Goal: Transaction & Acquisition: Purchase product/service

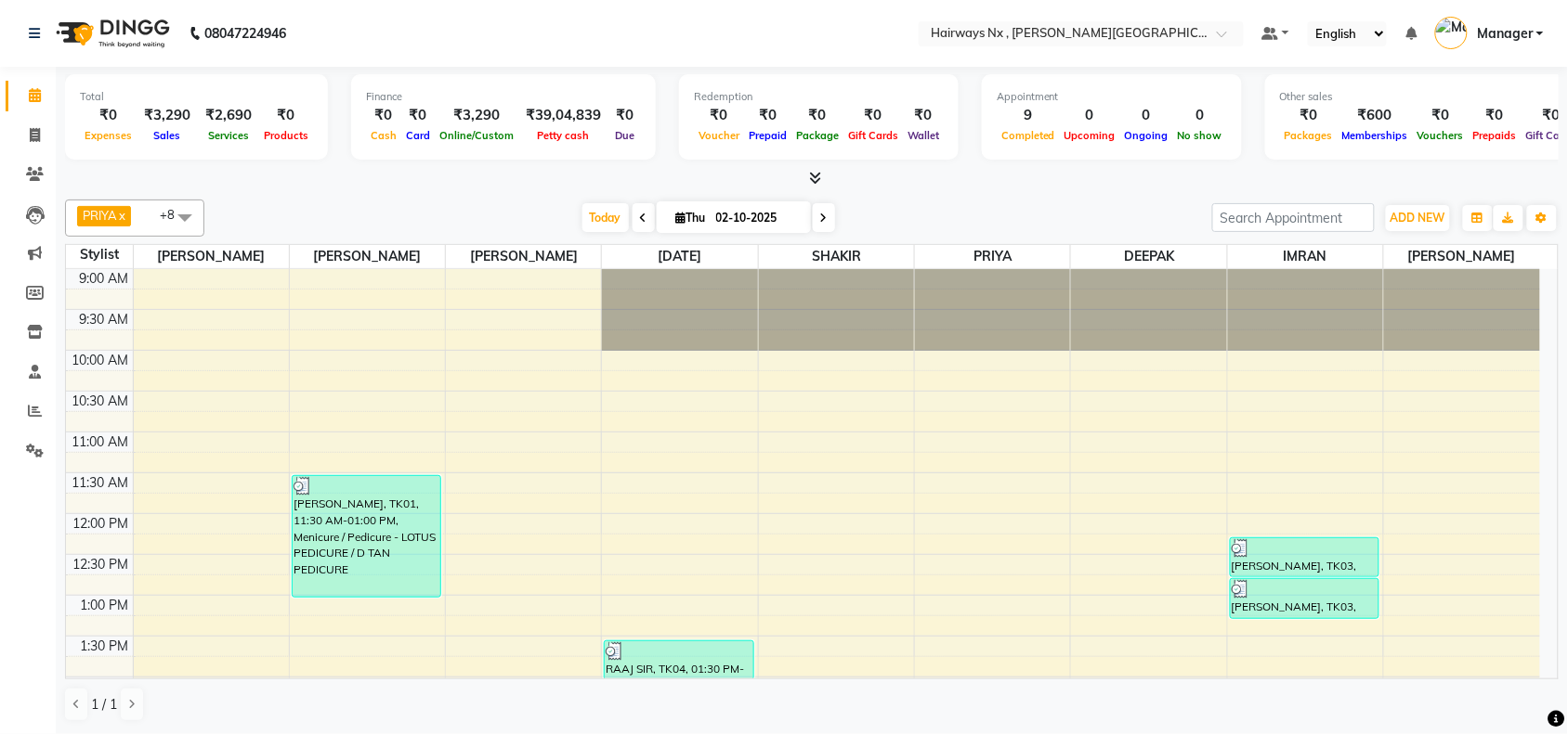
scroll to position [497, 0]
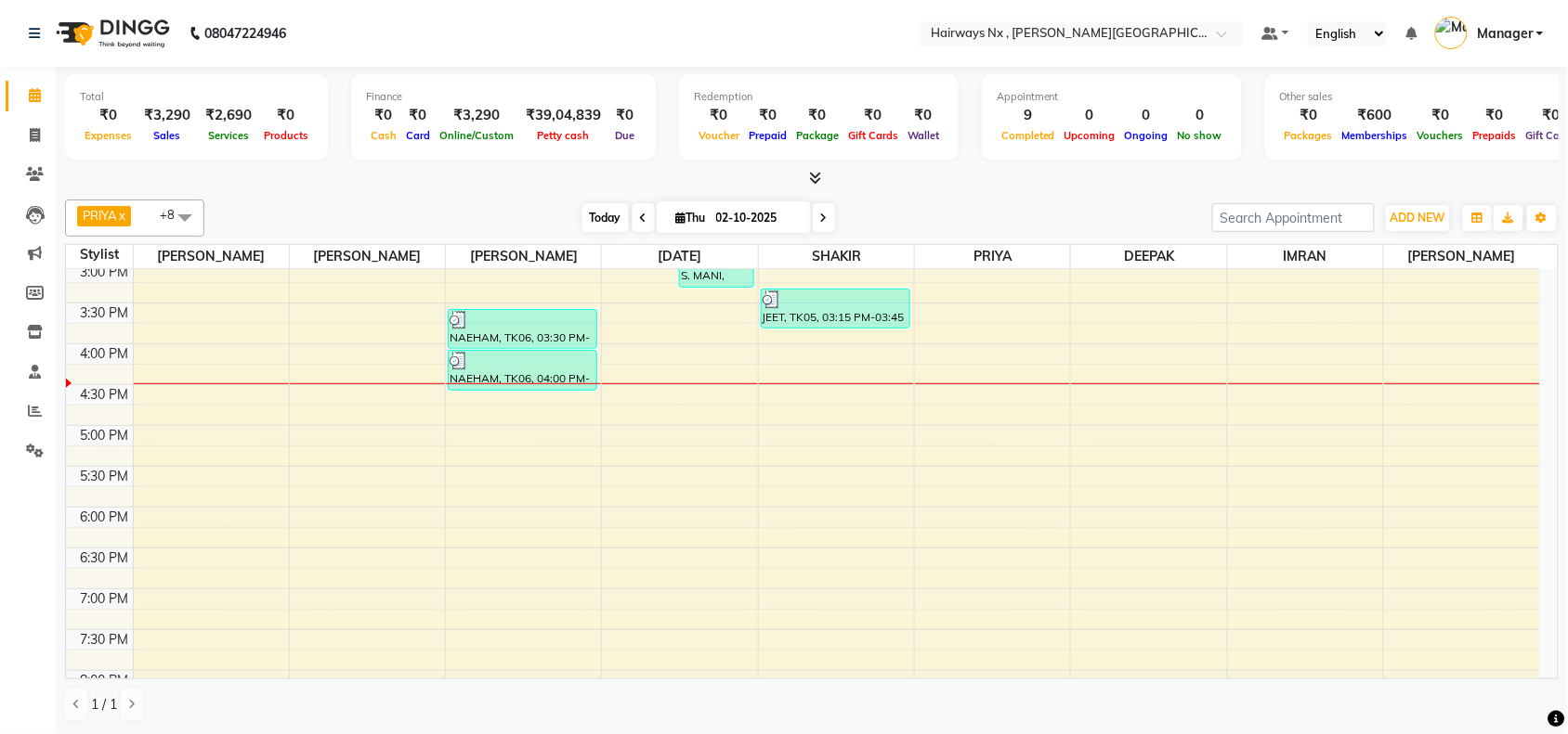
click at [595, 219] on span "Today" at bounding box center [605, 217] width 46 height 28
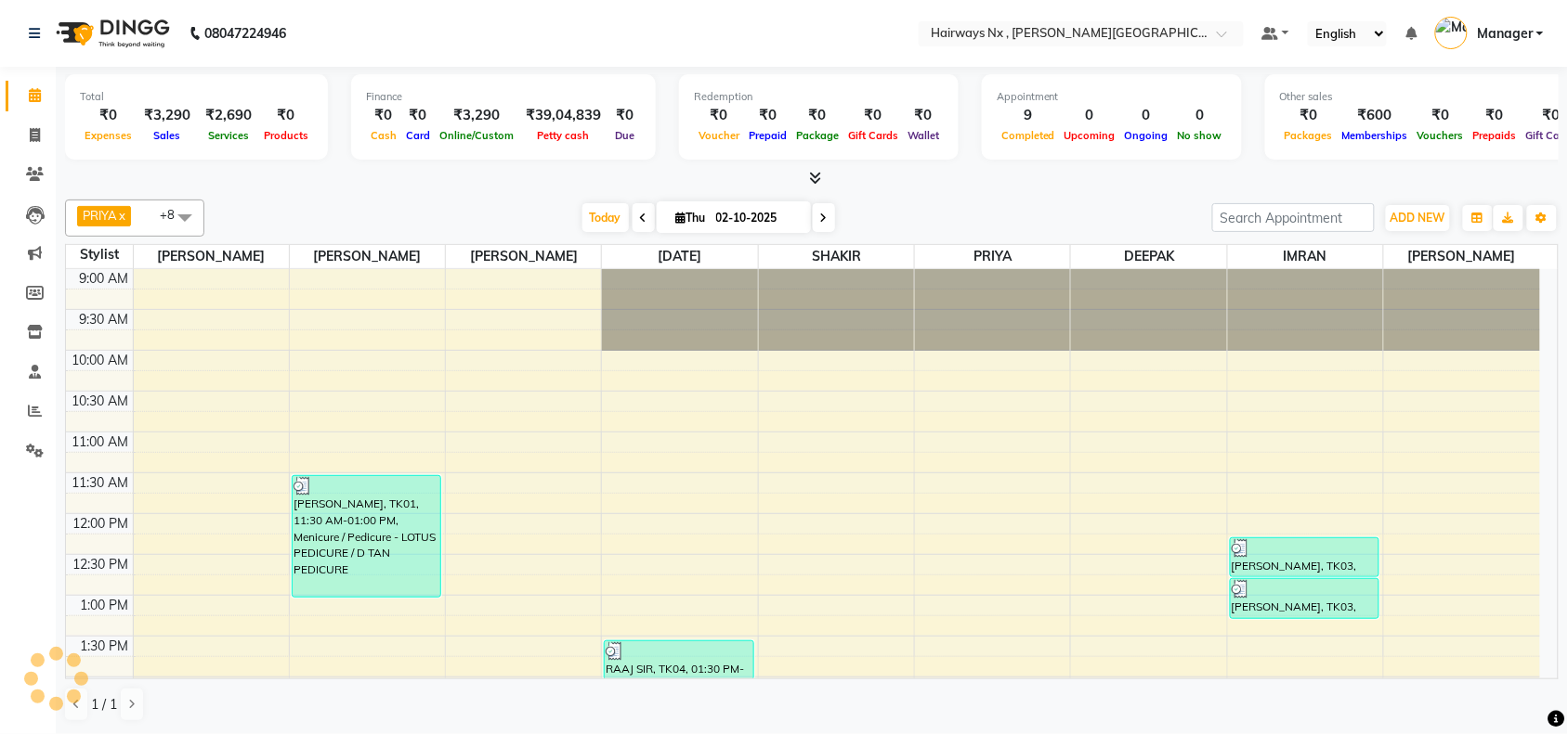
scroll to position [578, 0]
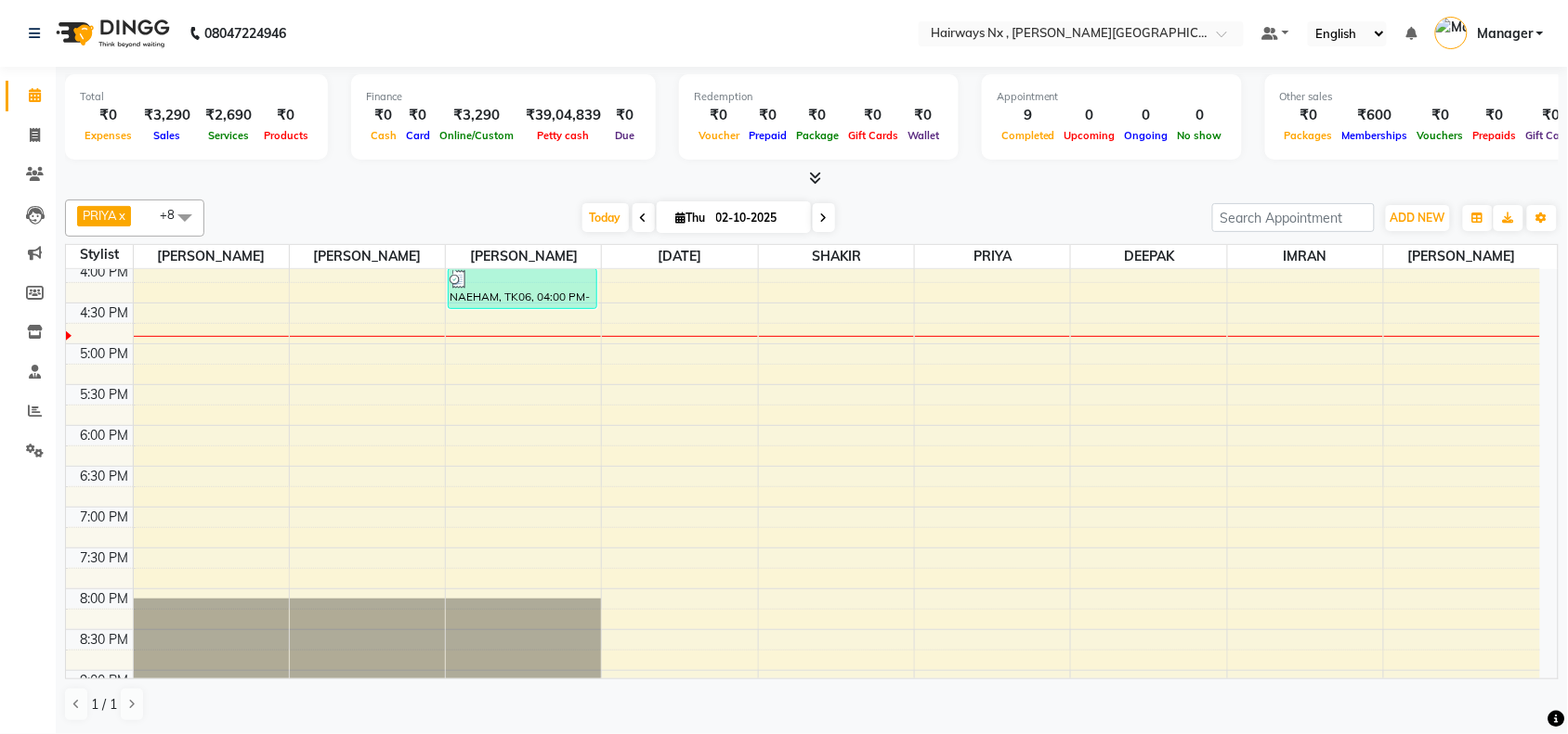
click at [790, 222] on input "02-10-2025" at bounding box center [757, 218] width 93 height 27
select select "10"
select select "2025"
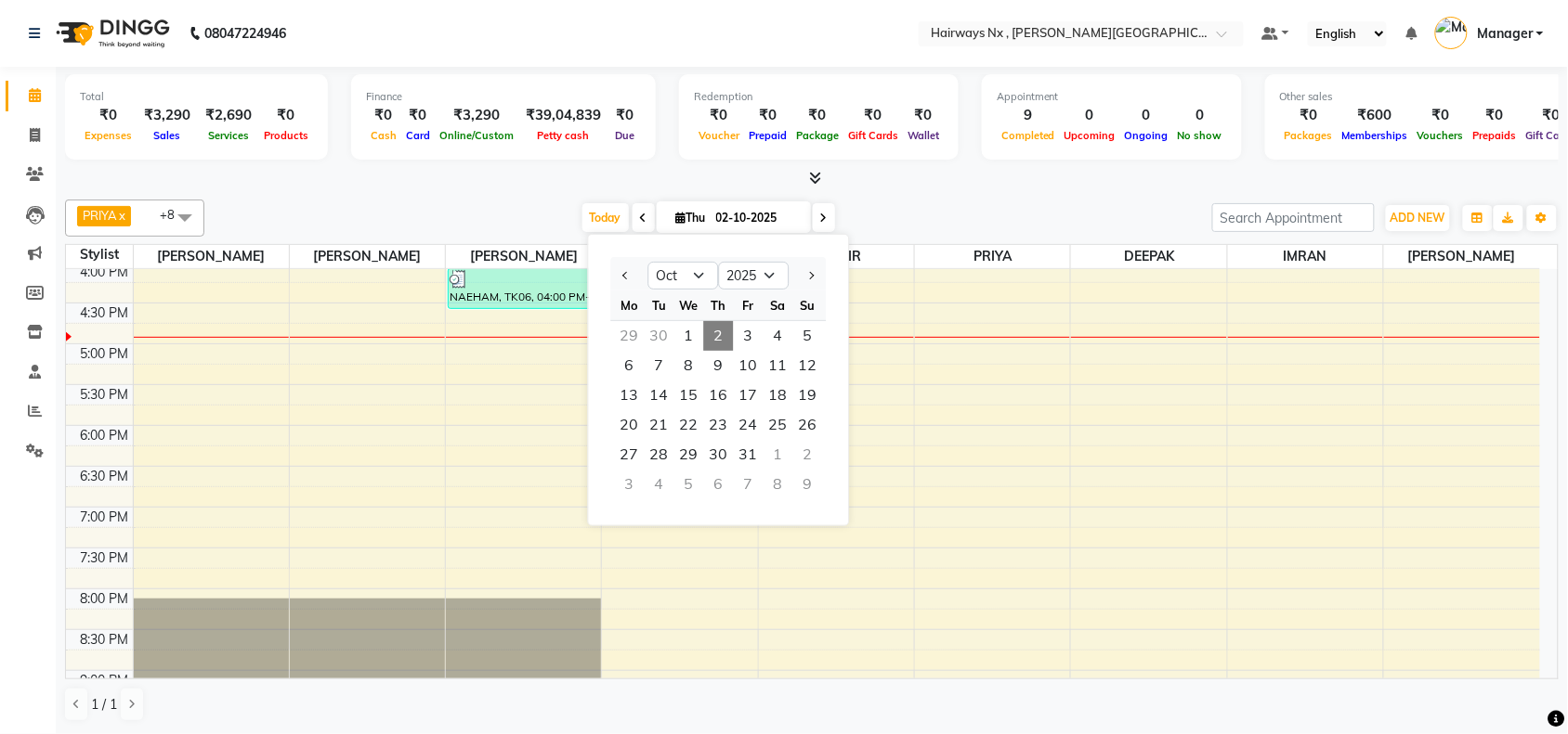
click at [381, 322] on div "9:00 AM 9:30 AM 10:00 AM 10:30 AM 11:00 AM 11:30 AM 12:00 PM 12:30 PM 1:00 PM 1…" at bounding box center [802, 263] width 1474 height 1143
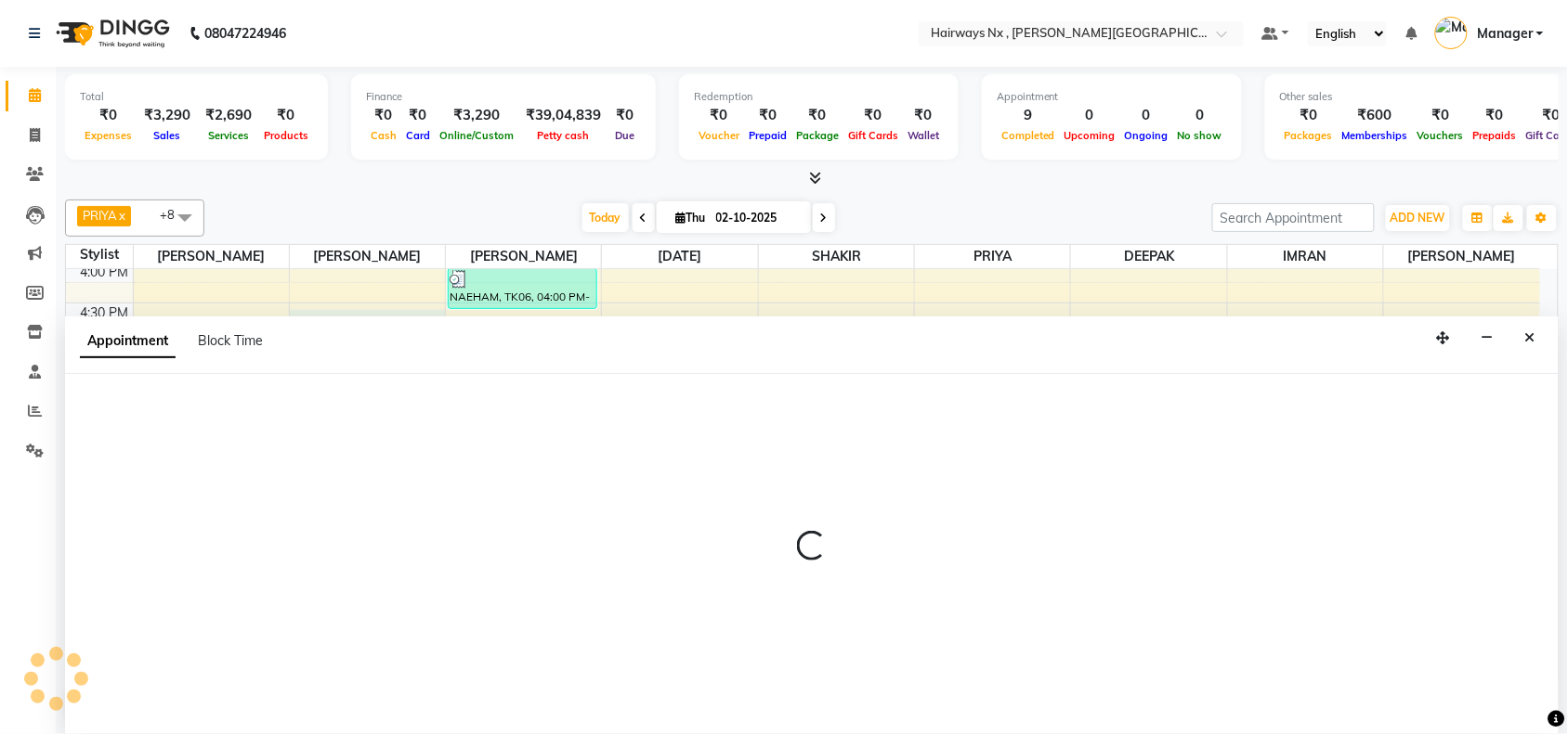
scroll to position [1, 0]
select select "12972"
select select "tentative"
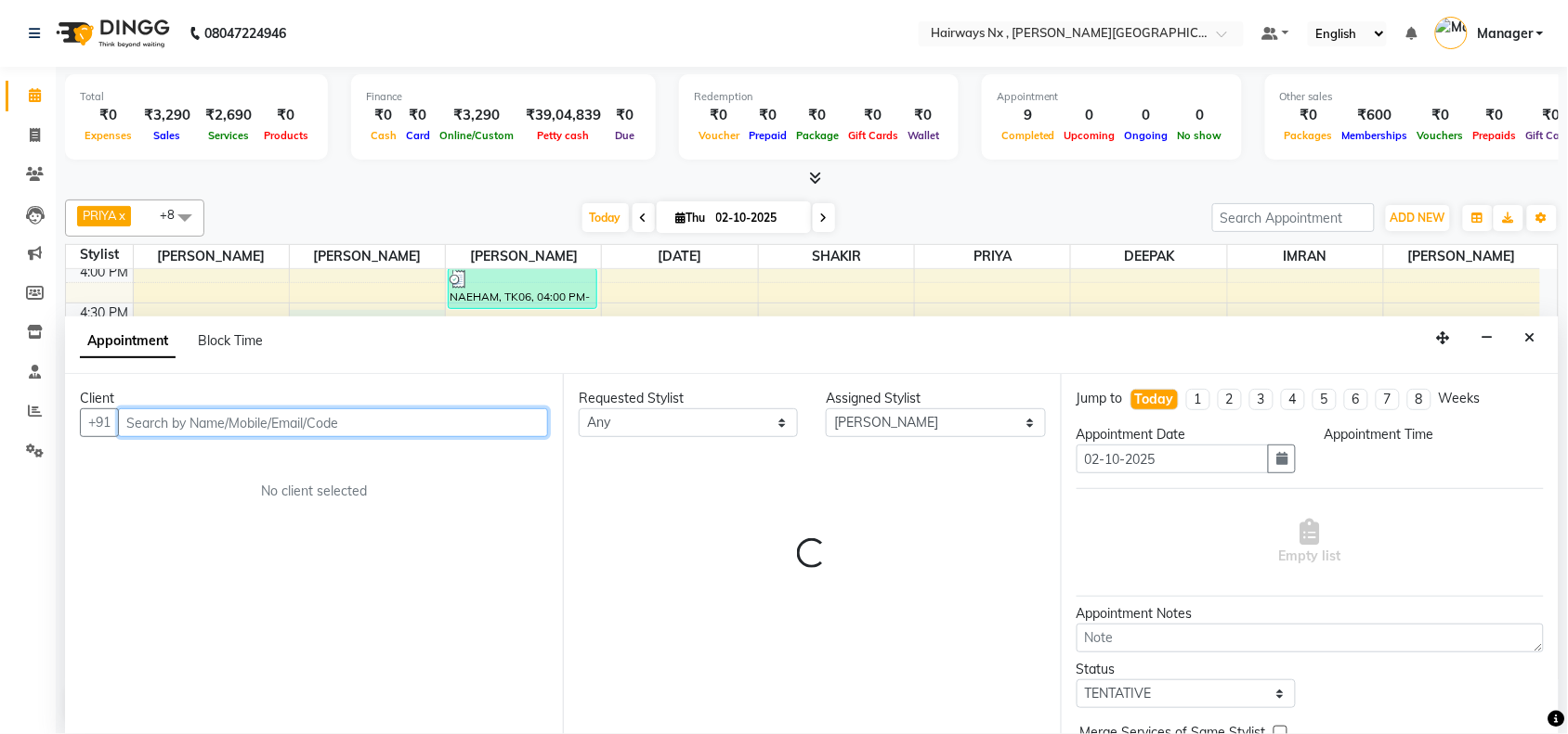
select select "990"
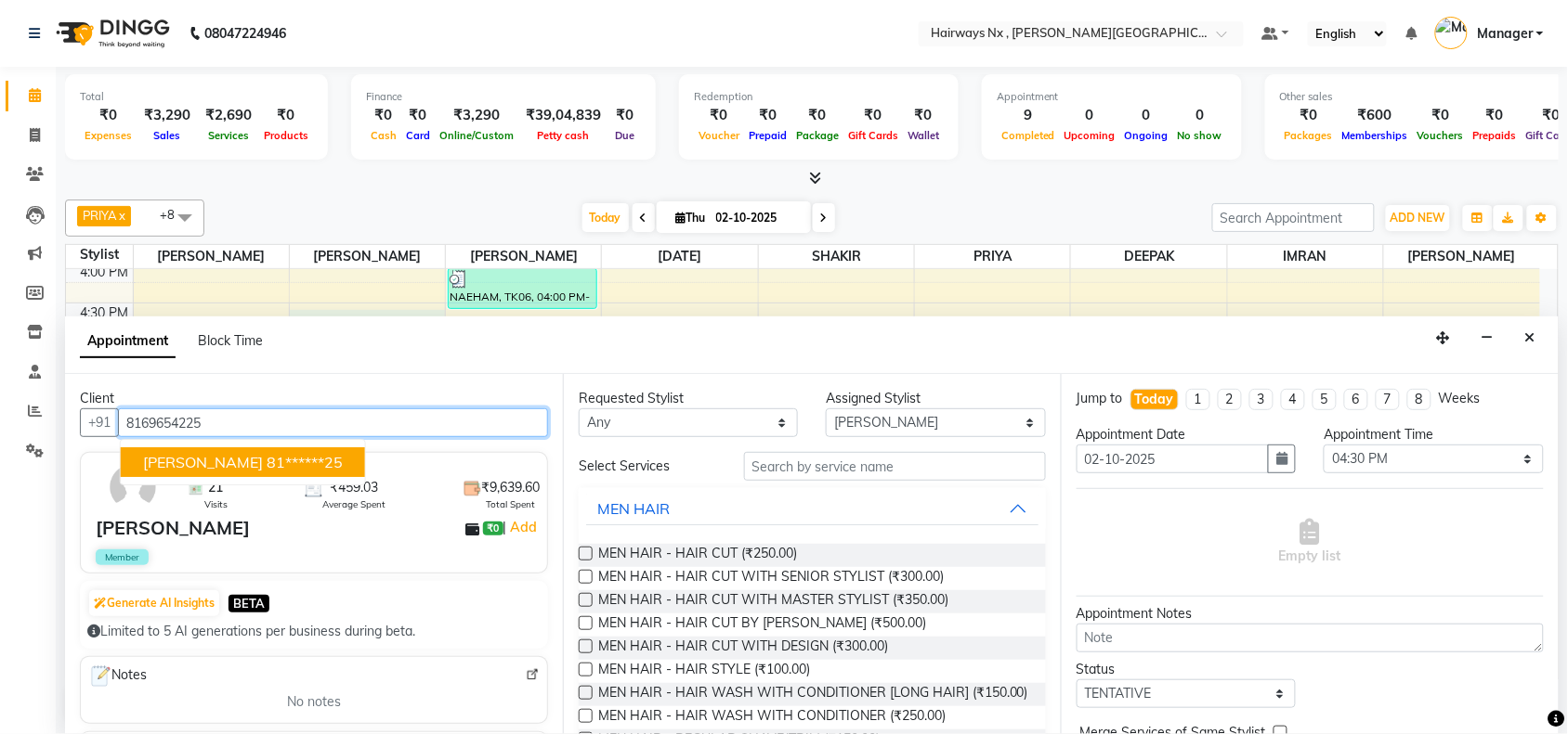
click at [183, 465] on span "[PERSON_NAME]" at bounding box center [203, 462] width 120 height 19
type input "81******25"
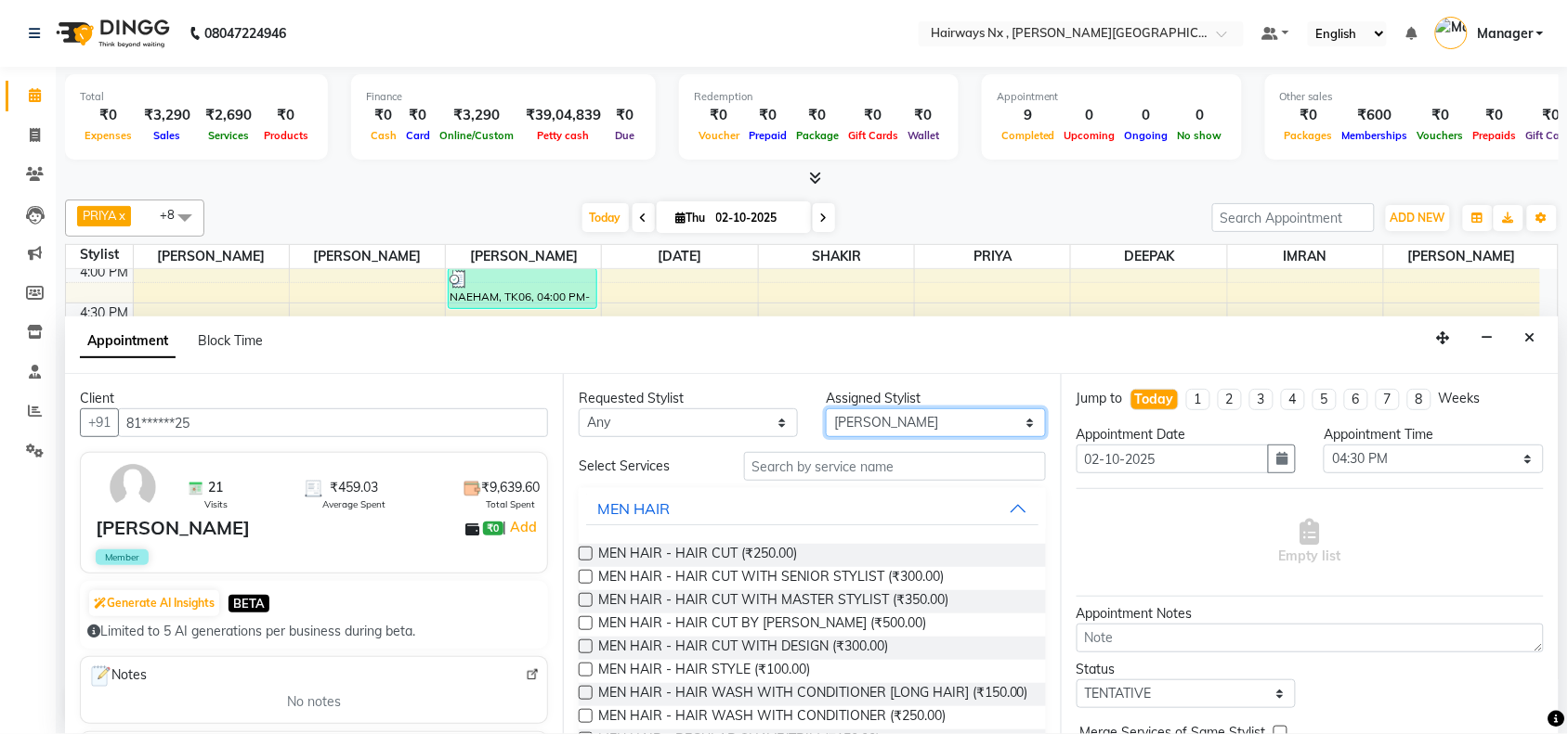
click at [847, 420] on select "Select [PERSON_NAME] DEEPAK [PERSON_NAME] [PERSON_NAME] Manager [PERSON_NAME] P…" at bounding box center [936, 422] width 220 height 28
select select "86028"
click at [827, 409] on select "Select [PERSON_NAME] DEEPAK [PERSON_NAME] [PERSON_NAME] Manager [PERSON_NAME] P…" at bounding box center [936, 422] width 220 height 28
click at [586, 554] on label at bounding box center [585, 554] width 14 height 14
click at [586, 554] on input "checkbox" at bounding box center [584, 556] width 12 height 12
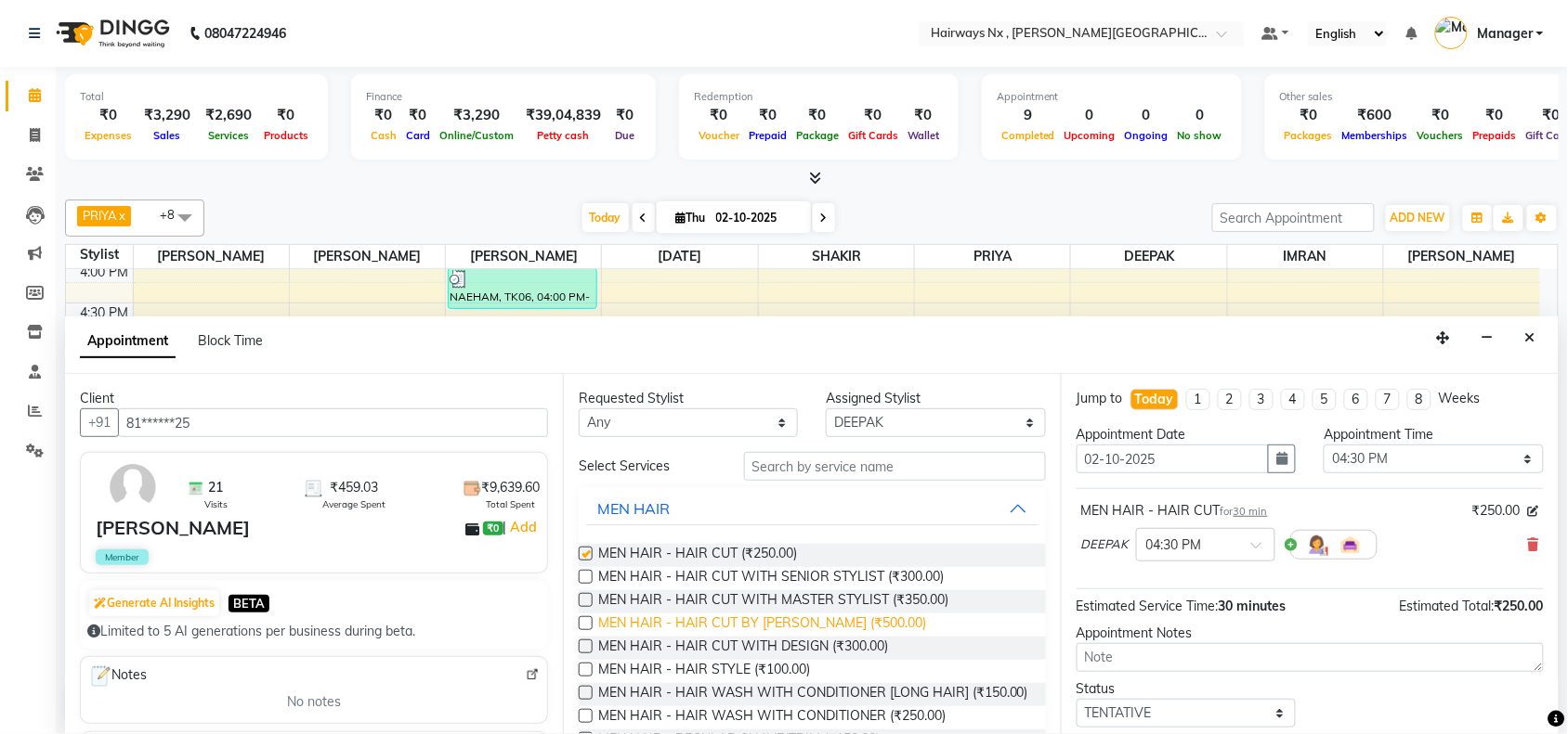
checkbox input "false"
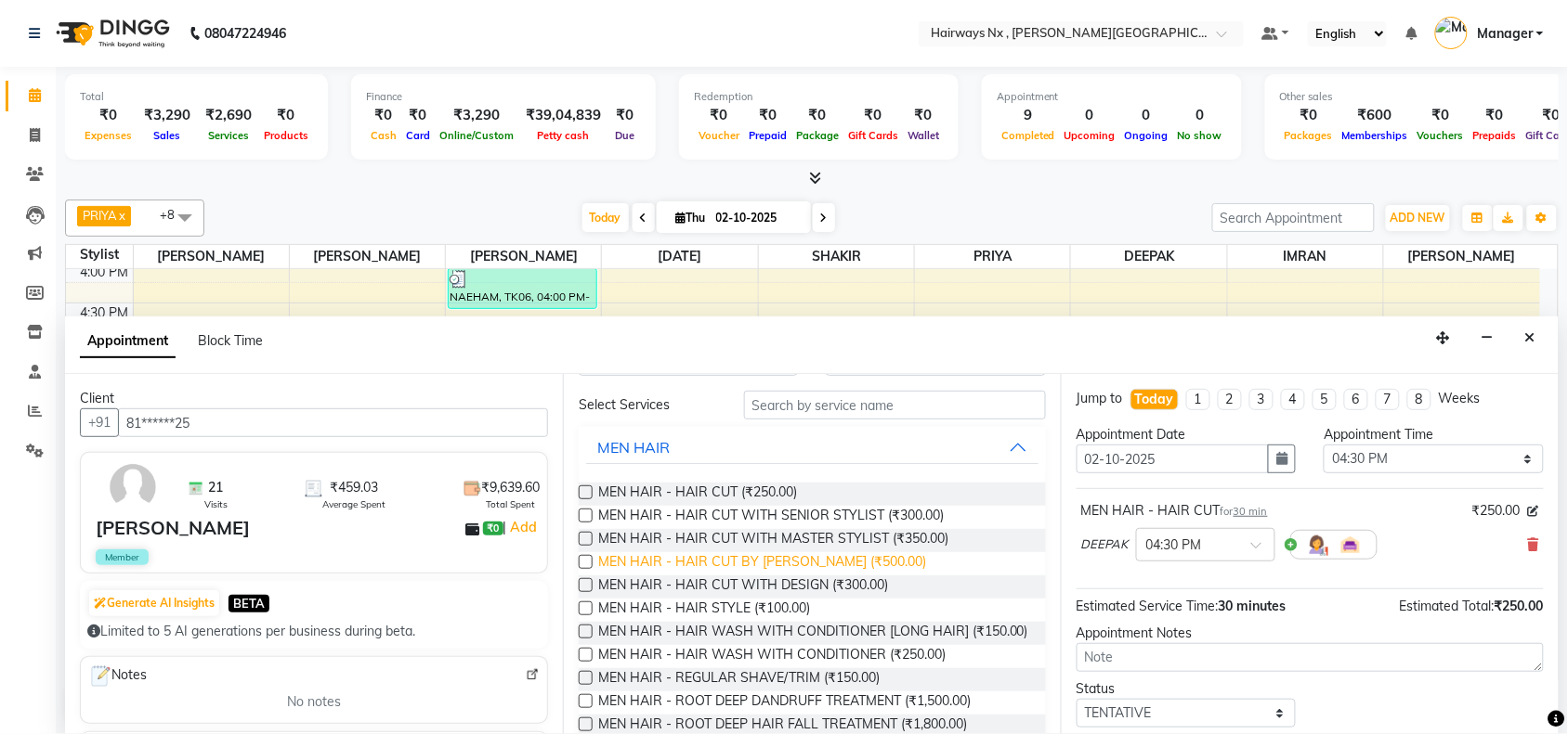
scroll to position [116, 0]
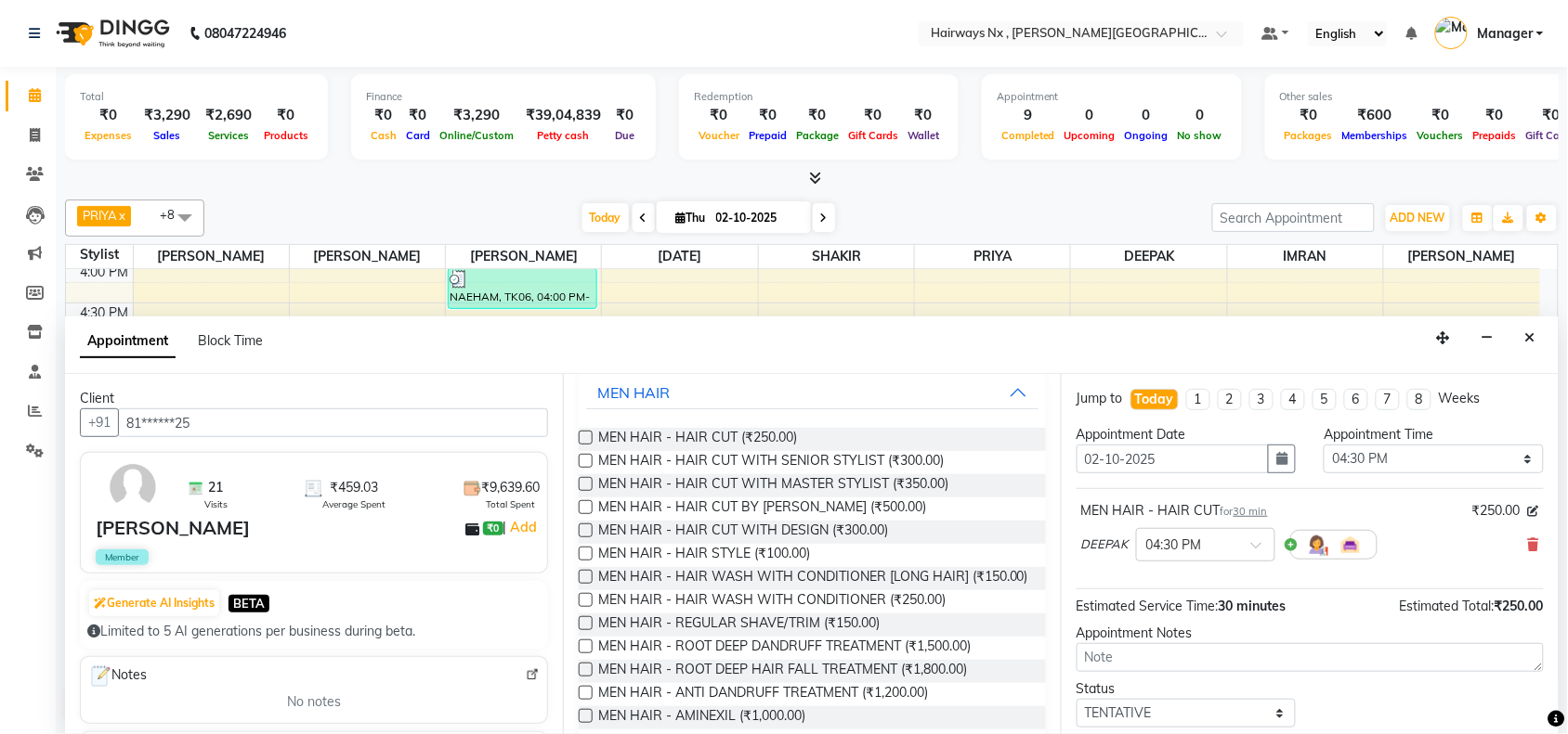
click at [587, 630] on label at bounding box center [585, 623] width 14 height 14
click at [587, 631] on input "checkbox" at bounding box center [584, 625] width 12 height 12
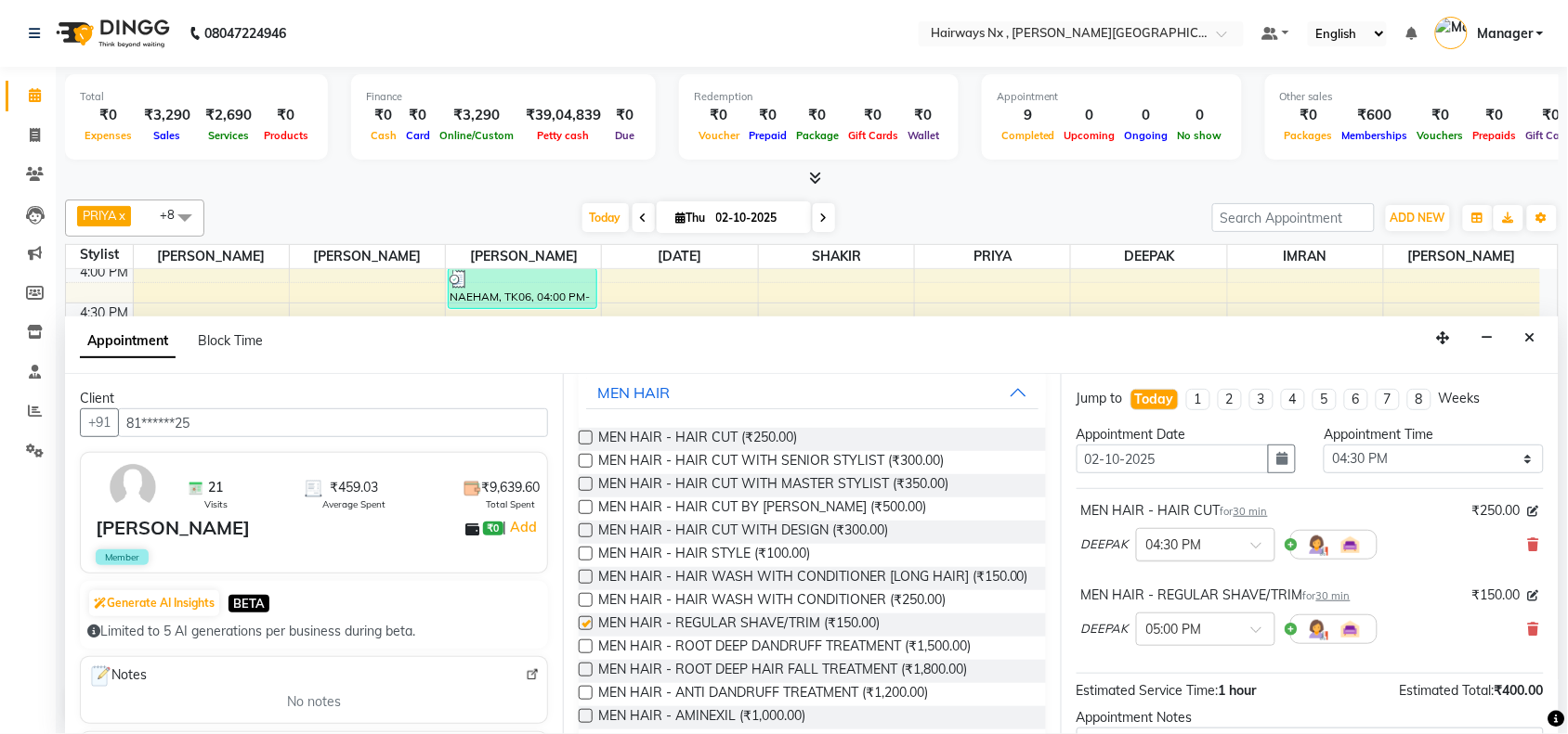
checkbox input "false"
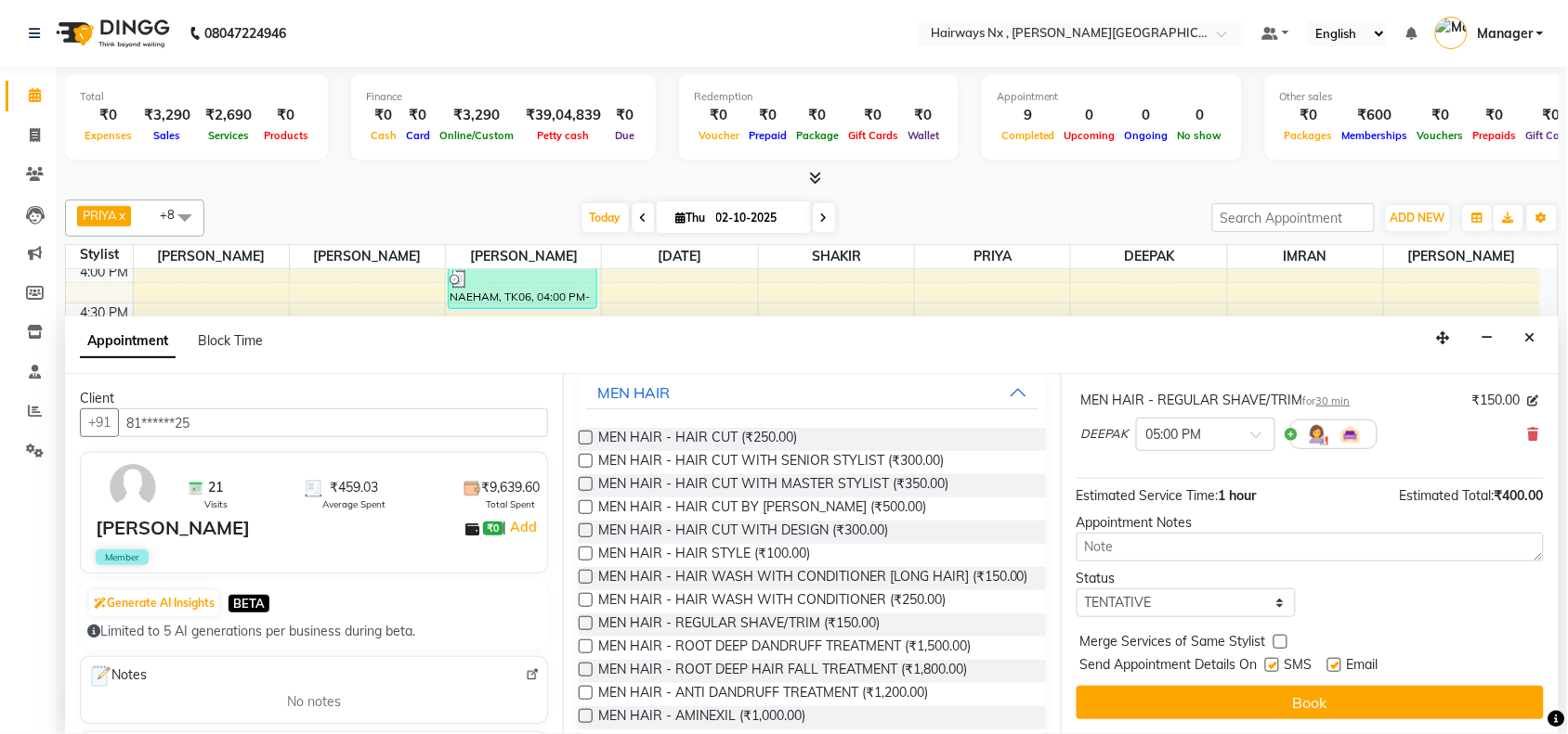
drag, startPoint x: 1269, startPoint y: 660, endPoint x: 1288, endPoint y: 666, distance: 19.9
click at [1278, 663] on label at bounding box center [1272, 665] width 14 height 14
click at [1277, 663] on input "checkbox" at bounding box center [1271, 666] width 12 height 12
checkbox input "false"
click at [1333, 666] on label at bounding box center [1335, 665] width 14 height 14
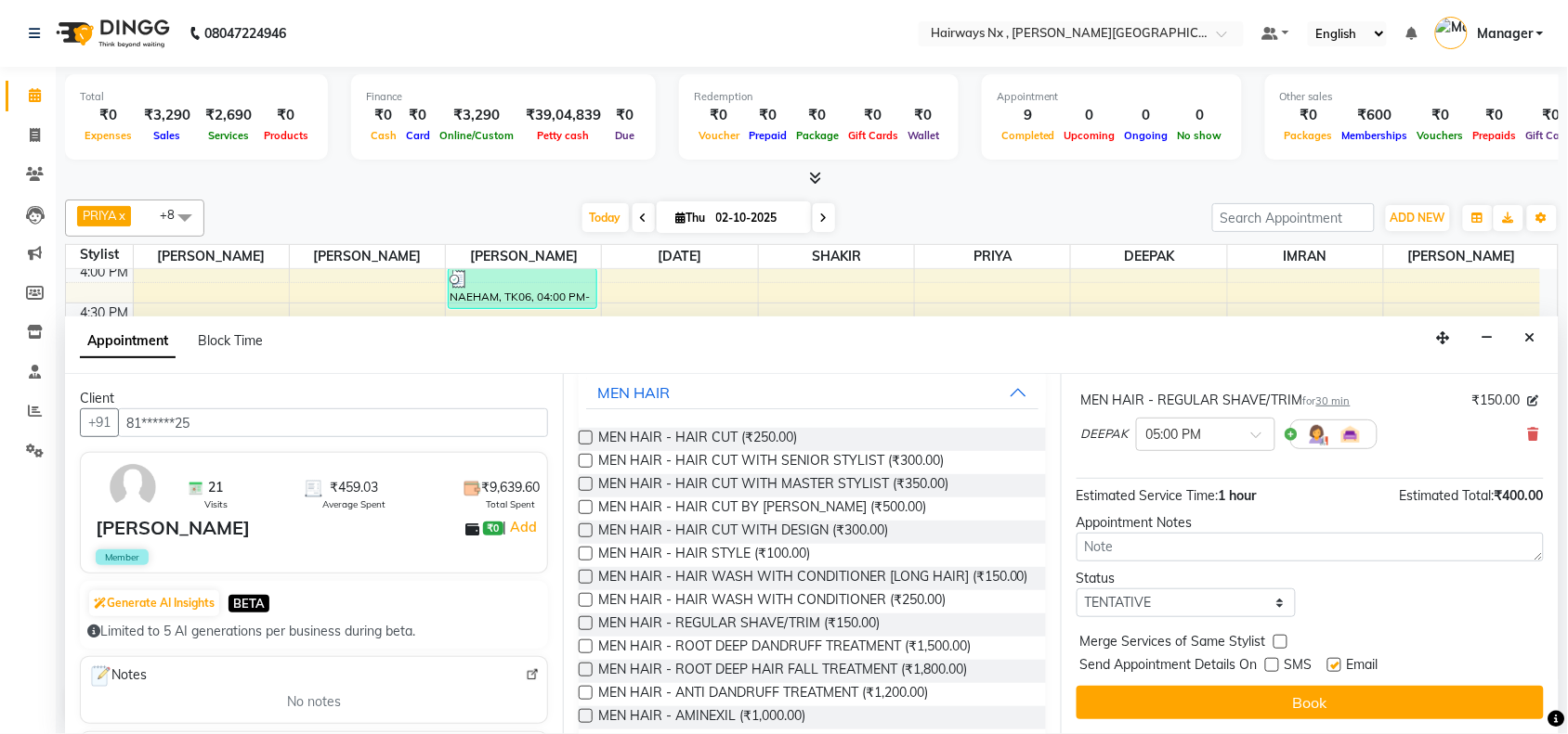
click at [1333, 666] on input "checkbox" at bounding box center [1334, 666] width 12 height 12
checkbox input "false"
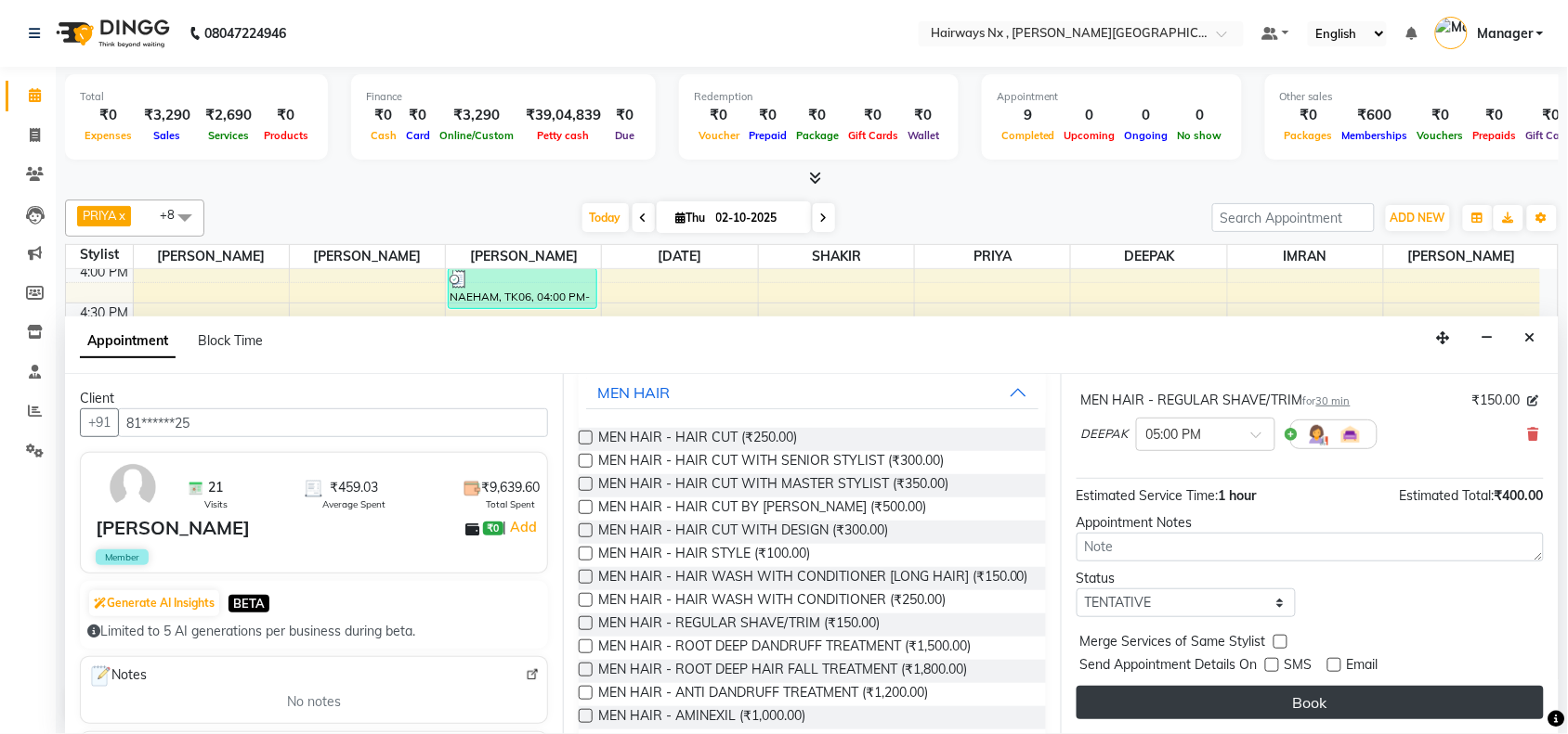
click at [1335, 698] on button "Book" at bounding box center [1310, 703] width 467 height 33
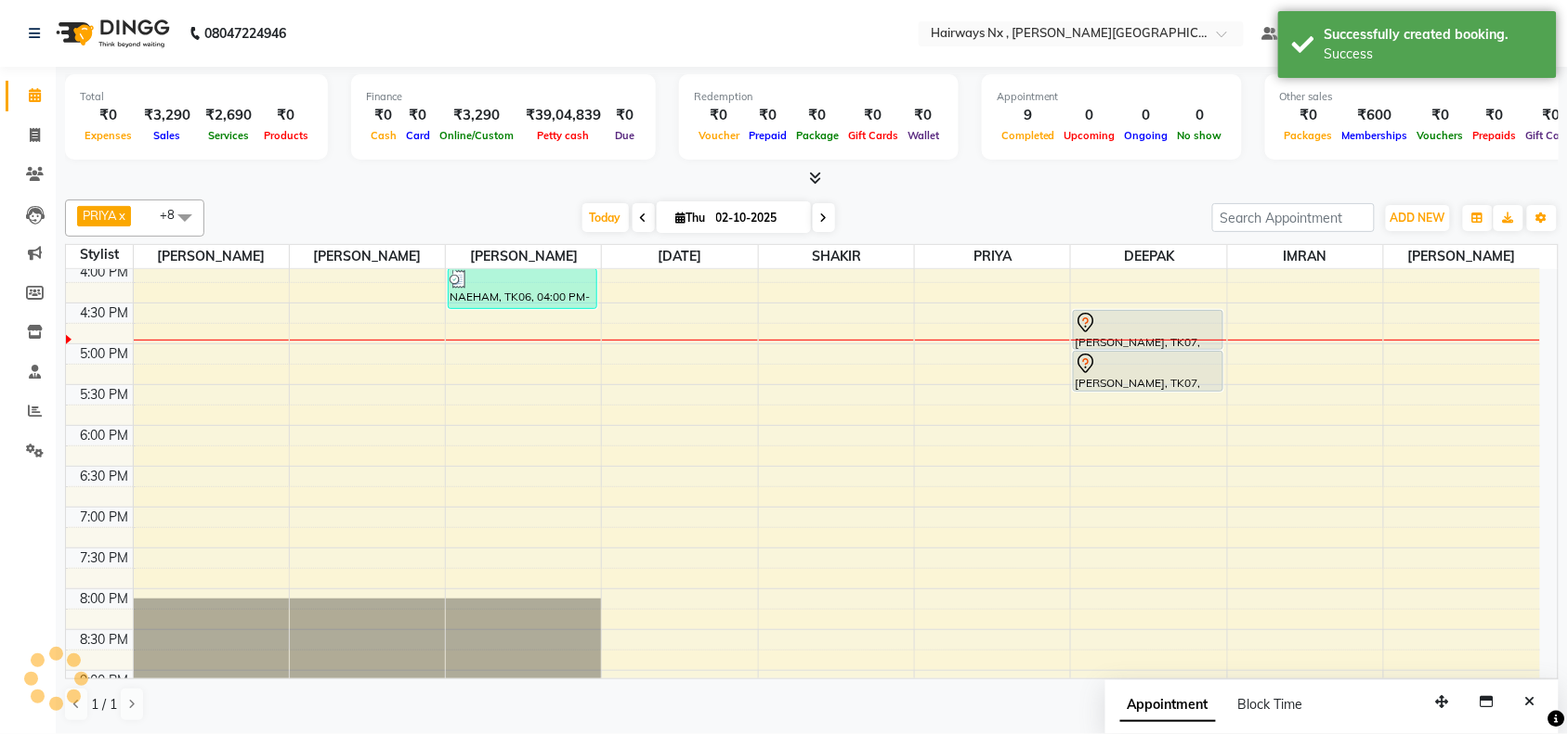
scroll to position [0, 0]
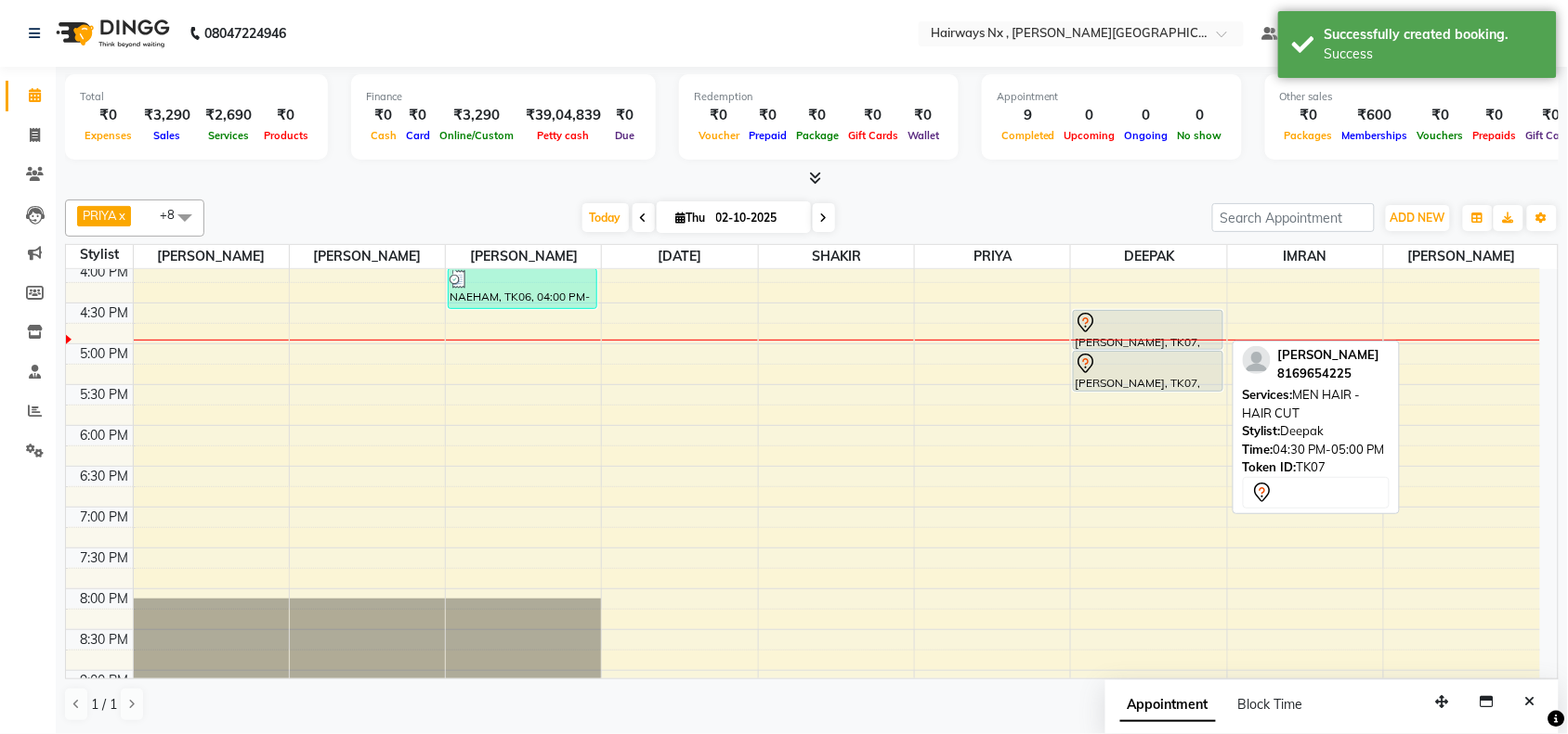
click at [1138, 321] on div at bounding box center [1147, 322] width 146 height 23
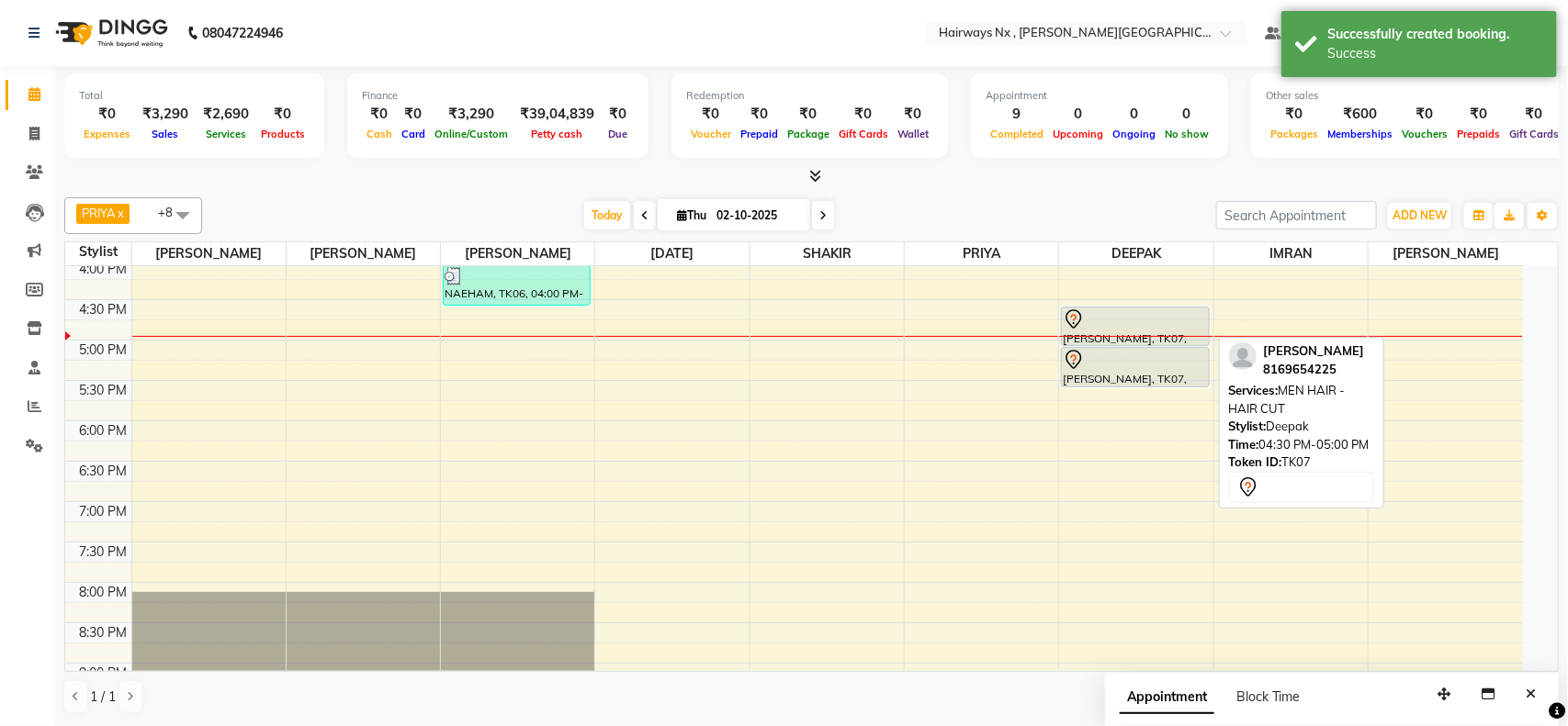
select select "7"
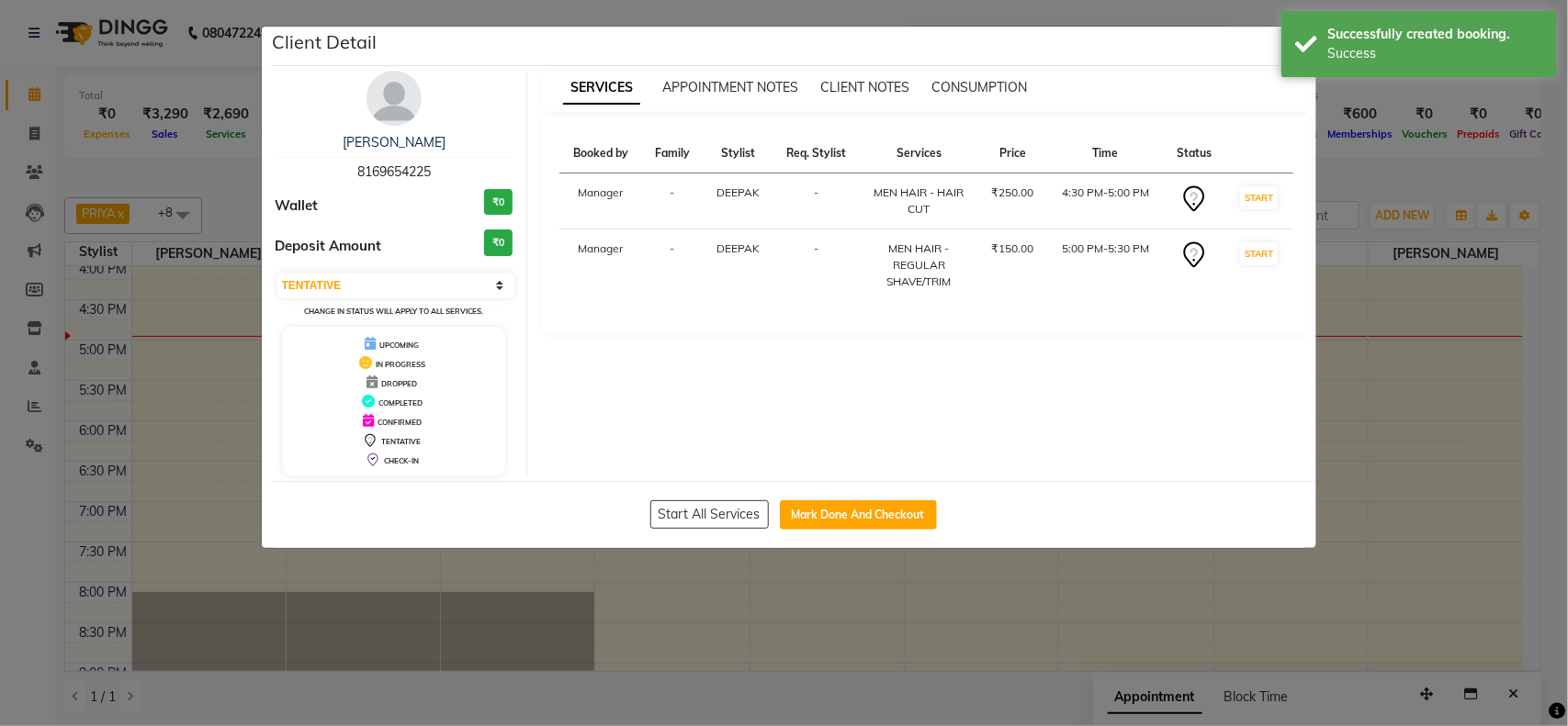
drag, startPoint x: 809, startPoint y: 517, endPoint x: 1000, endPoint y: 523, distance: 191.1
click at [811, 517] on button "Mark Done And Checkout" at bounding box center [858, 515] width 157 height 29
select select "service"
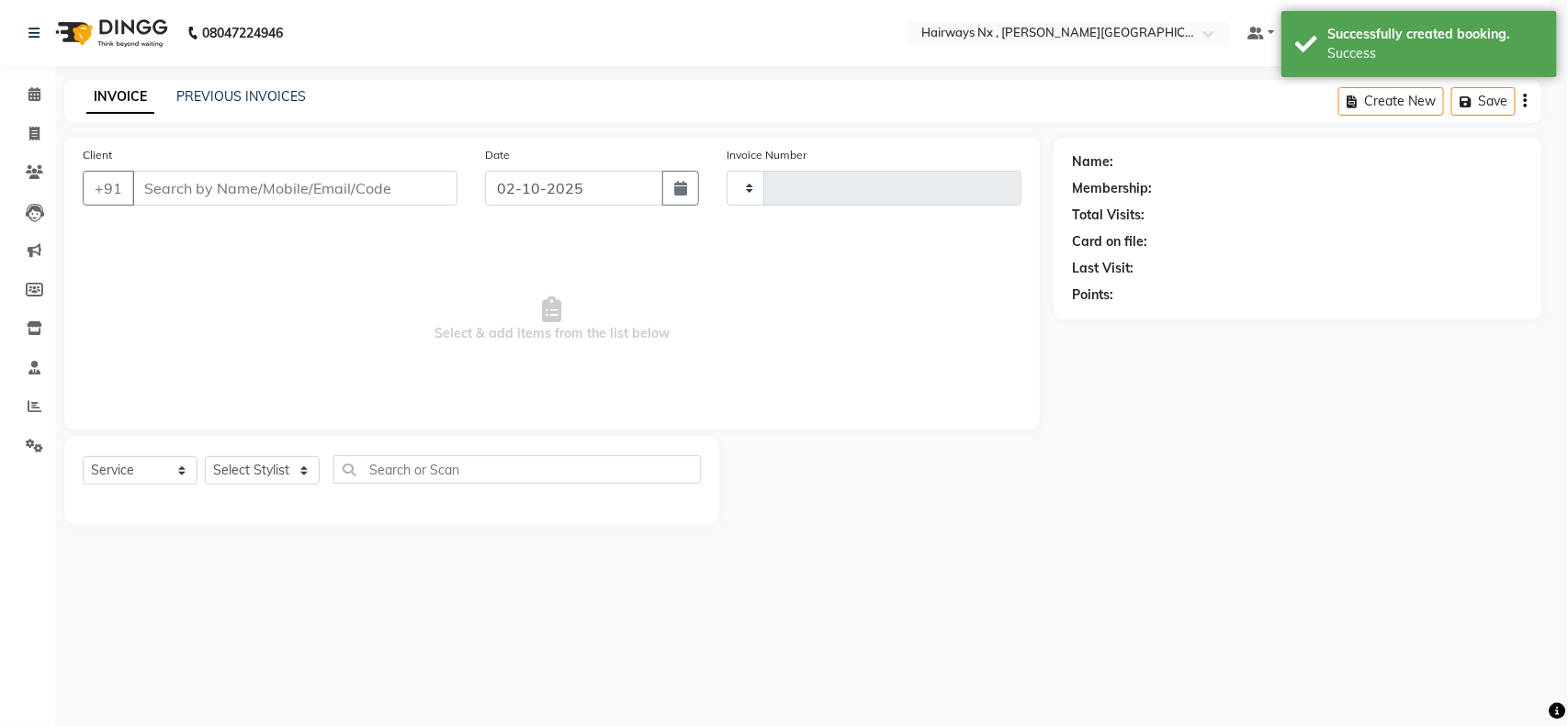
type input "1258"
select select "778"
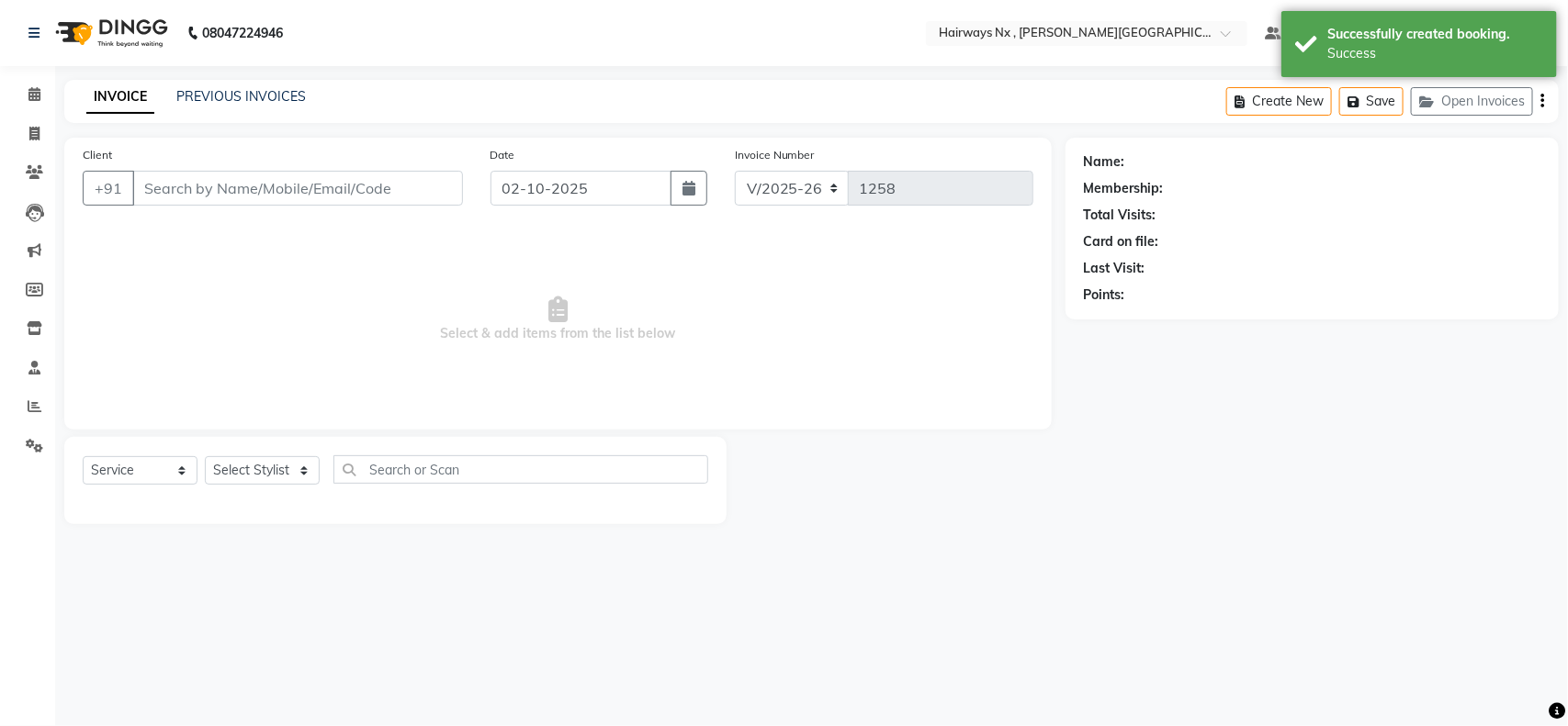
type input "81******25"
select select "86028"
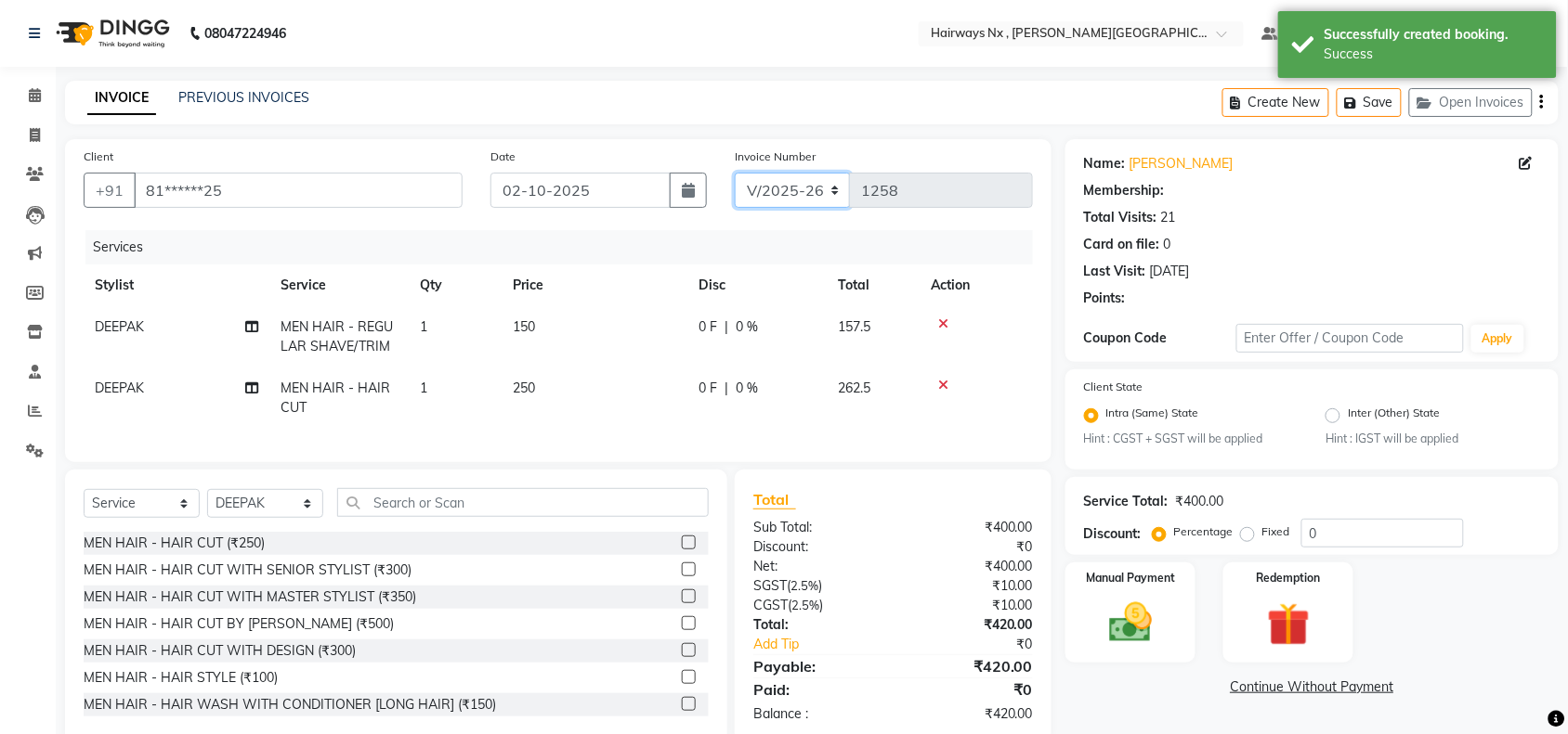
select select "1: Object"
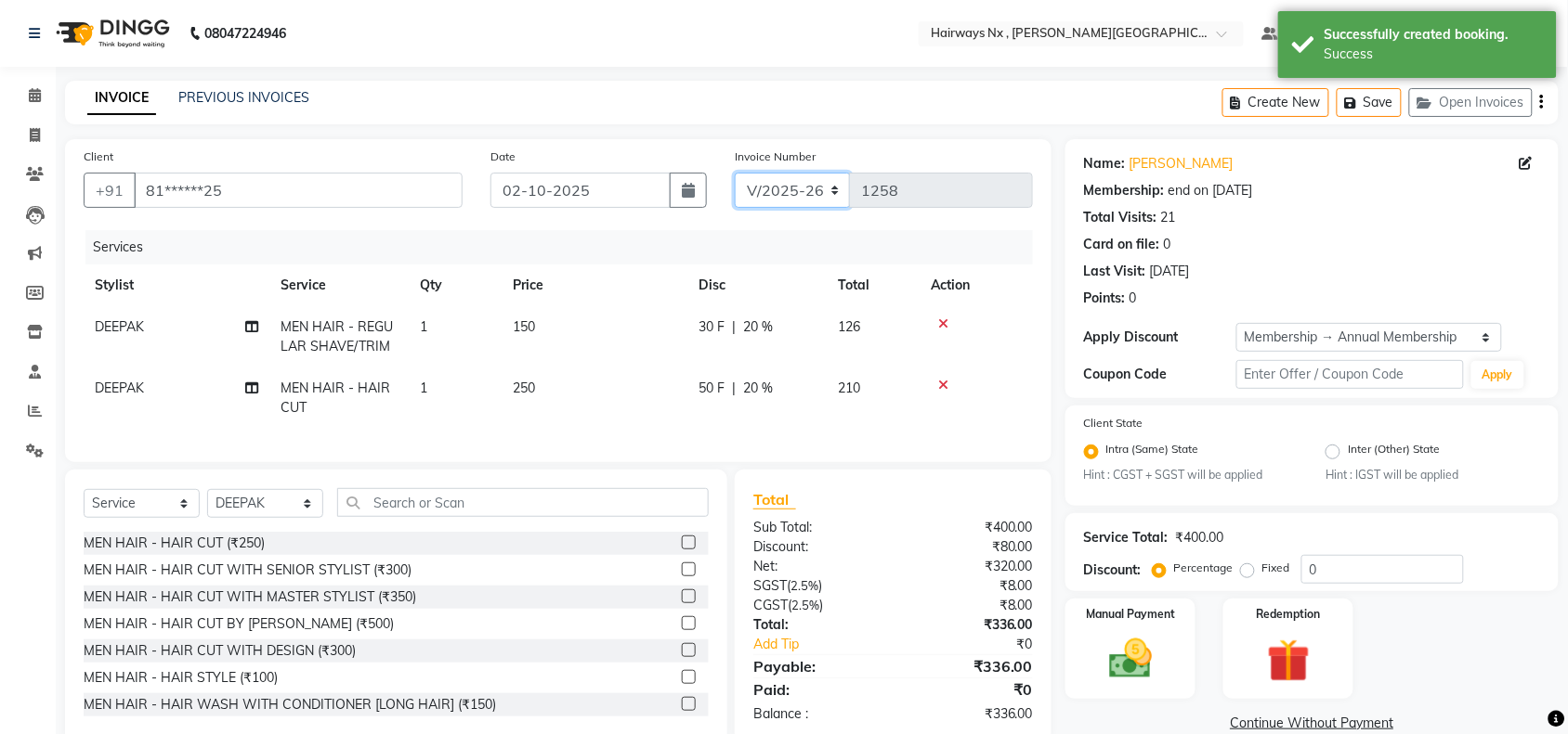
type input "20"
click at [774, 190] on select "INV/25-26 V/2025-26" at bounding box center [792, 190] width 116 height 35
select select "6959"
click at [734, 172] on select "INV/25-26 V/2025-26" at bounding box center [792, 190] width 116 height 35
type input "1081"
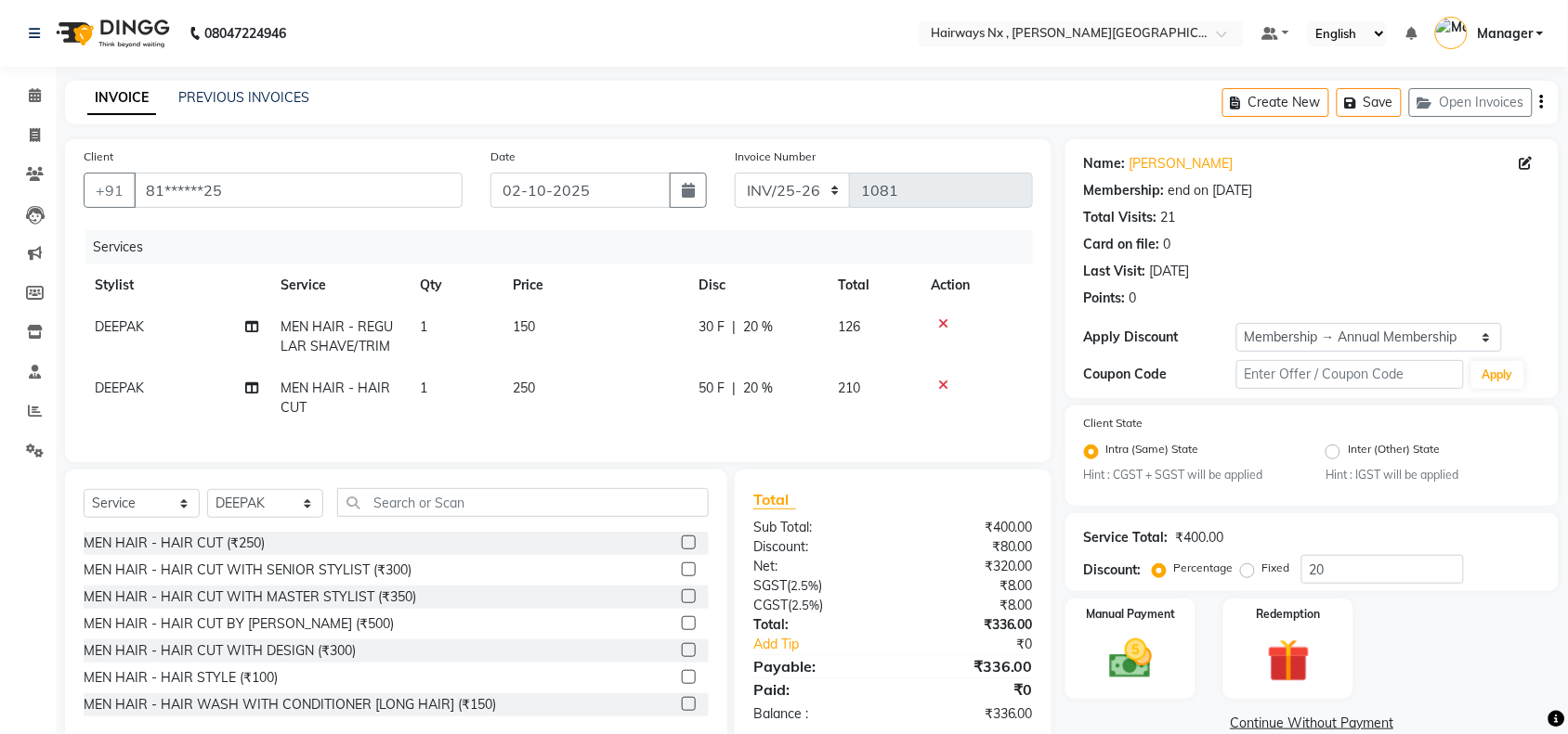
click at [1543, 103] on icon "button" at bounding box center [1542, 102] width 4 height 1
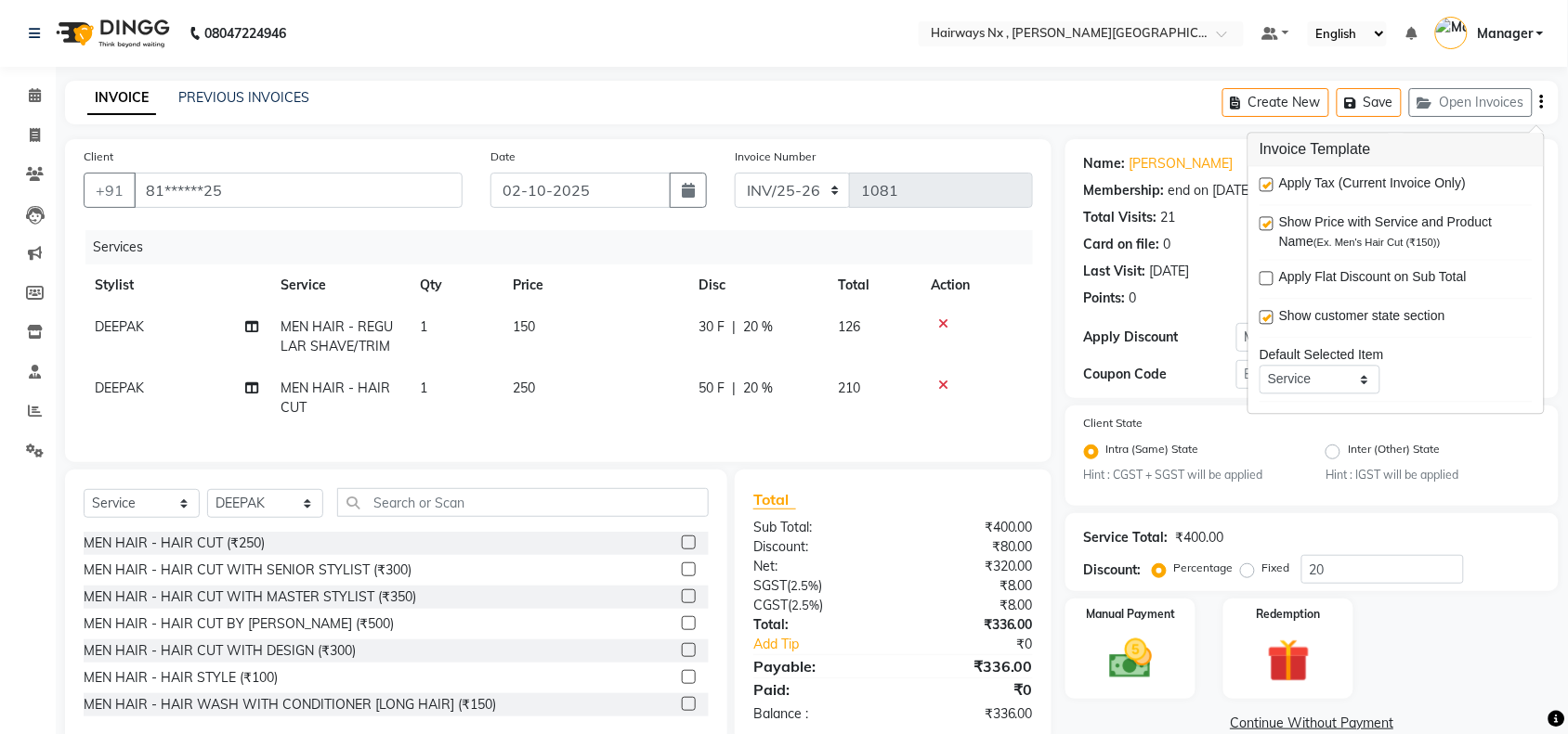
click at [1264, 183] on label at bounding box center [1266, 185] width 14 height 14
click at [1264, 183] on input "checkbox" at bounding box center [1265, 186] width 12 height 12
checkbox input "false"
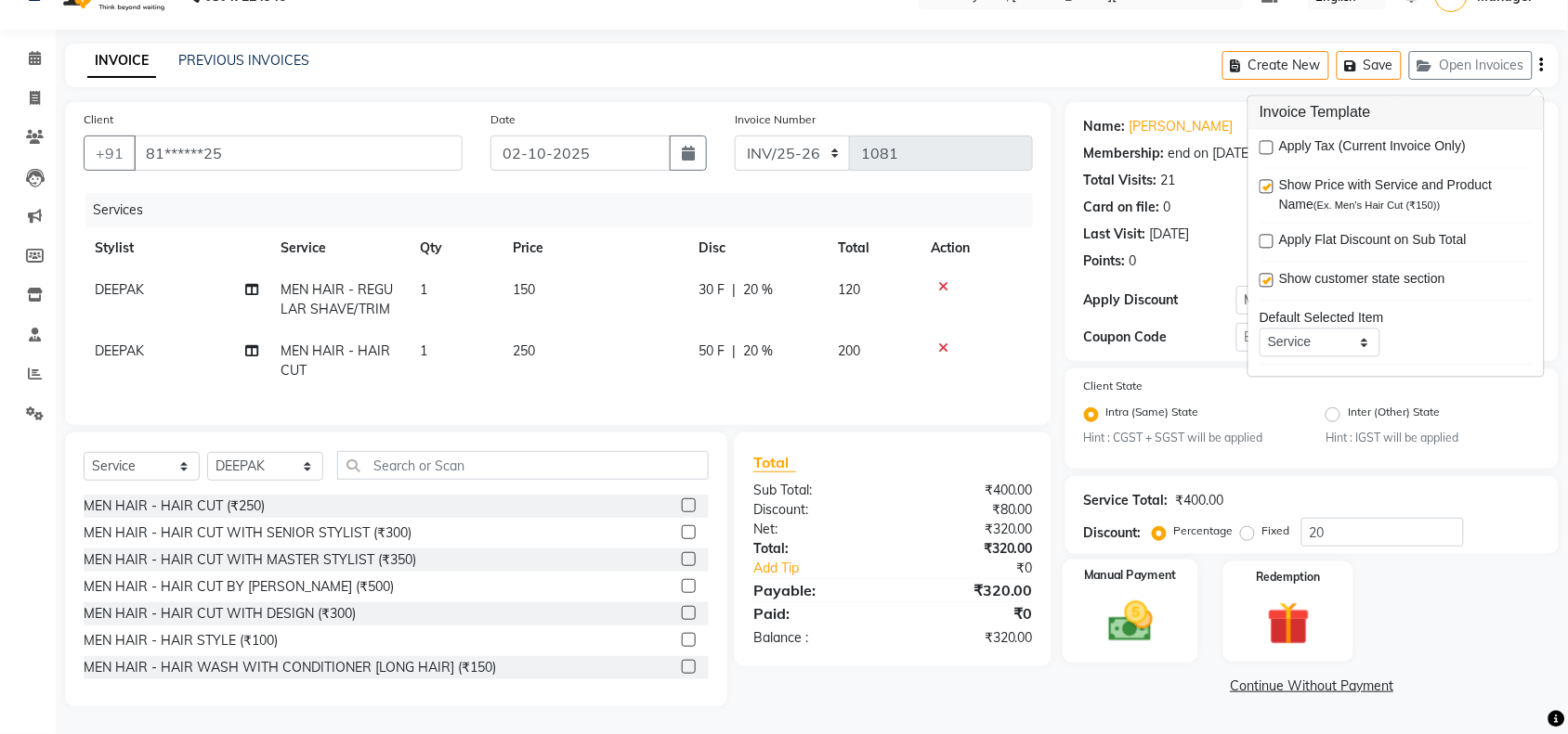
click at [1144, 597] on img at bounding box center [1131, 622] width 73 height 51
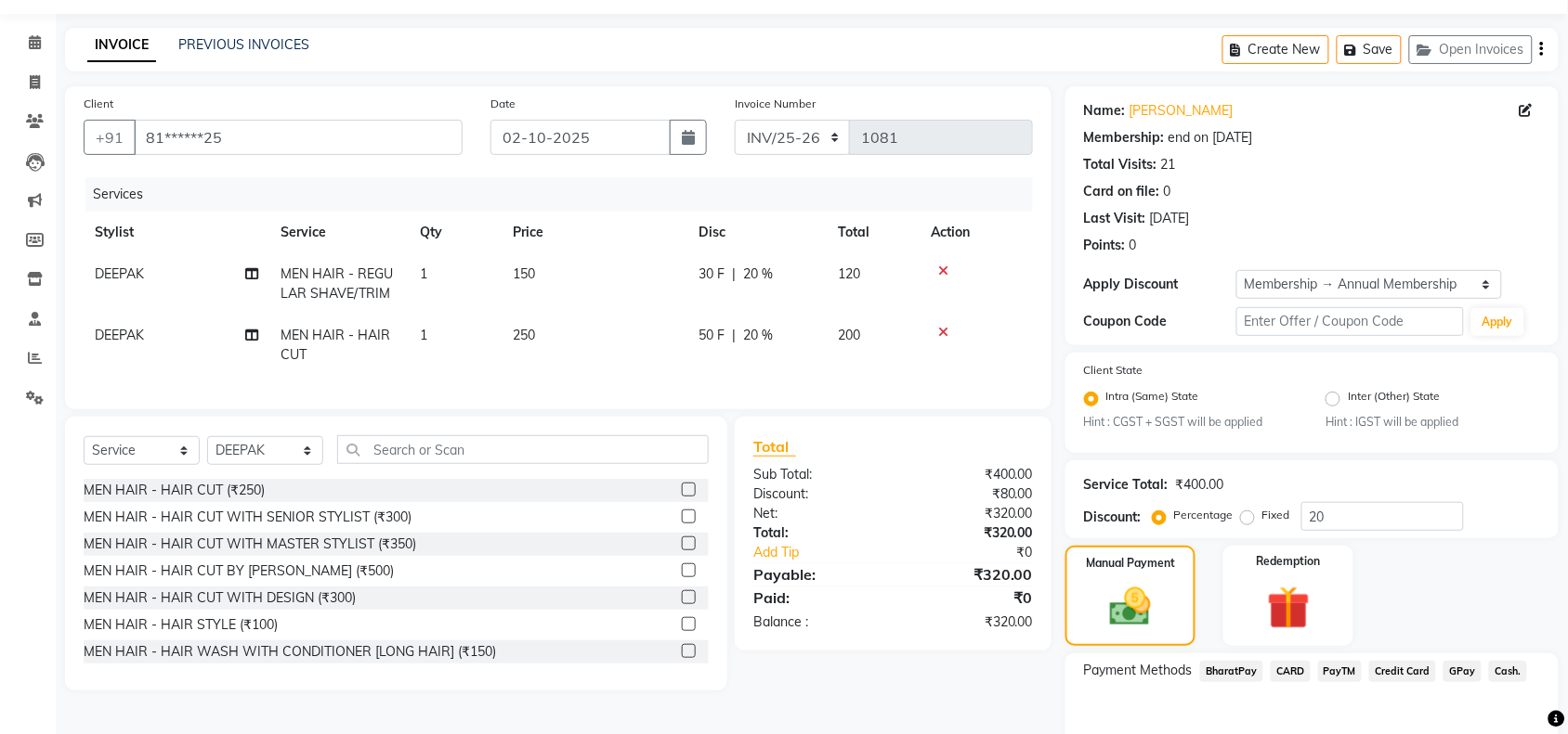
scroll to position [147, 0]
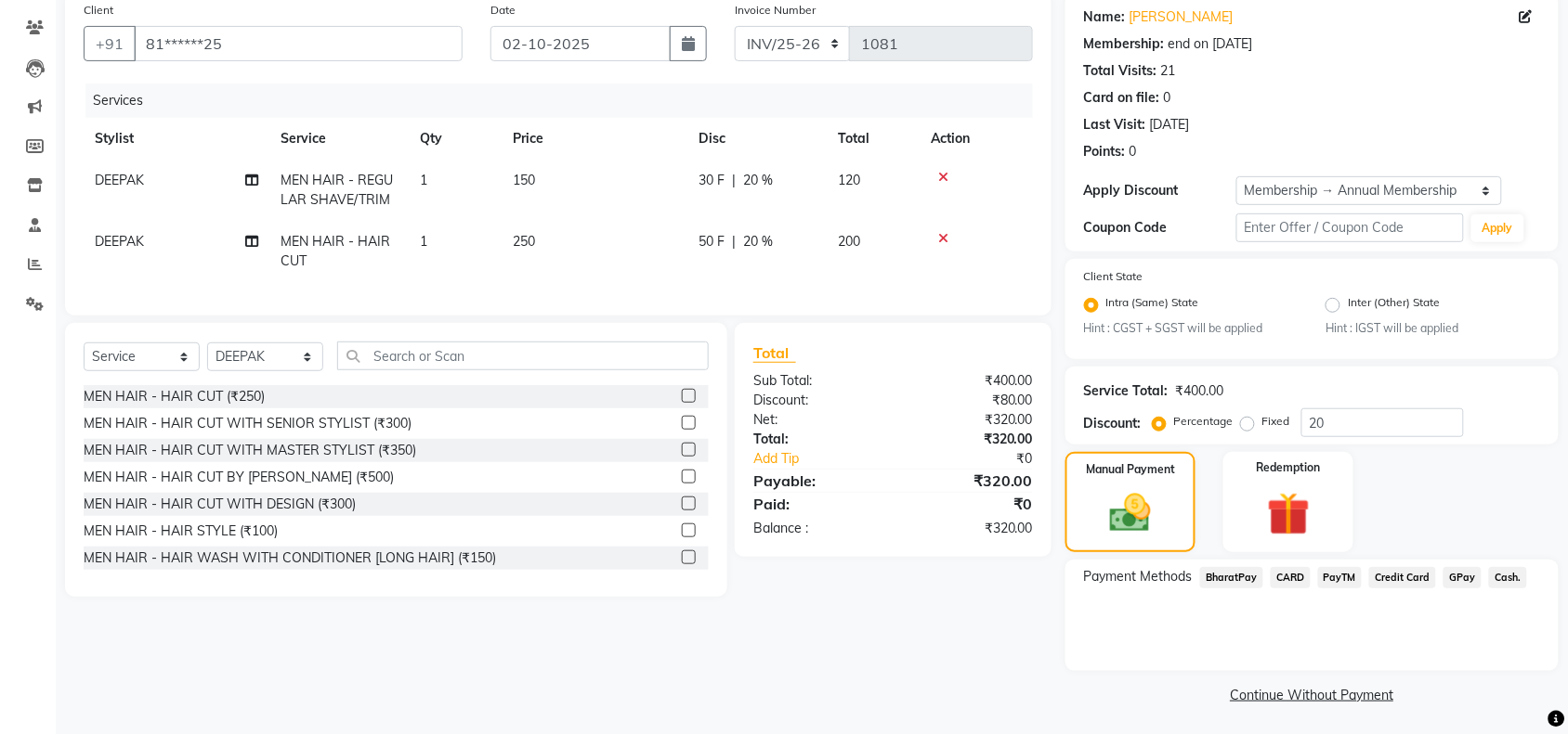
click at [1503, 571] on span "Cash." at bounding box center [1507, 578] width 38 height 22
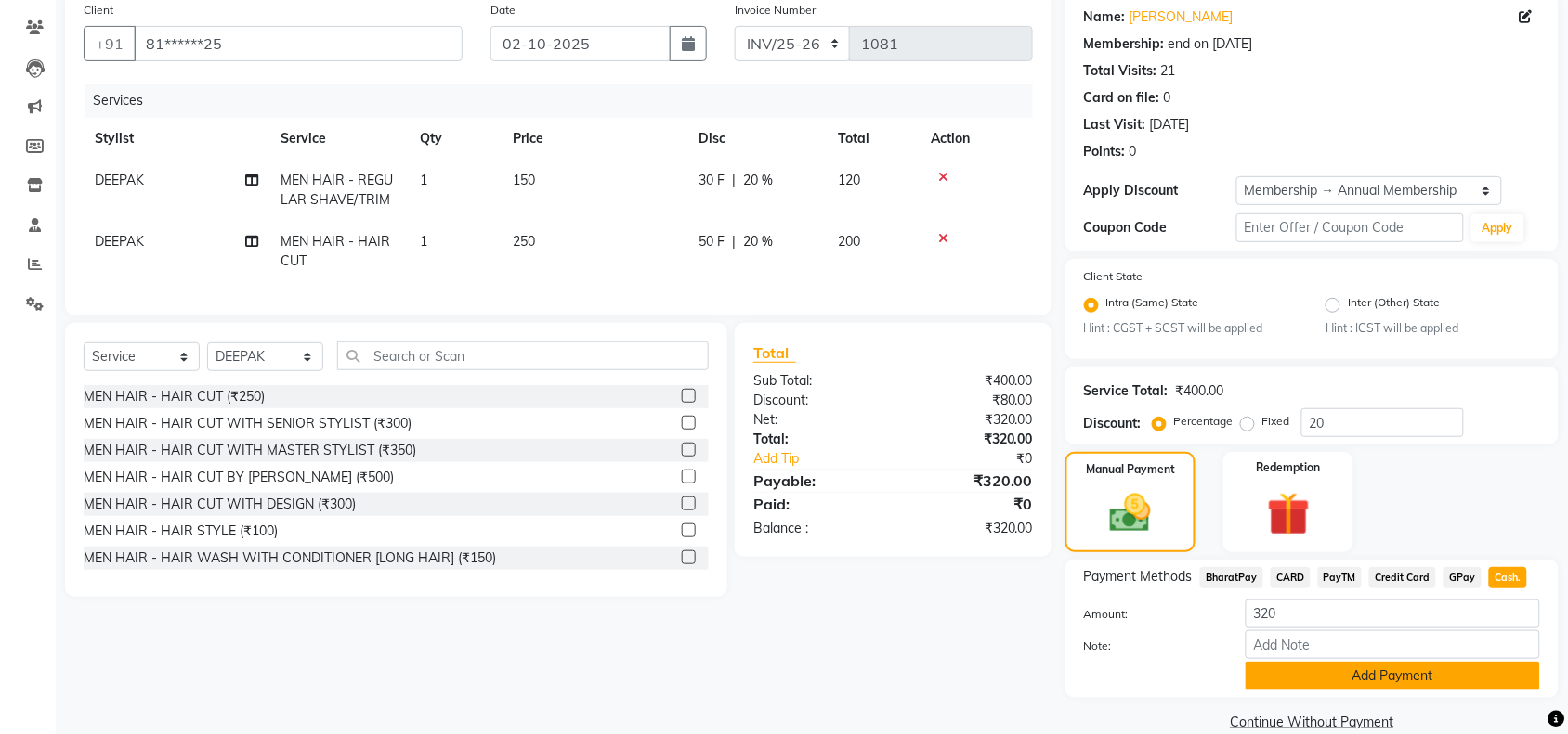
scroll to position [173, 0]
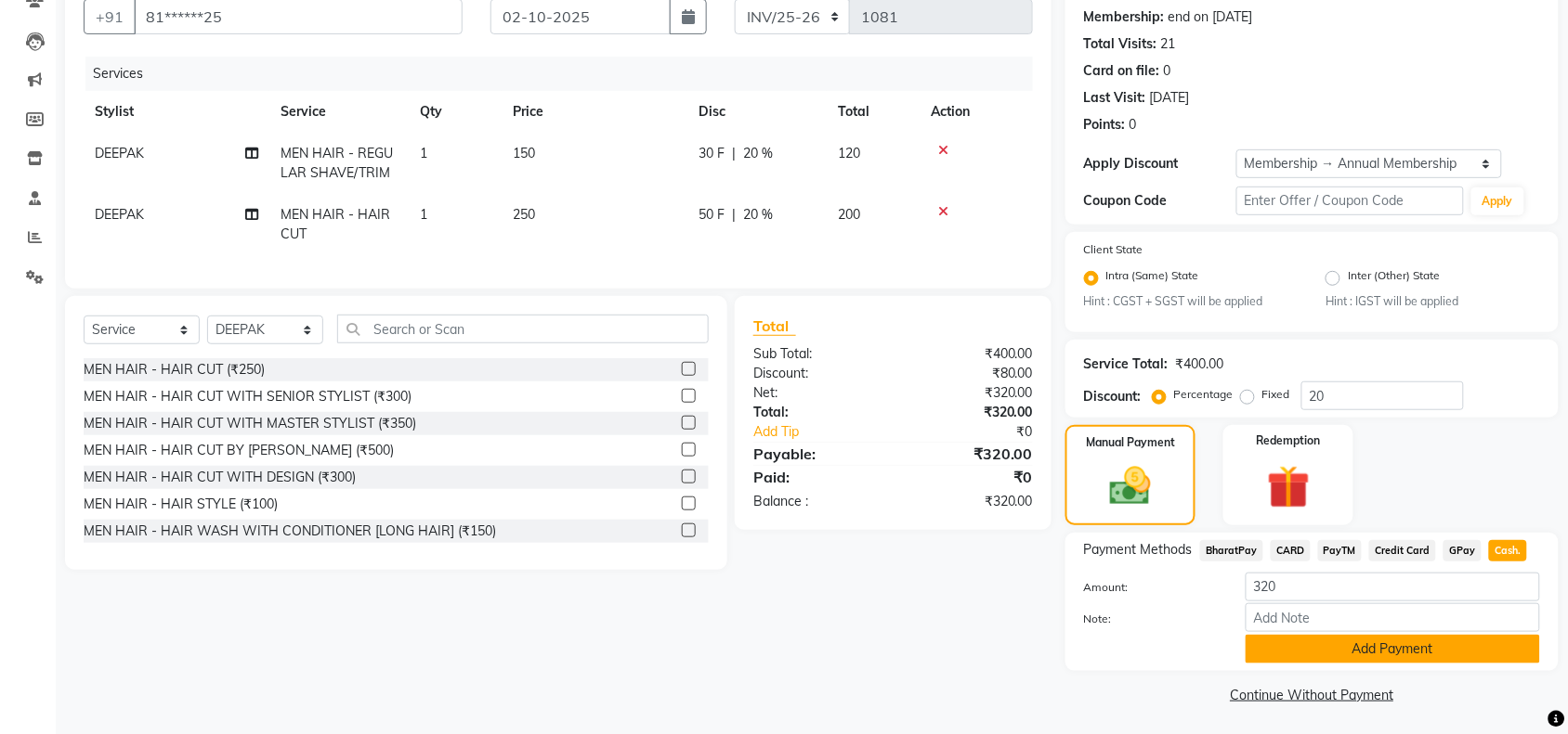
click at [1380, 638] on button "Add Payment" at bounding box center [1392, 649] width 294 height 28
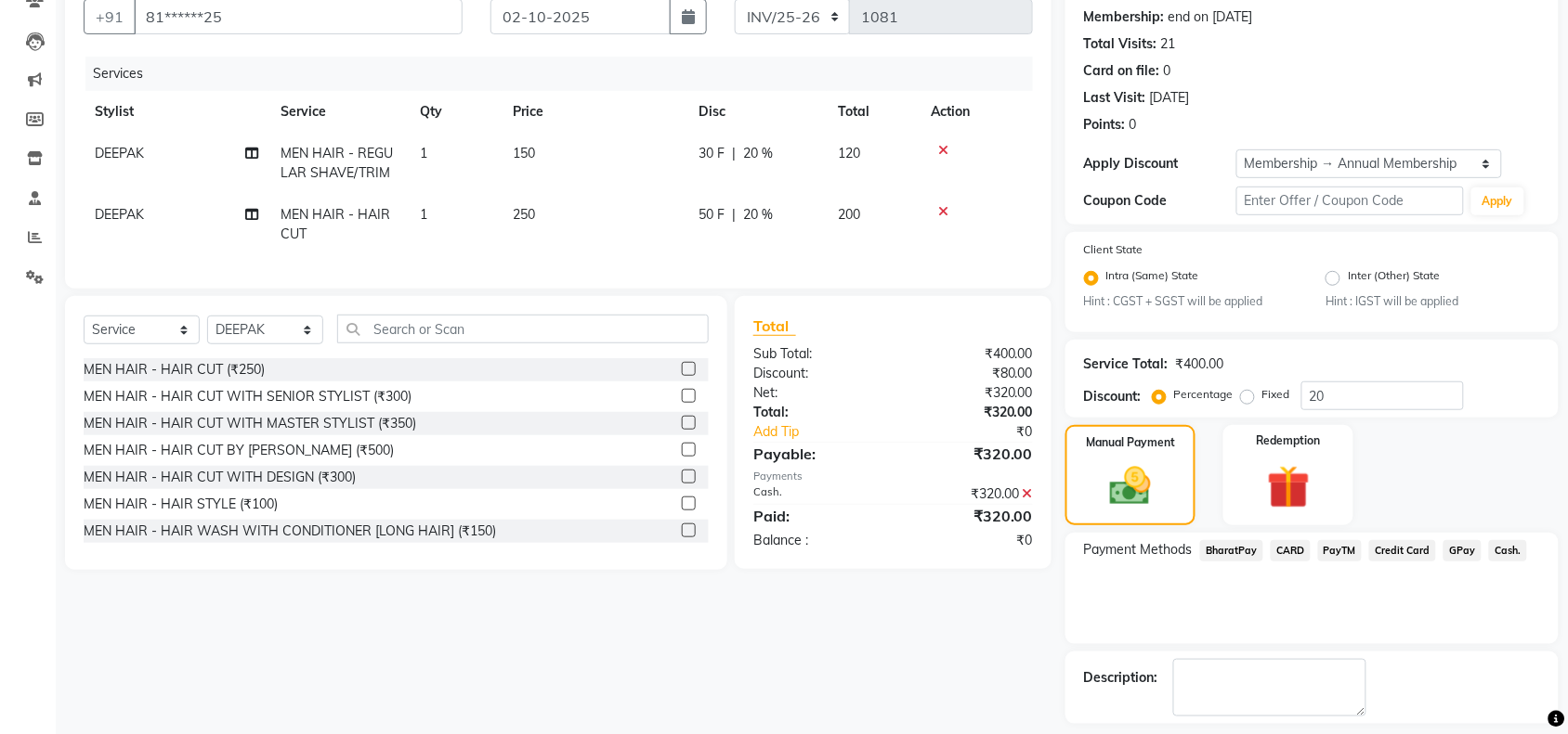
scroll to position [253, 0]
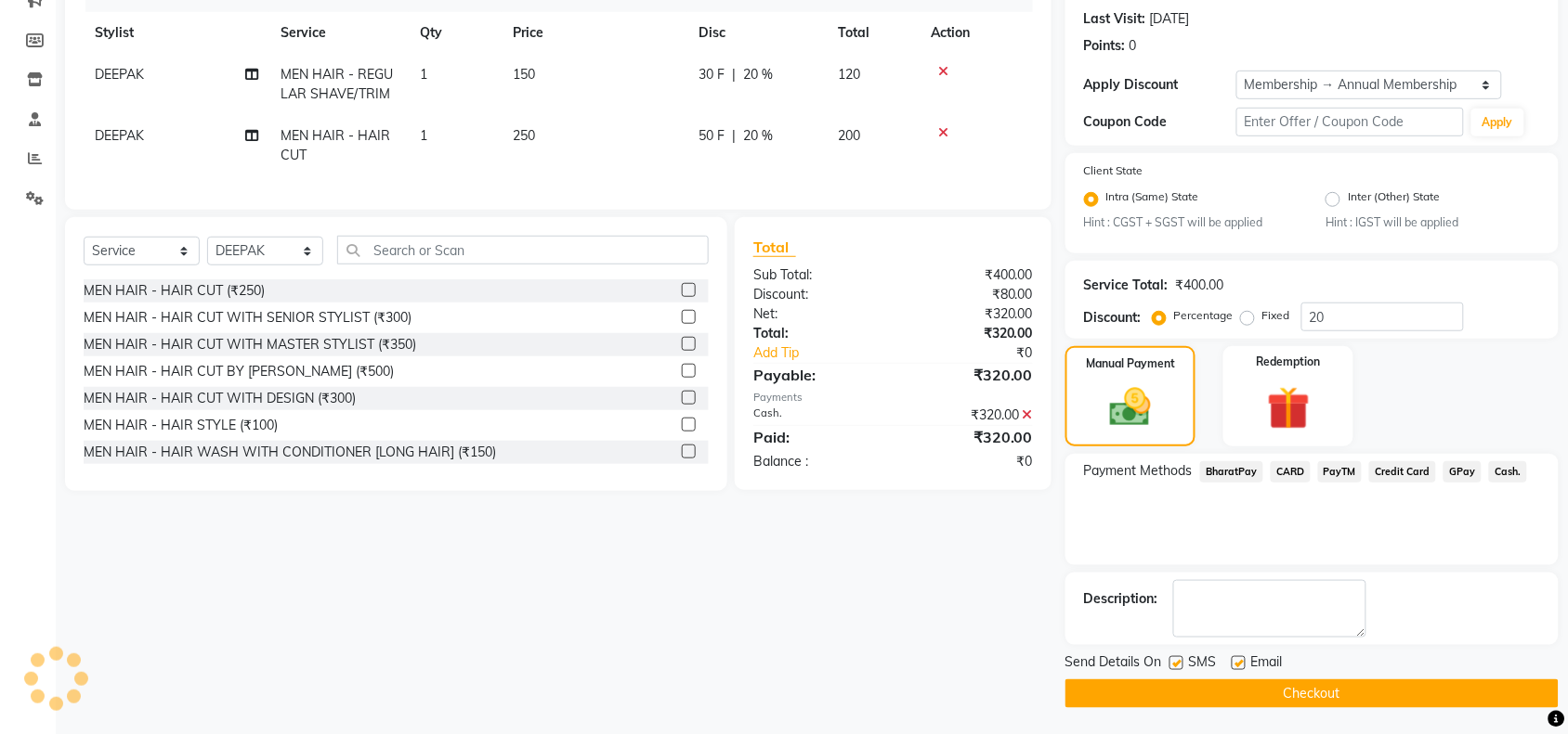
click at [1177, 663] on label at bounding box center [1177, 663] width 14 height 14
click at [1177, 663] on input "checkbox" at bounding box center [1176, 664] width 12 height 12
checkbox input "false"
click at [1241, 660] on label at bounding box center [1239, 663] width 14 height 14
click at [1241, 660] on input "checkbox" at bounding box center [1238, 664] width 12 height 12
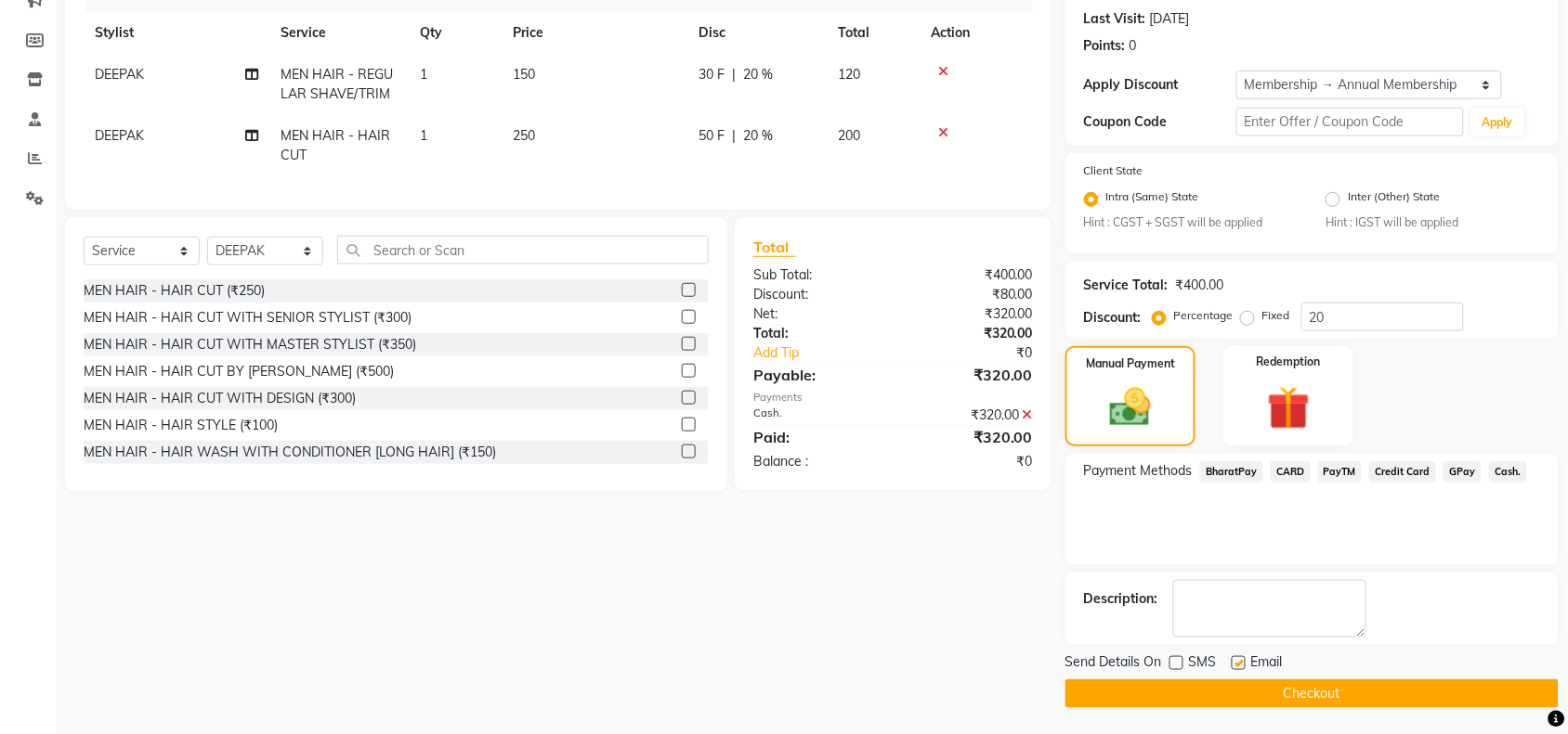
checkbox input "false"
click at [1223, 698] on button "Checkout" at bounding box center [1311, 693] width 493 height 28
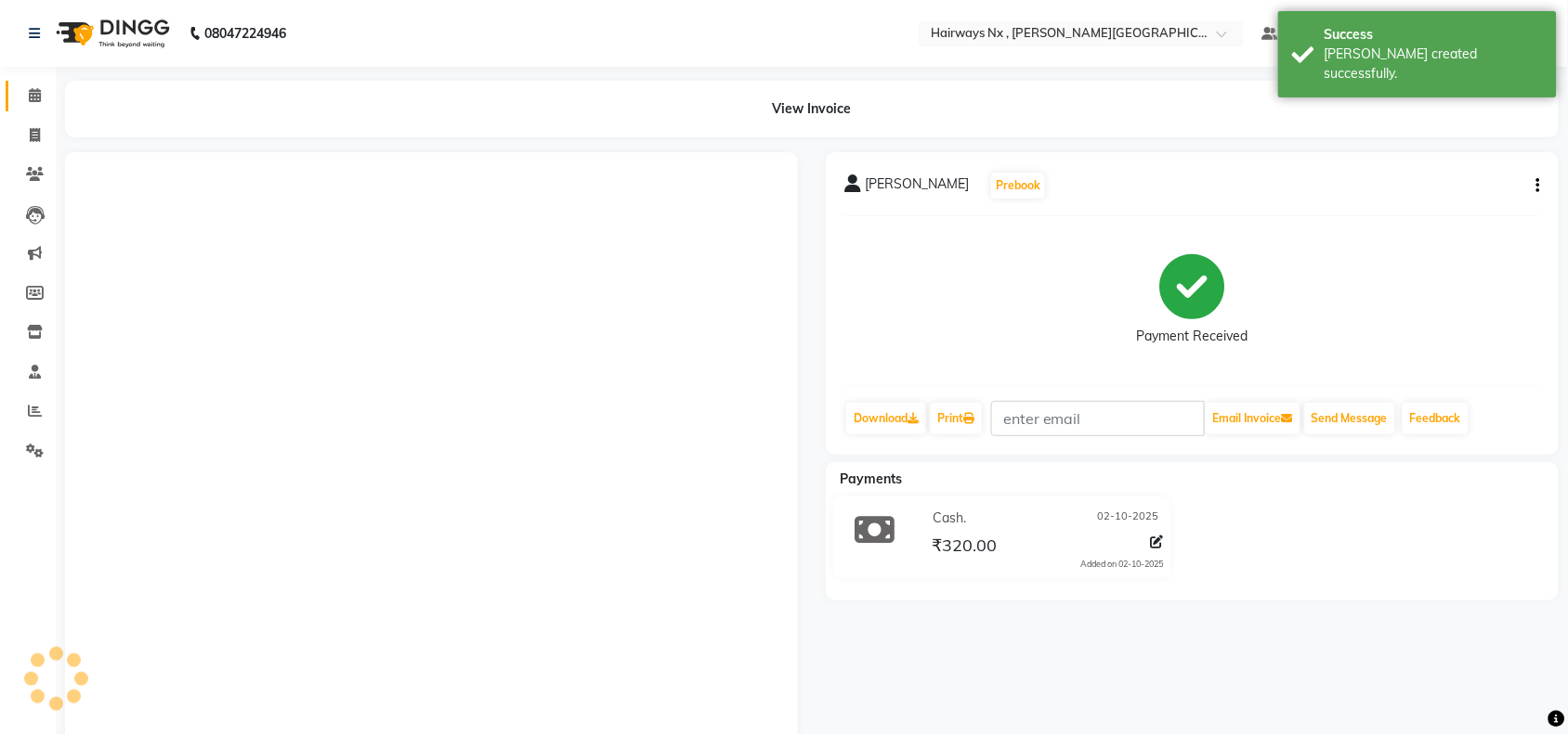
click at [28, 98] on icon at bounding box center [34, 95] width 12 height 14
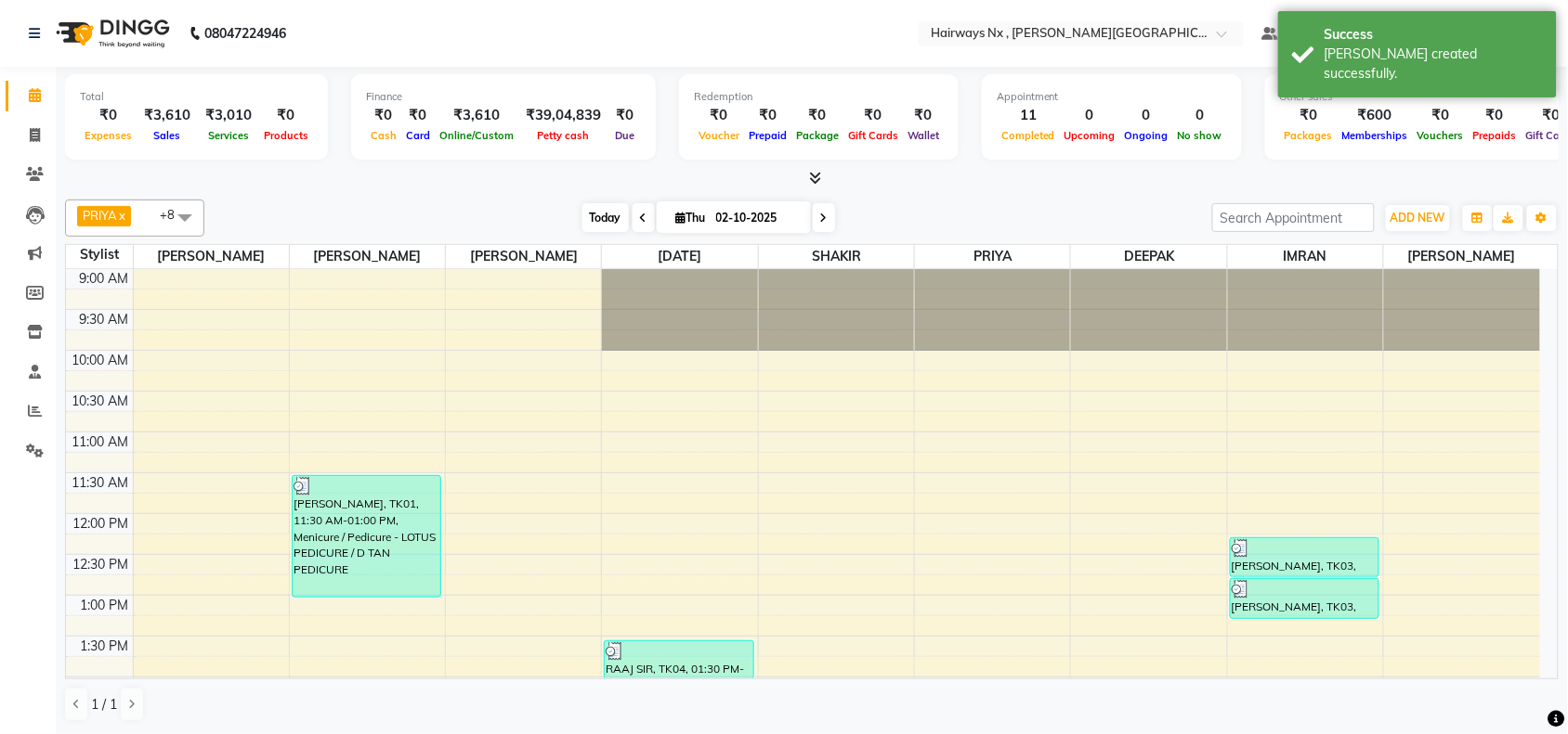
click at [594, 209] on span "Today" at bounding box center [605, 217] width 46 height 28
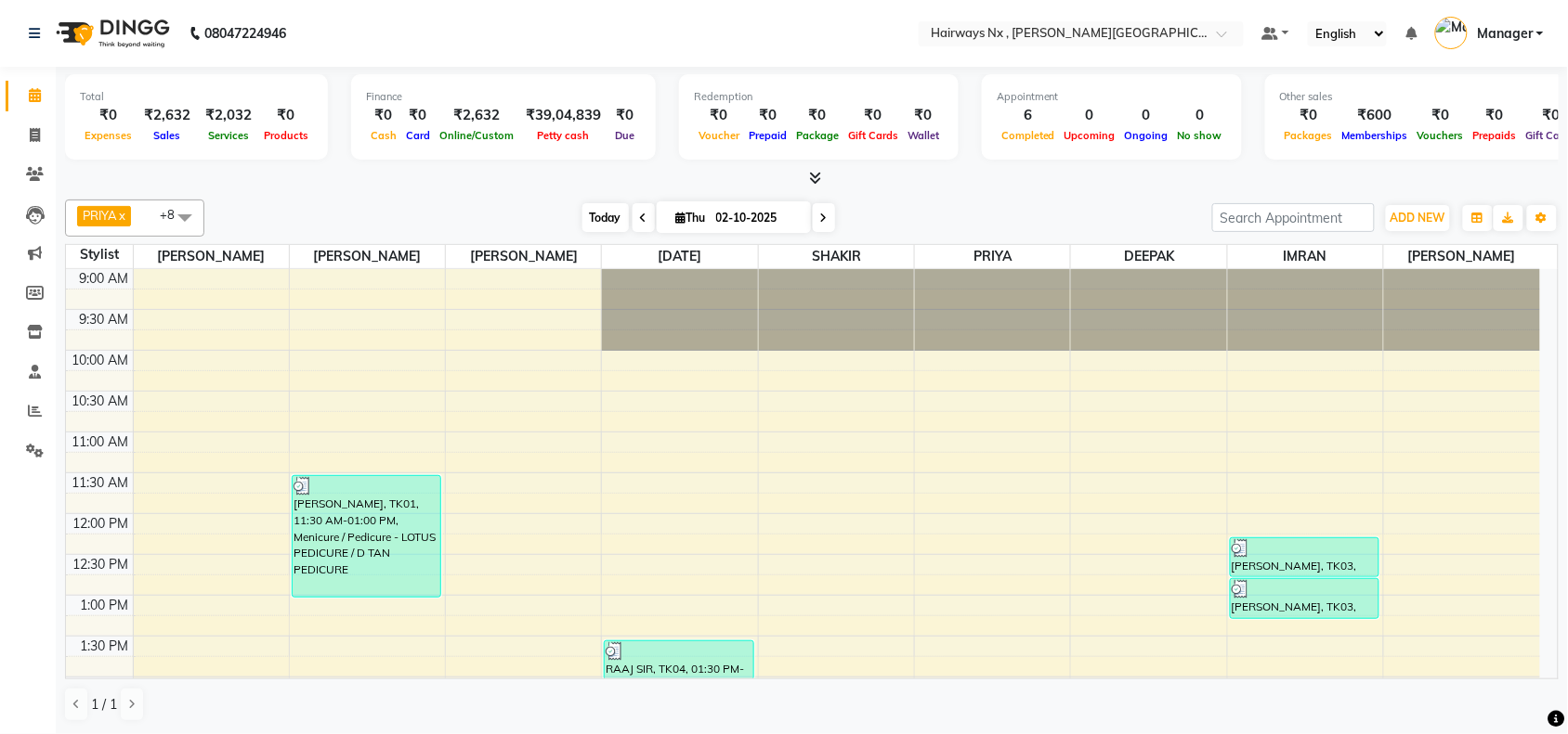
scroll to position [497, 0]
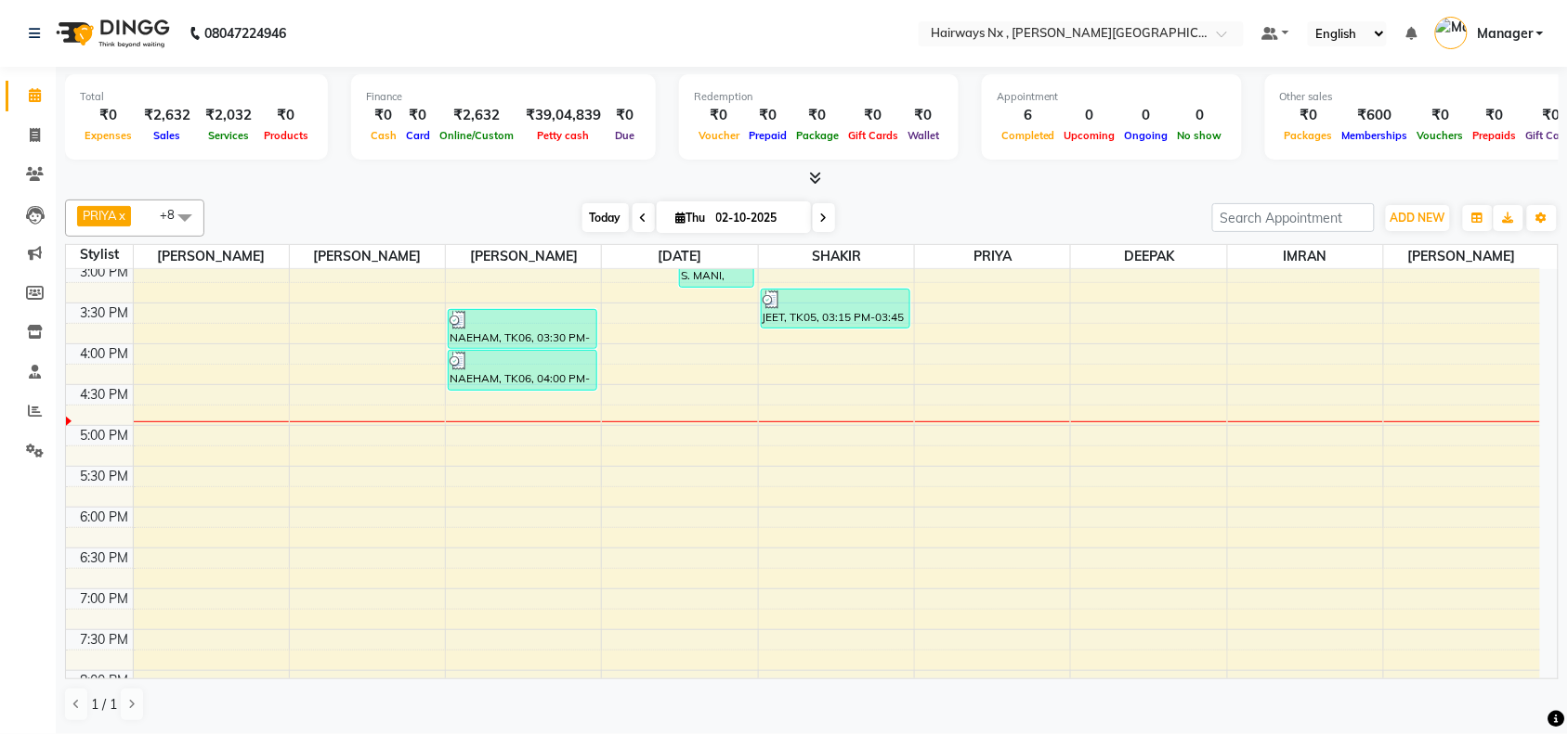
click at [604, 220] on span "Today" at bounding box center [605, 217] width 46 height 28
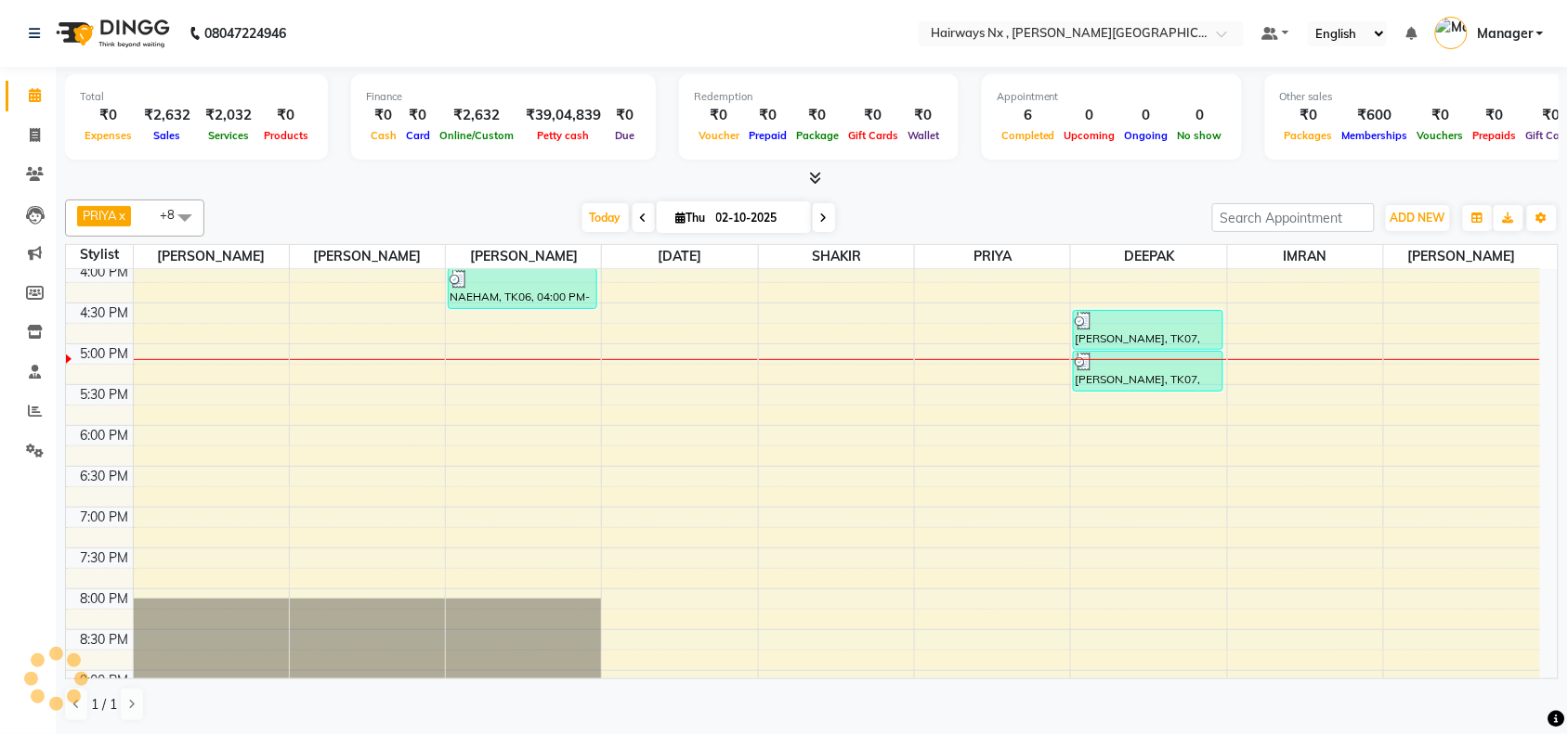
scroll to position [1, 0]
click at [597, 207] on span "Today" at bounding box center [605, 217] width 46 height 28
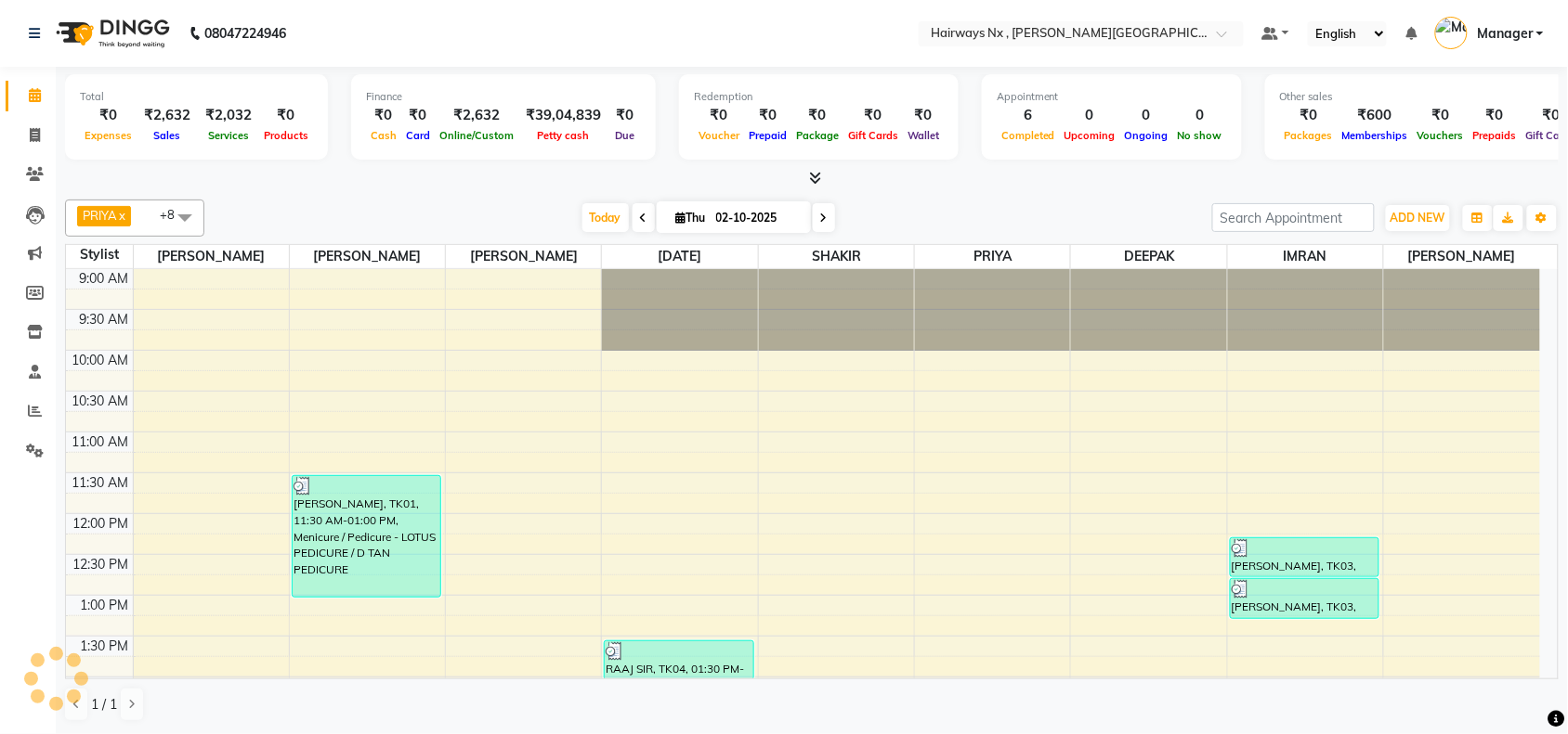
scroll to position [661, 0]
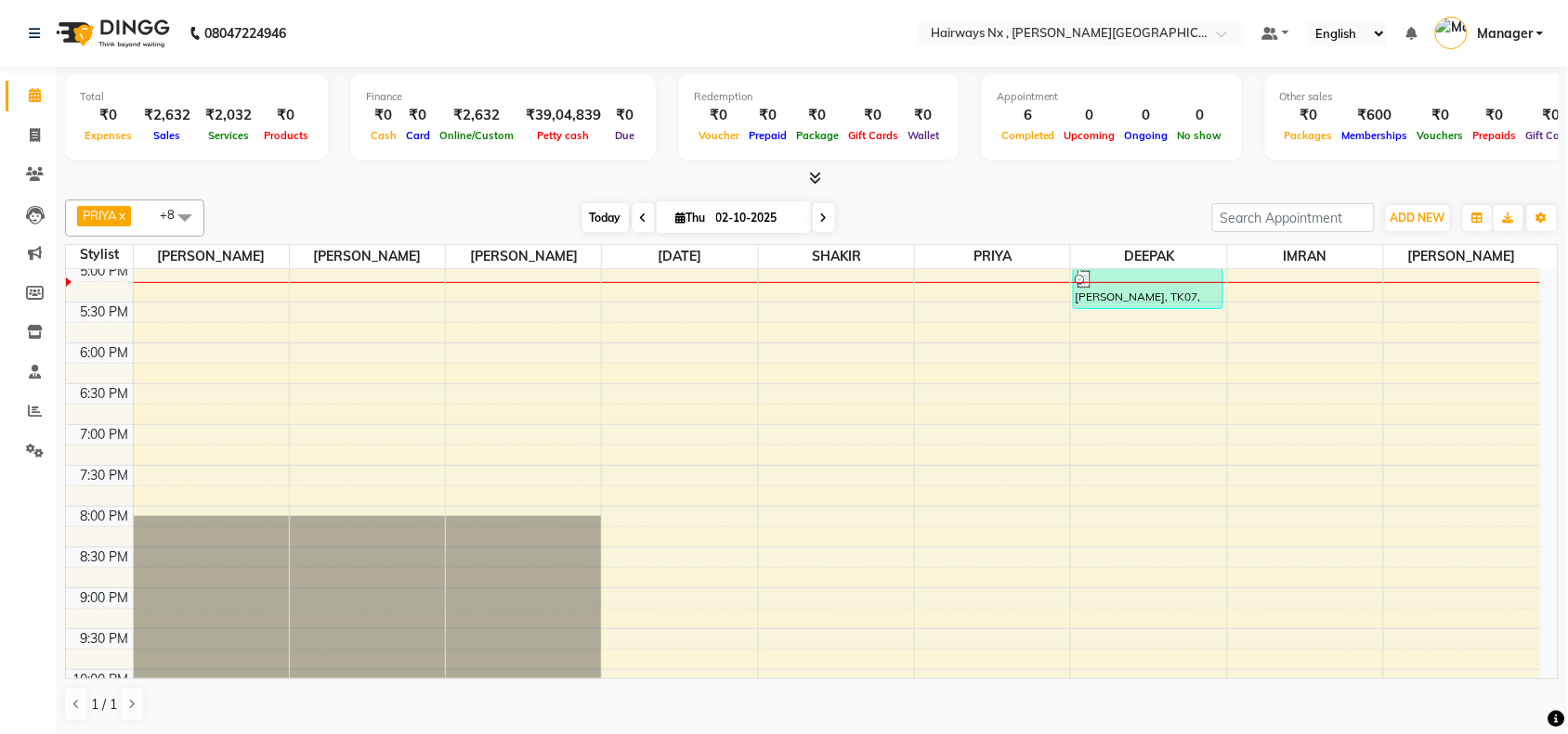
click at [588, 219] on span "Today" at bounding box center [605, 217] width 46 height 28
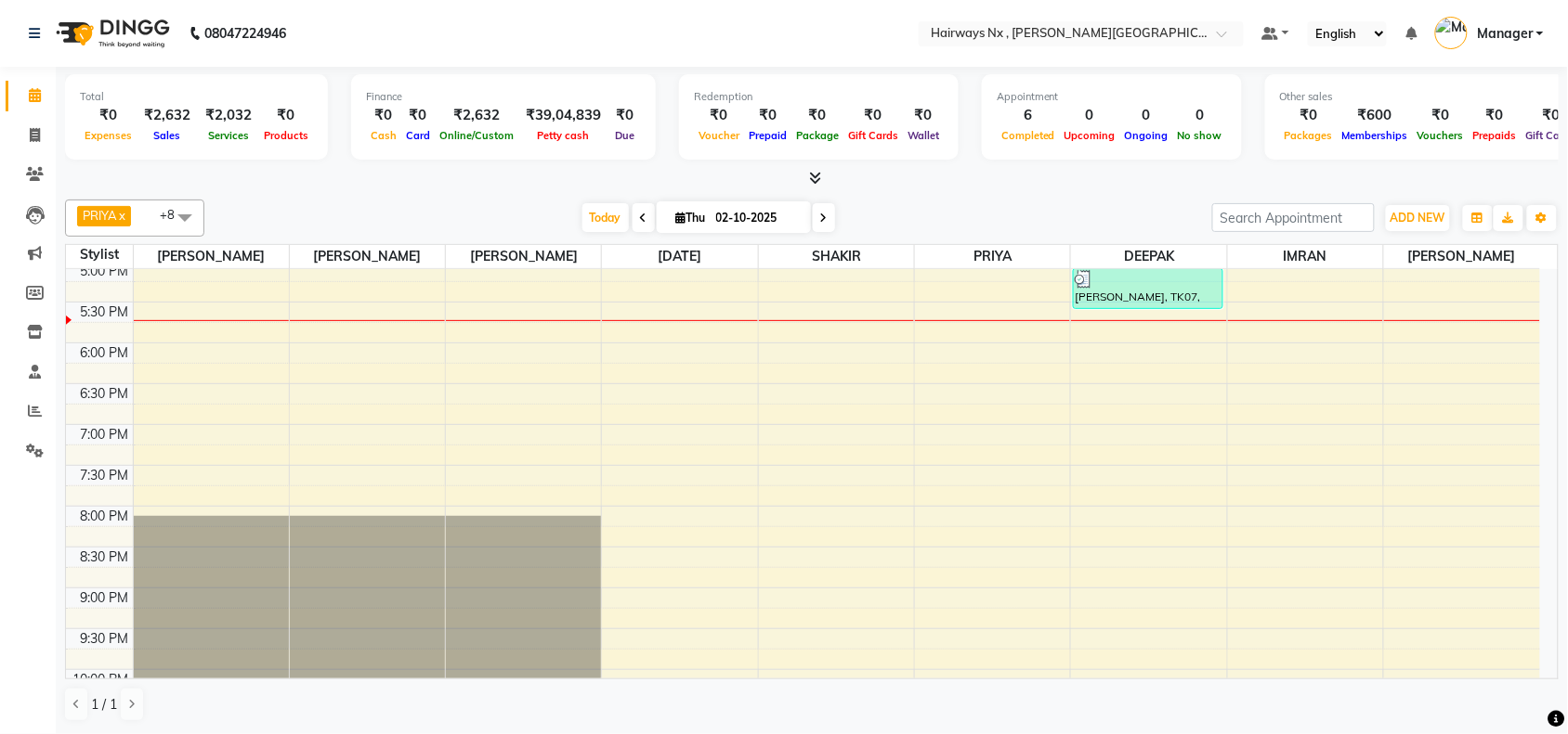
click at [488, 193] on div "PRIYA x RAJA x SHAKIR x SUJATA x MUZZAMIL x DEEPAK x IMRAN x UMAR x SALMAN x +8…" at bounding box center [811, 461] width 1493 height 537
click at [595, 220] on span "Today" at bounding box center [605, 217] width 46 height 28
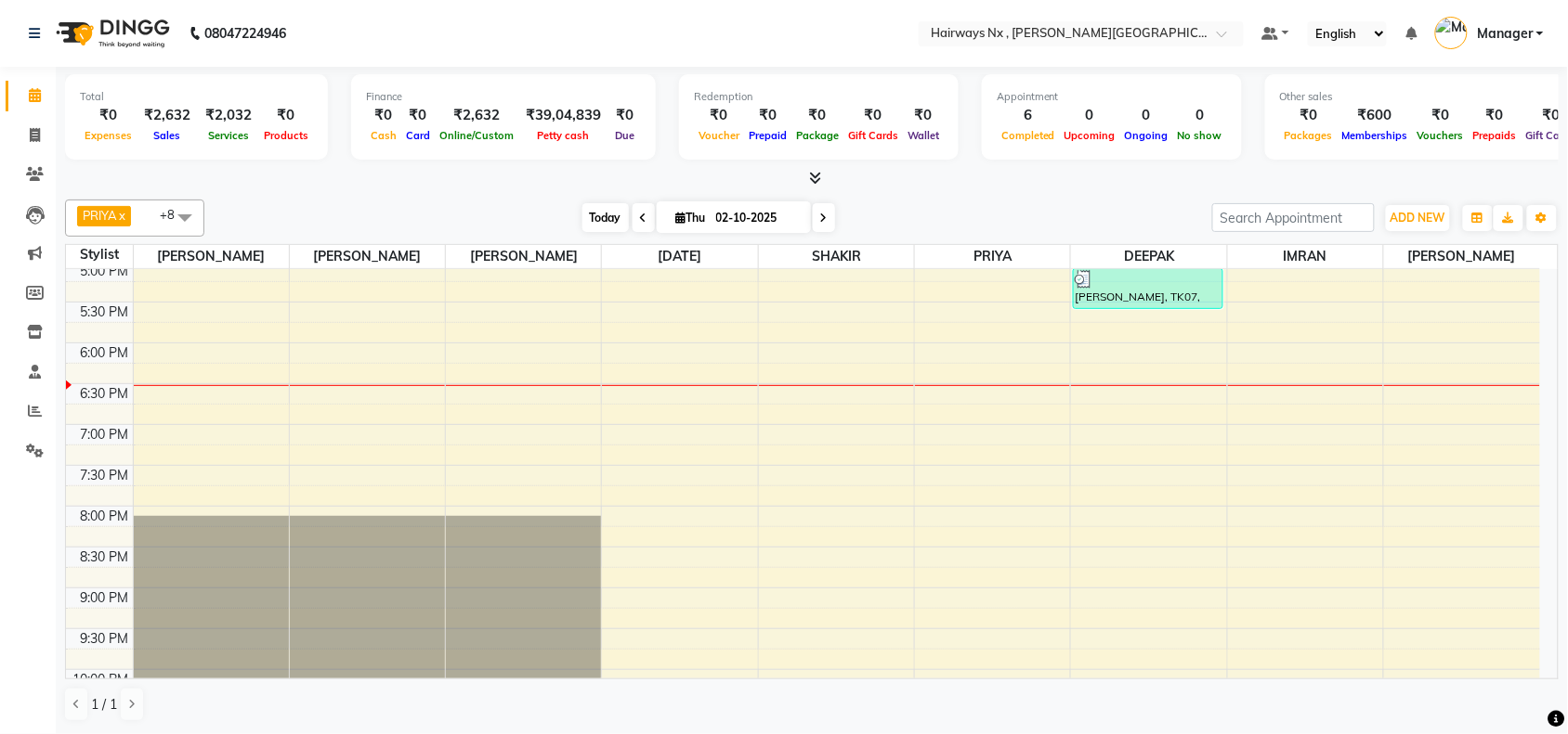
click at [586, 216] on span "Today" at bounding box center [605, 217] width 46 height 28
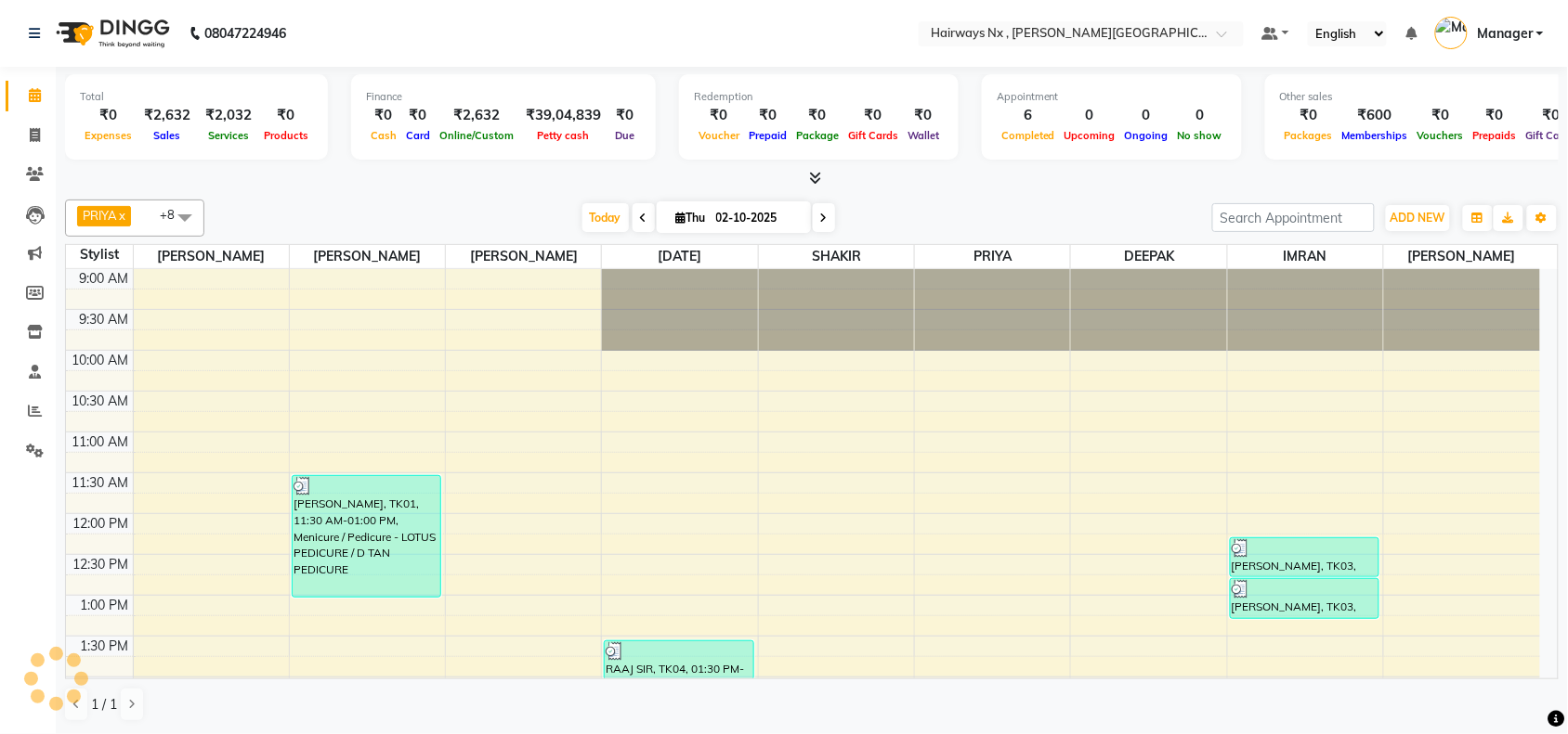
scroll to position [745, 0]
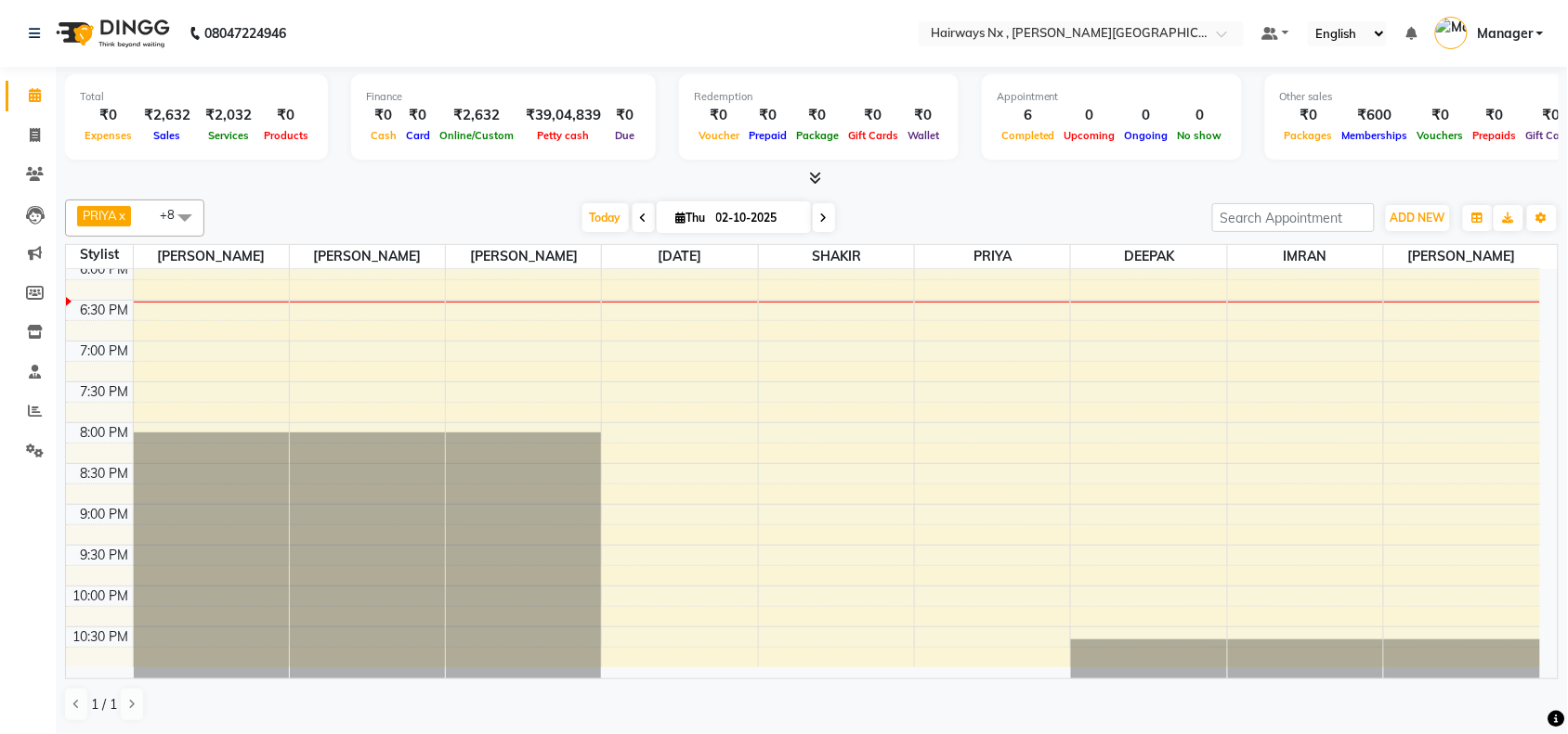
click at [383, 302] on div at bounding box center [368, 302] width 155 height 1
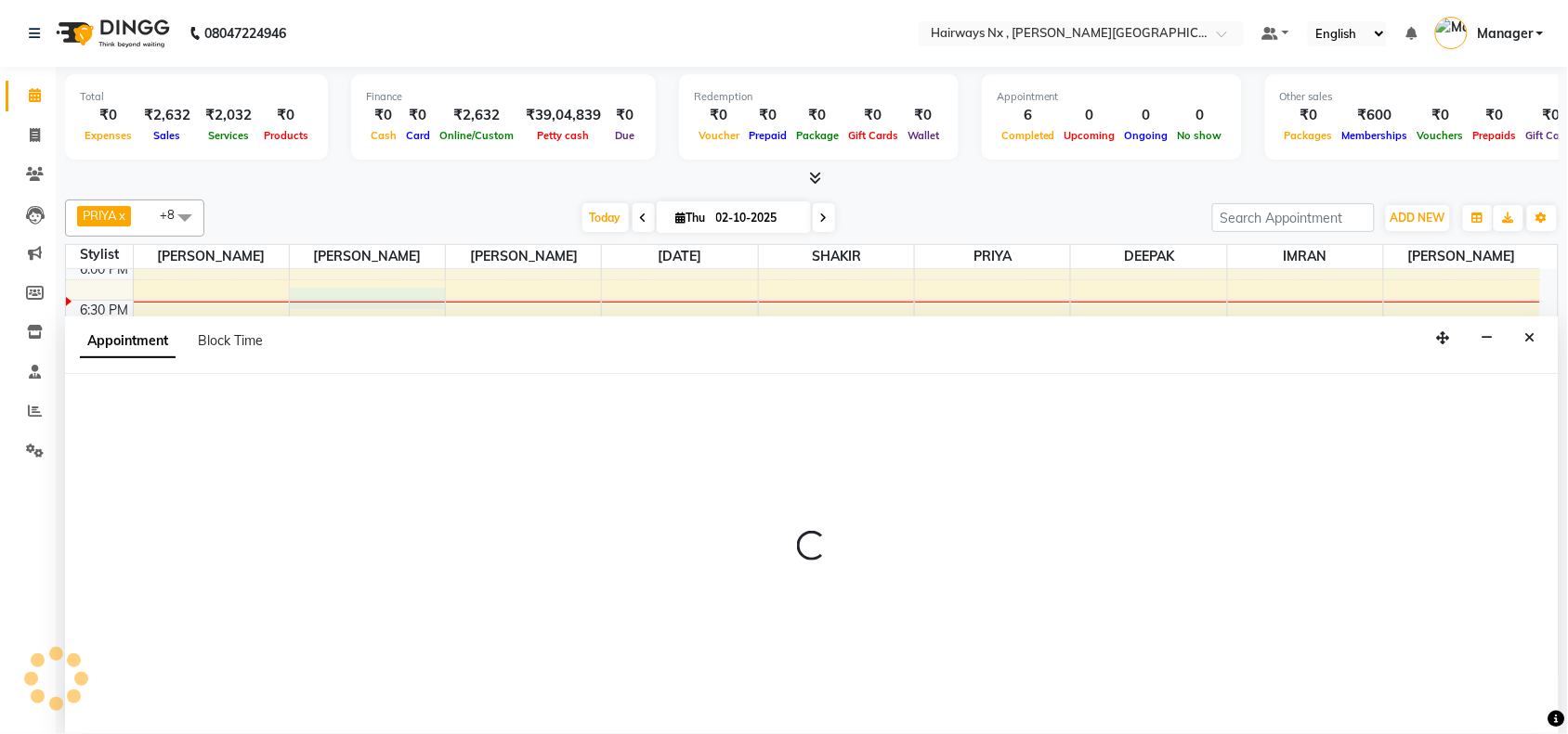
select select "12972"
select select "1095"
select select "tentative"
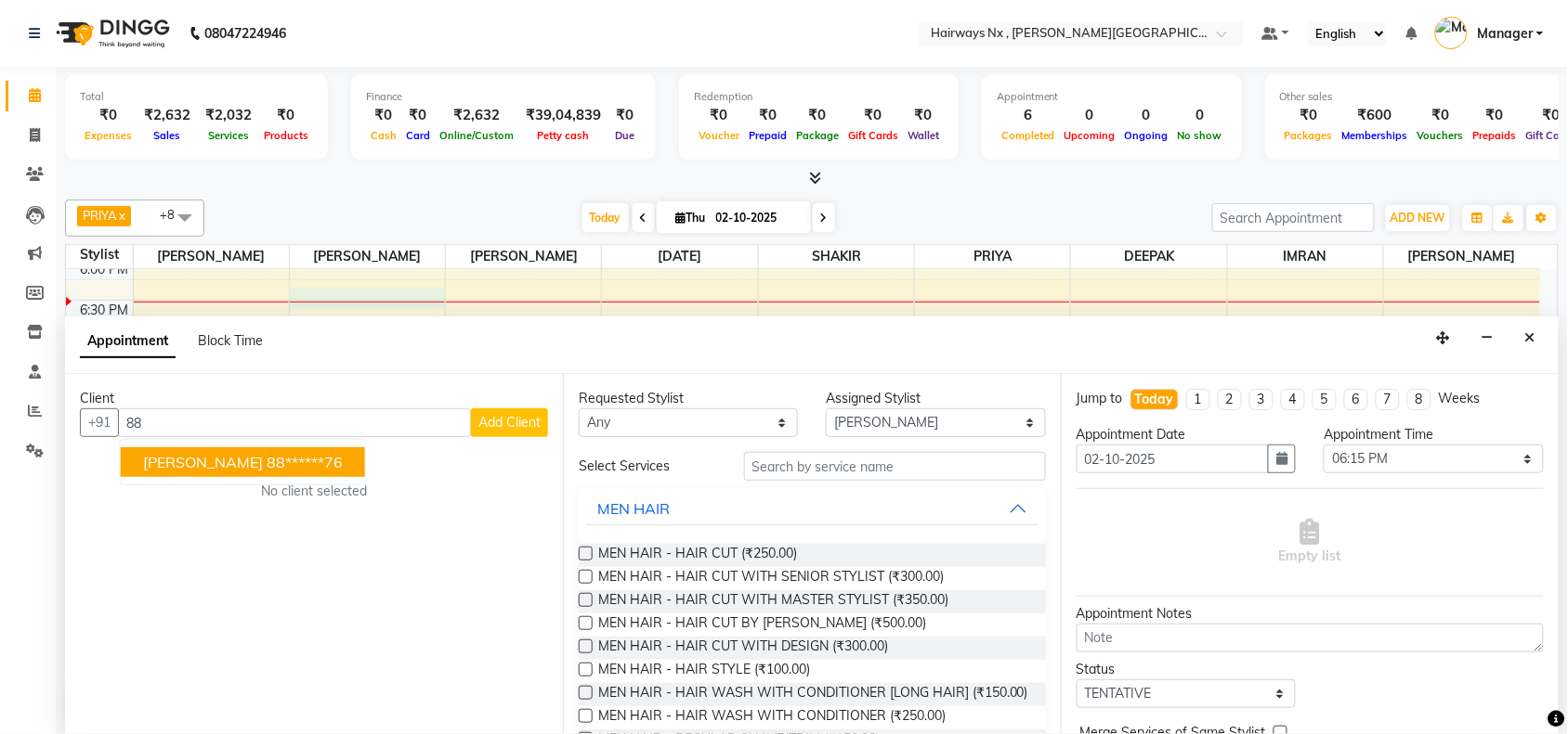
type input "8"
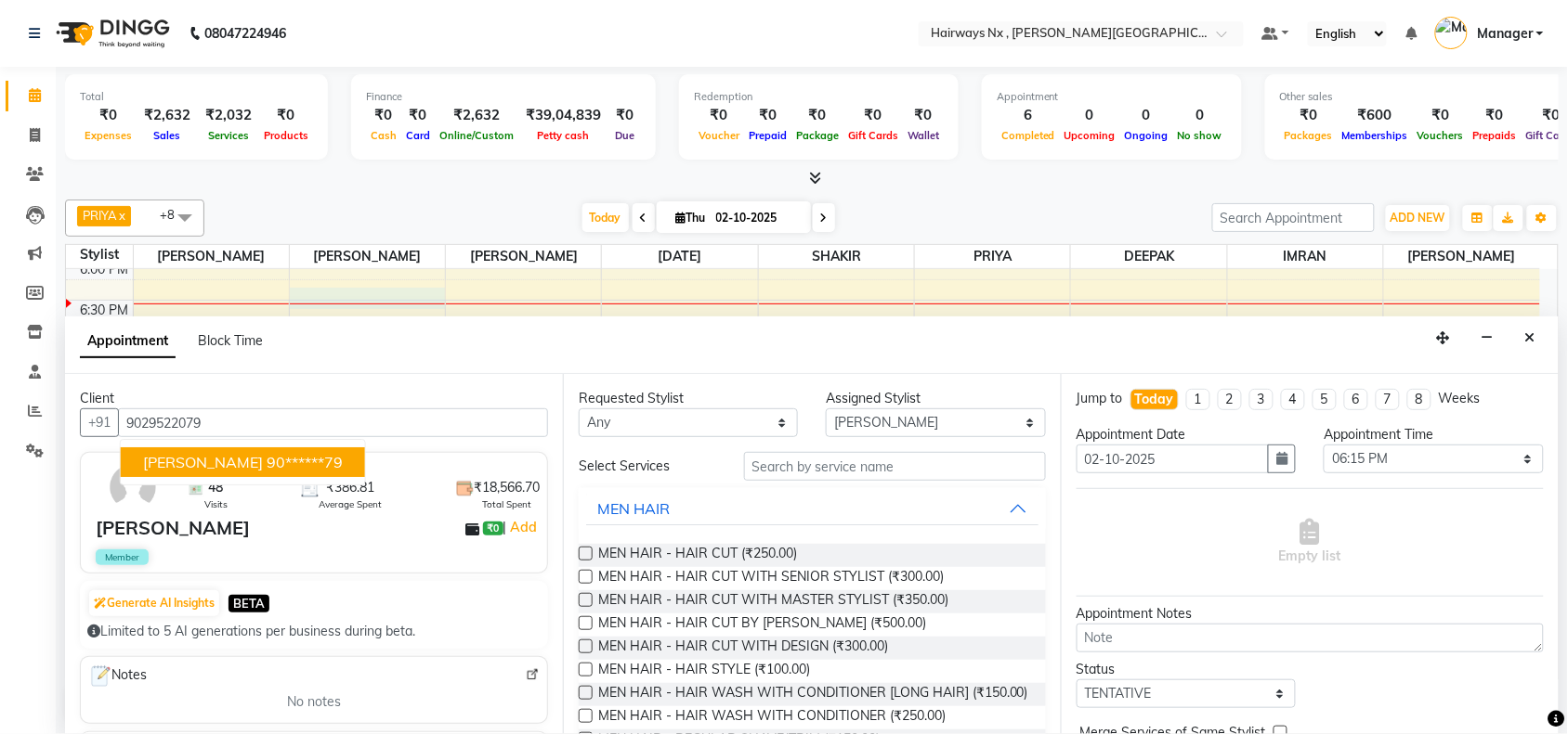
click at [232, 466] on span "KEVIN DOSHI" at bounding box center [203, 462] width 120 height 19
type input "90******79"
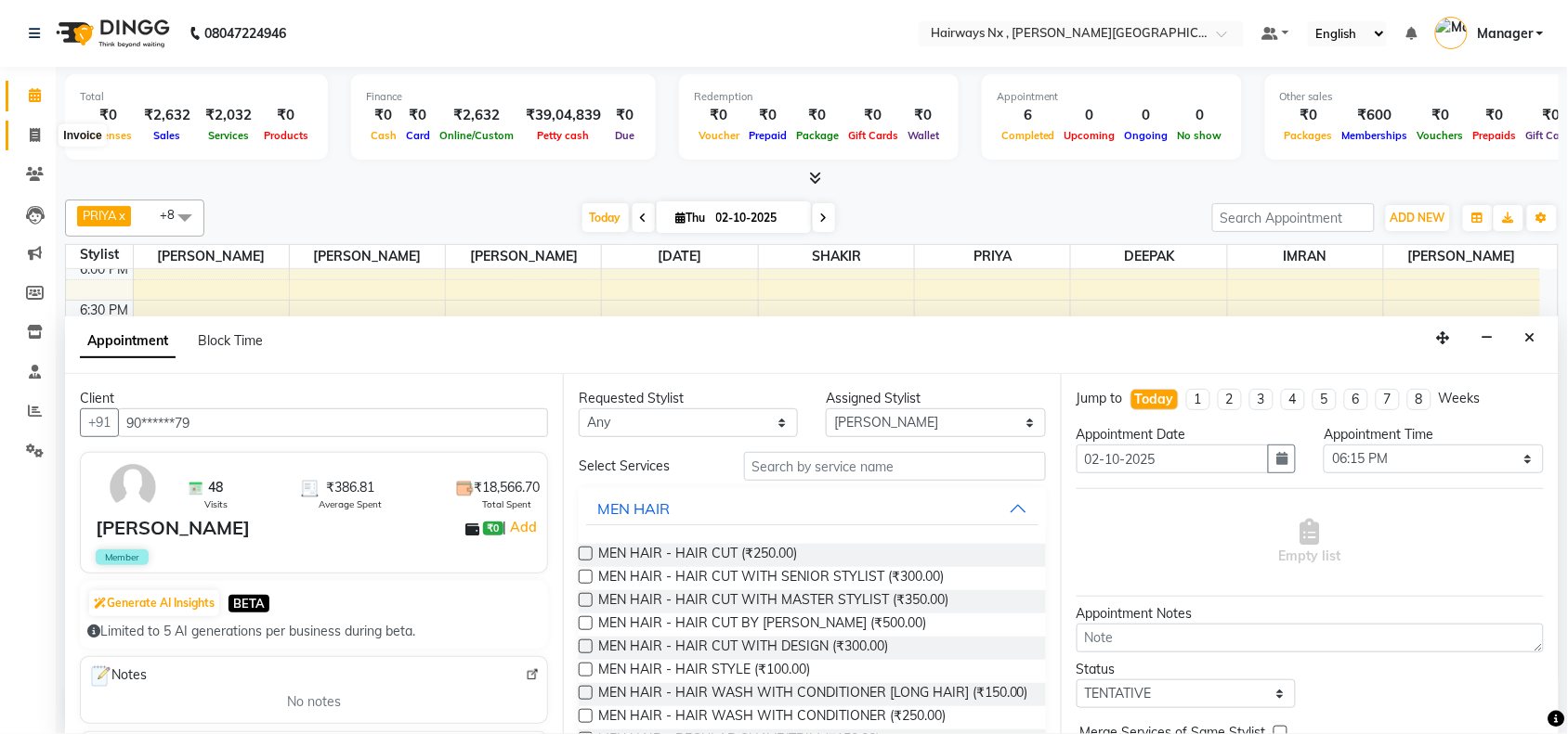
click at [24, 132] on span at bounding box center [34, 136] width 32 height 22
select select "service"
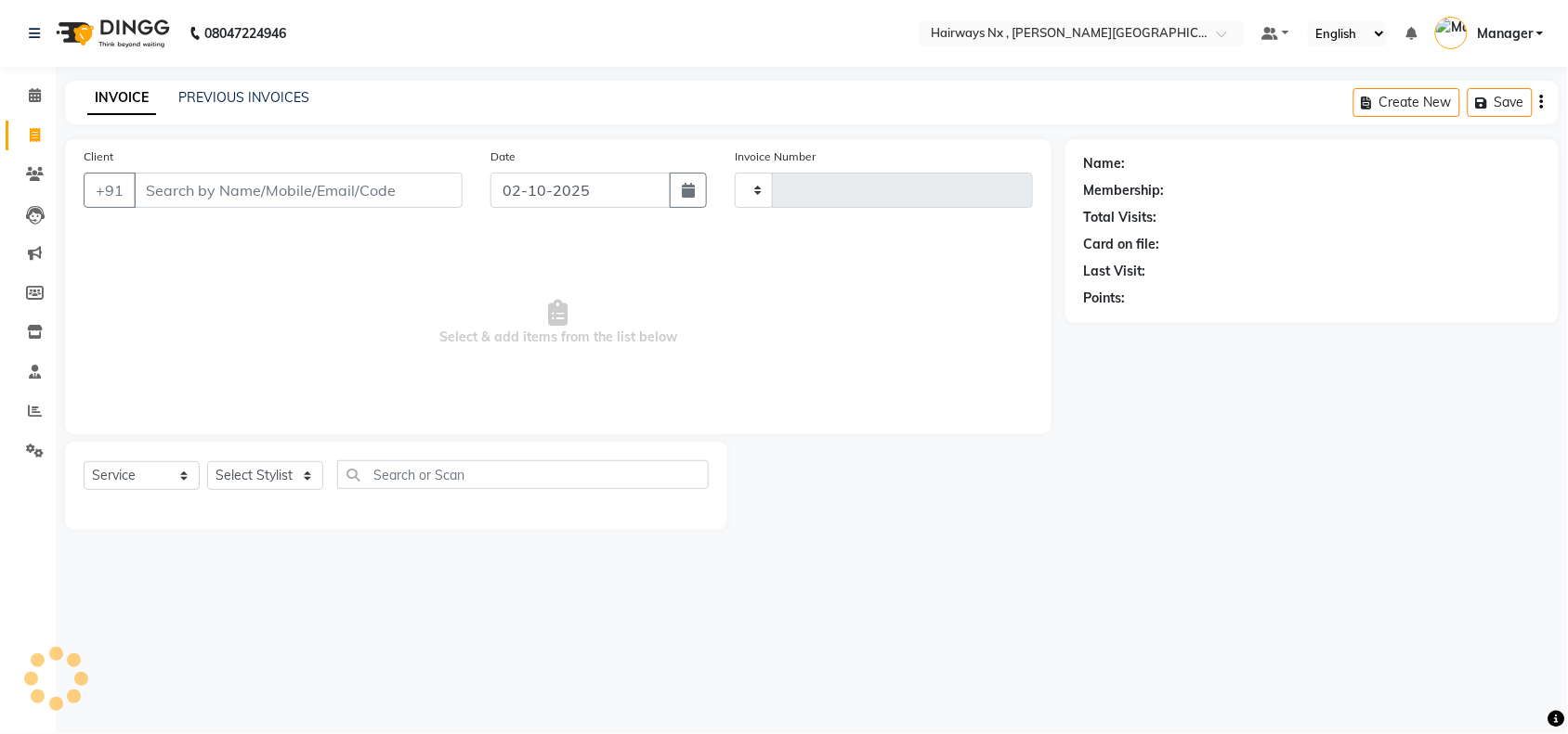
type input "1258"
select select "778"
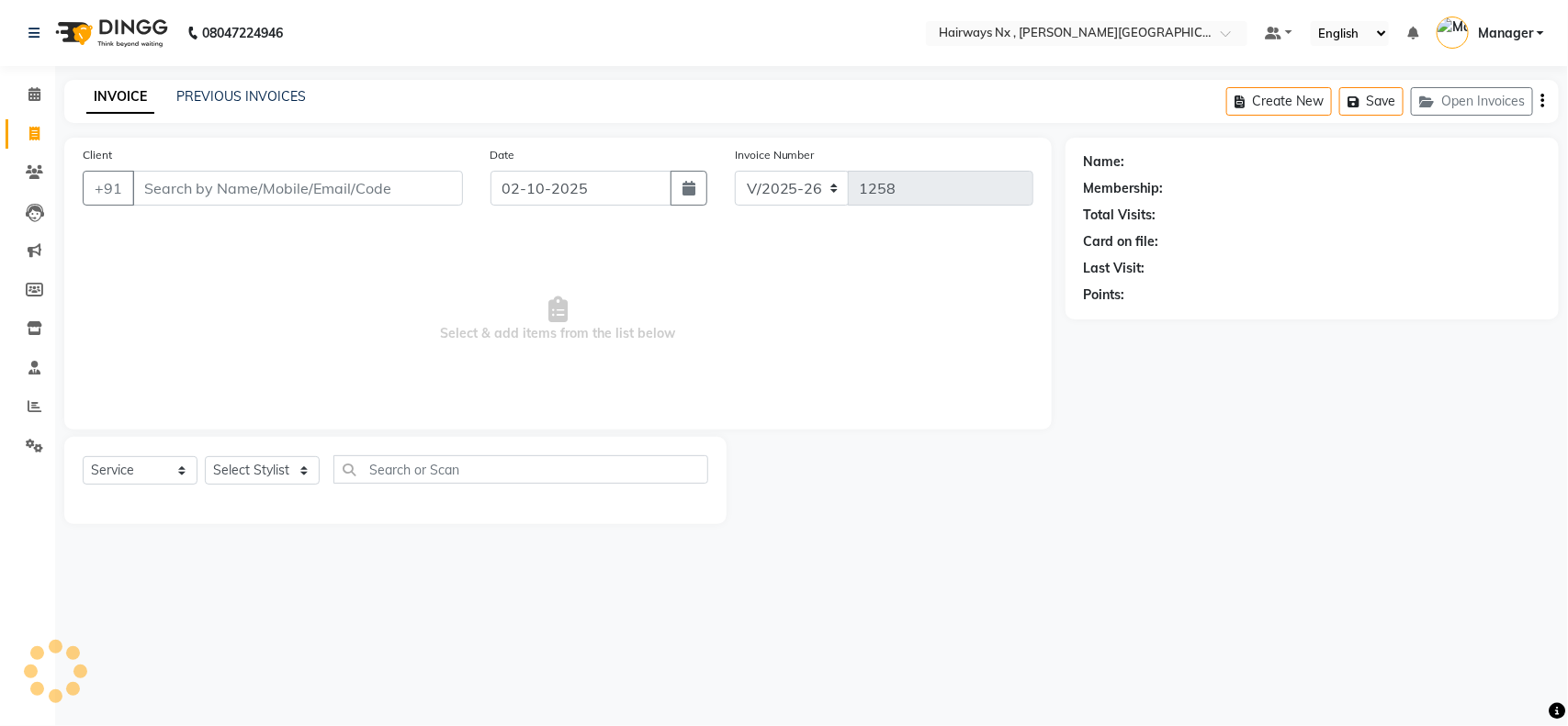
click at [200, 181] on input "Client" at bounding box center [297, 188] width 331 height 35
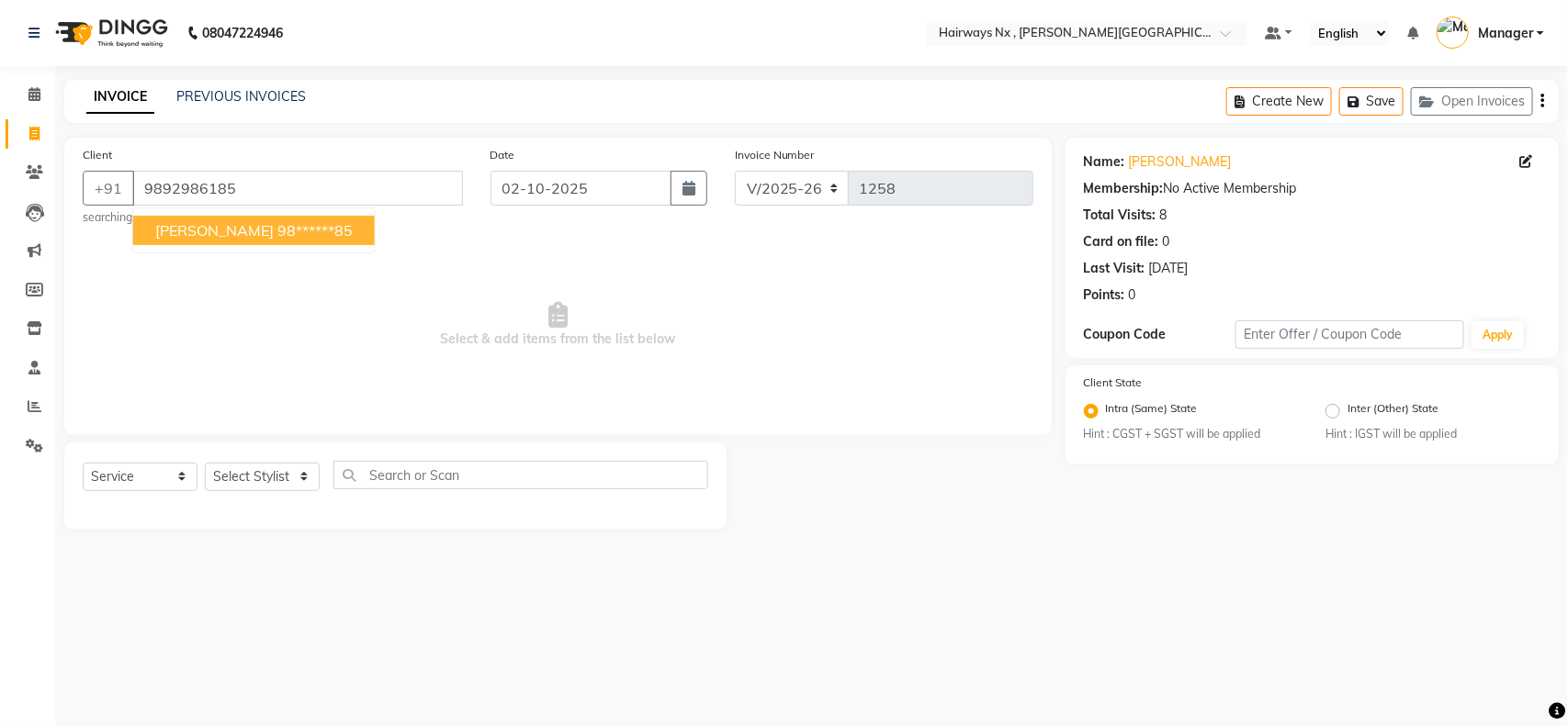
click at [176, 230] on span "RUCHITA" at bounding box center [214, 230] width 118 height 18
type input "98******85"
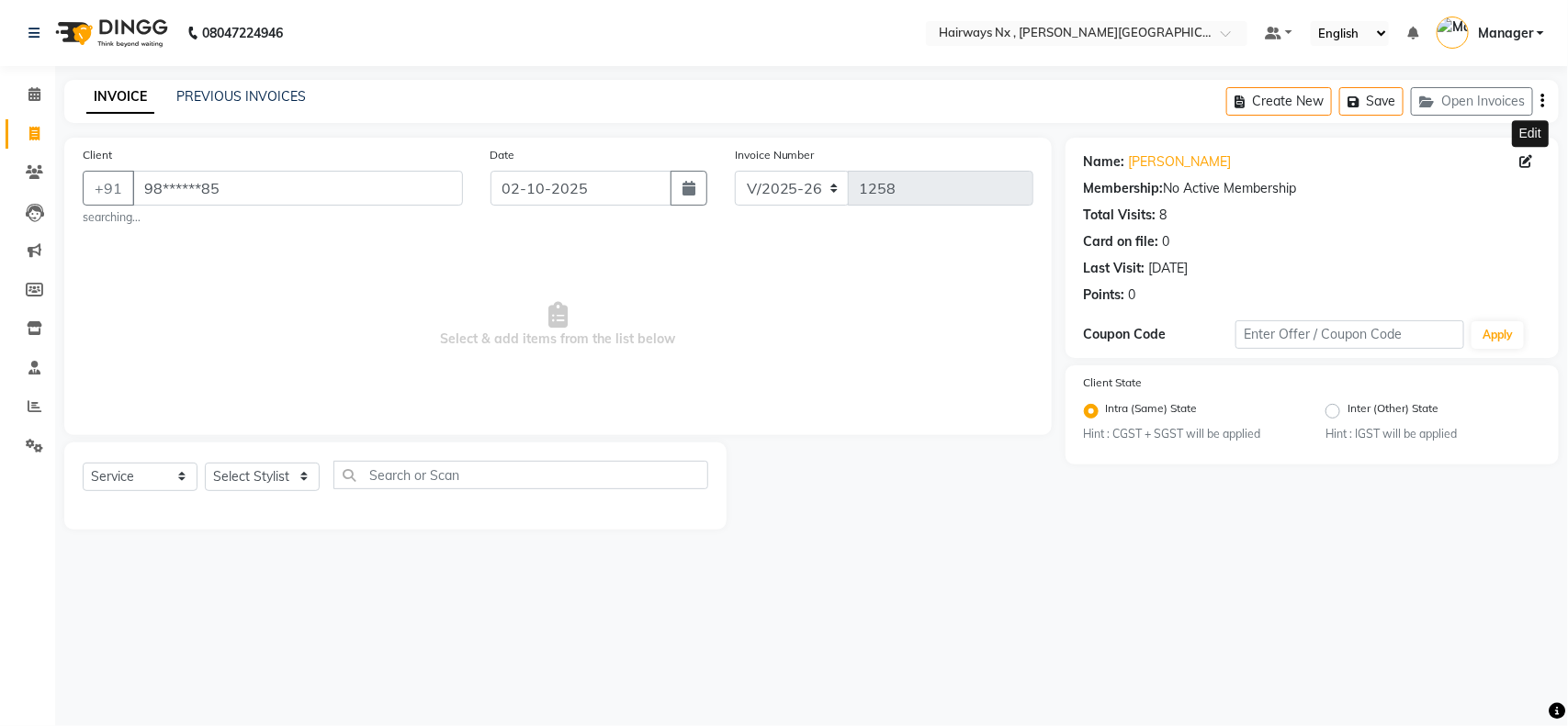
click at [1524, 162] on icon at bounding box center [1526, 161] width 13 height 13
select select "female"
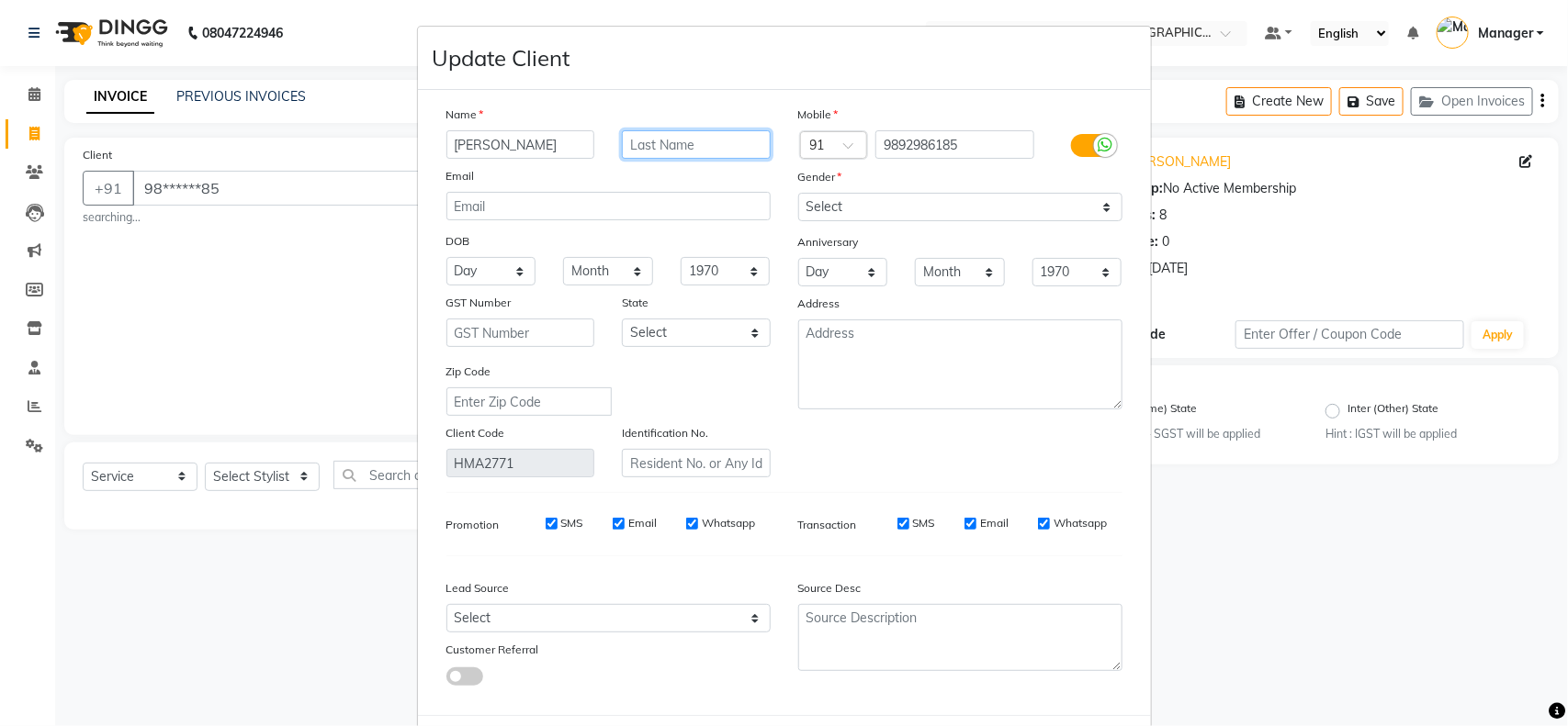
click at [683, 154] on input "text" at bounding box center [695, 144] width 148 height 28
type input "KHADAPKAR"
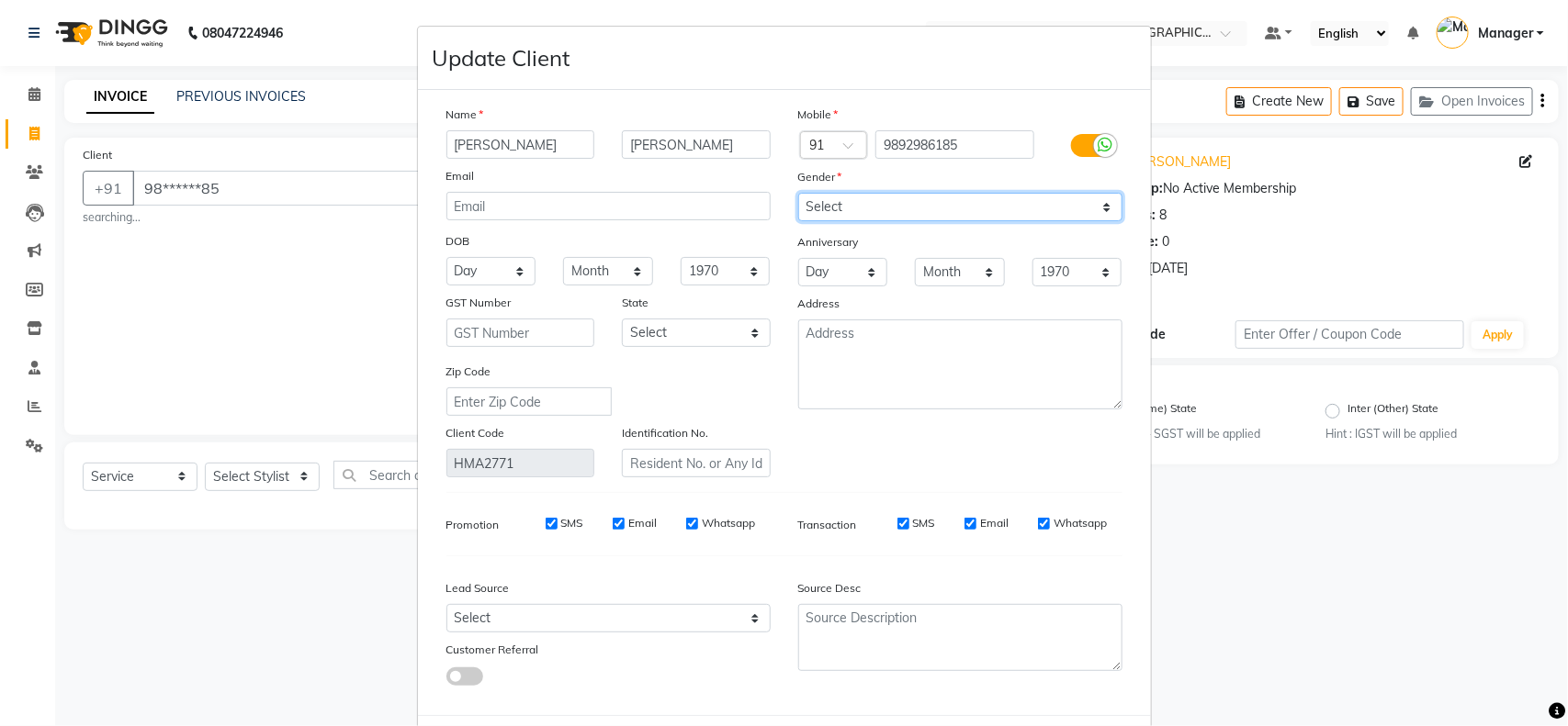
click at [855, 208] on select "Select Male Female Other Prefer Not To Say" at bounding box center [960, 206] width 324 height 28
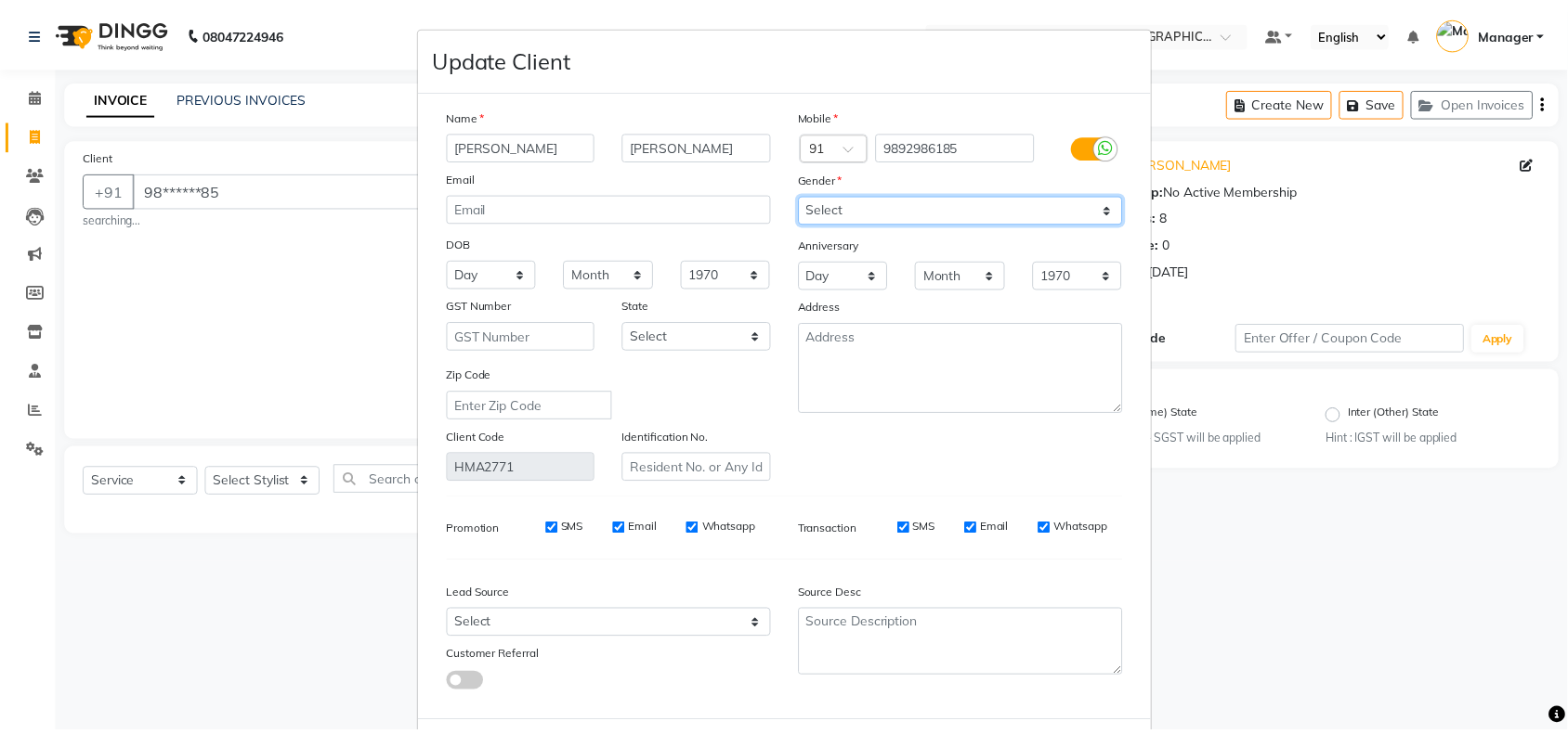
scroll to position [83, 0]
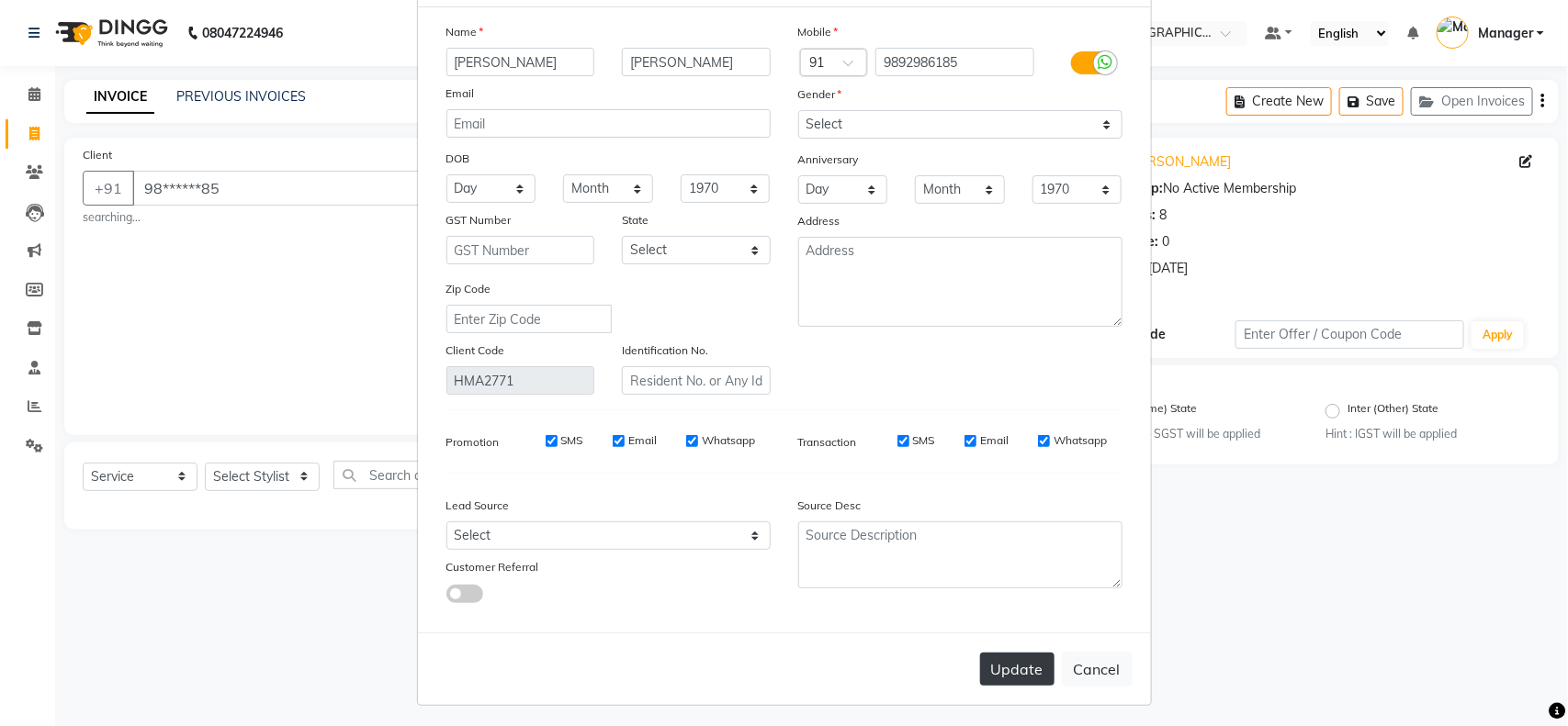
click at [995, 664] on button "Update" at bounding box center [1017, 669] width 75 height 33
select select
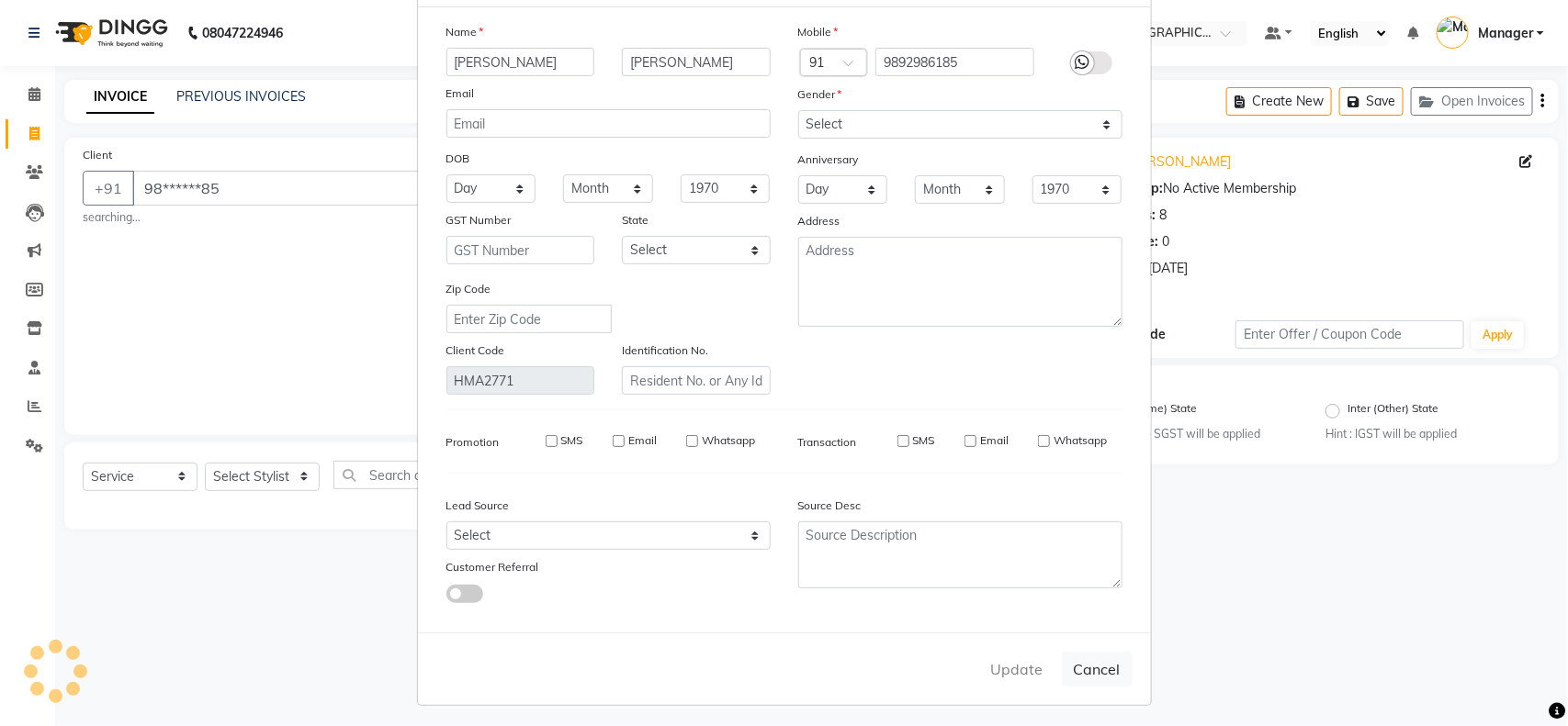
select select
checkbox input "false"
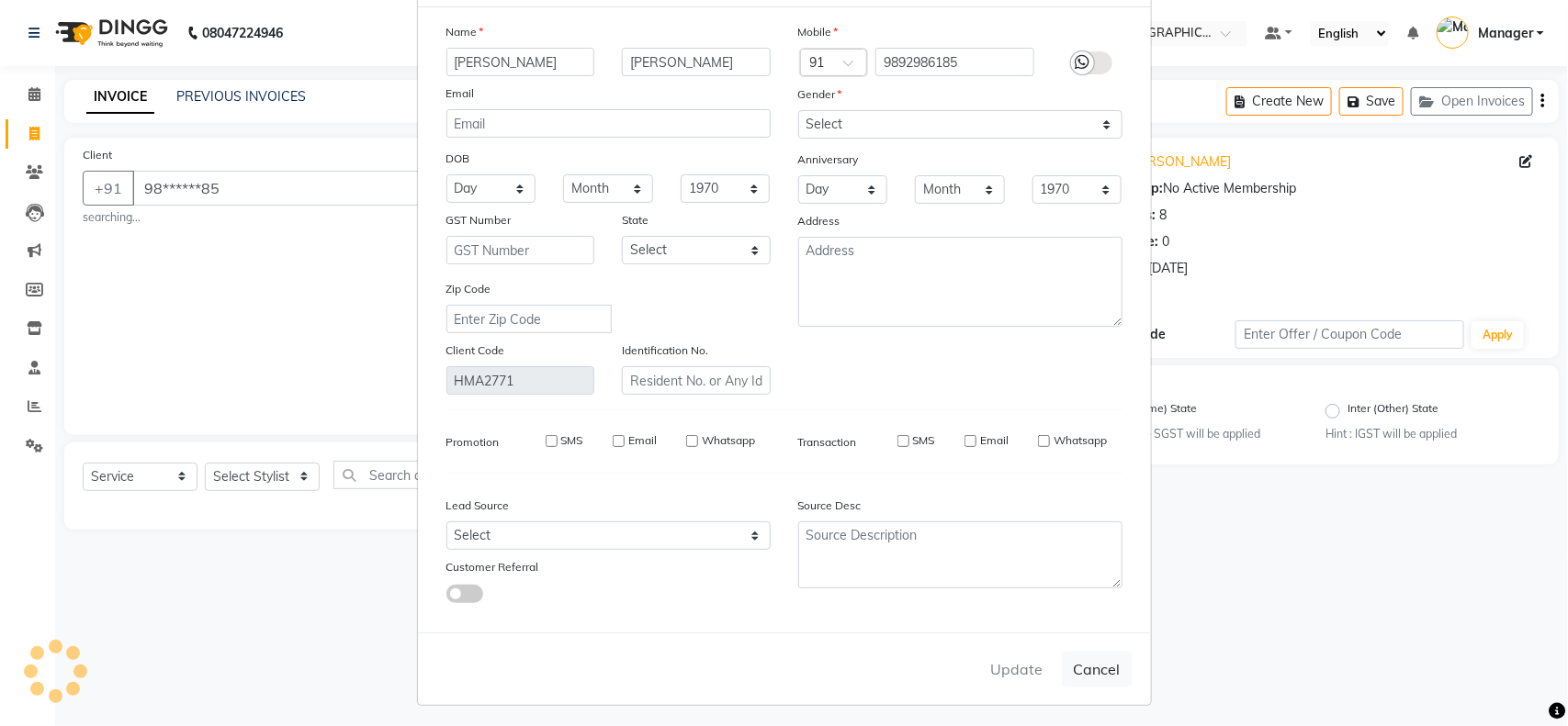
checkbox input "false"
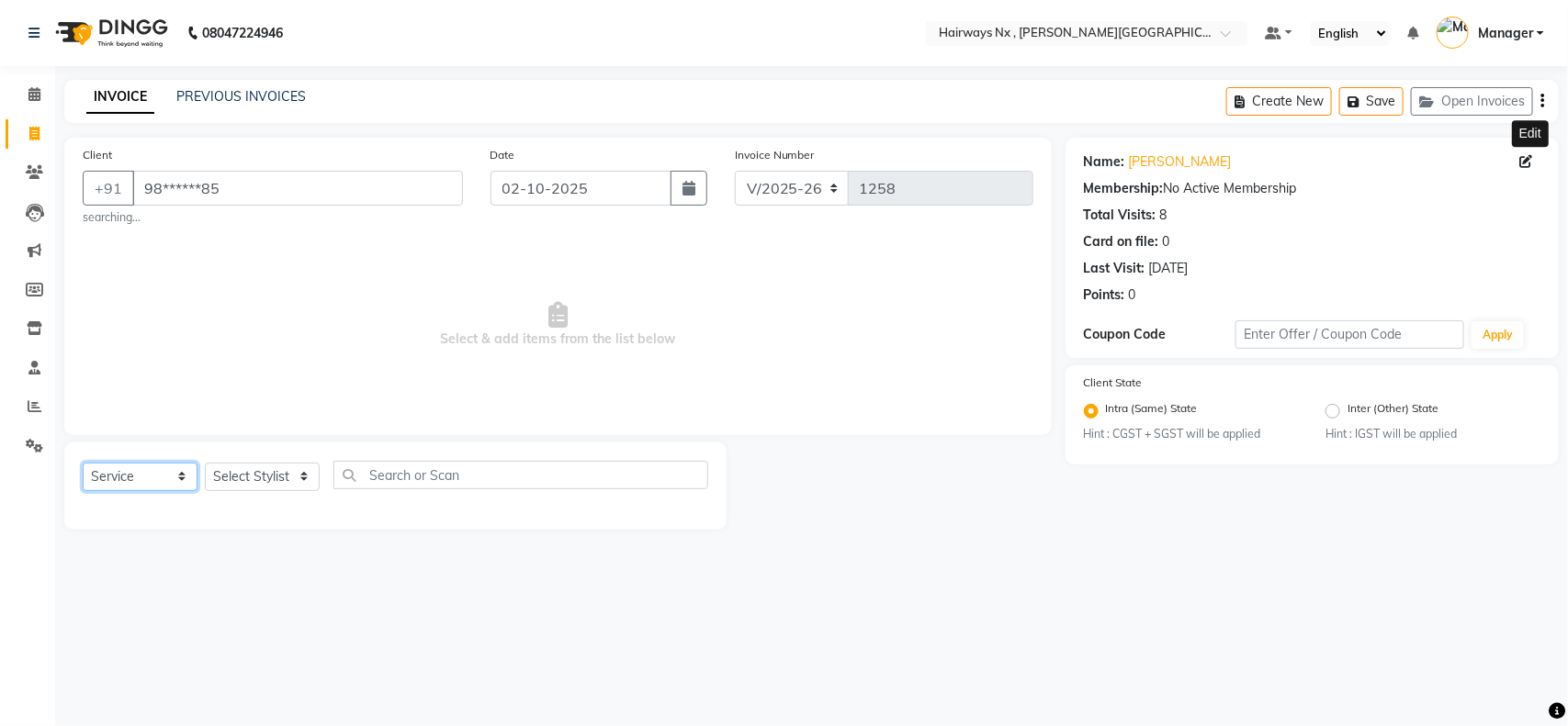
click at [140, 482] on select "Select Service Product Membership Package Voucher Prepaid Gift Card" at bounding box center [140, 476] width 114 height 28
select select "membership"
click at [82, 462] on select "Select Service Product Membership Package Voucher Prepaid Gift Card" at bounding box center [140, 476] width 114 height 28
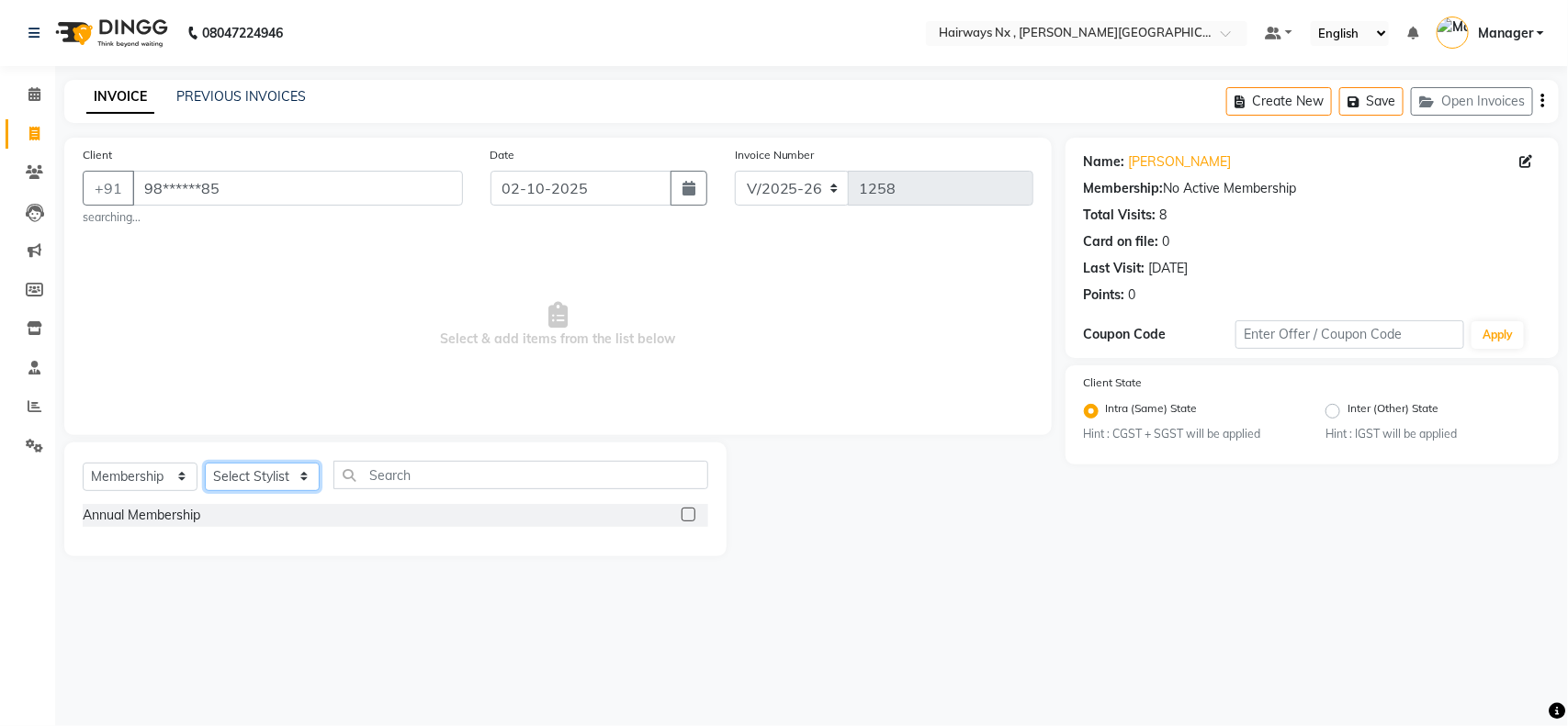
click at [251, 473] on select "Select Stylist ALIM AZAD DEEPAK IMRAN KAMAL SALMANI KASHISH Manager MUZZAMIL PR…" at bounding box center [262, 476] width 114 height 28
select select "12982"
click at [205, 462] on select "Select Stylist ALIM AZAD DEEPAK IMRAN KAMAL SALMANI KASHISH Manager MUZZAMIL PR…" at bounding box center [262, 476] width 114 height 28
click at [682, 515] on label at bounding box center [688, 515] width 14 height 14
click at [682, 515] on input "checkbox" at bounding box center [688, 516] width 12 height 12
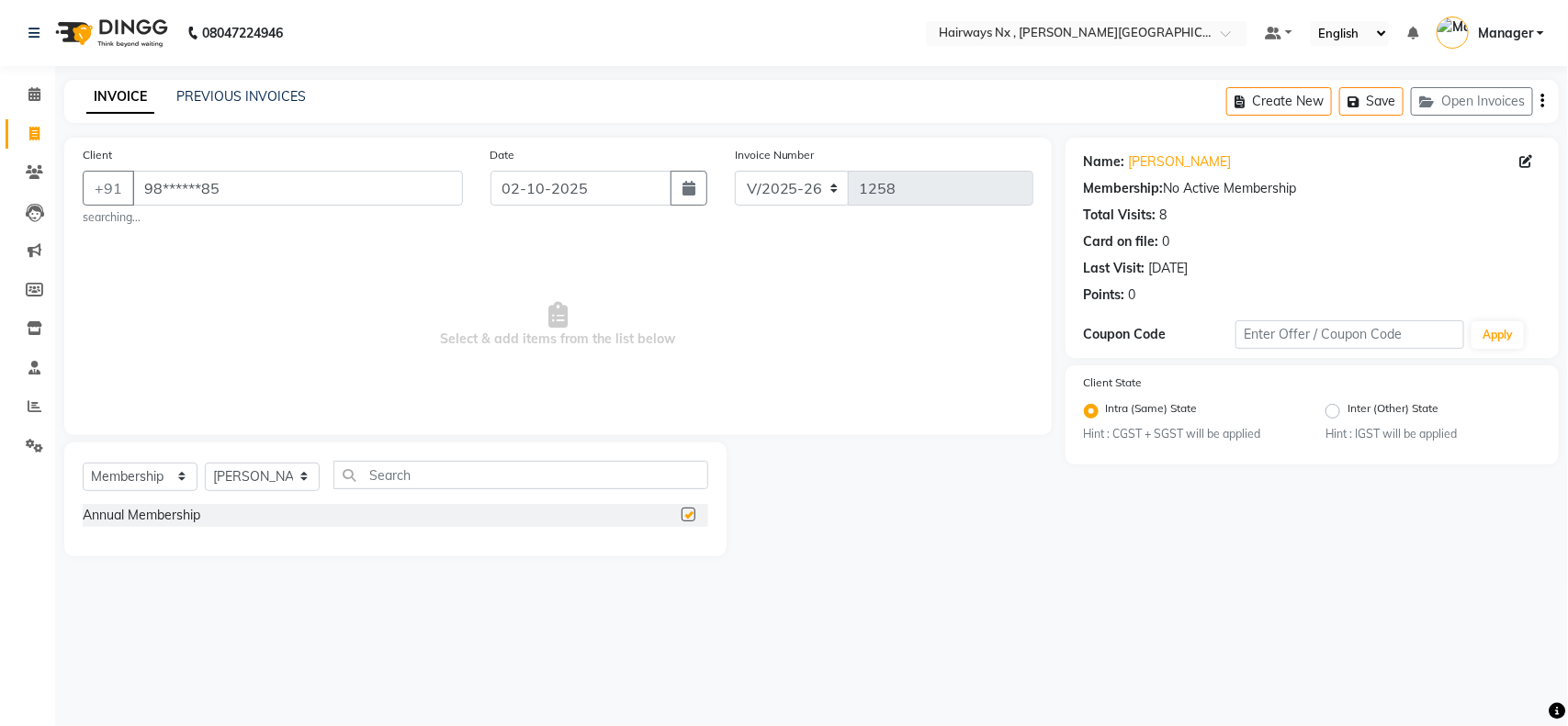
select select "select"
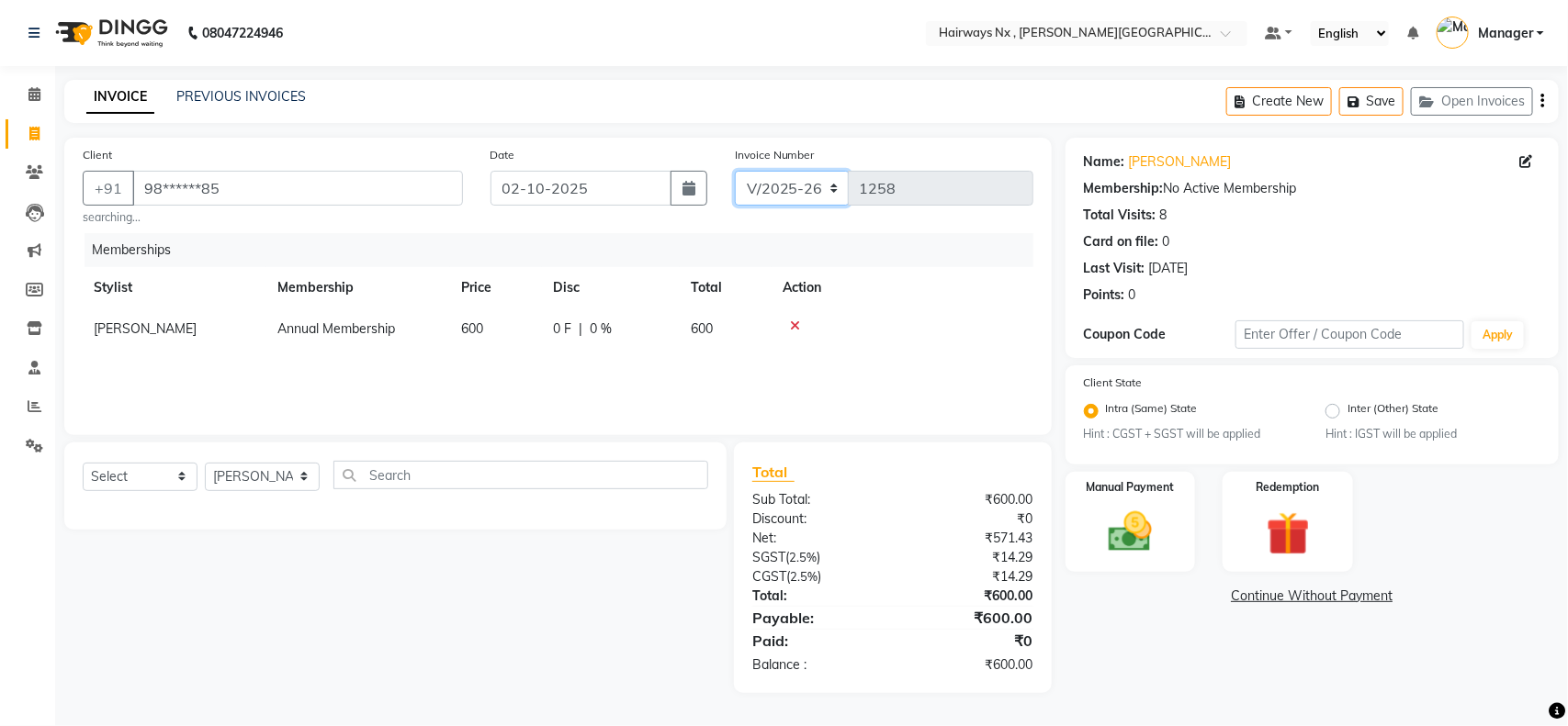
click at [773, 184] on select "INV/25-26 V/2025-26" at bounding box center [792, 188] width 114 height 35
select select "6959"
click at [735, 171] on select "INV/25-26 V/2025-26" at bounding box center [792, 188] width 114 height 35
type input "1082"
click at [1543, 101] on icon "button" at bounding box center [1542, 101] width 4 height 1
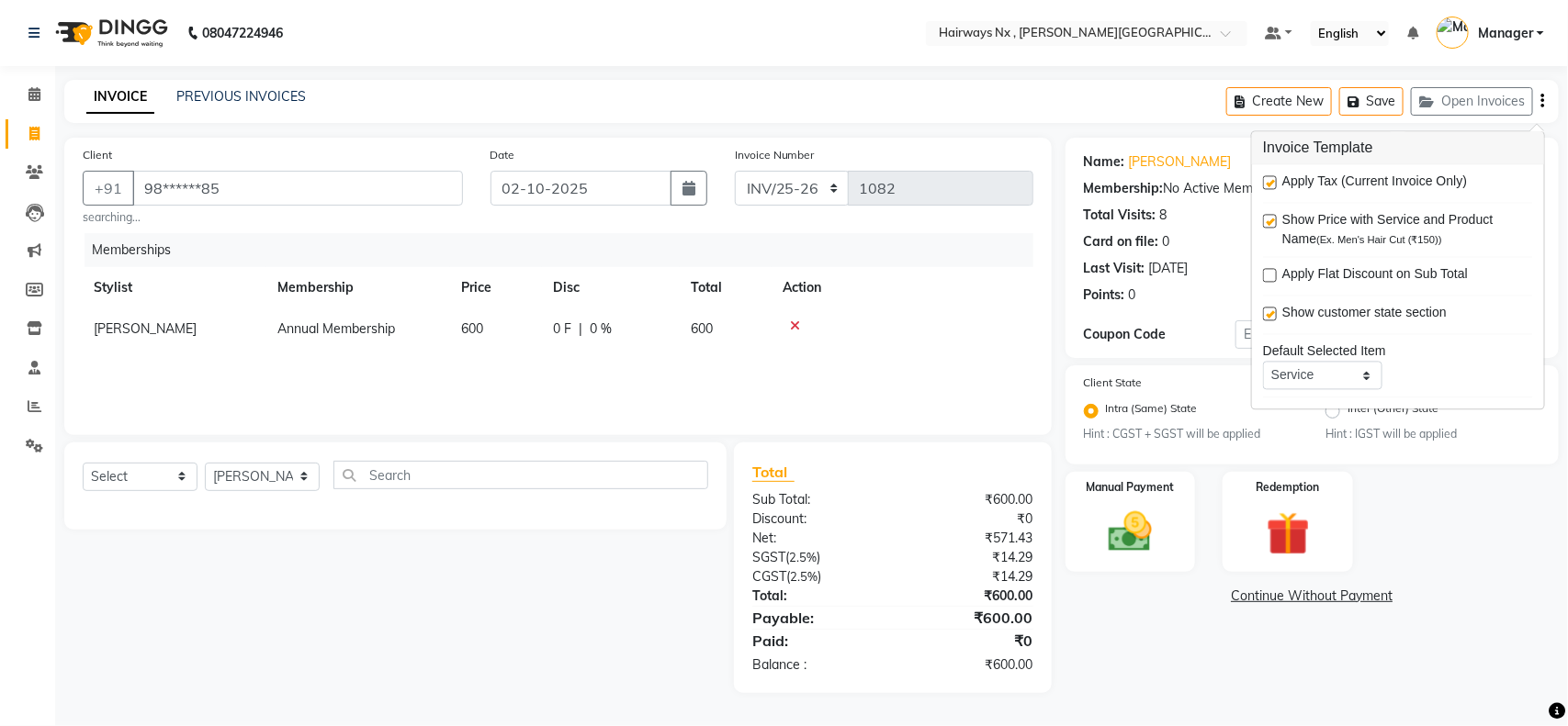
click at [1265, 182] on label at bounding box center [1269, 183] width 14 height 14
click at [1265, 182] on input "checkbox" at bounding box center [1268, 184] width 12 height 12
checkbox input "false"
click at [1099, 516] on img at bounding box center [1130, 532] width 73 height 51
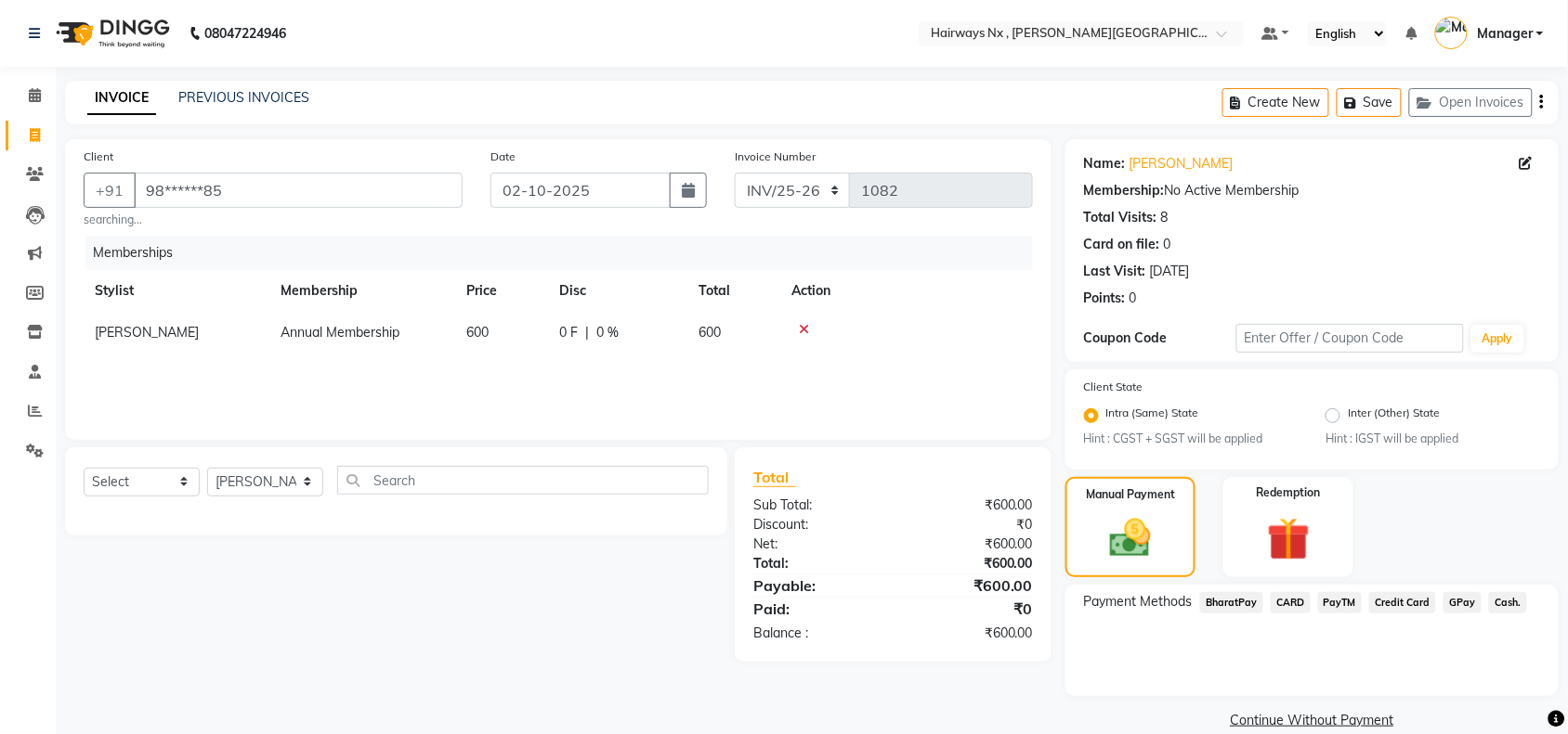
scroll to position [26, 0]
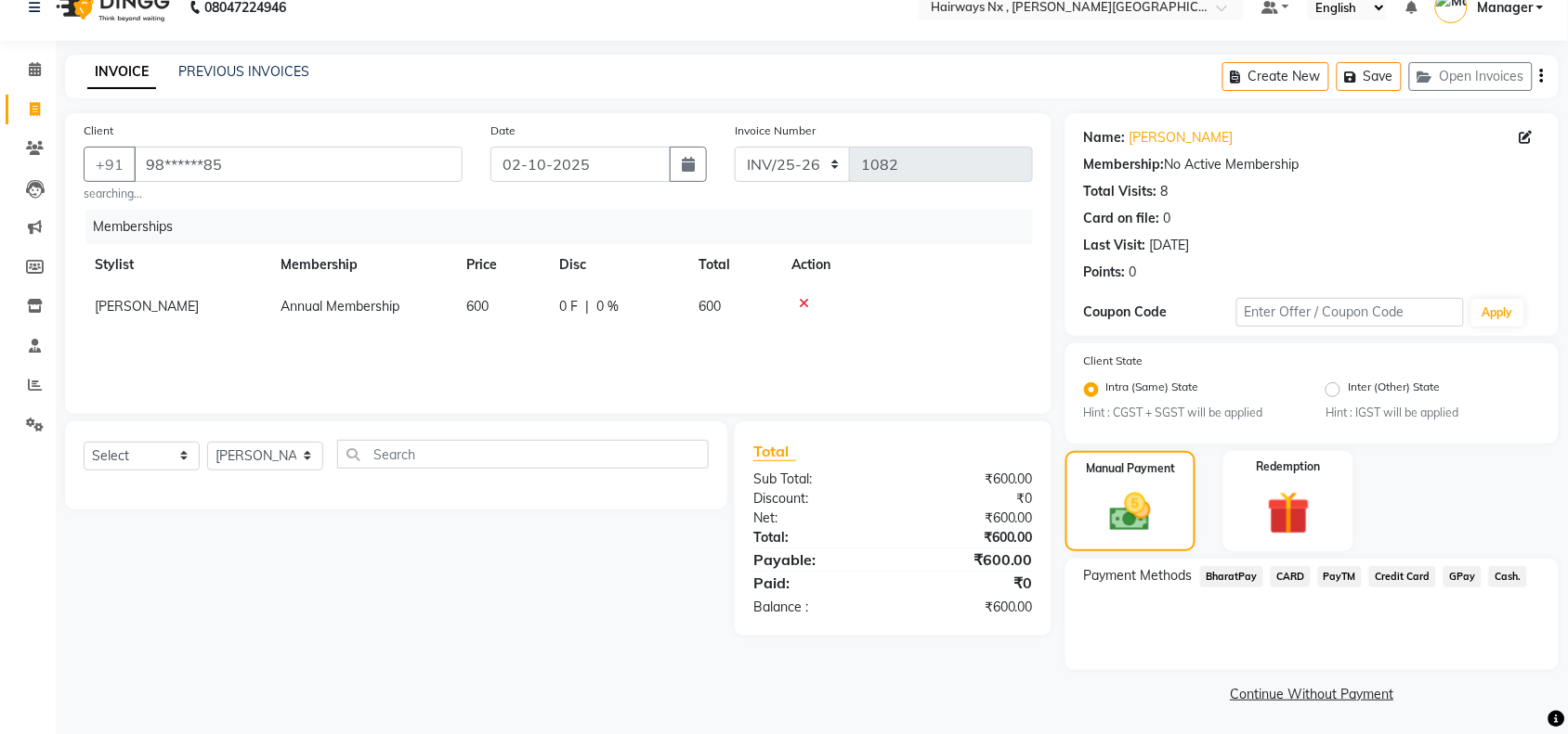
click at [1506, 572] on span "Cash." at bounding box center [1507, 577] width 38 height 22
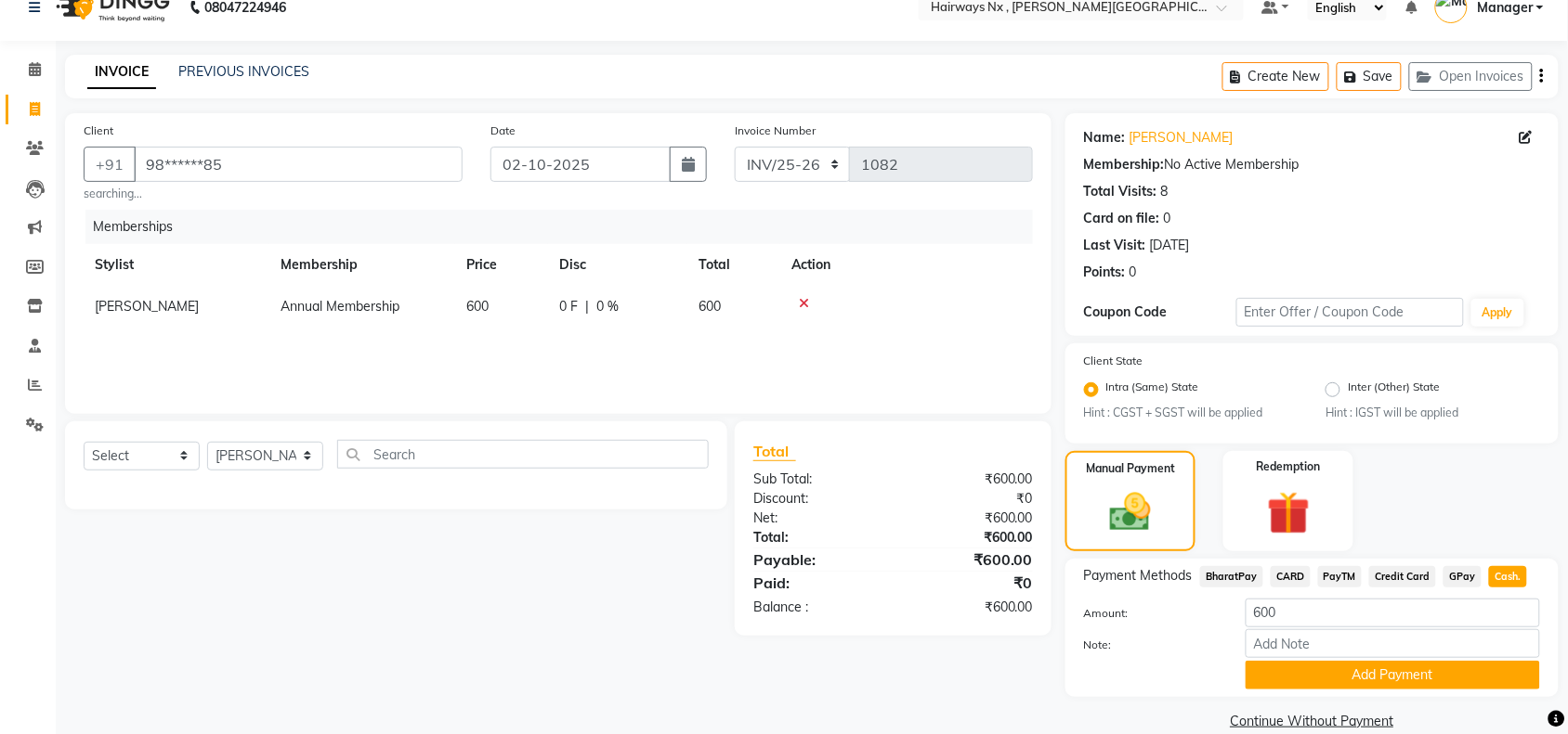
scroll to position [52, 0]
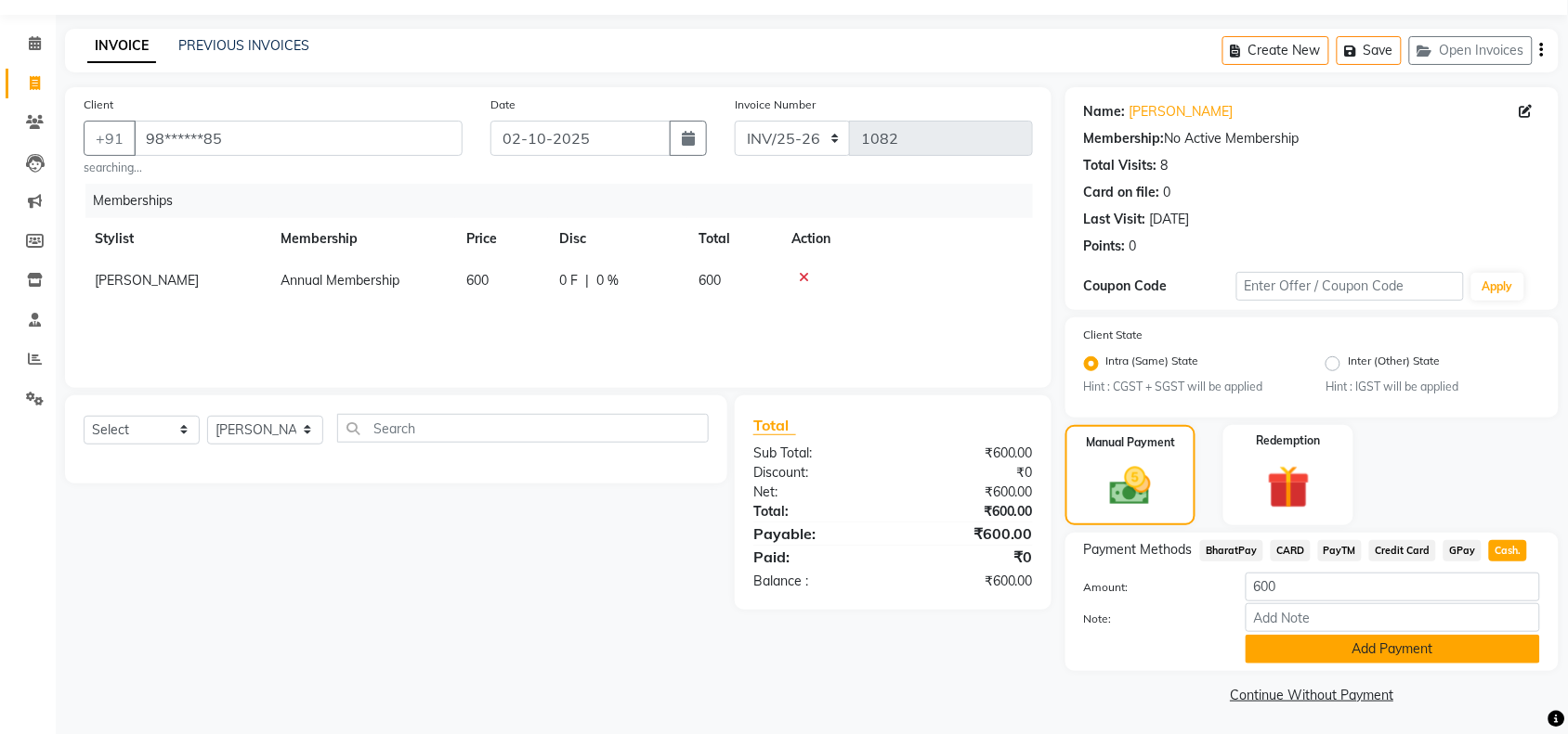
click at [1340, 657] on button "Add Payment" at bounding box center [1392, 649] width 294 height 28
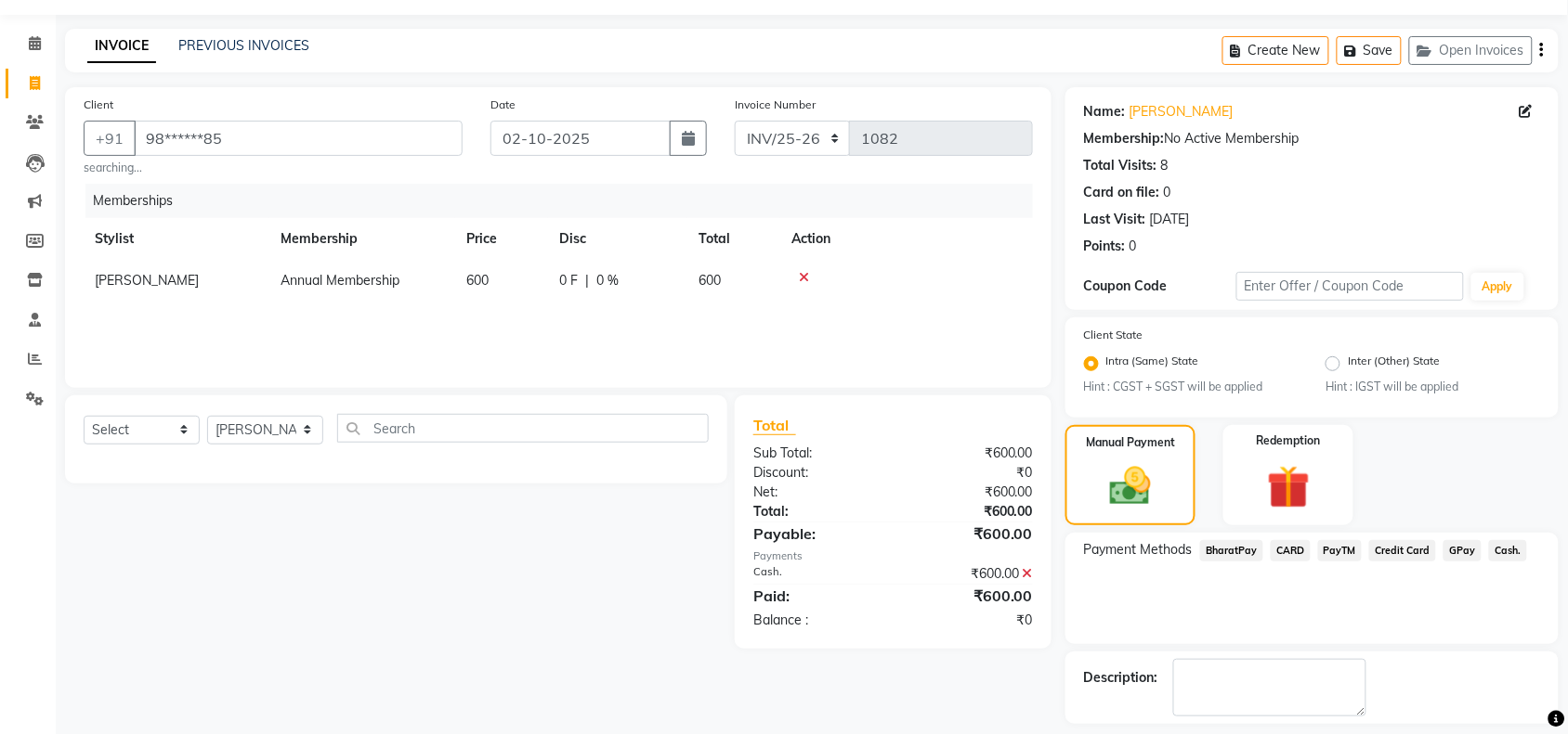
scroll to position [132, 0]
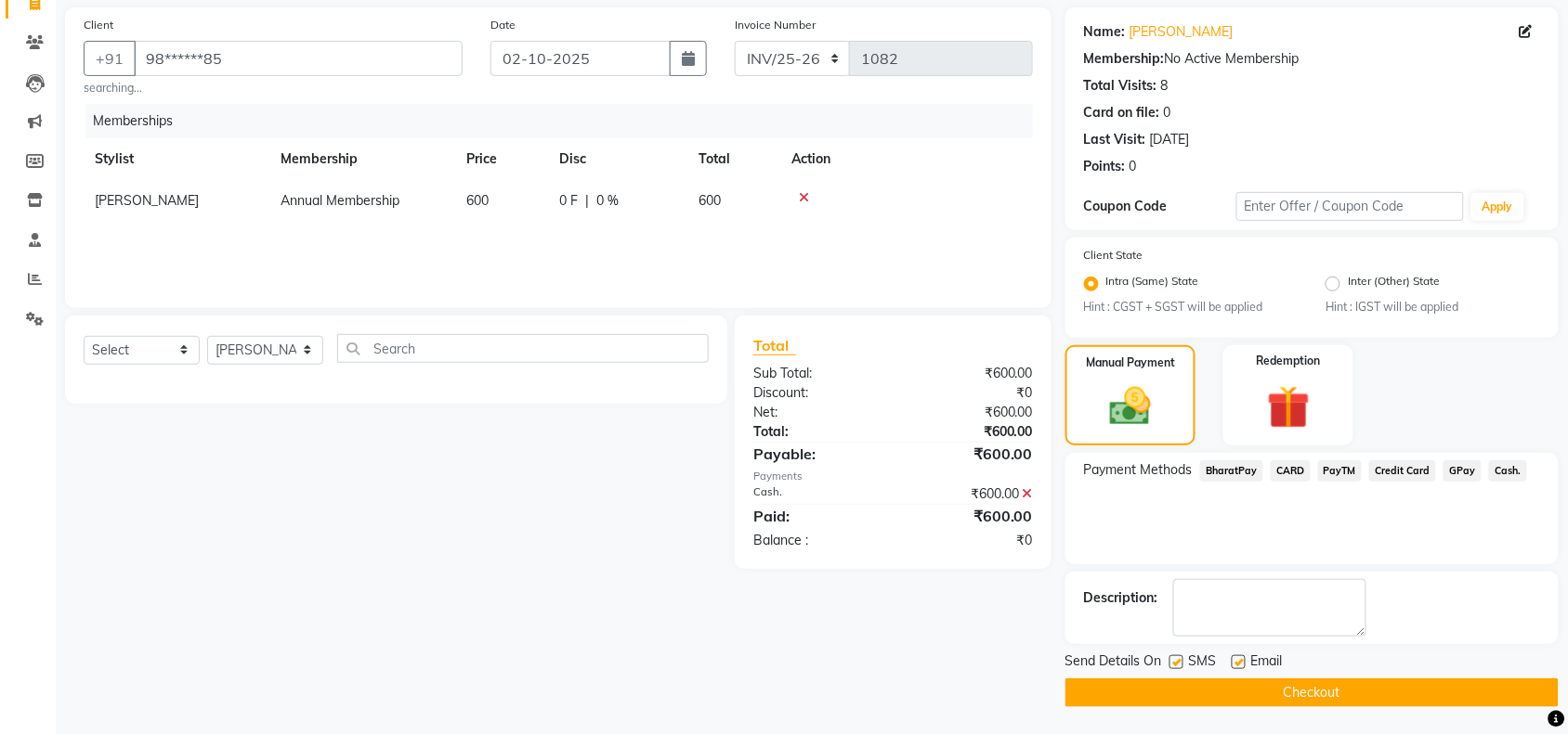
click at [1210, 687] on button "Checkout" at bounding box center [1311, 692] width 493 height 28
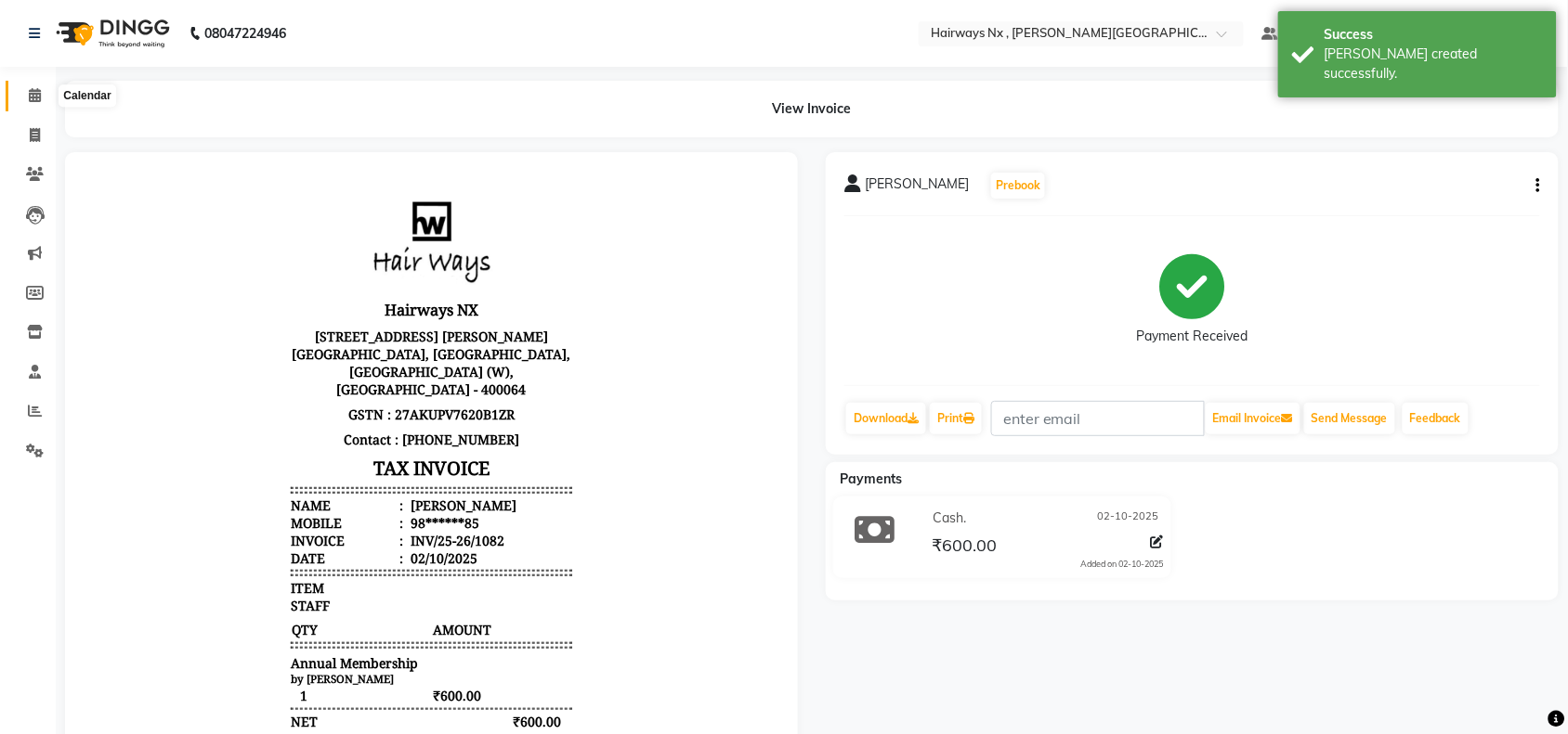
click at [30, 95] on icon at bounding box center [34, 95] width 12 height 14
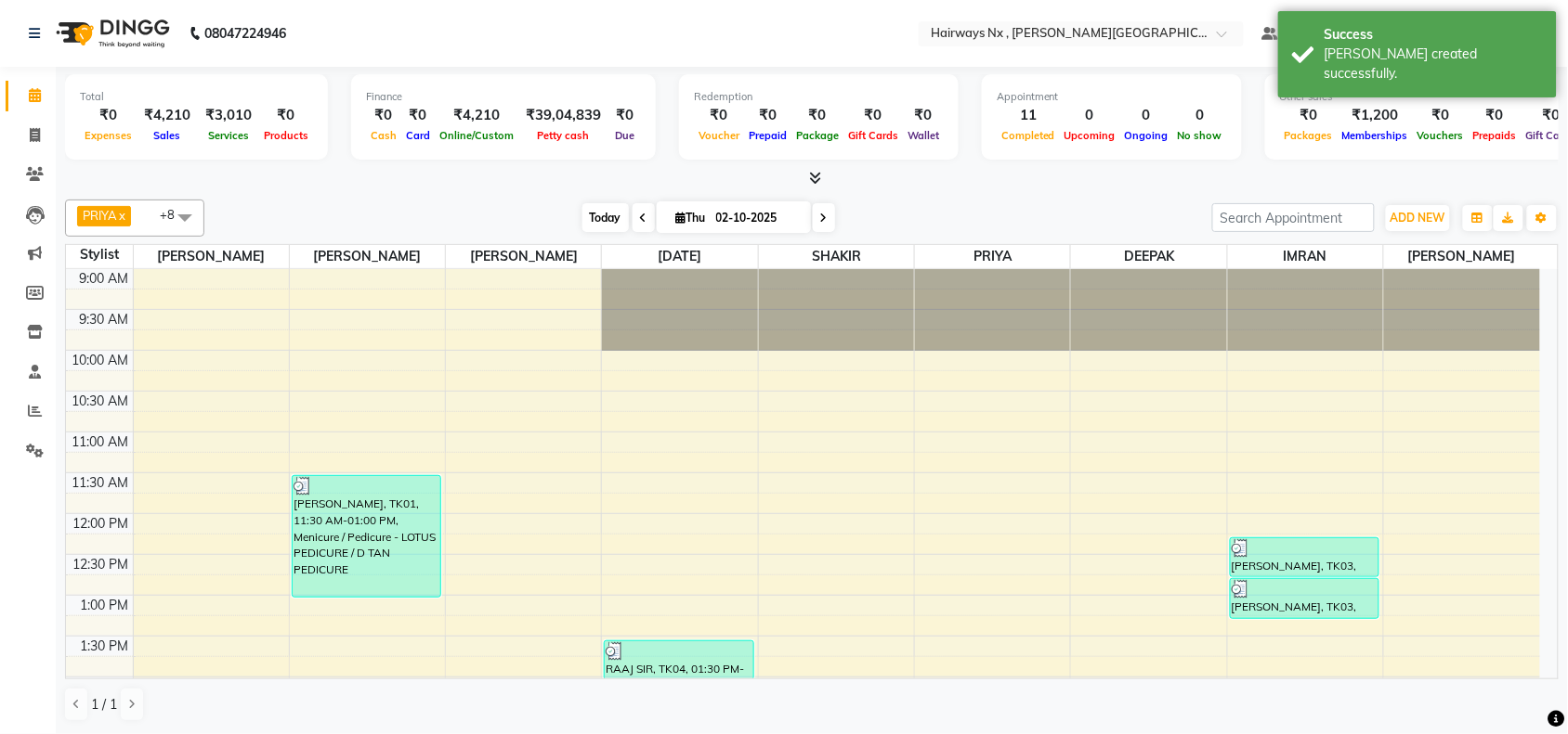
click at [594, 217] on span "Today" at bounding box center [605, 217] width 46 height 28
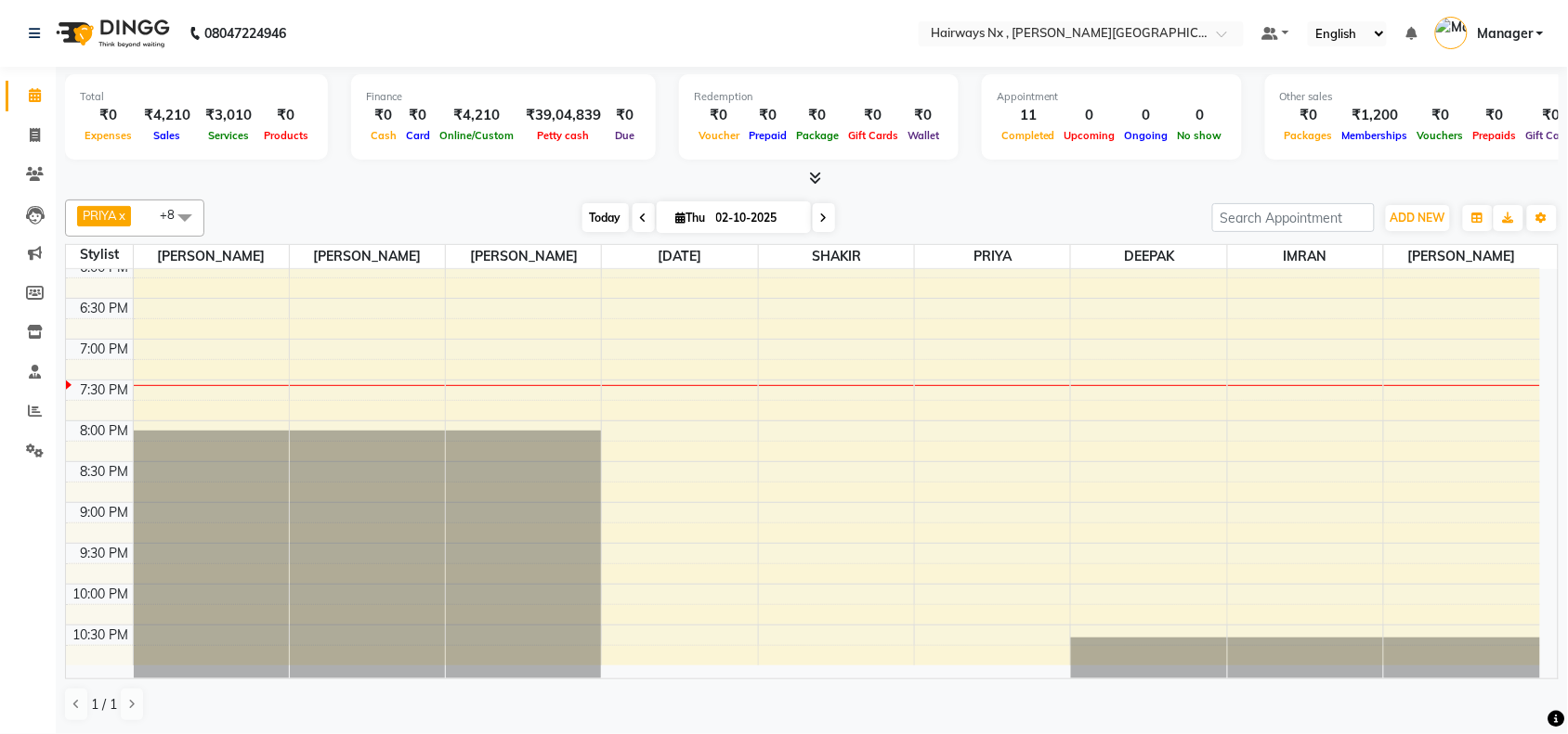
click at [592, 206] on span "Today" at bounding box center [605, 217] width 46 height 28
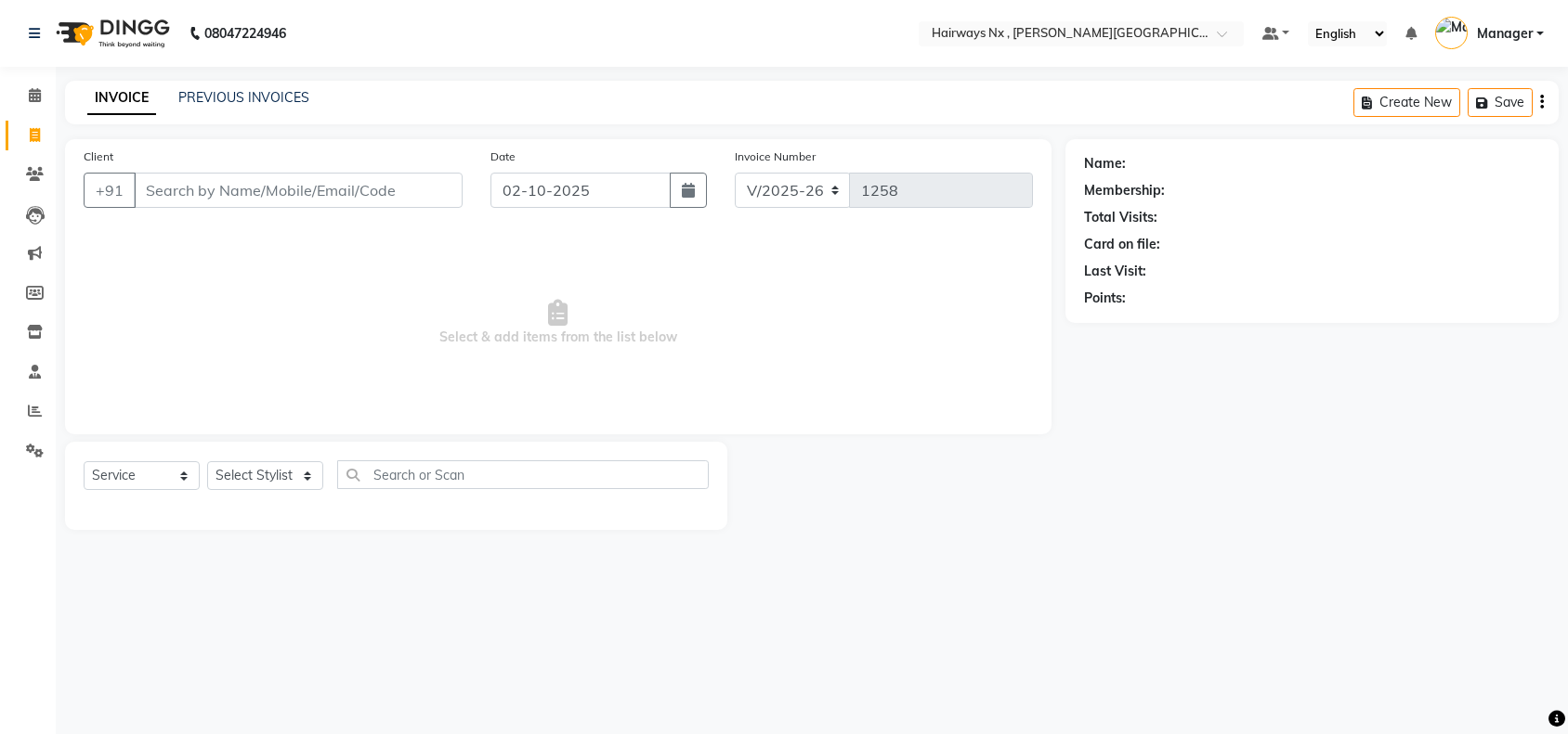
select select "778"
select select "service"
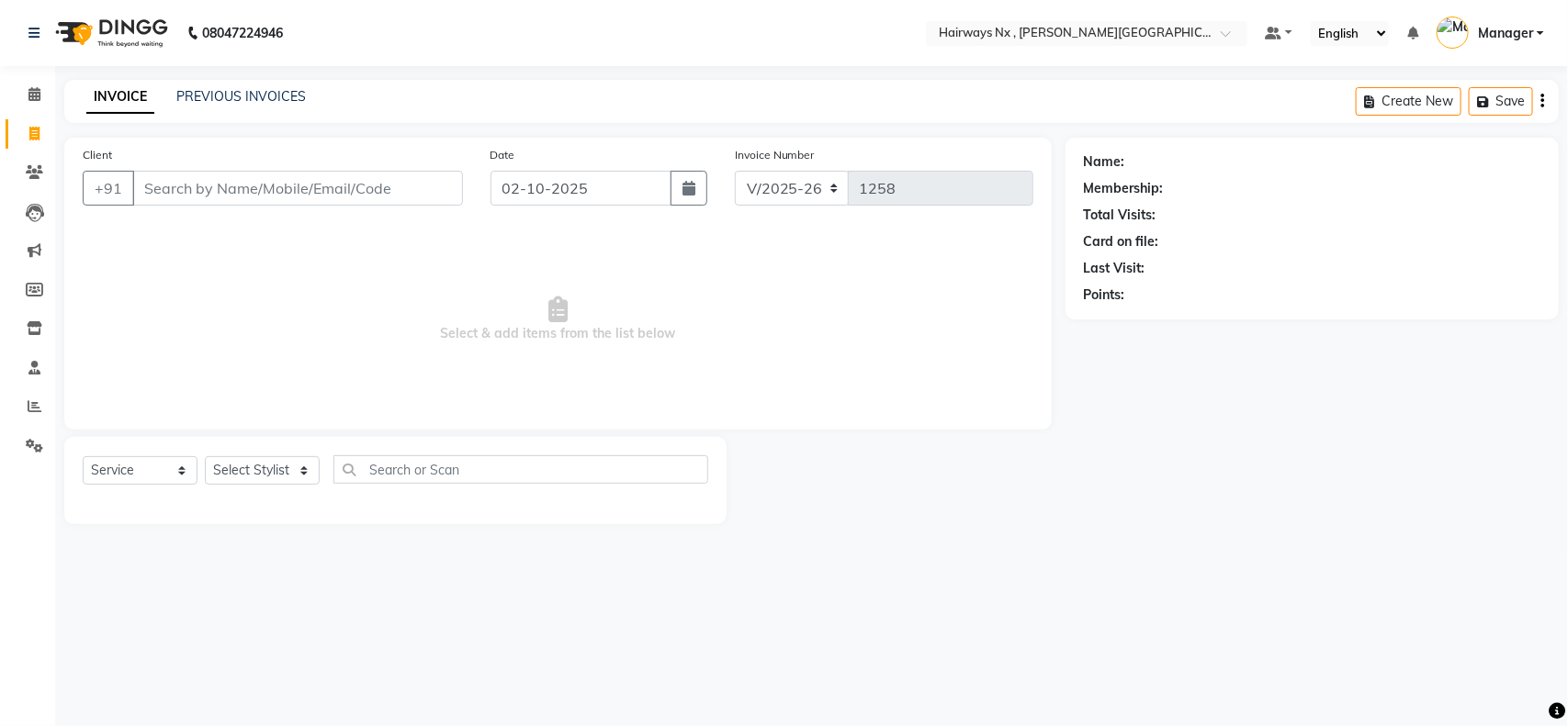
click at [267, 193] on input "Client" at bounding box center [297, 188] width 331 height 35
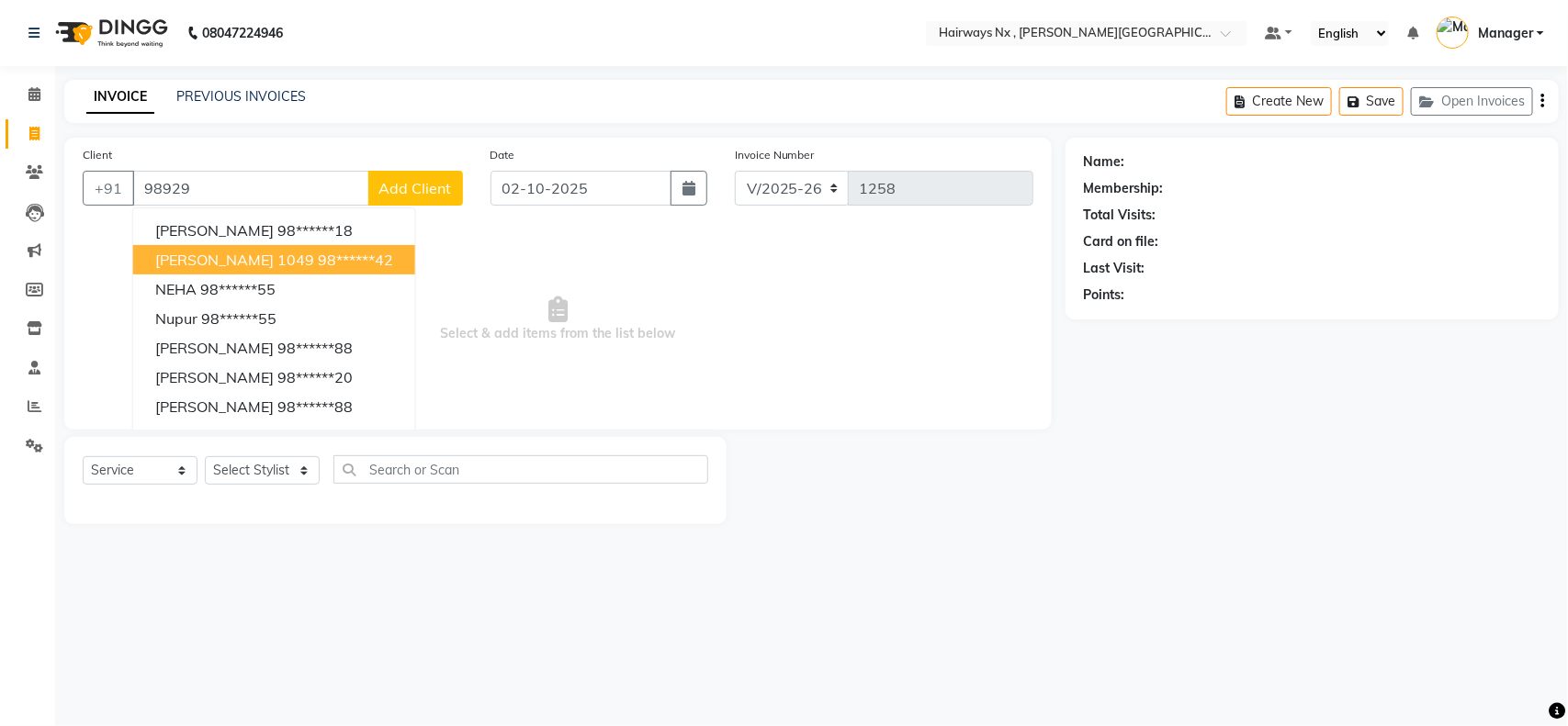
click at [314, 259] on span "SANDEEP KUKREJA 1049" at bounding box center [235, 260] width 159 height 18
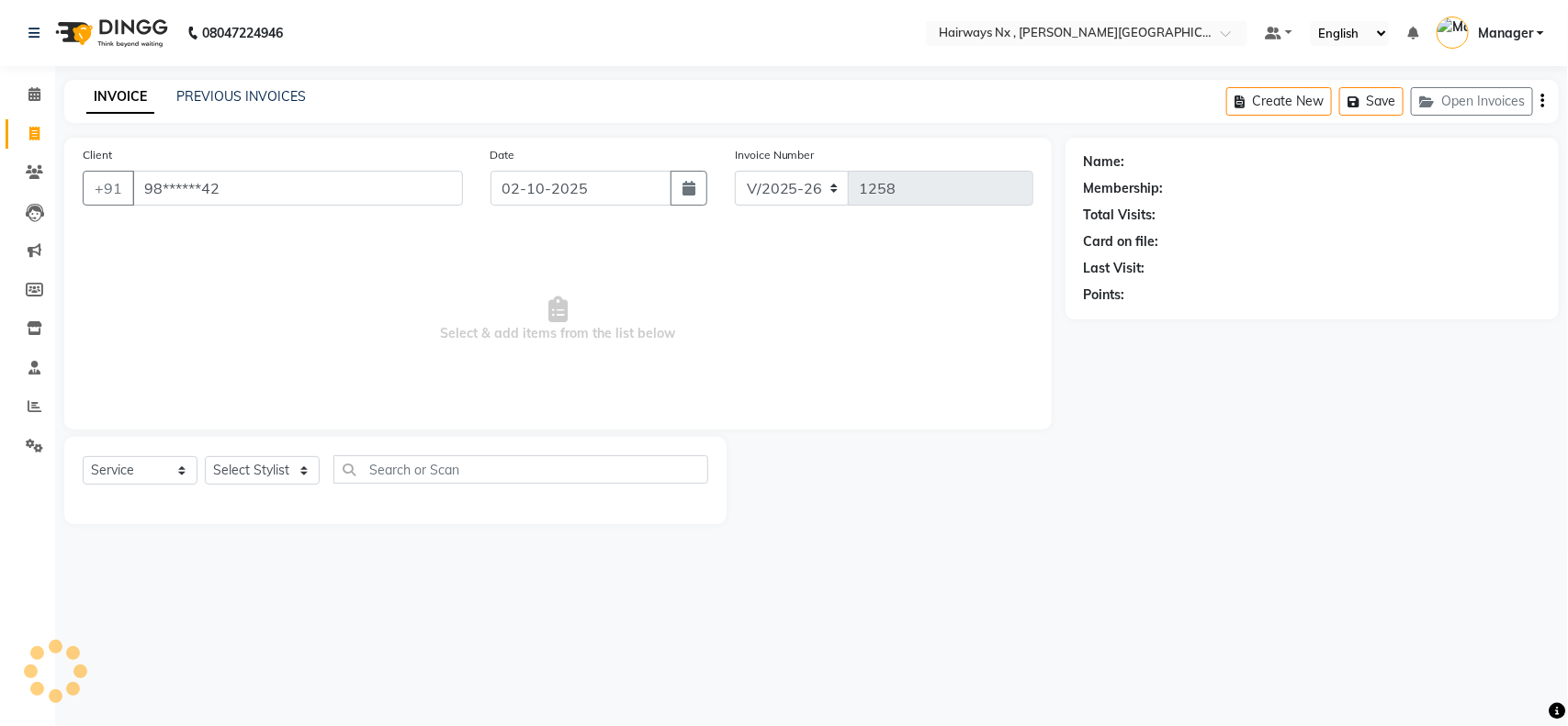
type input "98******42"
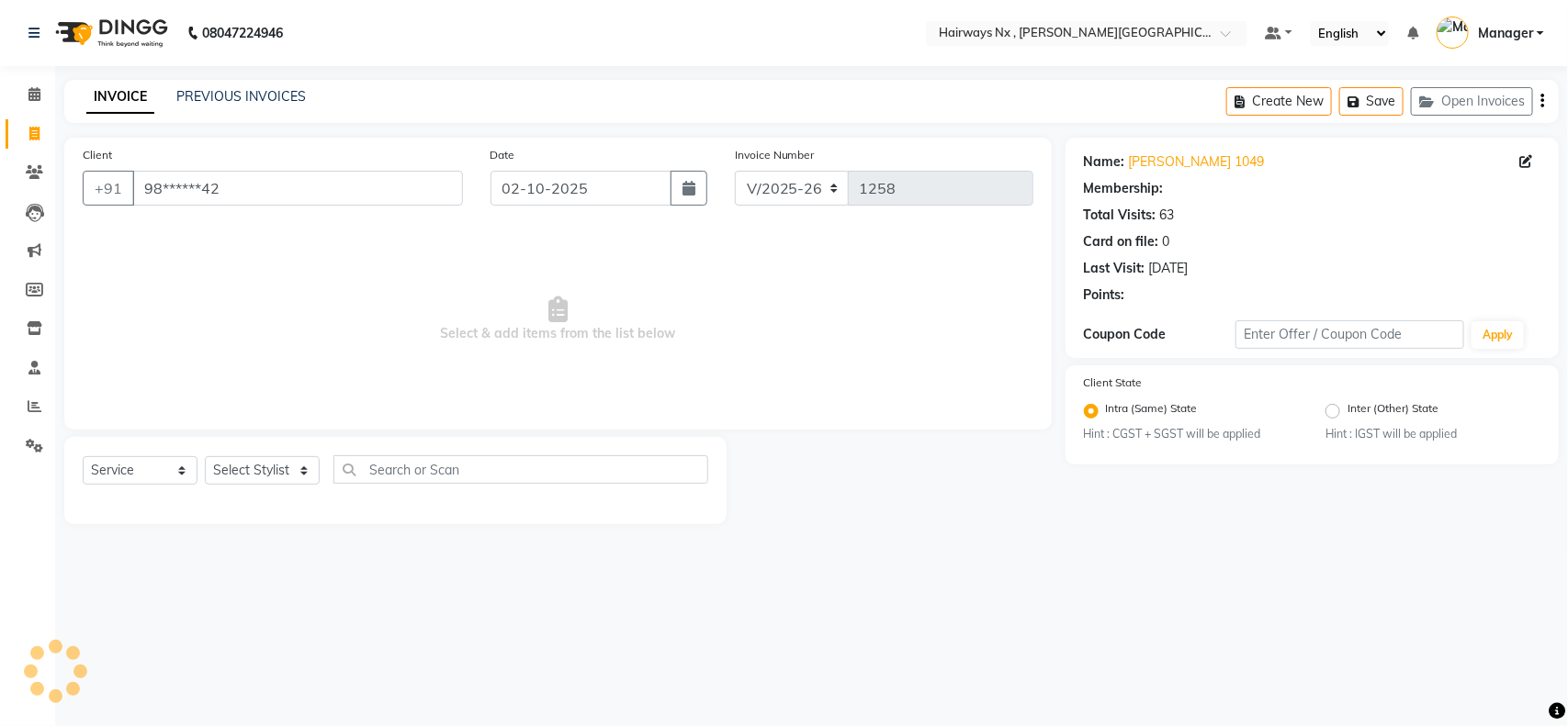
select select "1: Object"
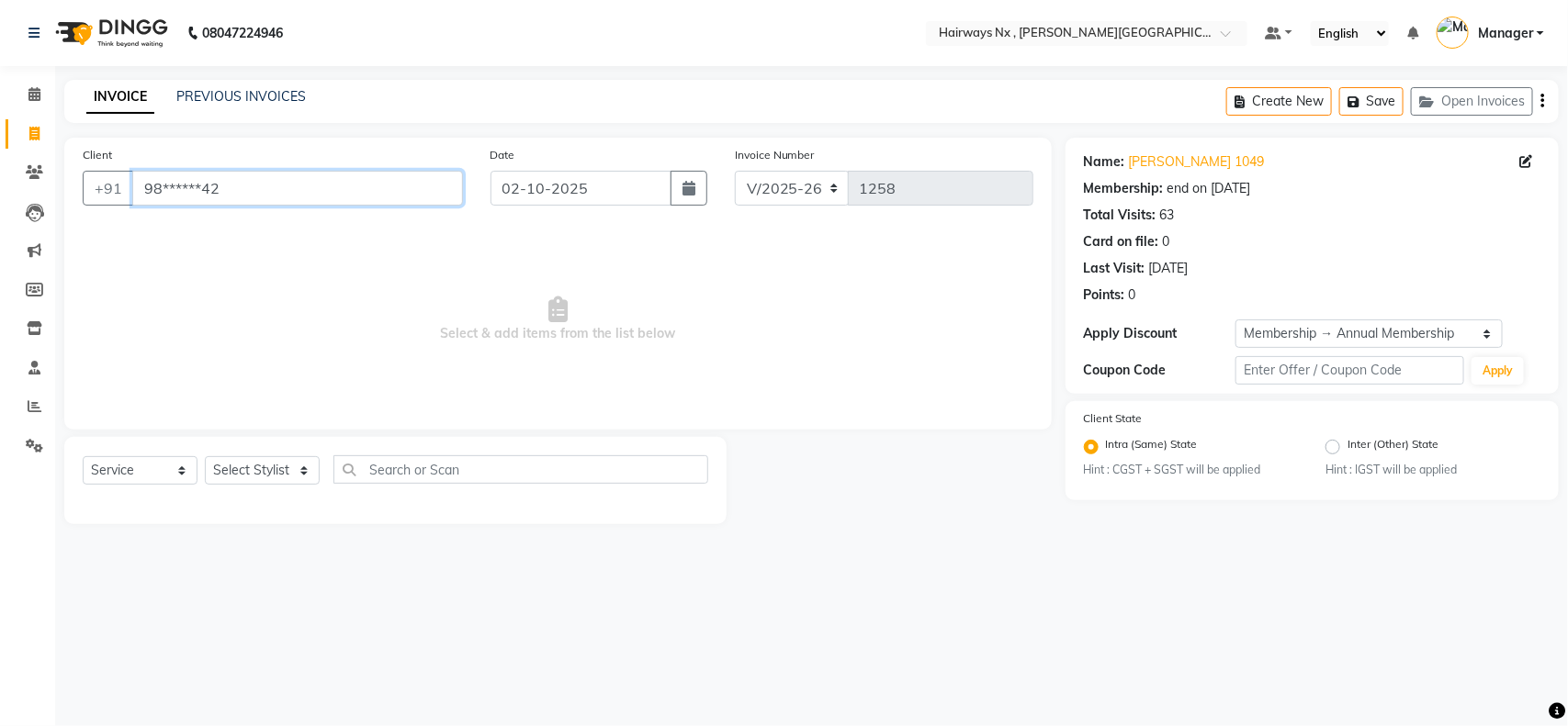
click at [249, 174] on input "98******42" at bounding box center [297, 188] width 331 height 35
type input "9"
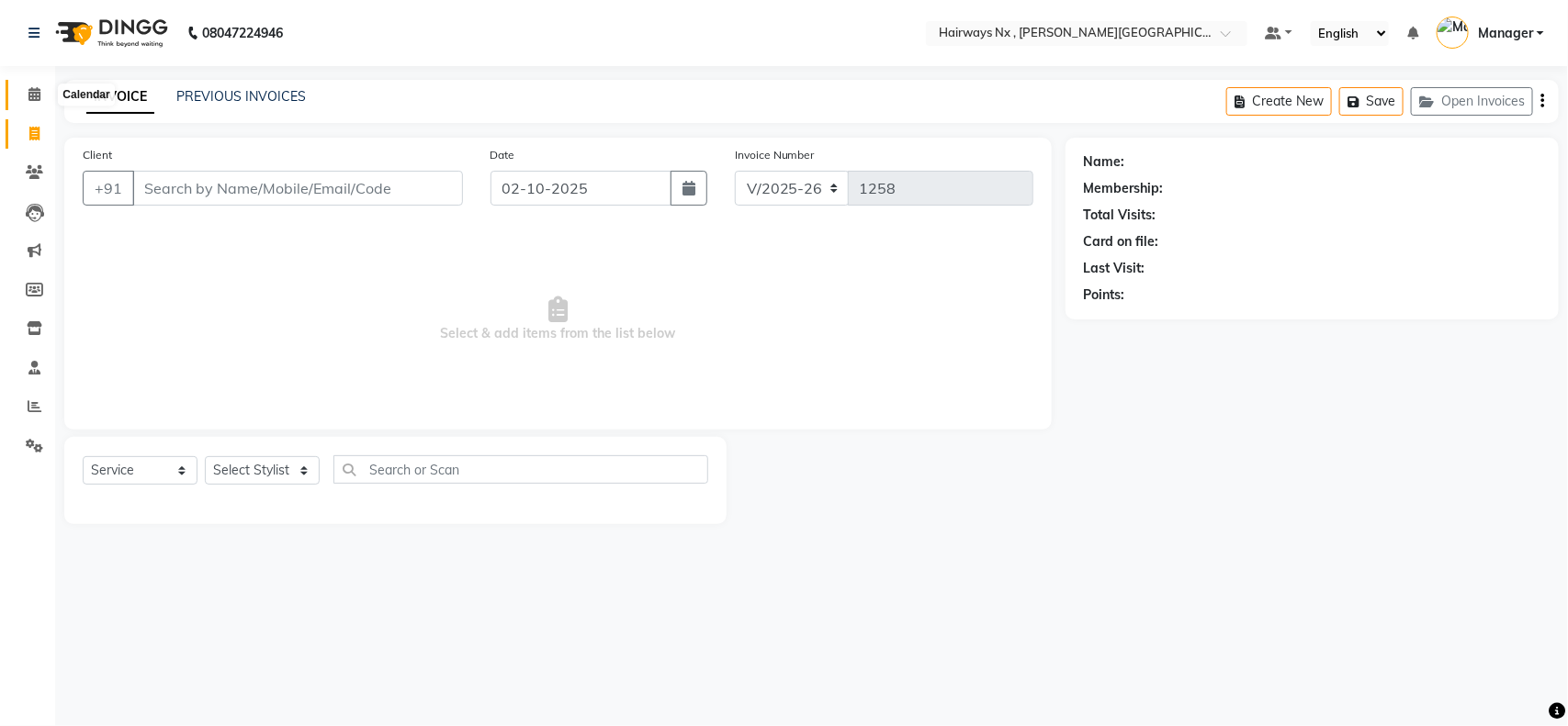
click at [29, 92] on icon at bounding box center [34, 94] width 12 height 14
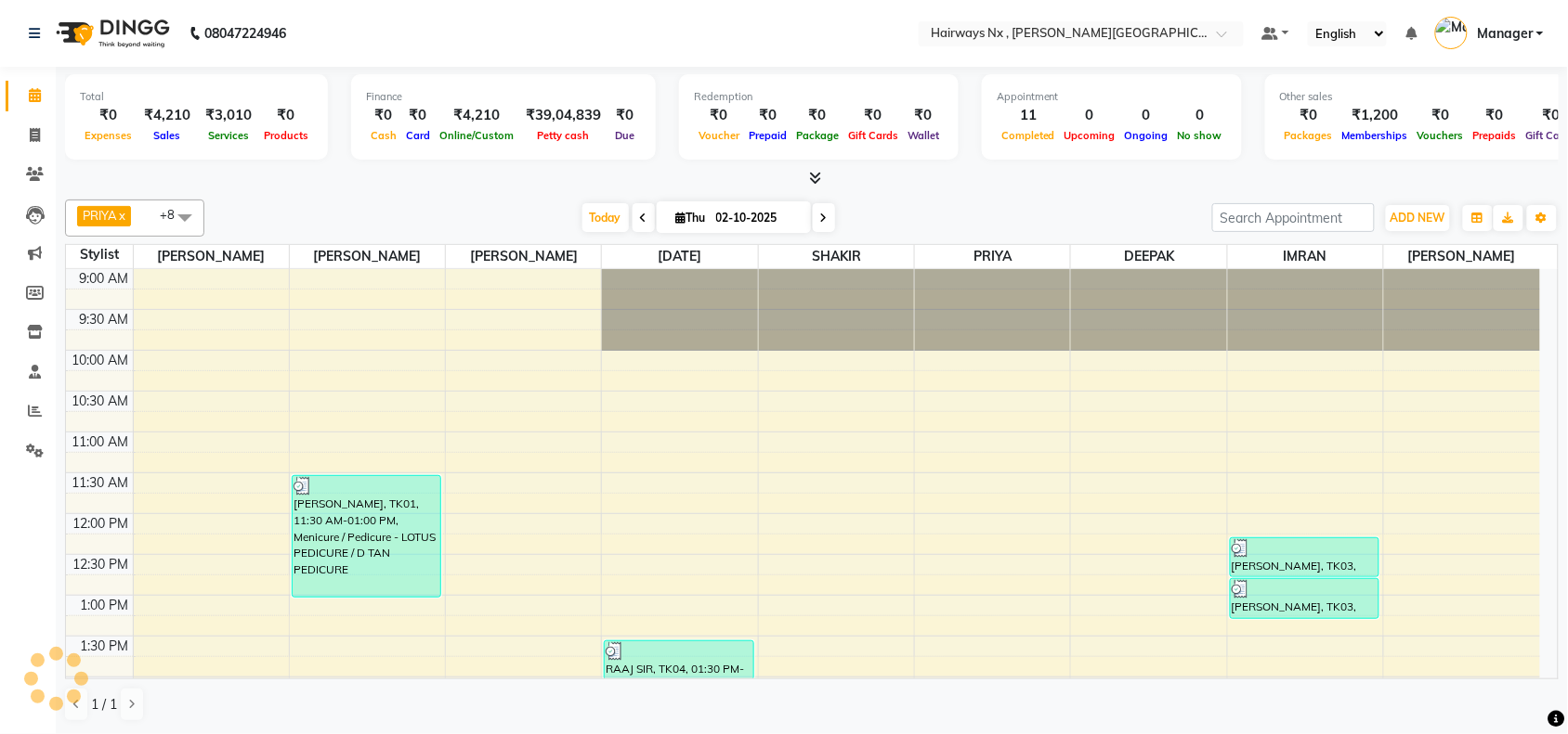
scroll to position [711, 0]
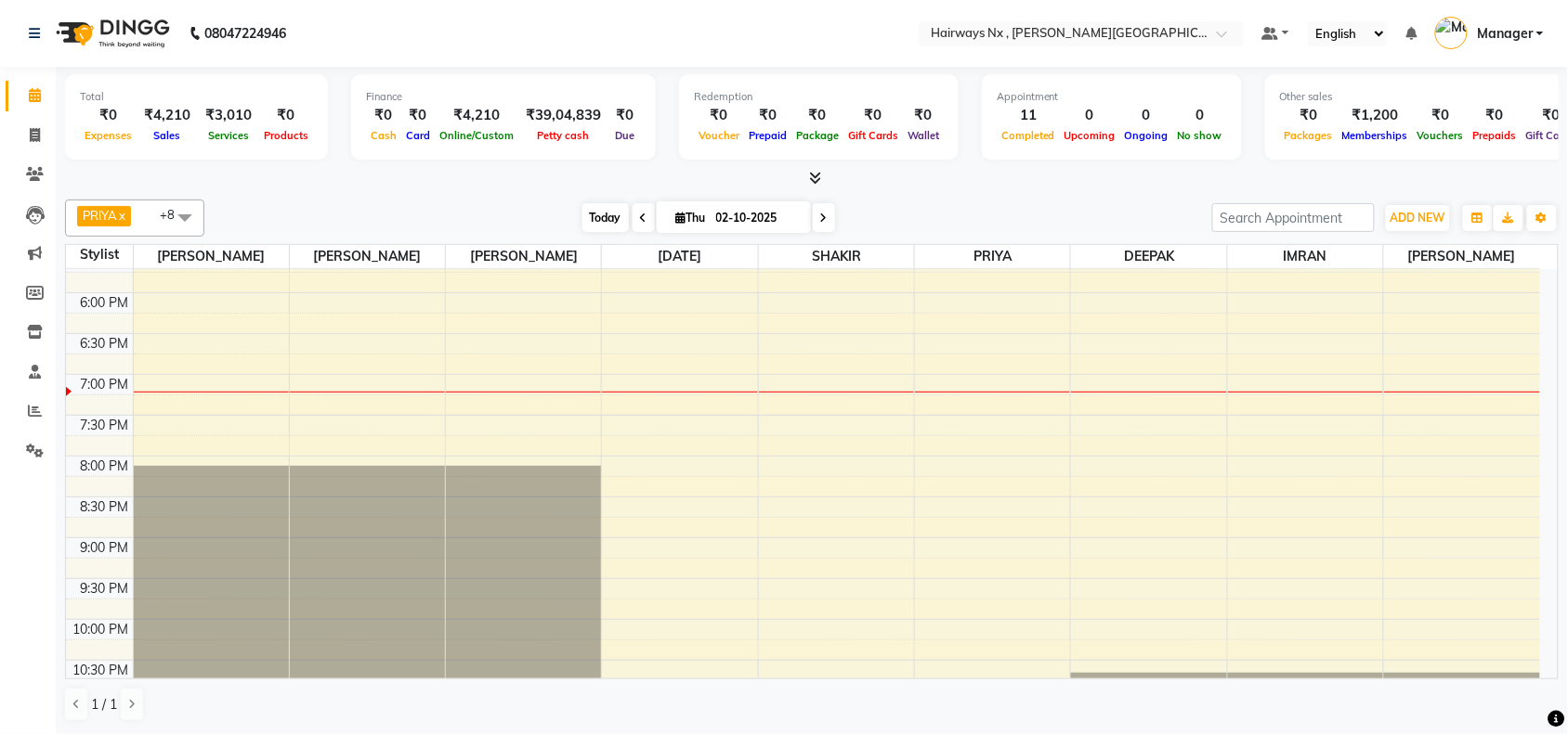
click at [602, 220] on span "Today" at bounding box center [605, 217] width 46 height 28
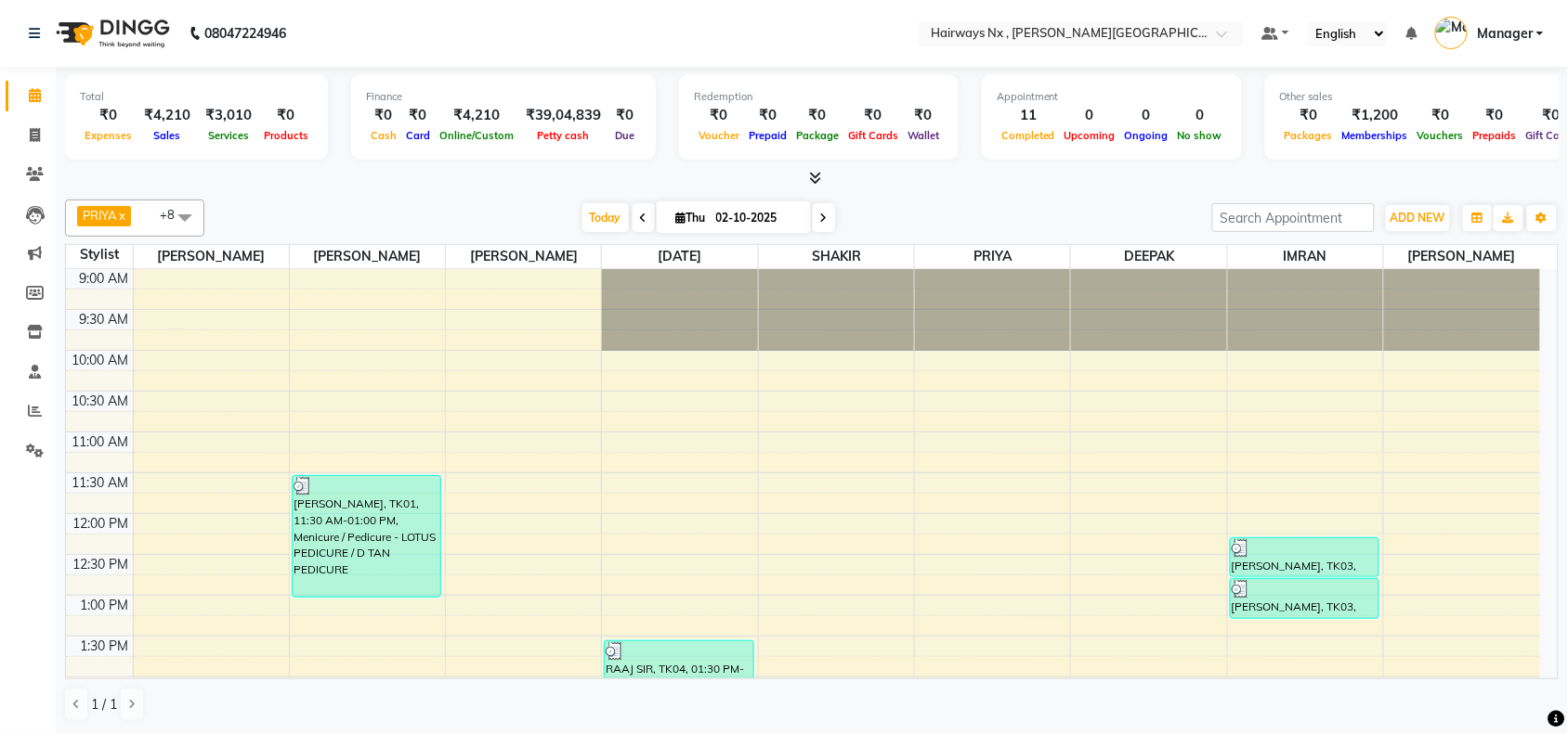
scroll to position [747, 0]
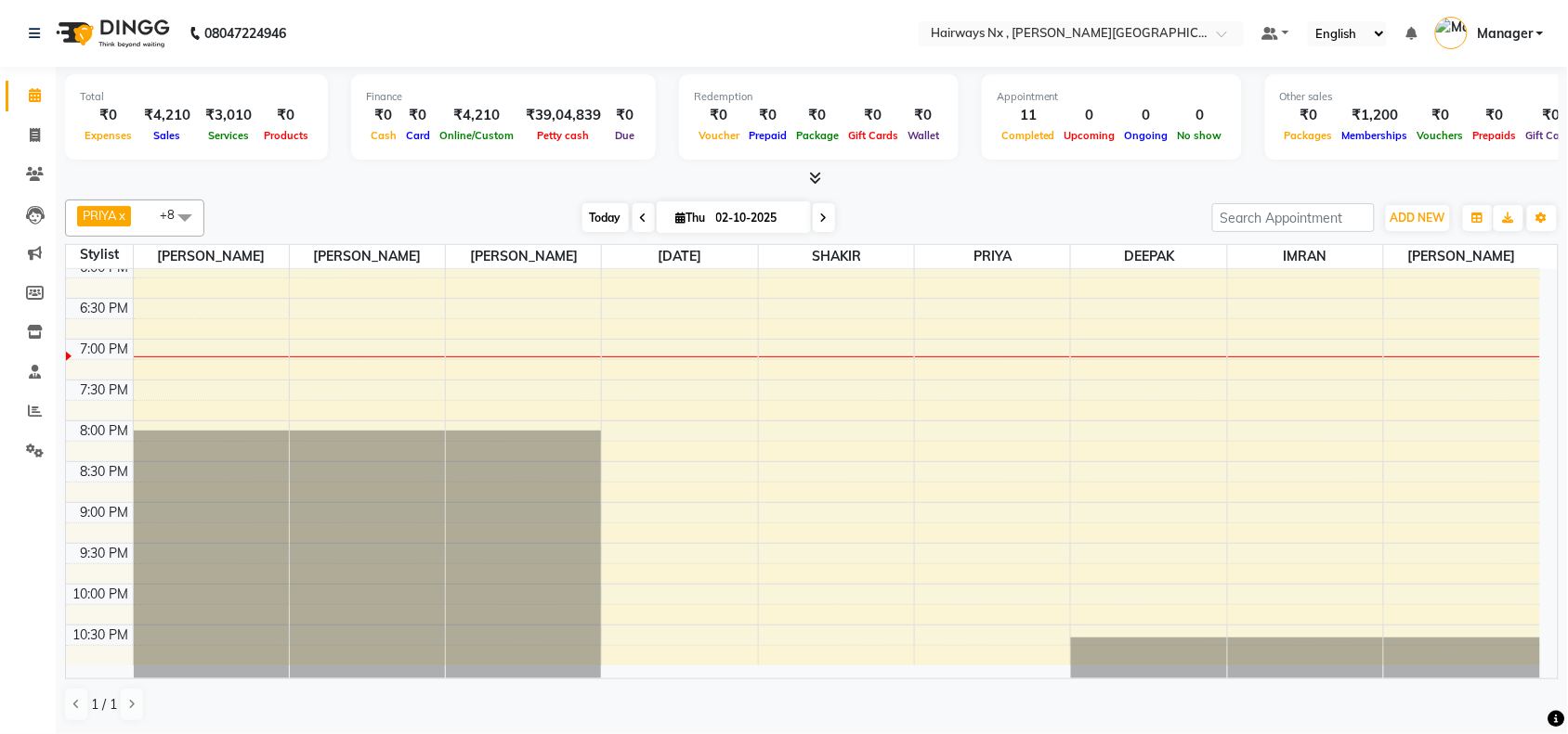
click at [596, 224] on span "Today" at bounding box center [605, 217] width 46 height 28
click at [605, 212] on span "Today" at bounding box center [605, 217] width 46 height 28
click at [35, 131] on icon at bounding box center [34, 135] width 10 height 14
select select "service"
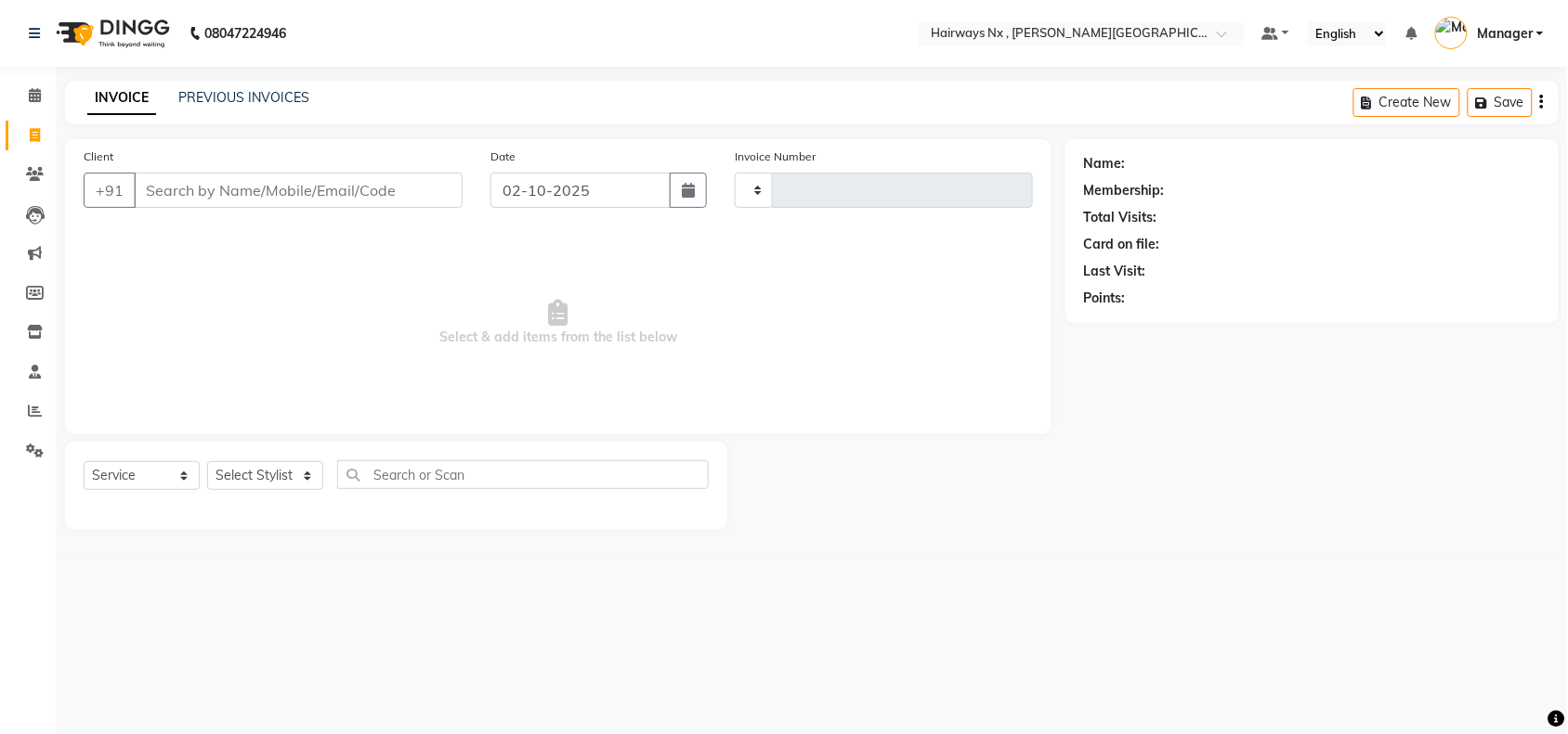
type input "1258"
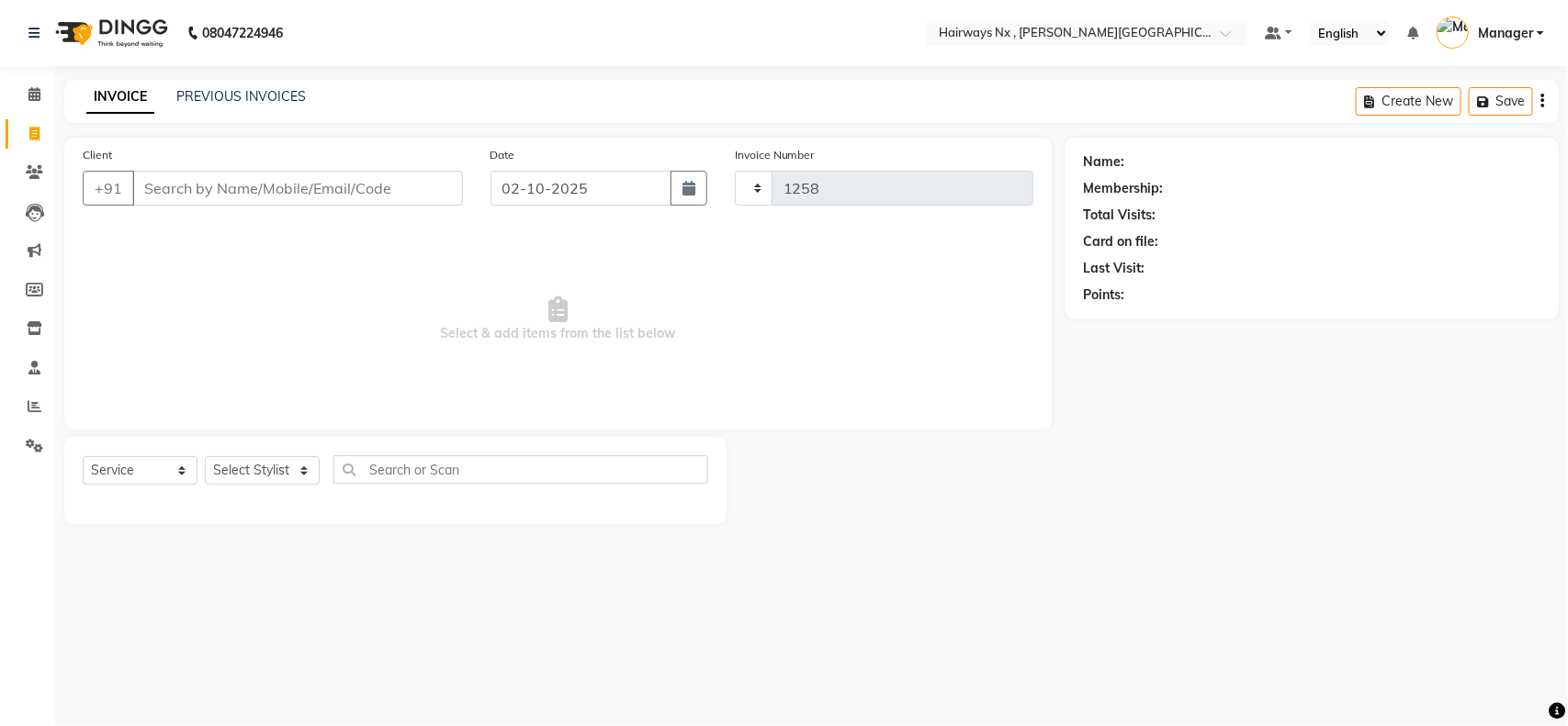
select select "778"
click at [290, 185] on input "Client" at bounding box center [297, 188] width 331 height 35
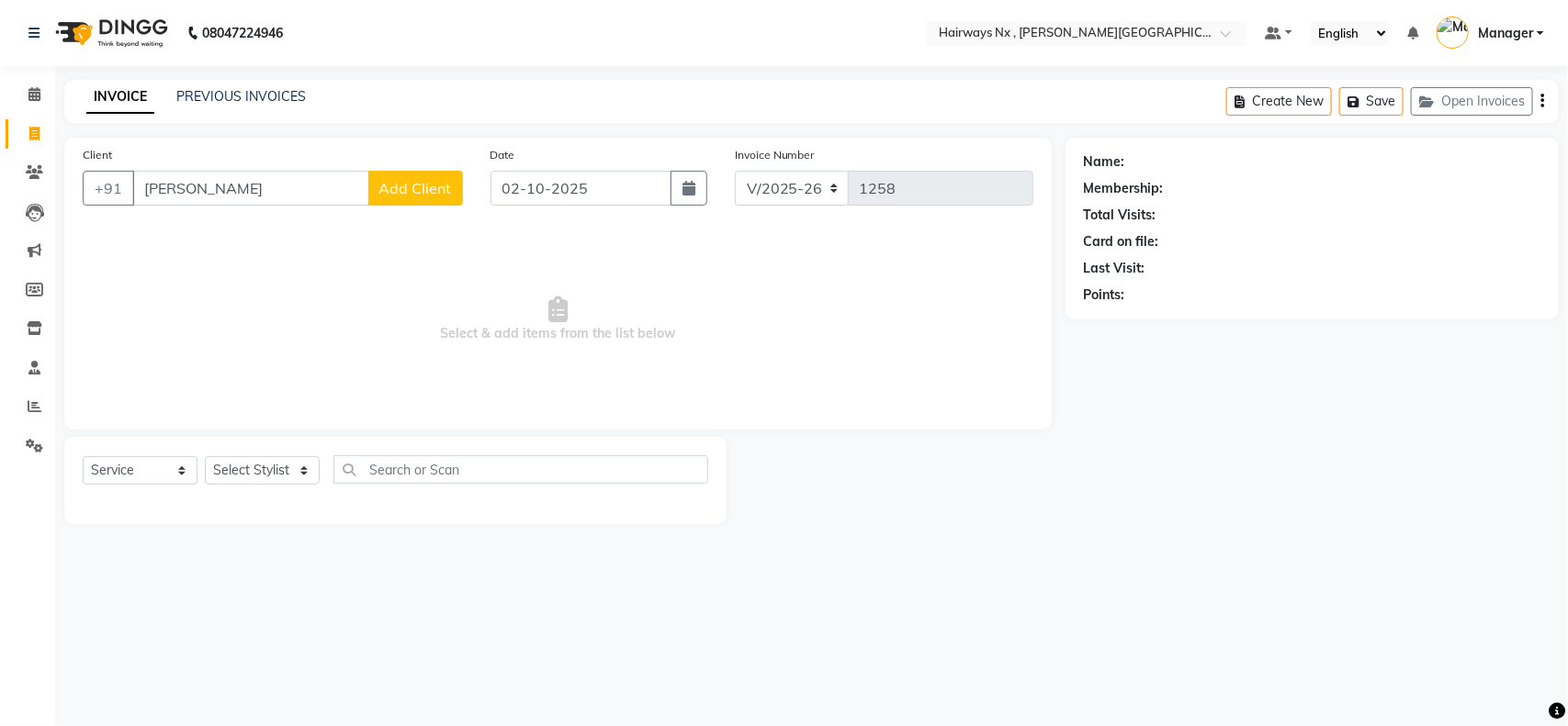
type input "ALEX JOHNSON"
click at [413, 190] on span "Add Client" at bounding box center [415, 188] width 73 height 18
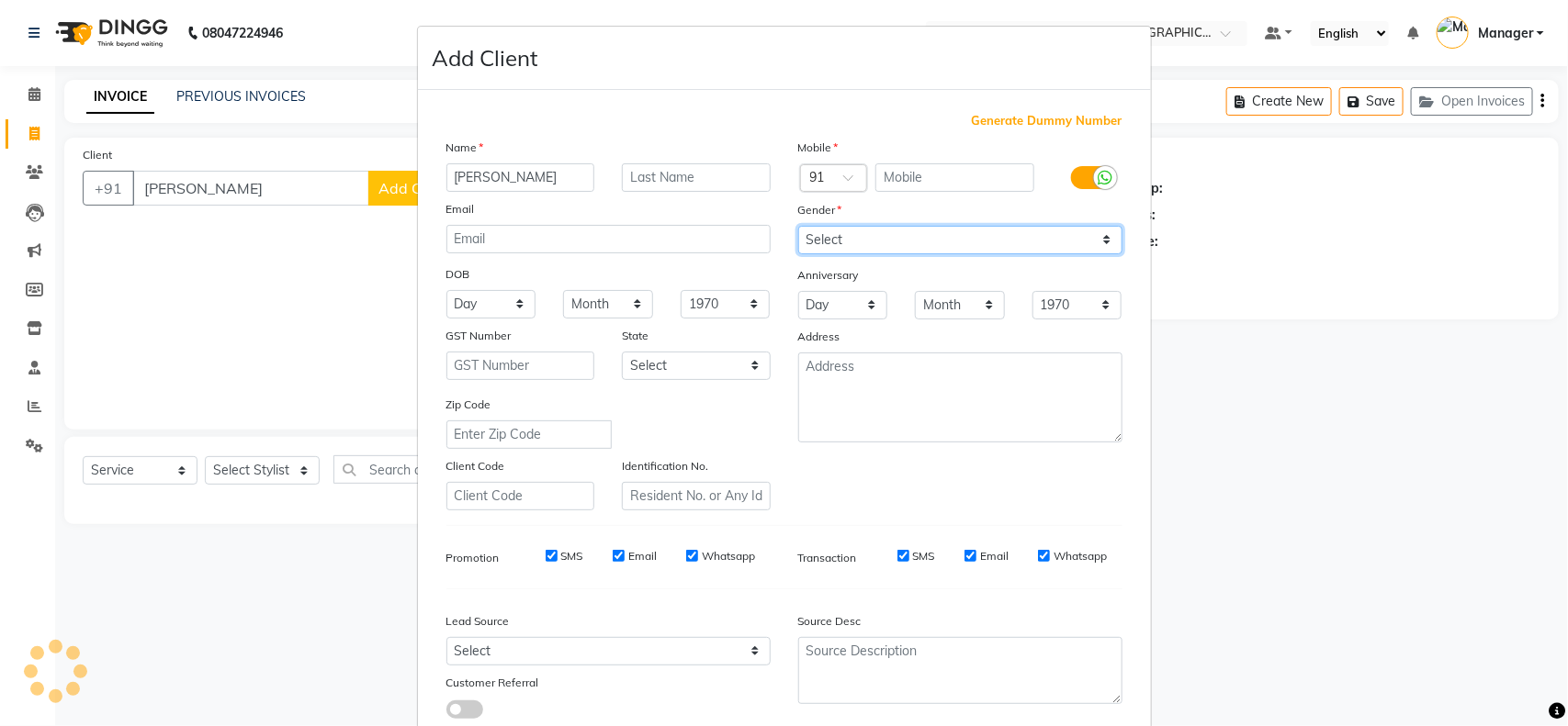
click at [884, 246] on select "Select Male Female Other Prefer Not To Say" at bounding box center [960, 239] width 324 height 28
select select "male"
click at [798, 226] on select "Select Male Female Other Prefer Not To Say" at bounding box center [960, 239] width 324 height 28
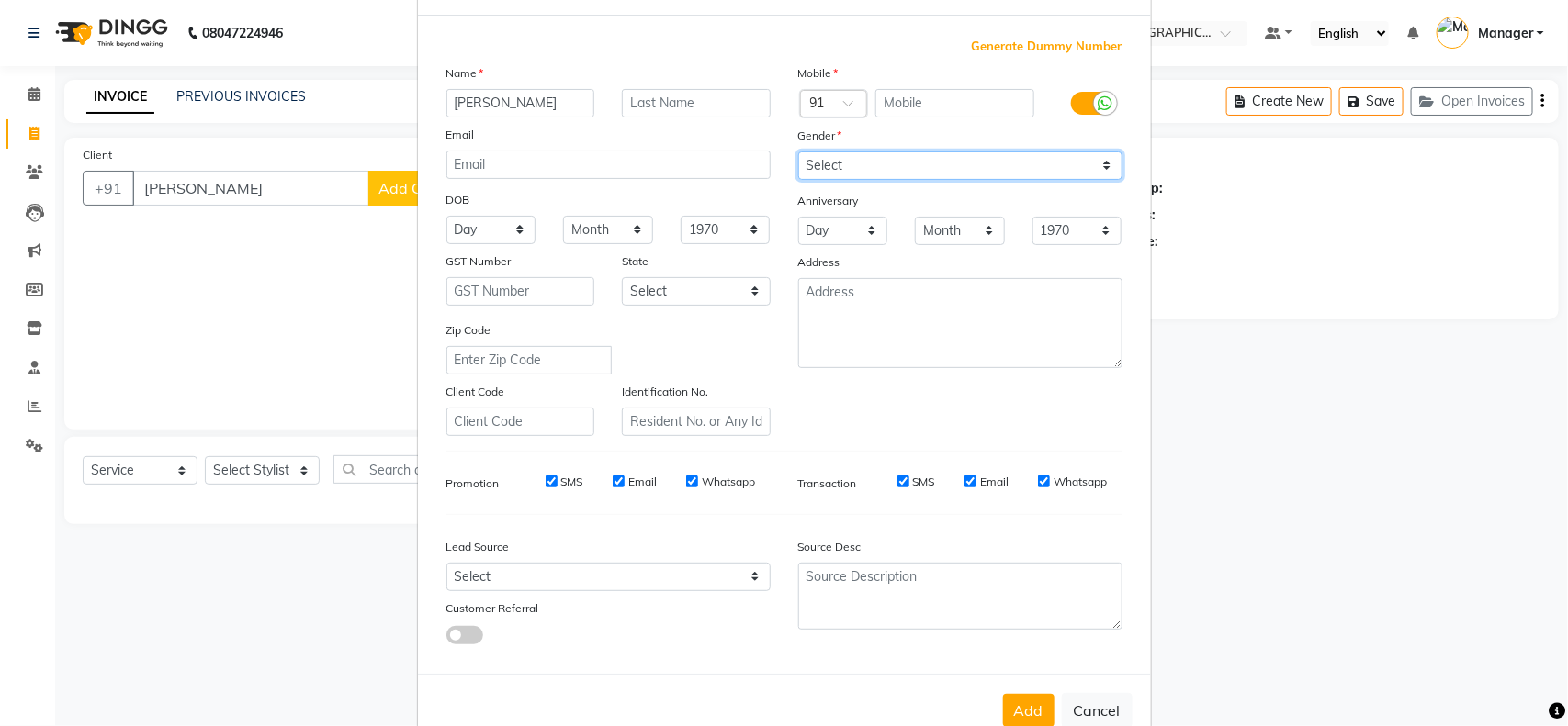
scroll to position [114, 0]
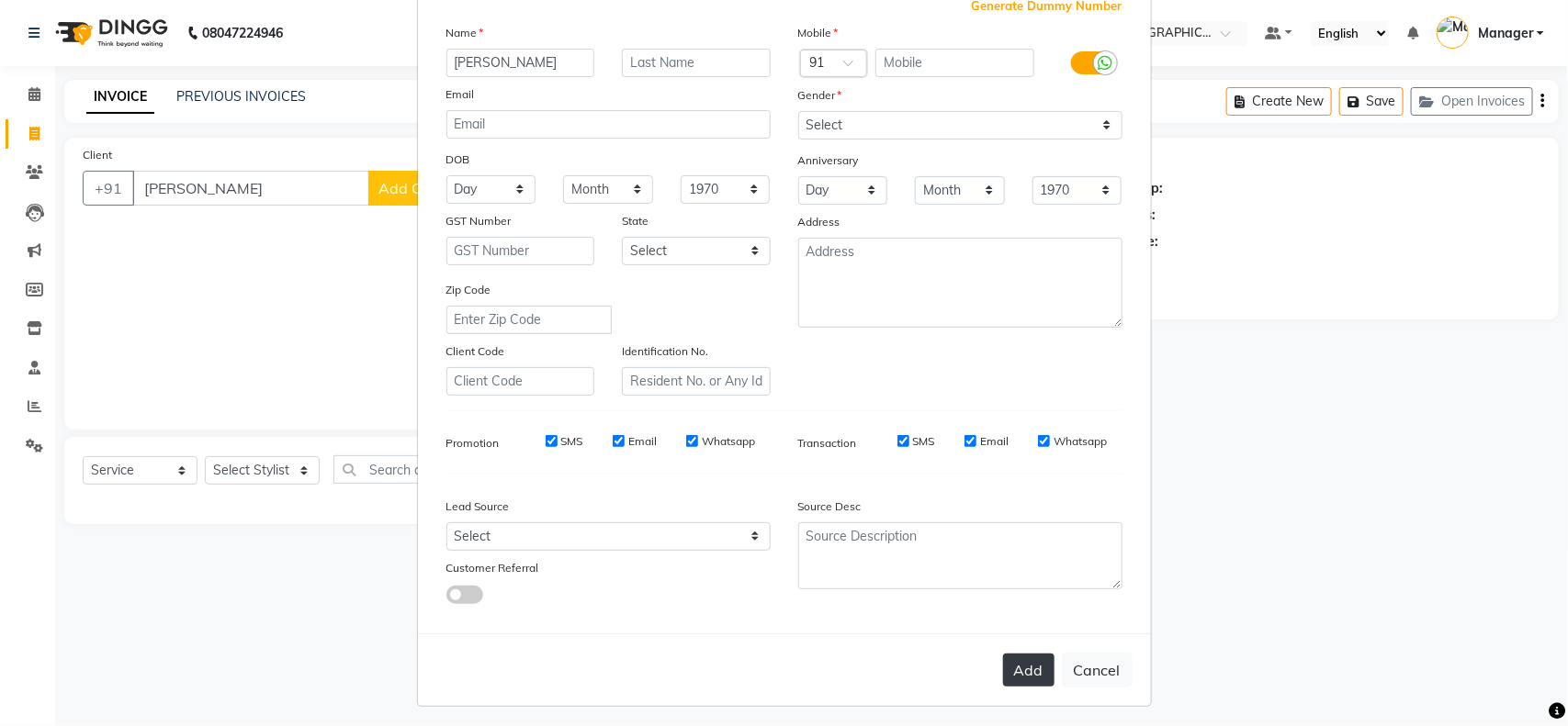
click at [1030, 670] on button "Add" at bounding box center [1028, 670] width 51 height 33
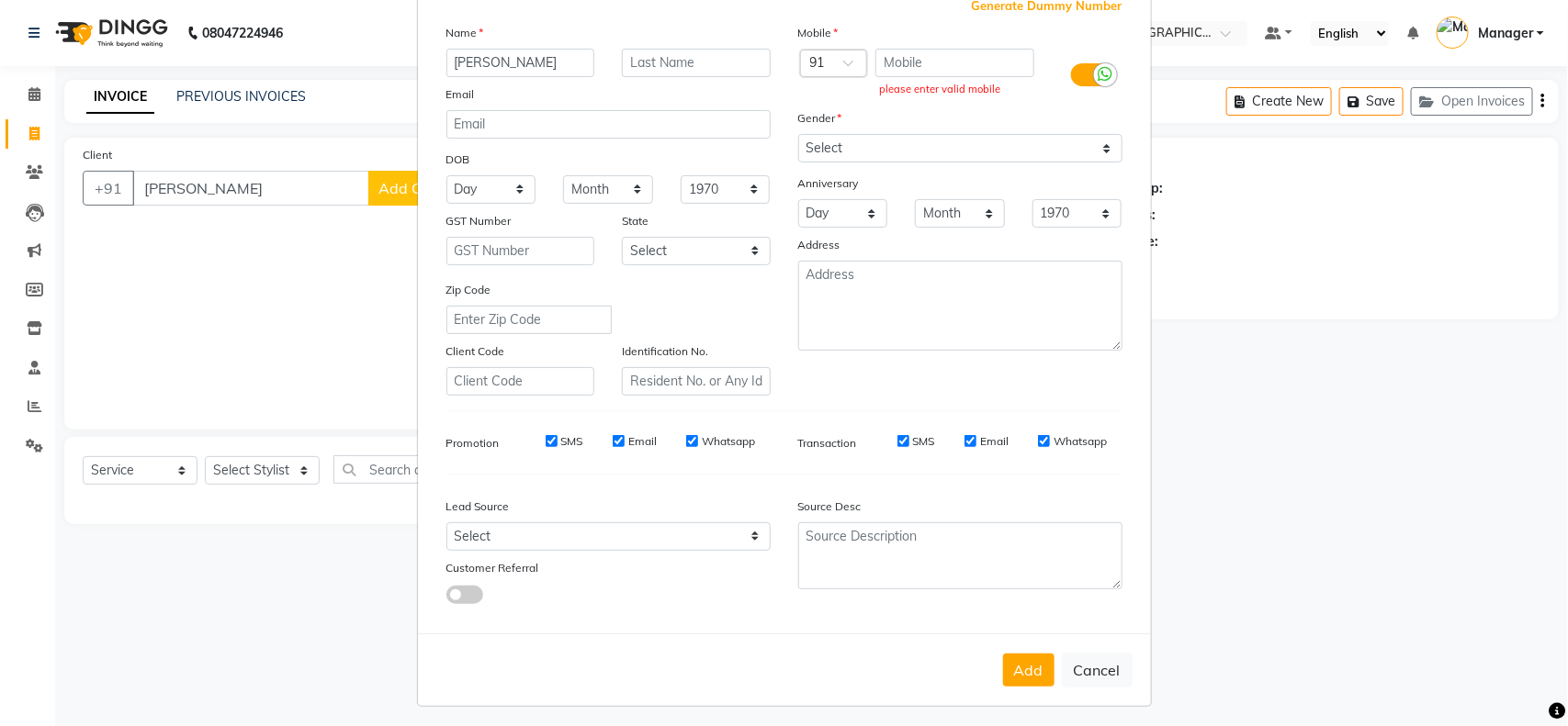
click at [292, 179] on ngb-modal-window "Add Client Generate Dummy Number Name ALEX JOHNSON Email DOB Day 01 02 03 04 05…" at bounding box center [784, 363] width 1568 height 726
click at [559, 58] on input "ALEX JOHNSON" at bounding box center [520, 62] width 148 height 28
type input "A"
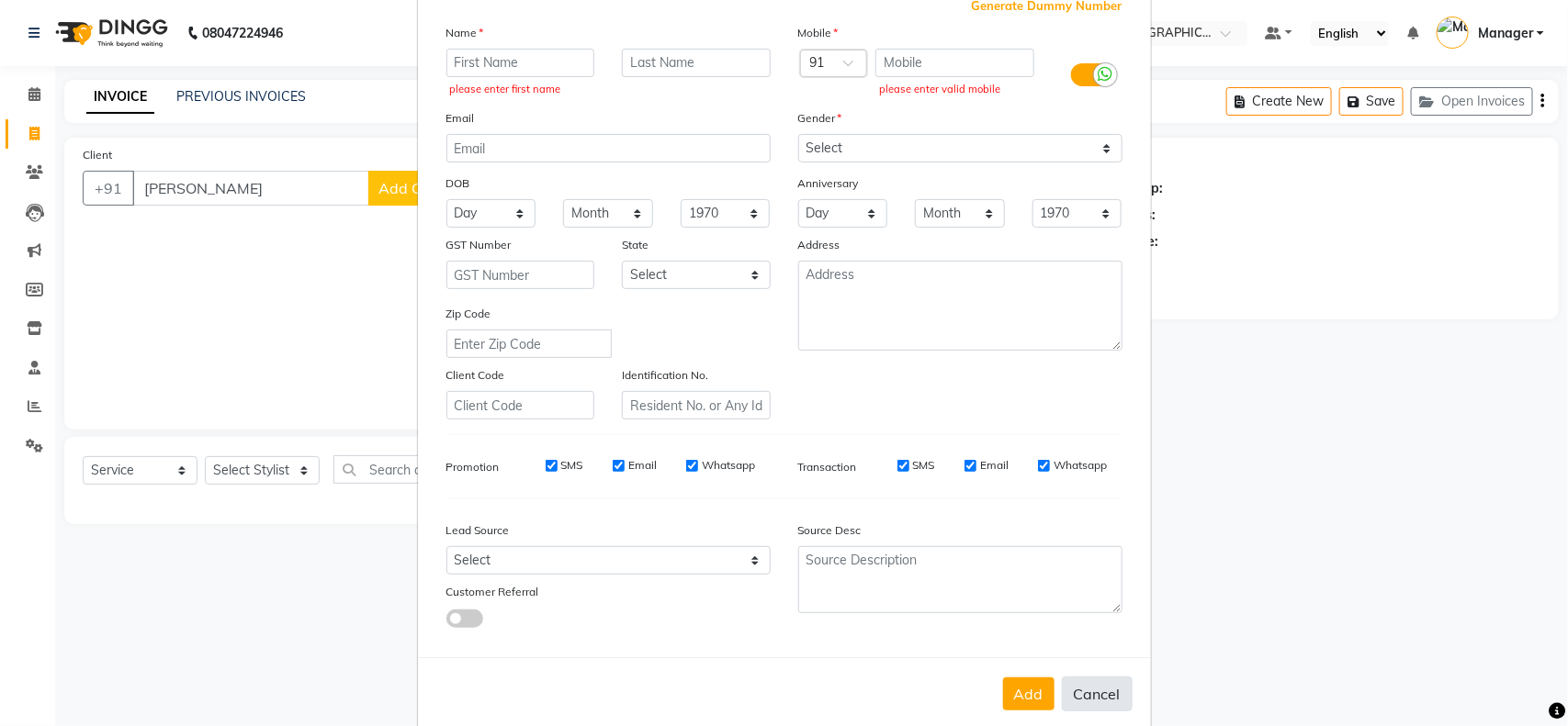
click at [1096, 694] on button "Cancel" at bounding box center [1097, 694] width 71 height 35
select select
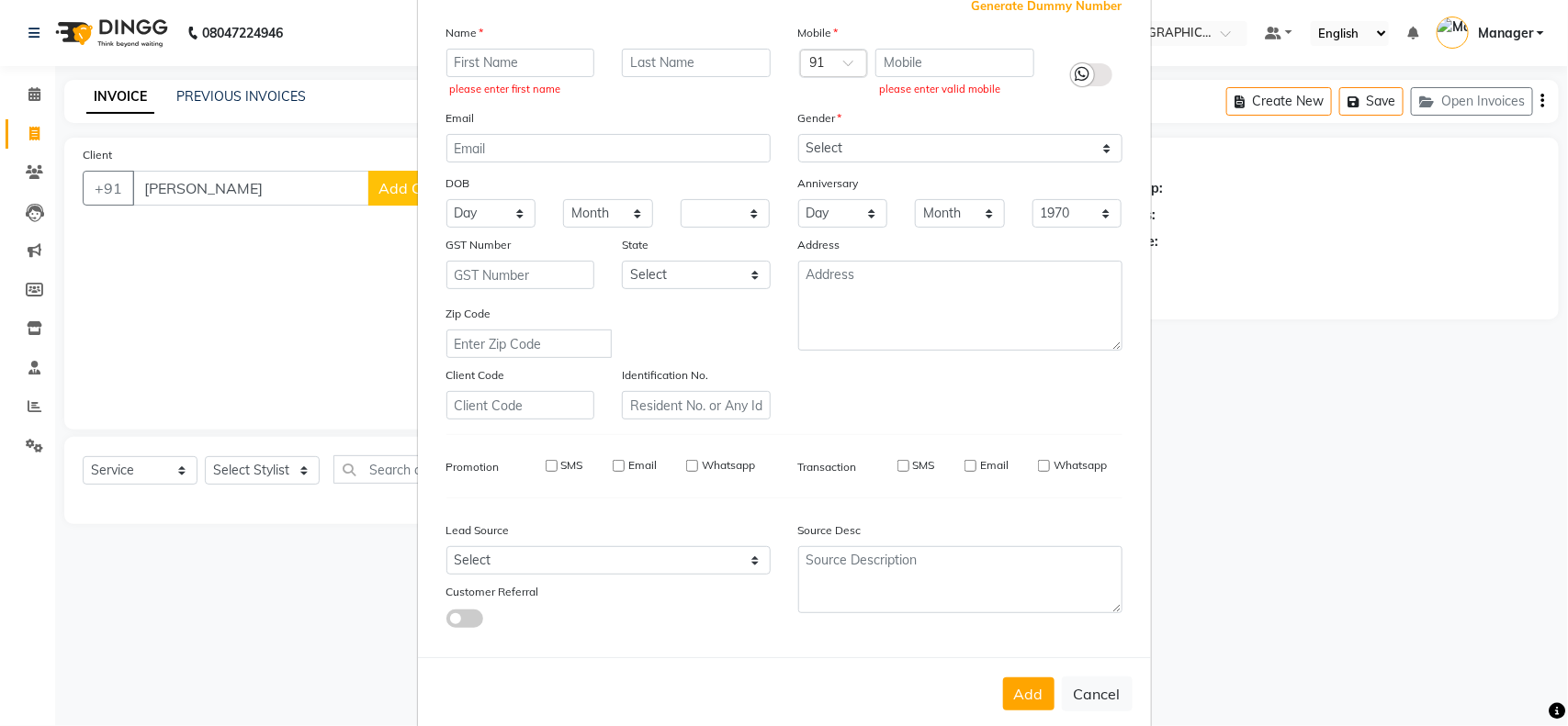
select select
checkbox input "false"
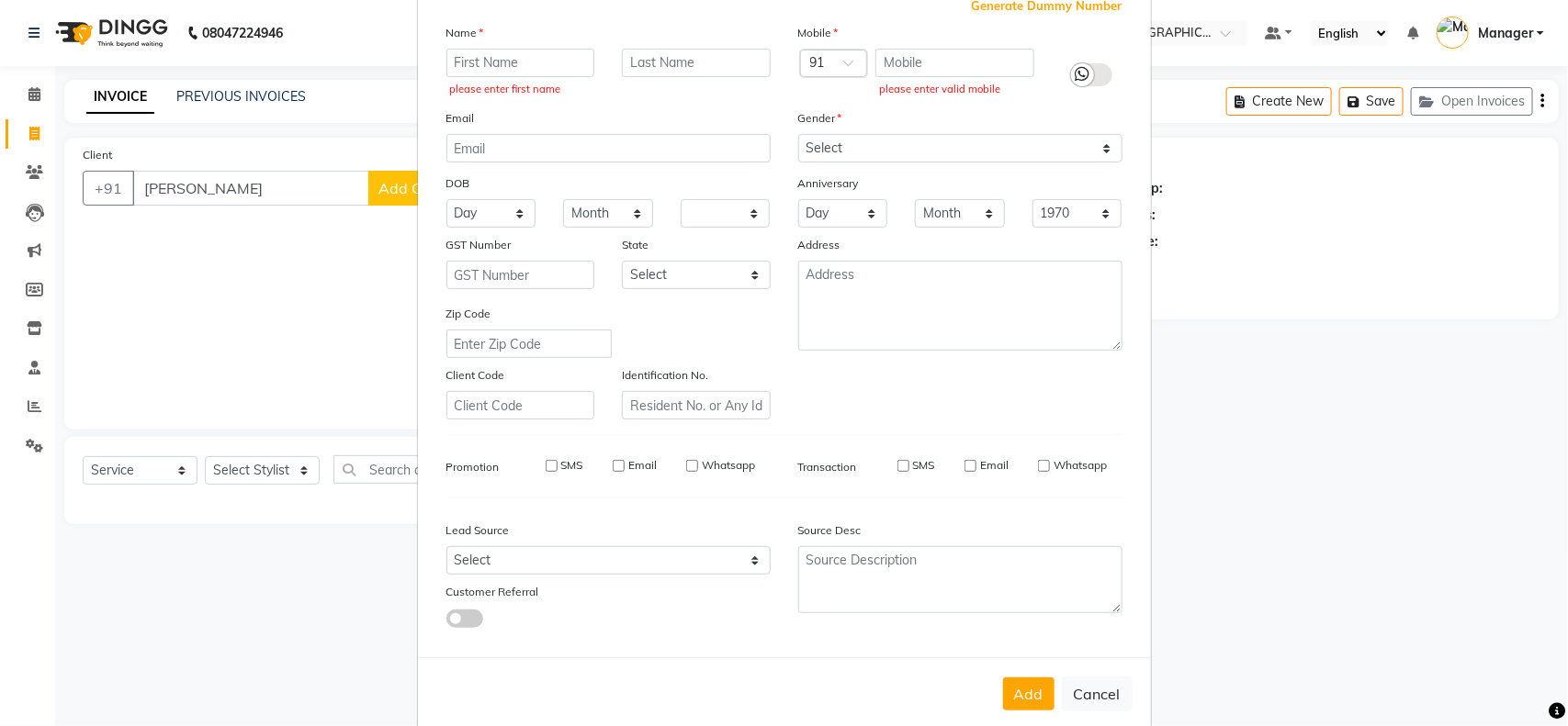
checkbox input "false"
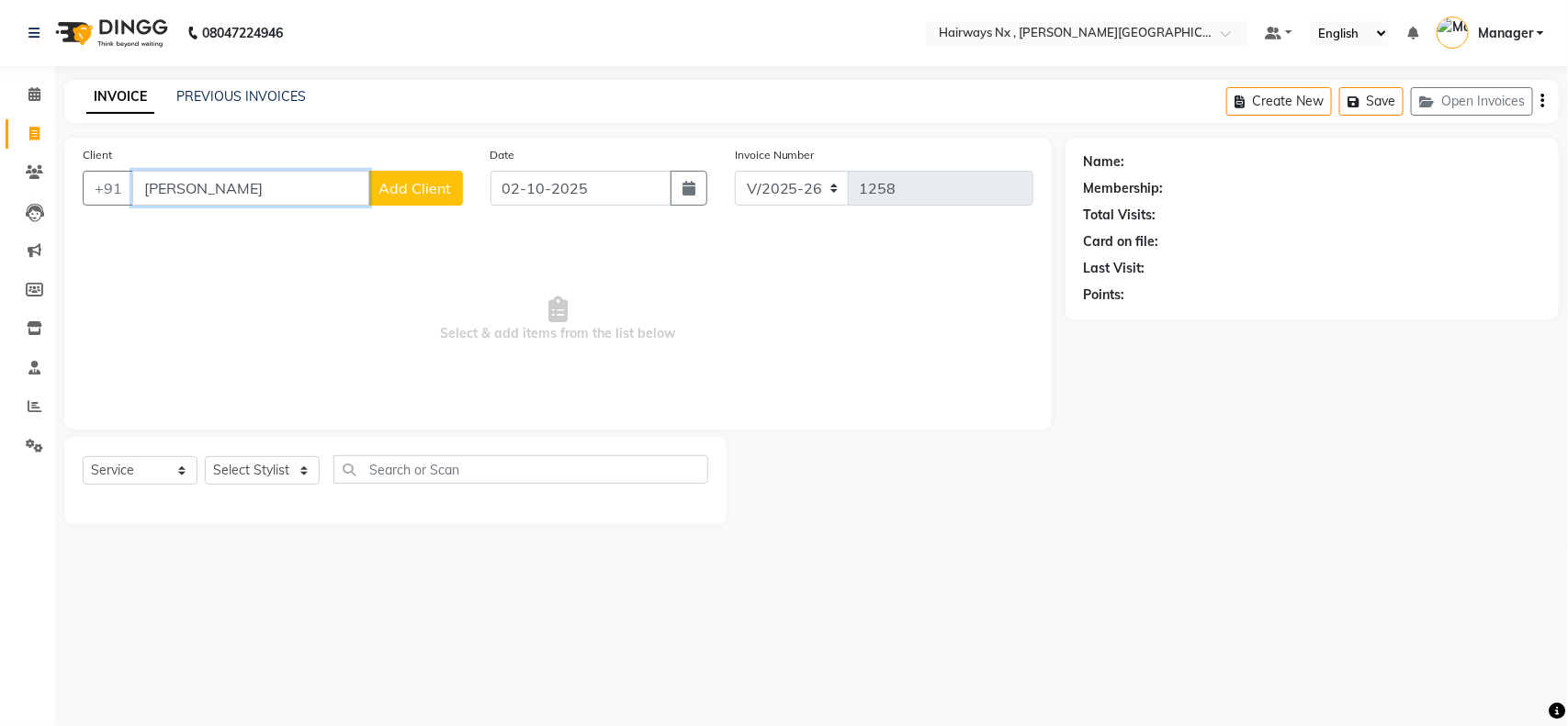
click at [268, 191] on input "ALEX JOHNSON" at bounding box center [250, 188] width 237 height 35
type input "A"
type input "7045560304"
click at [420, 190] on span "Add Client" at bounding box center [415, 188] width 73 height 18
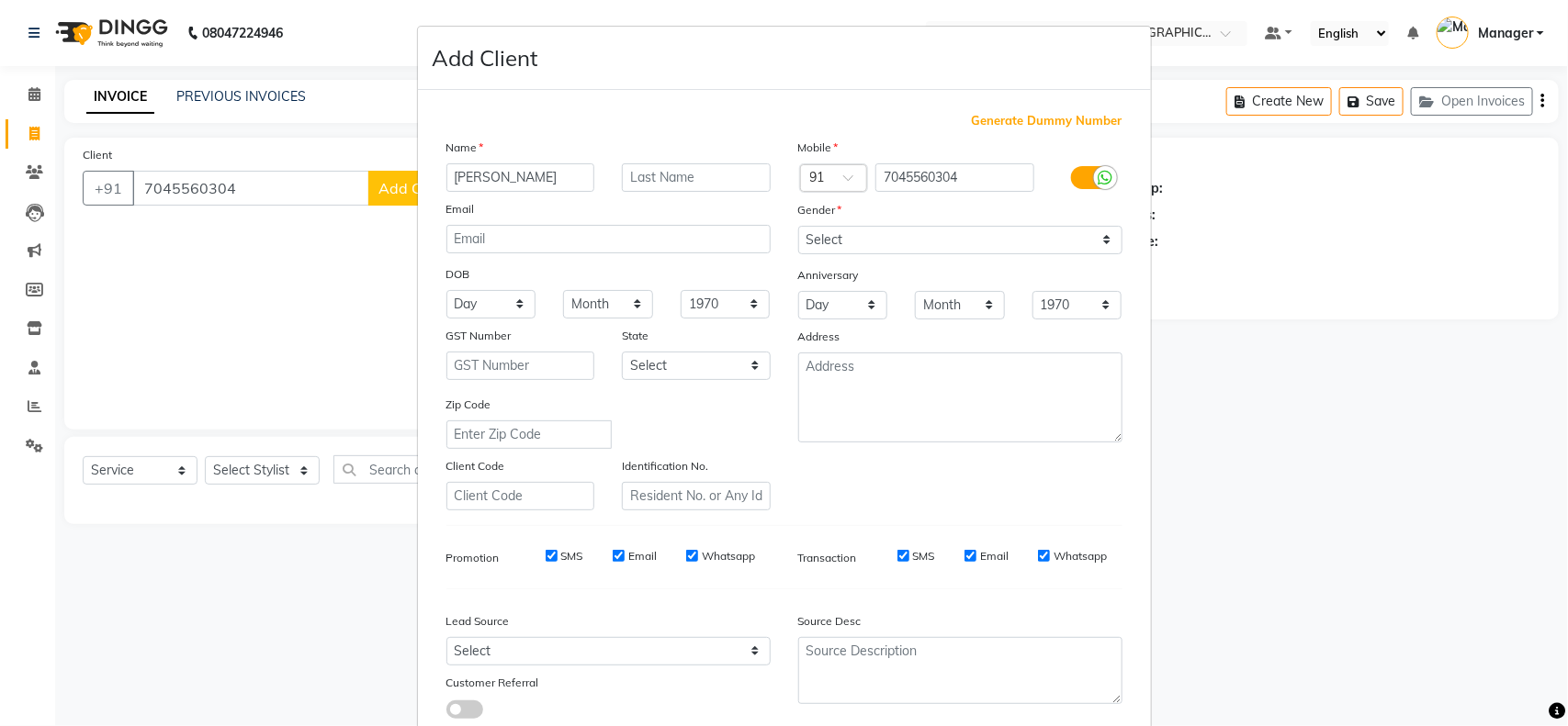
type input "ALEX"
click at [644, 184] on input "text" at bounding box center [695, 177] width 148 height 28
type input "JOHNSON"
click at [847, 231] on select "Select Male Female Other Prefer Not To Say" at bounding box center [960, 239] width 324 height 28
select select "male"
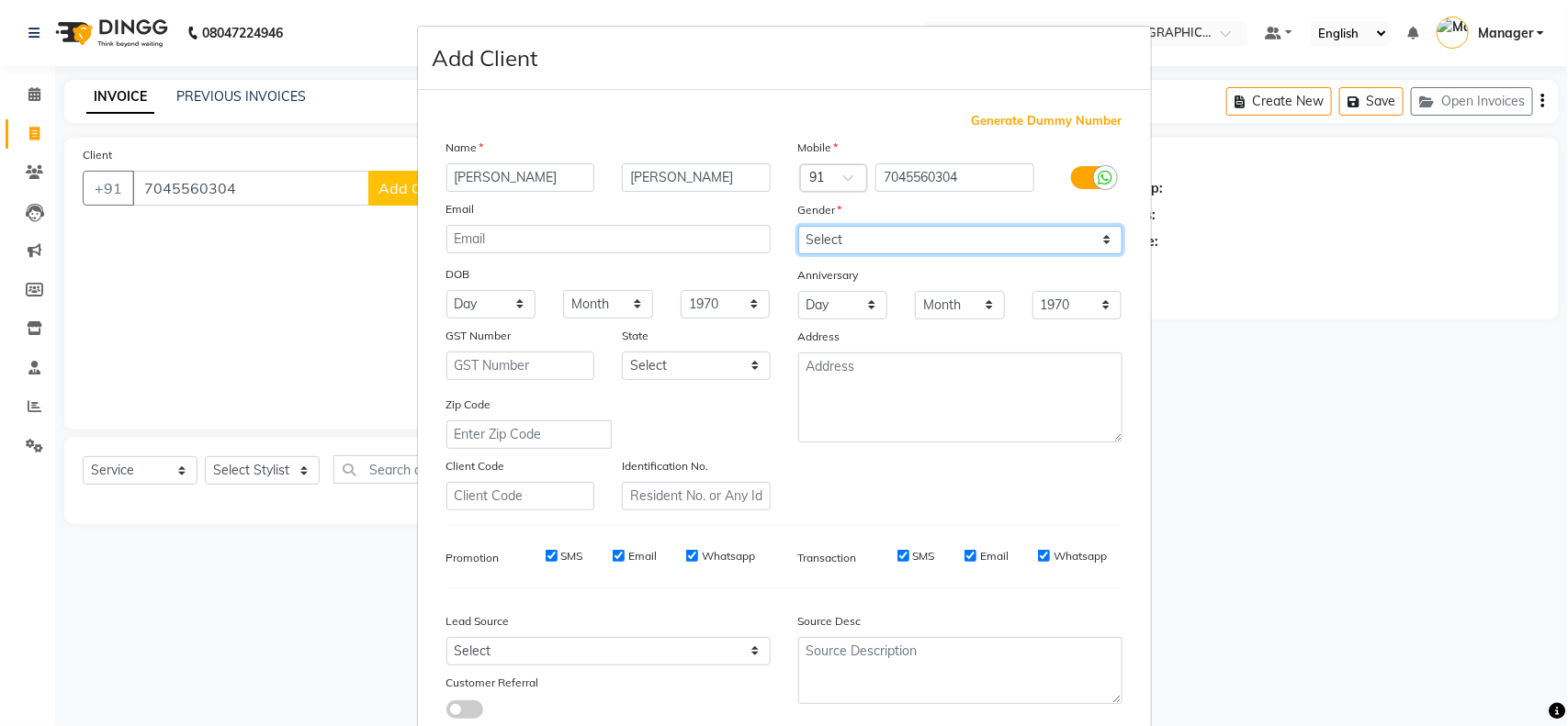
click at [798, 226] on select "Select Male Female Other Prefer Not To Say" at bounding box center [960, 239] width 324 height 28
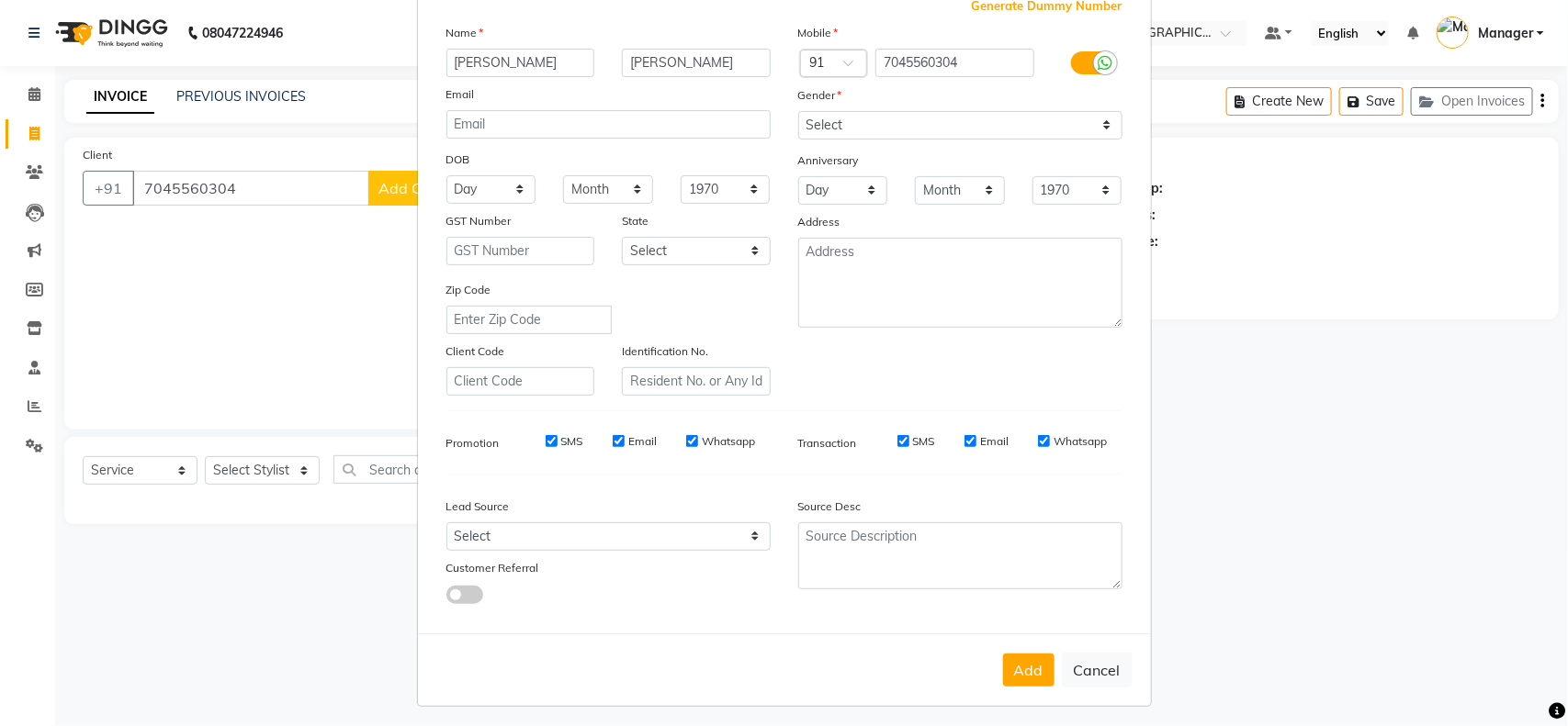
drag, startPoint x: 1027, startPoint y: 667, endPoint x: 1010, endPoint y: 600, distance: 69.1
click at [1027, 666] on button "Add" at bounding box center [1028, 670] width 51 height 33
type input "70******04"
select select
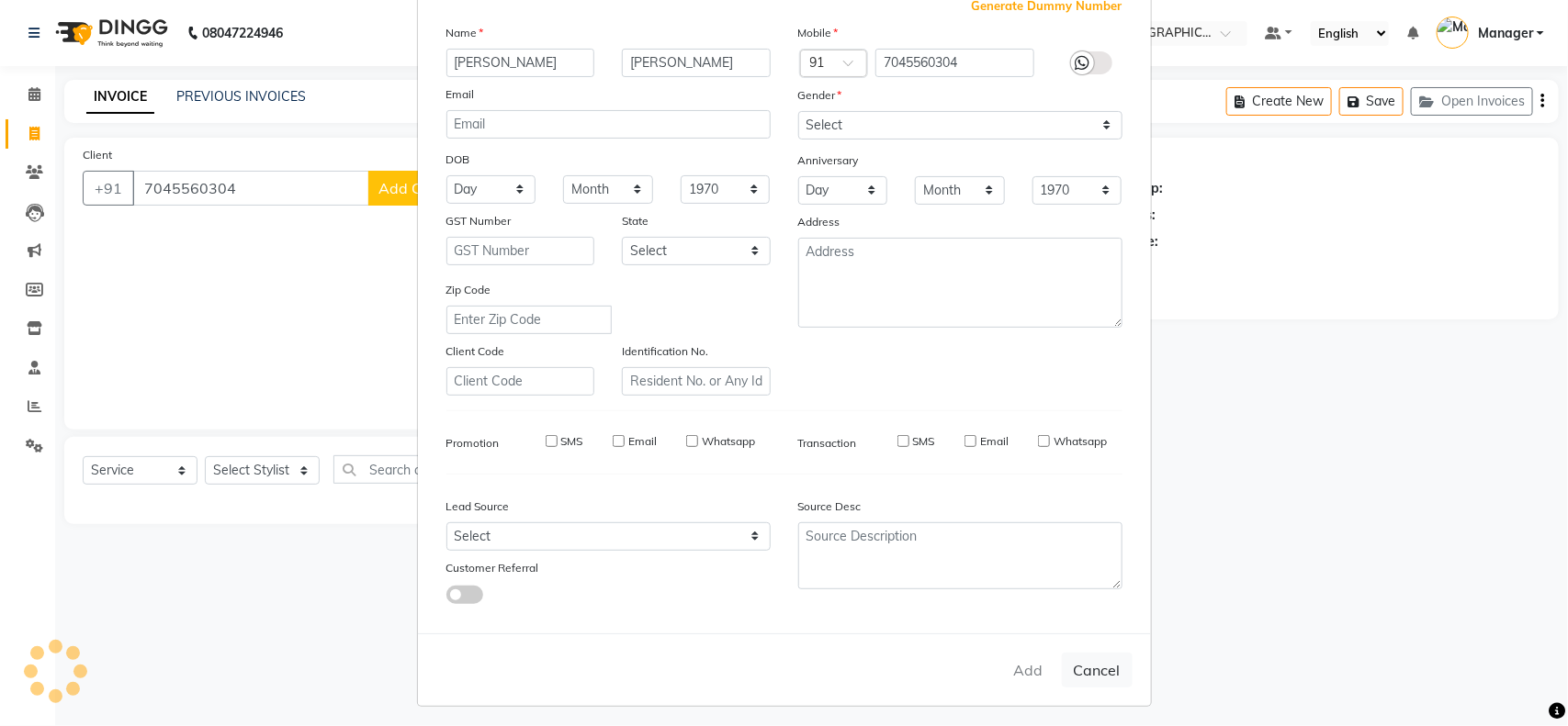
select select
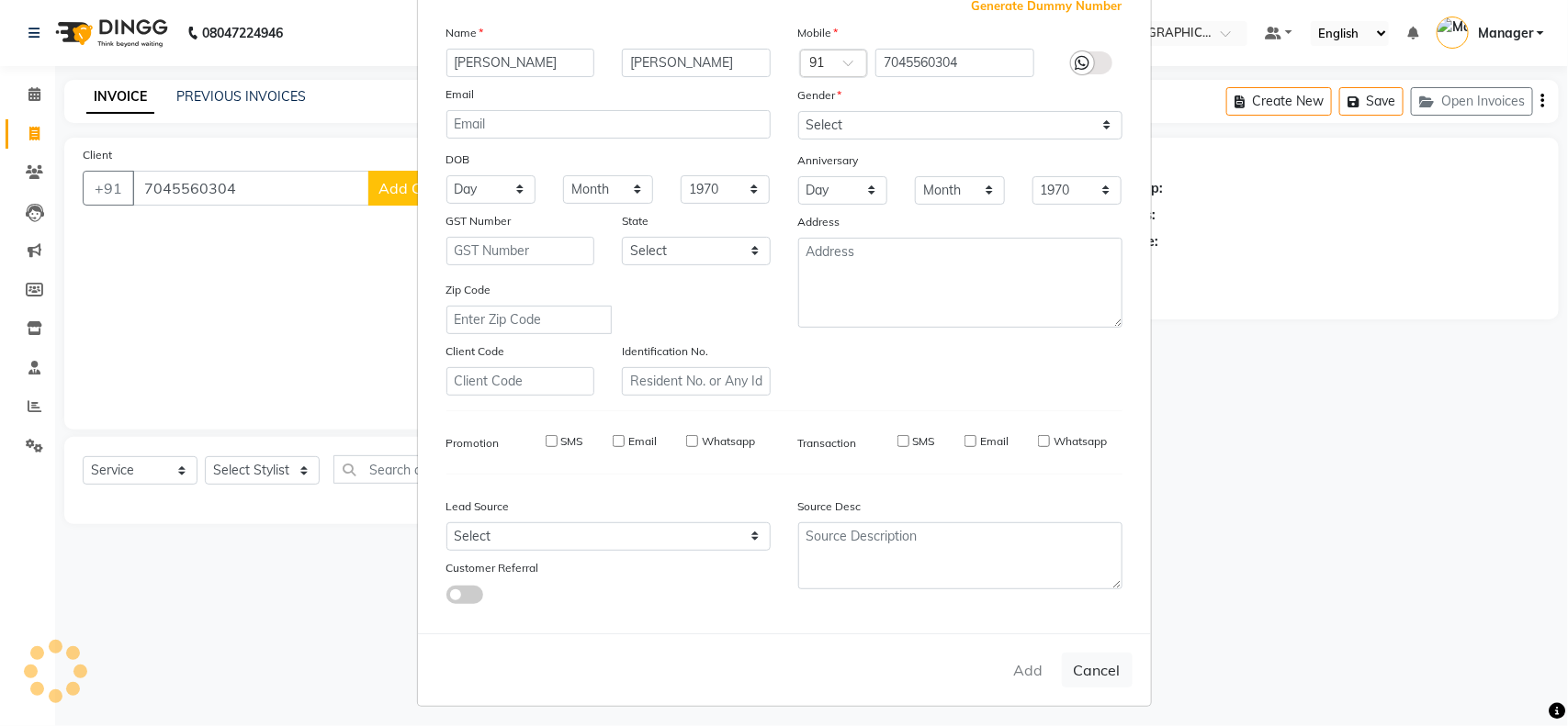
checkbox input "false"
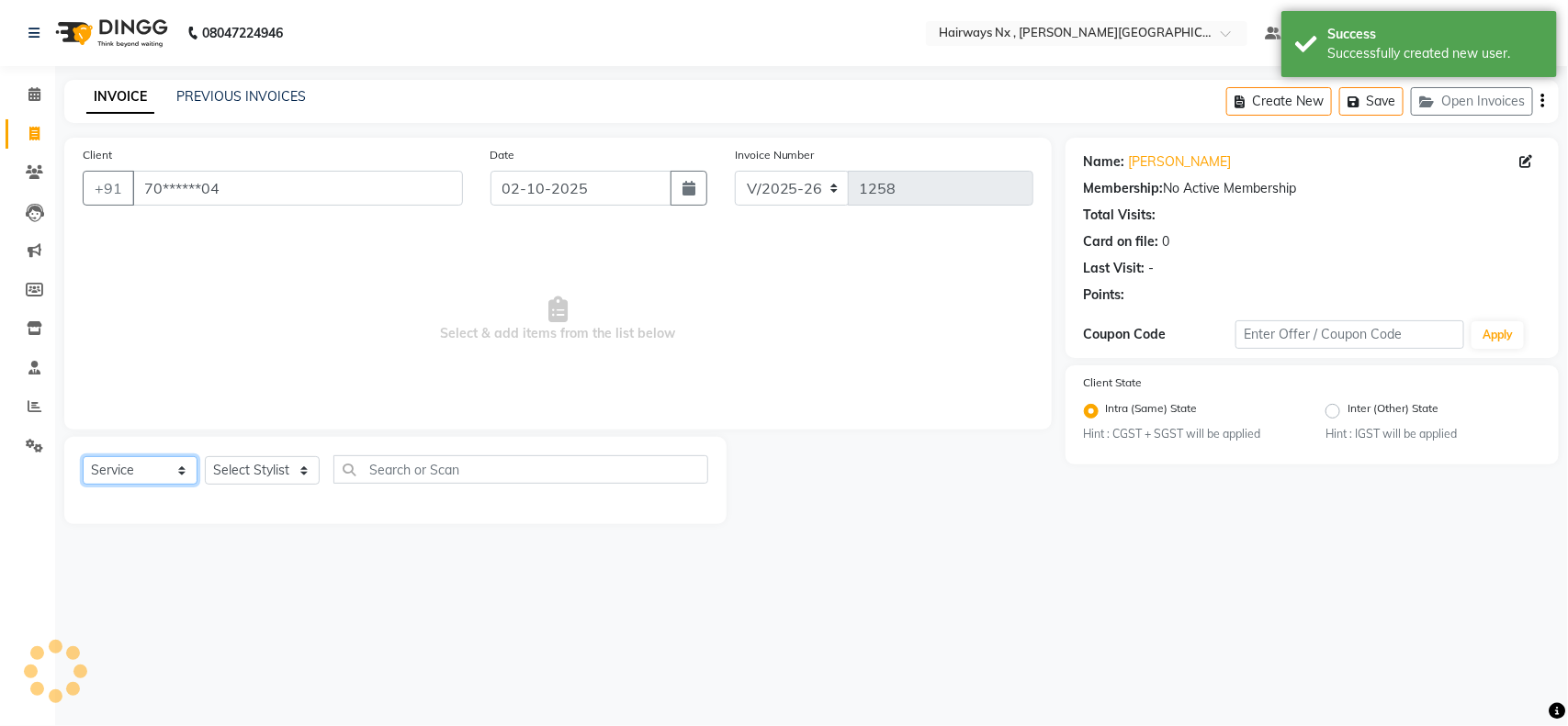
click at [130, 464] on select "Select Service Product Membership Package Voucher Prepaid Gift Card" at bounding box center [140, 470] width 114 height 28
select select "membership"
click at [82, 457] on select "Select Service Product Membership Package Voucher Prepaid Gift Card" at bounding box center [140, 470] width 114 height 28
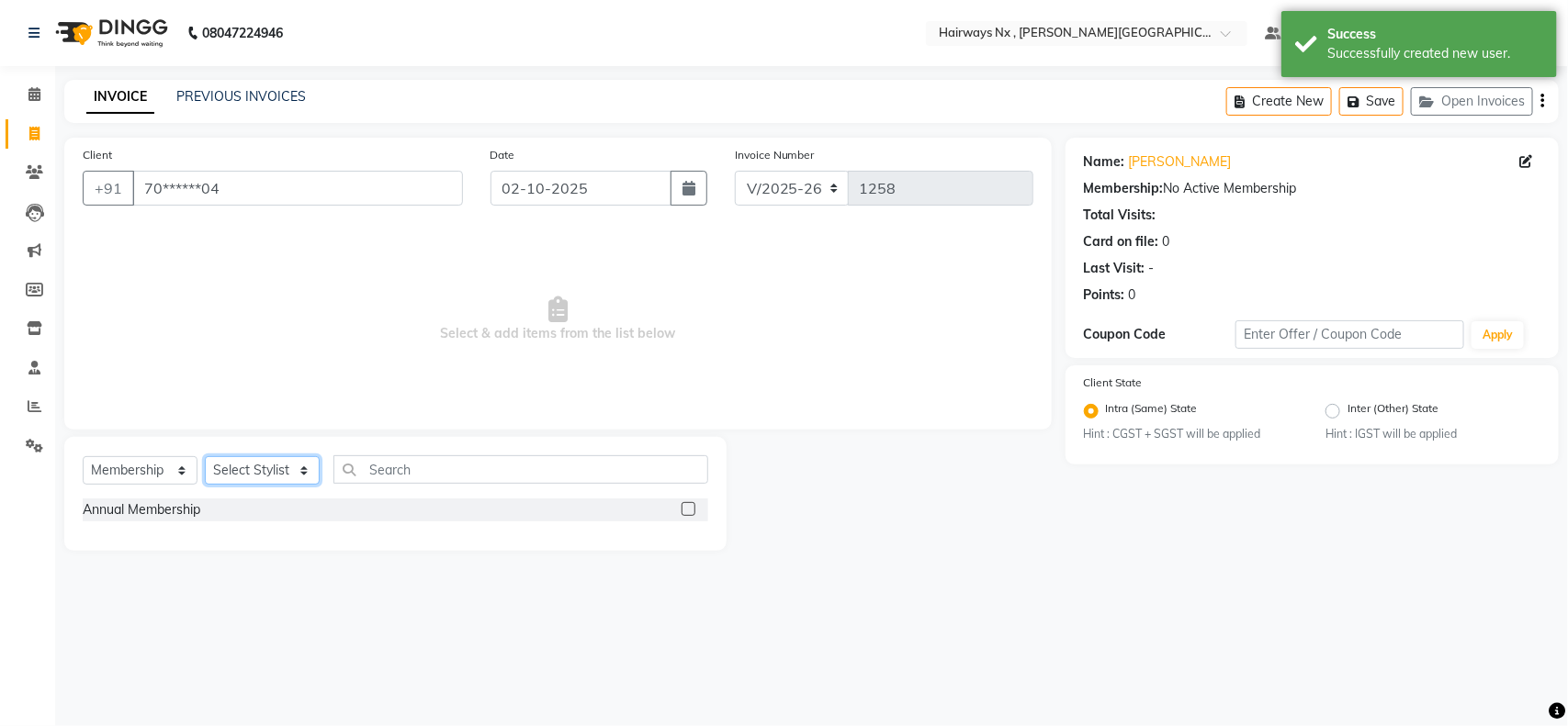
click at [271, 465] on select "Select Stylist [PERSON_NAME] DEEPAK [PERSON_NAME] [PERSON_NAME] Manager [PERSON…" at bounding box center [262, 470] width 114 height 28
select select "36370"
click at [205, 457] on select "Select Stylist [PERSON_NAME] DEEPAK [PERSON_NAME] [PERSON_NAME] Manager [PERSON…" at bounding box center [262, 470] width 114 height 28
click at [683, 510] on label at bounding box center [688, 509] width 14 height 14
click at [683, 510] on input "checkbox" at bounding box center [688, 510] width 12 height 12
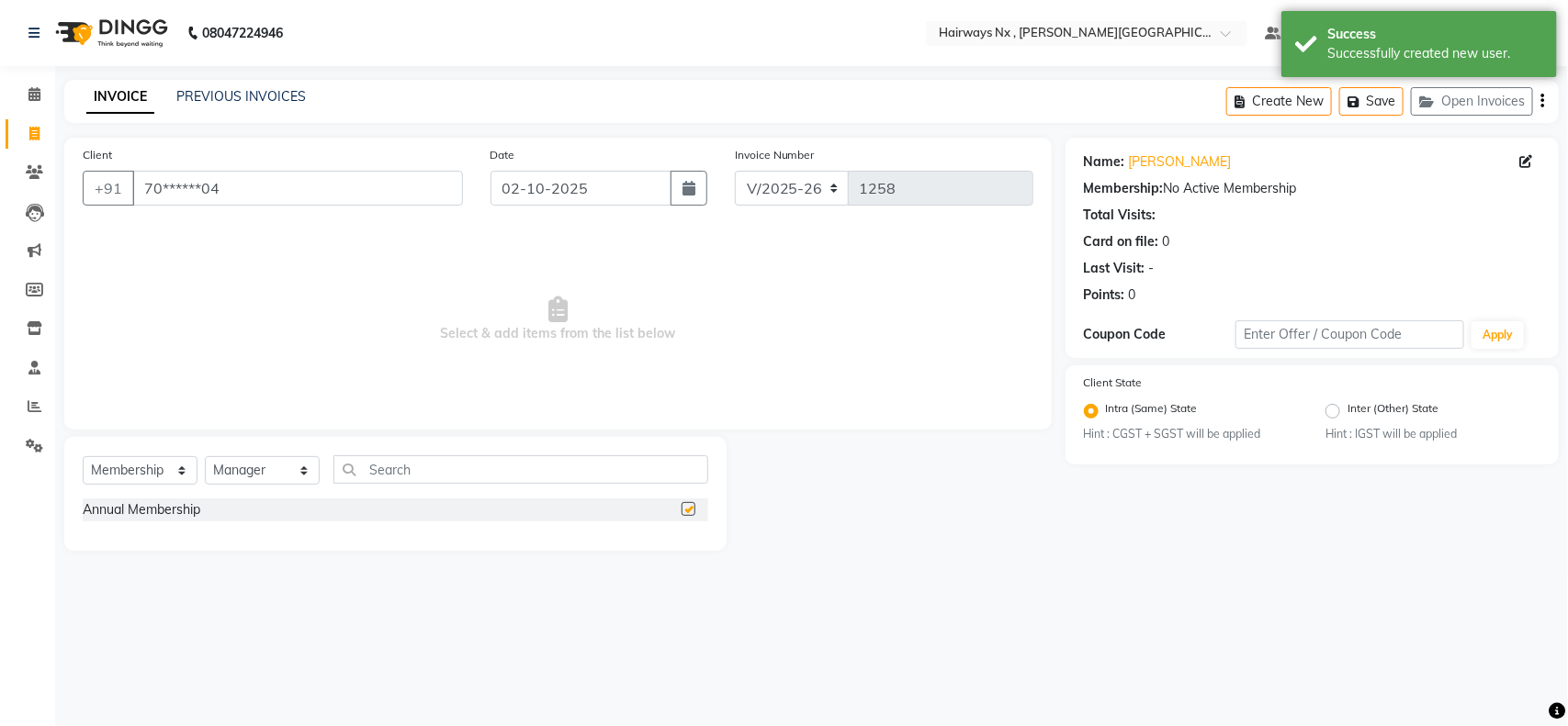
select select "select"
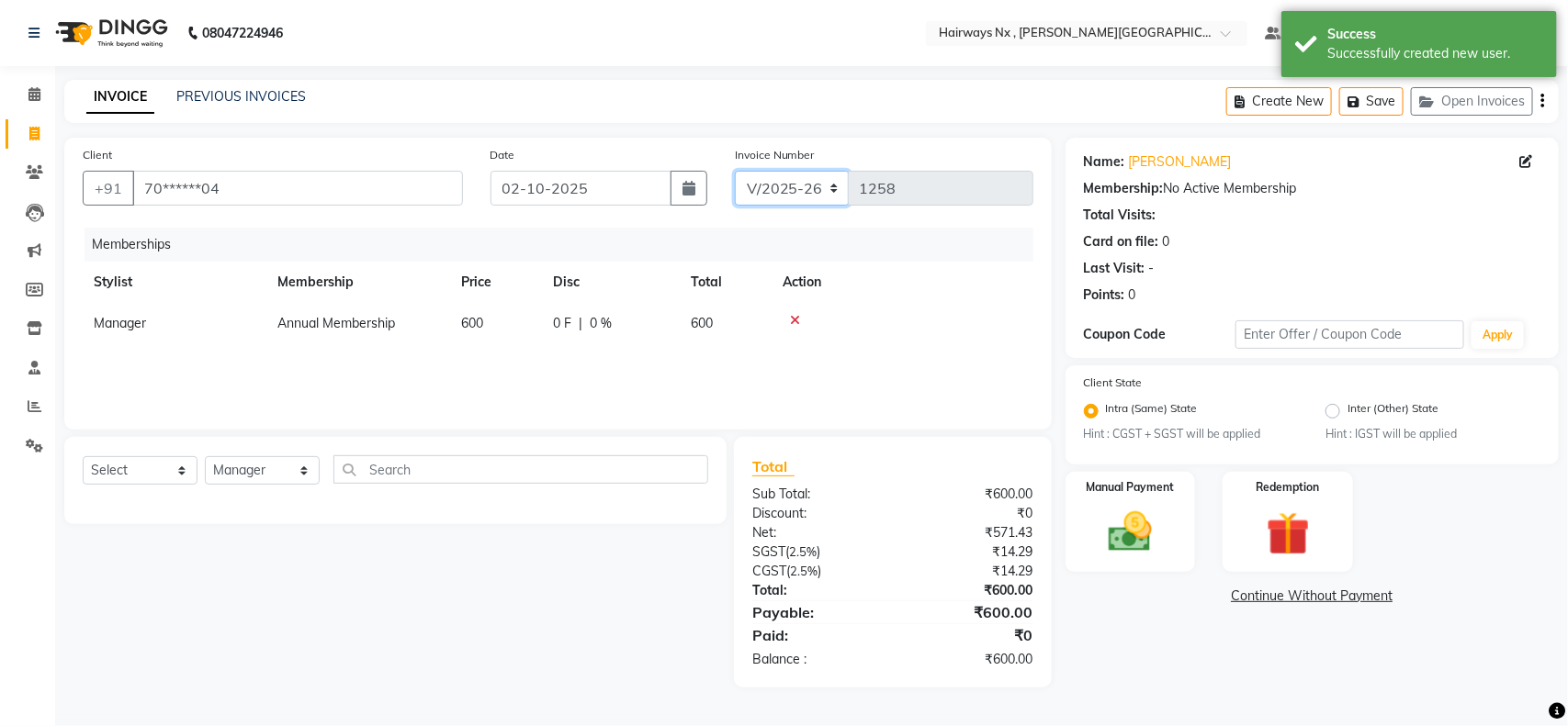
click at [799, 191] on select "INV/25-26 V/2025-26" at bounding box center [792, 188] width 114 height 35
select select "6959"
click at [735, 171] on select "INV/25-26 V/2025-26" at bounding box center [792, 188] width 114 height 35
type input "1083"
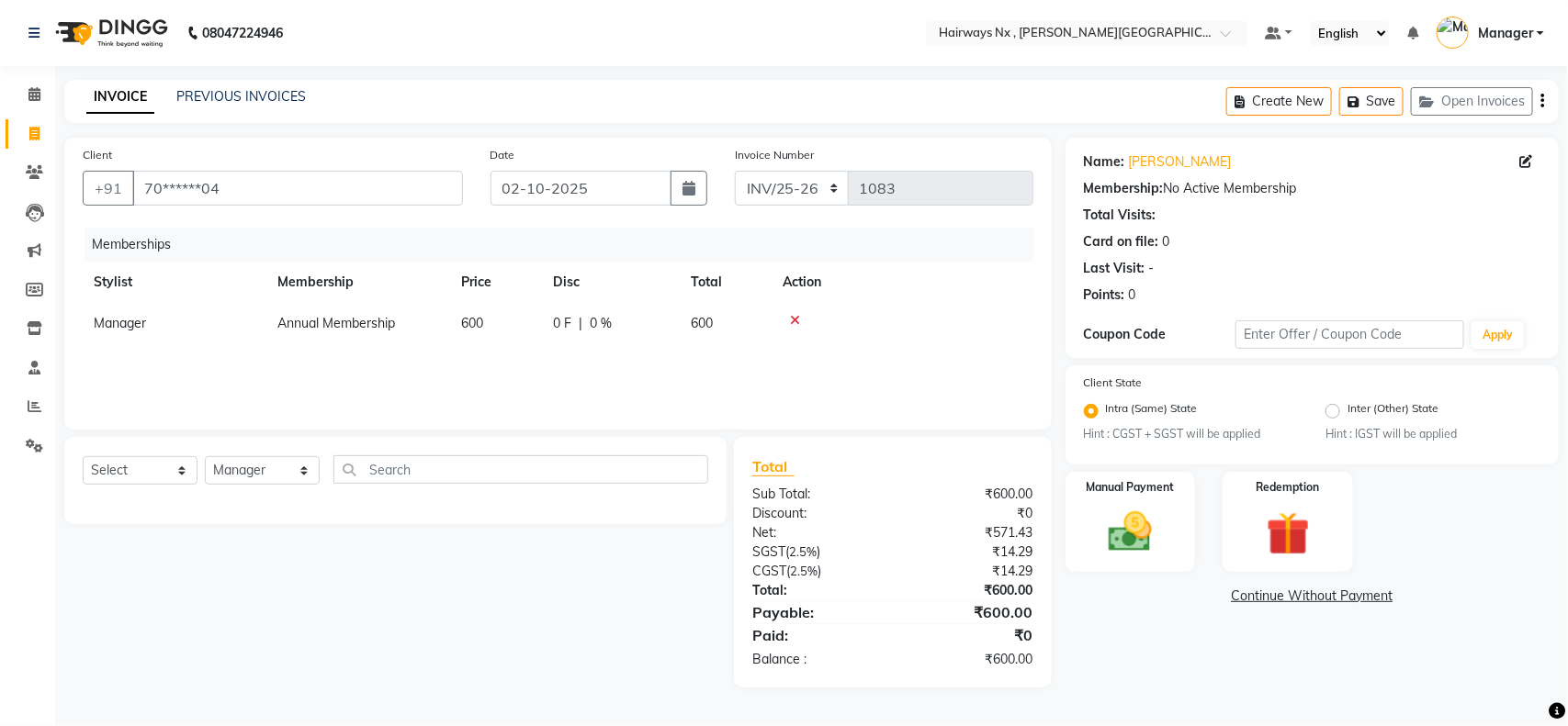
click at [1540, 96] on button "button" at bounding box center [1542, 101] width 4 height 44
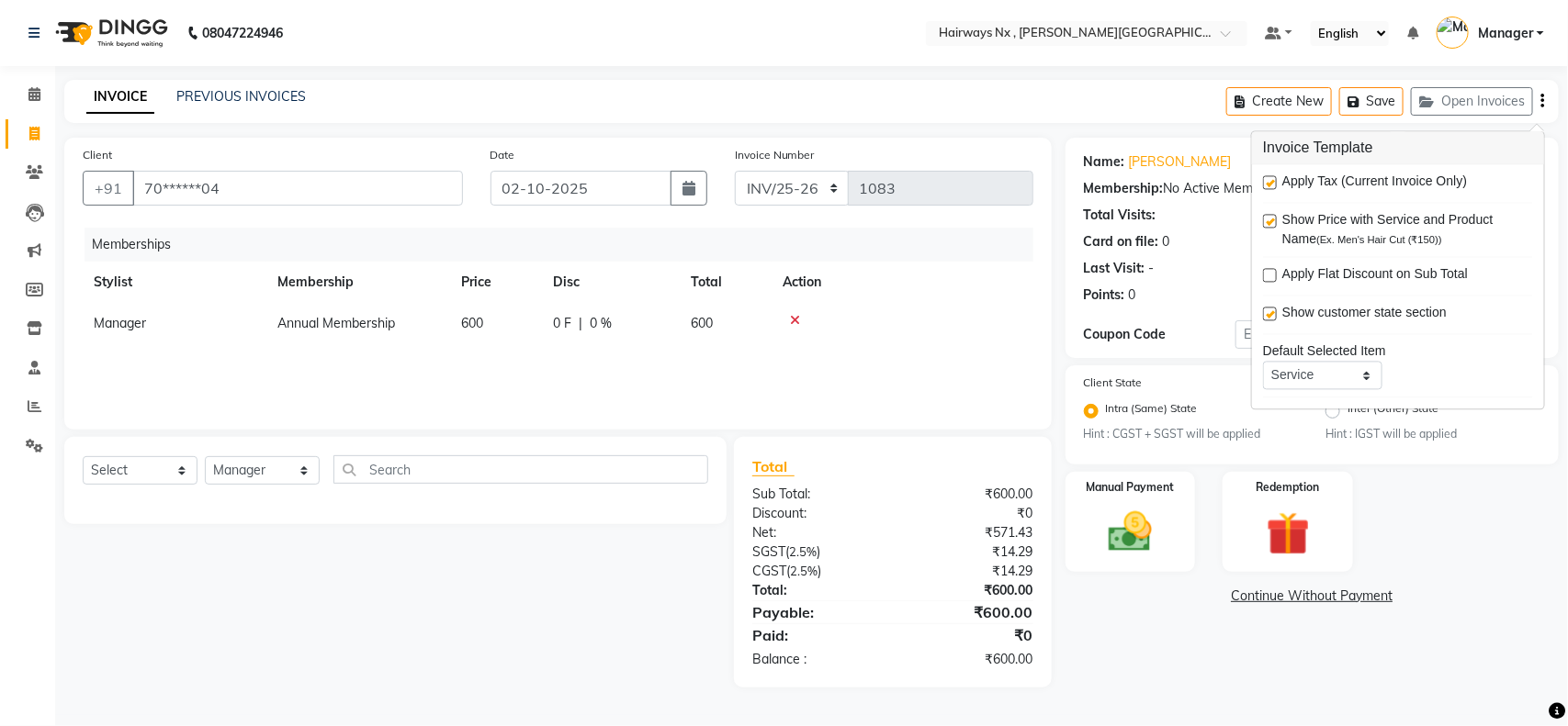
click at [1268, 179] on label at bounding box center [1269, 183] width 14 height 14
click at [1268, 179] on input "checkbox" at bounding box center [1268, 184] width 12 height 12
checkbox input "false"
click at [1132, 508] on img at bounding box center [1130, 532] width 73 height 51
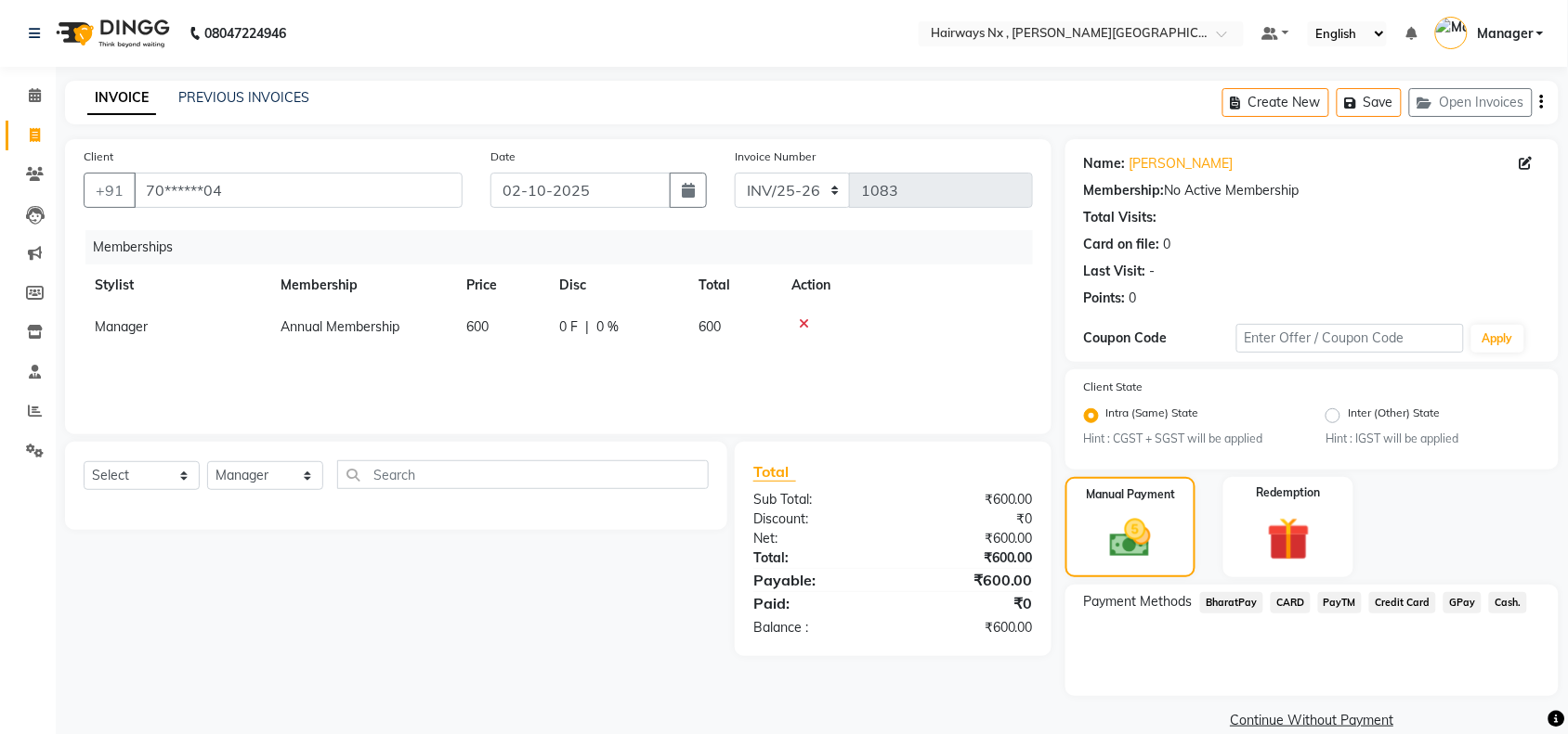
click at [1491, 595] on span "Cash." at bounding box center [1507, 603] width 38 height 22
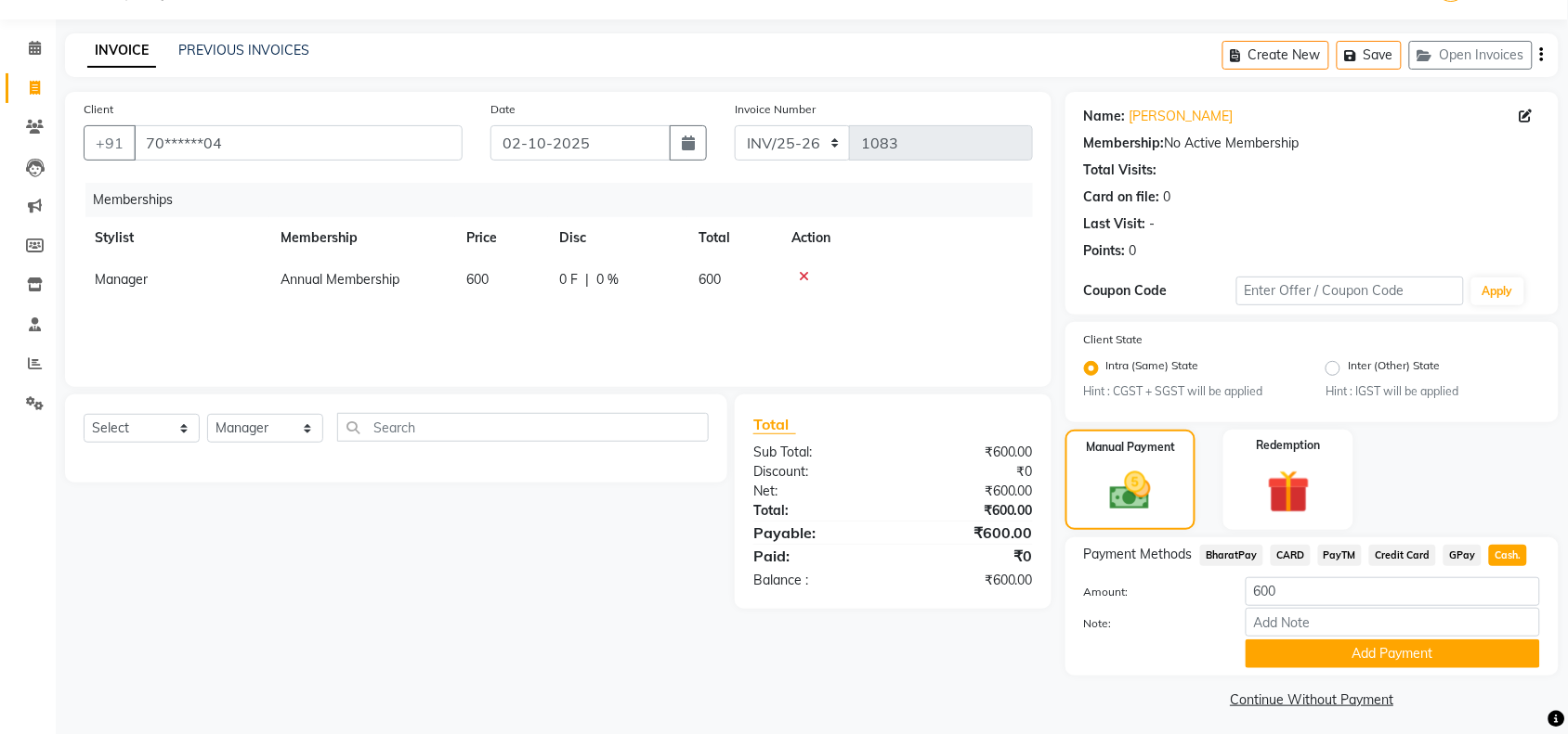
scroll to position [52, 0]
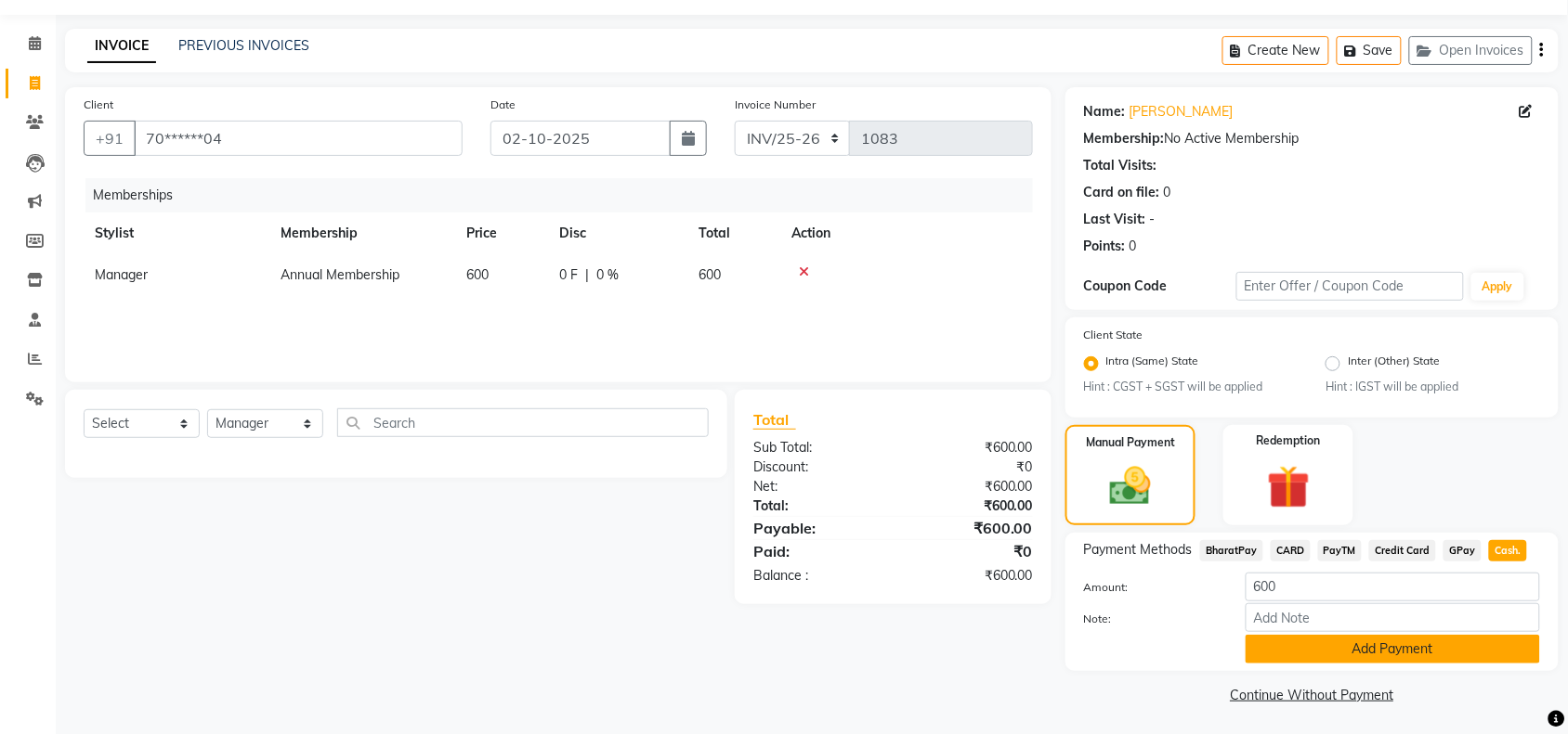
click at [1370, 646] on button "Add Payment" at bounding box center [1392, 649] width 294 height 28
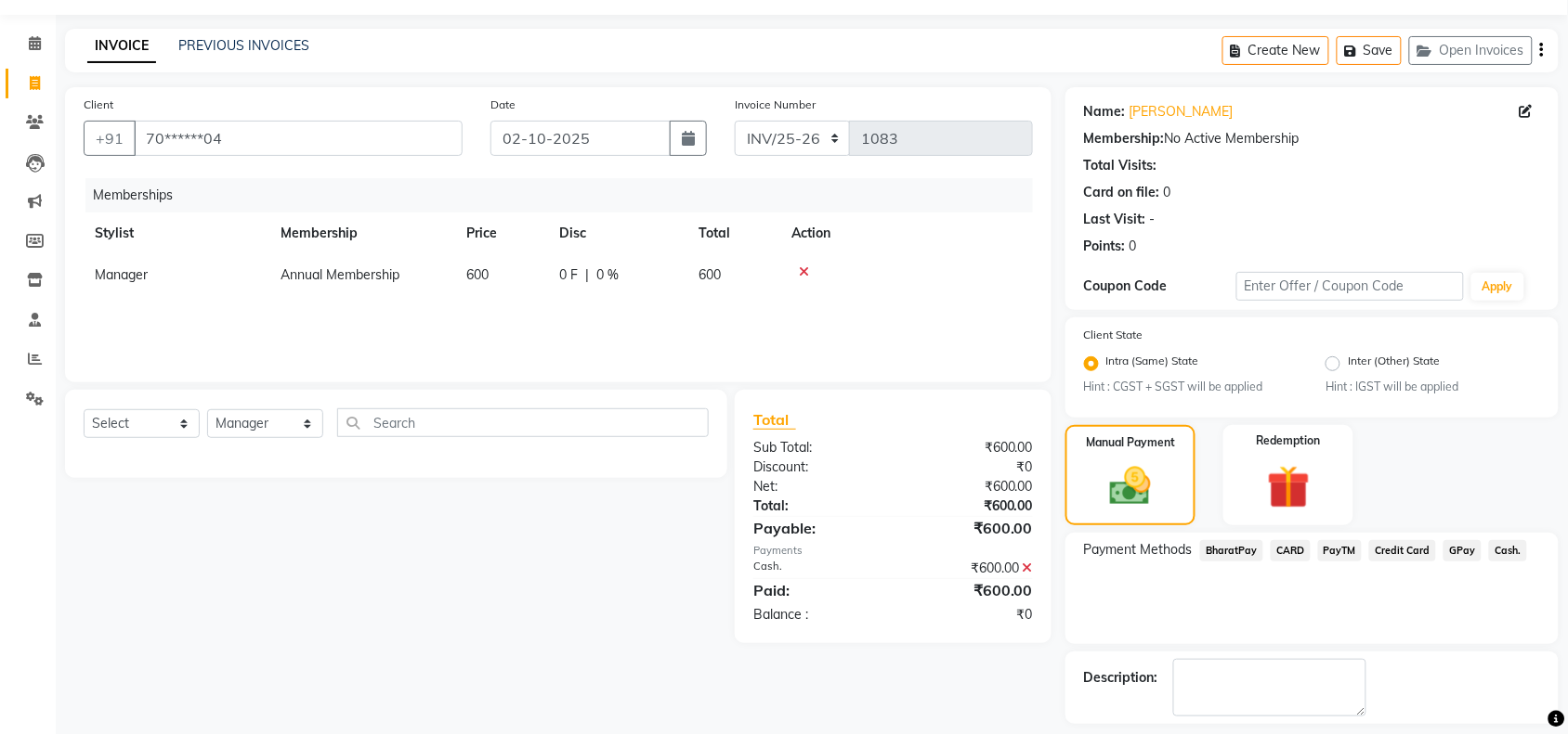
scroll to position [132, 0]
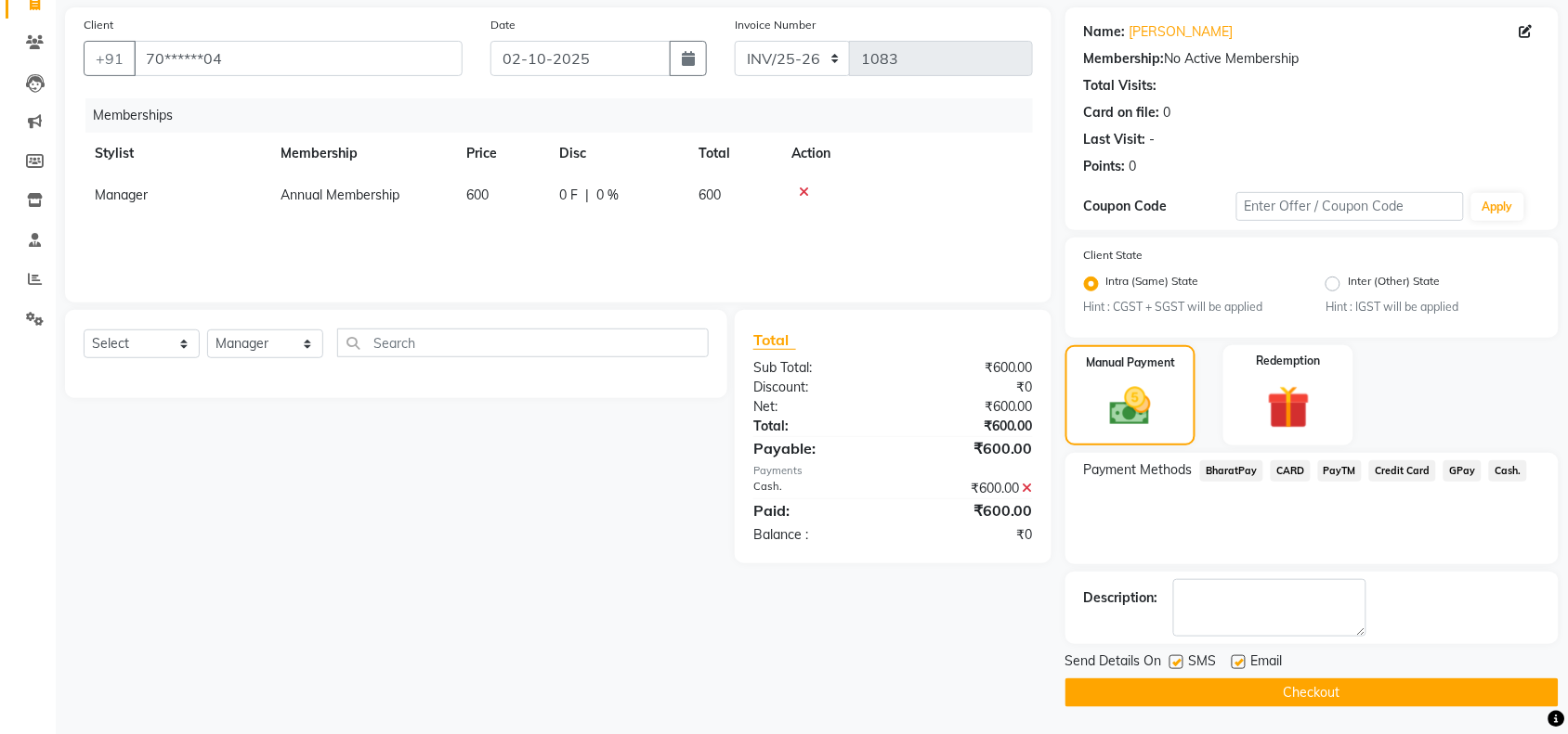
click at [1280, 685] on button "Checkout" at bounding box center [1311, 692] width 493 height 28
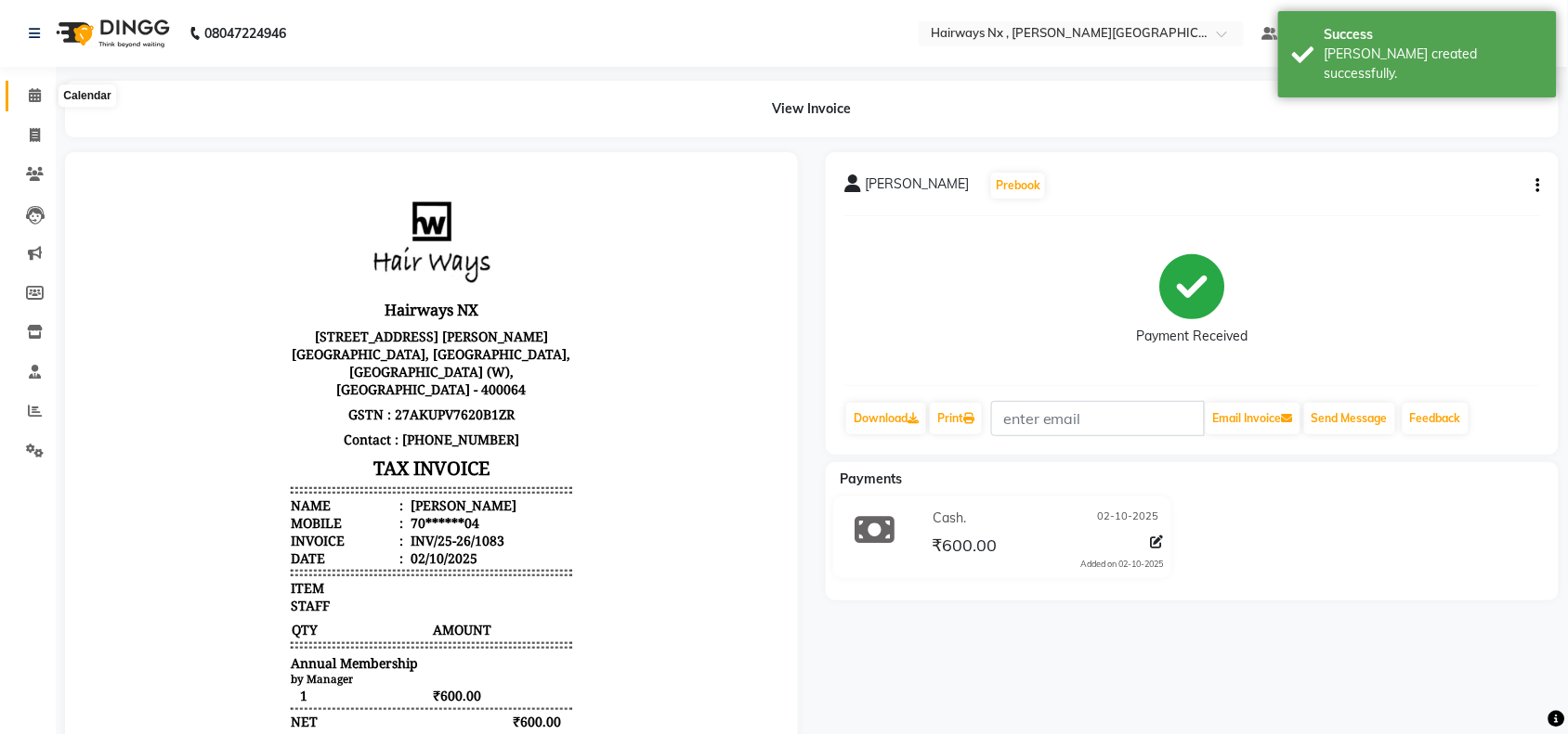
click at [33, 89] on icon at bounding box center [34, 95] width 12 height 14
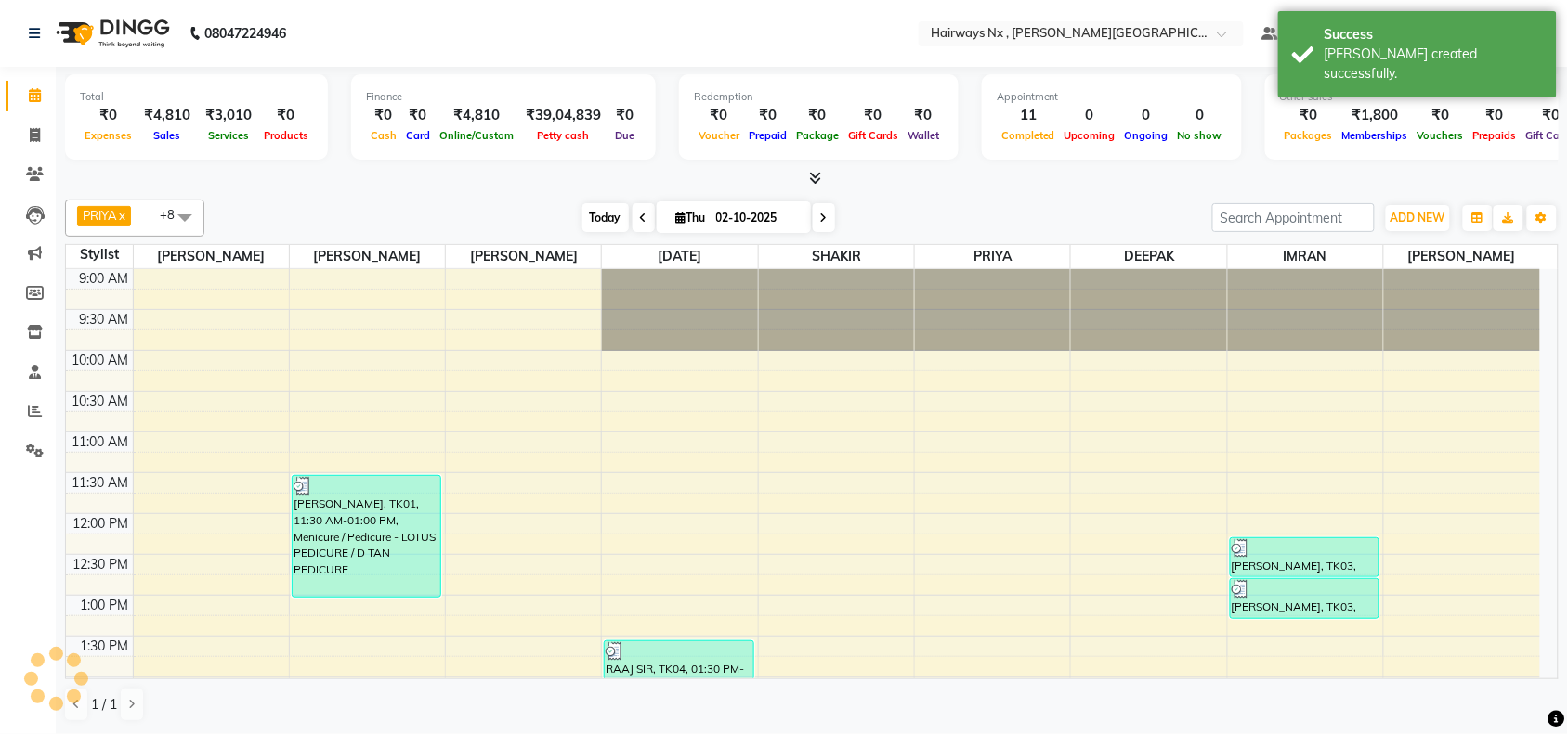
click at [588, 215] on span "Today" at bounding box center [605, 217] width 46 height 28
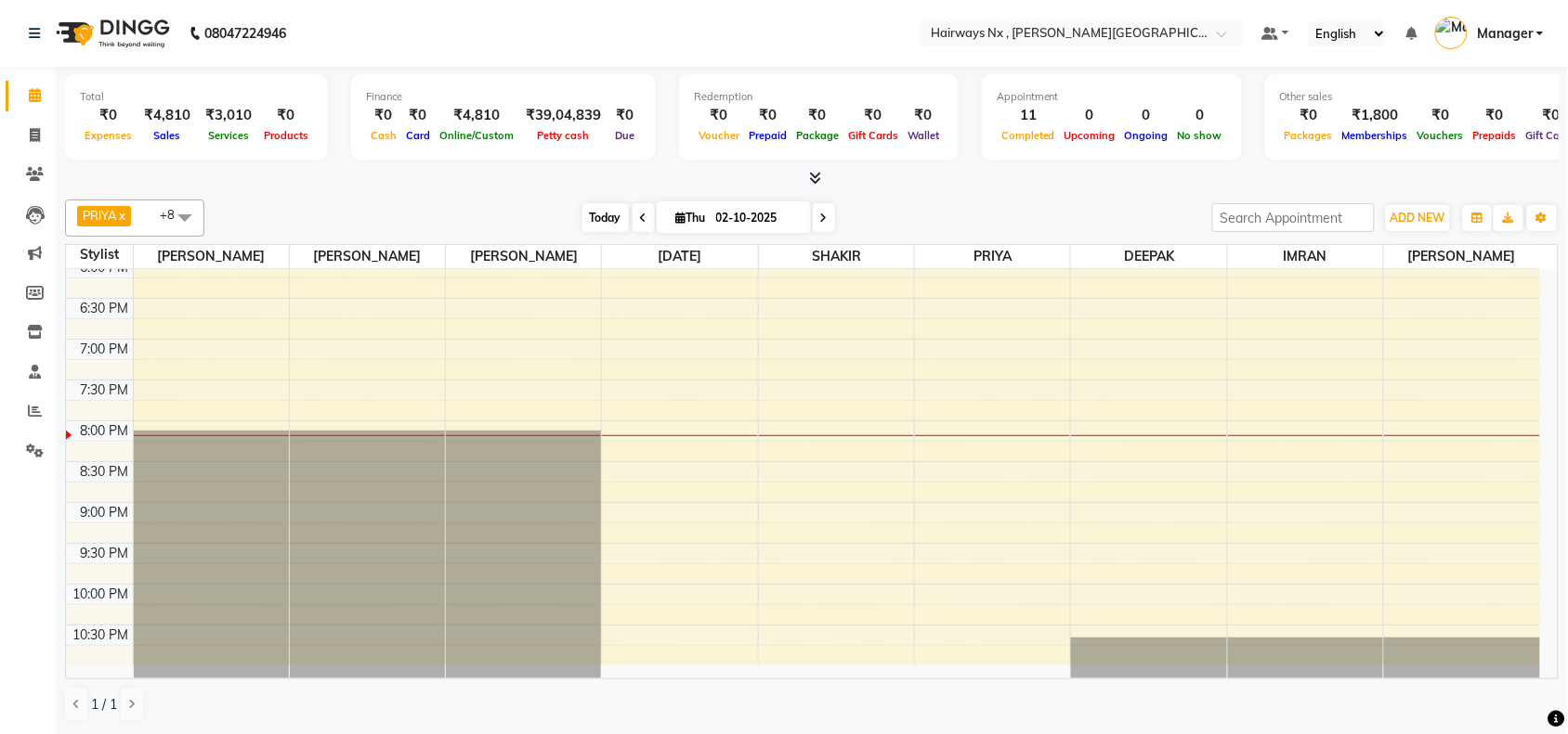
click at [606, 220] on span "Today" at bounding box center [605, 217] width 46 height 28
click at [712, 415] on div "9:00 AM 9:30 AM 10:00 AM 10:30 AM 11:00 AM 11:30 AM 12:00 PM 12:30 PM 1:00 PM 1…" at bounding box center [802, 94] width 1474 height 1143
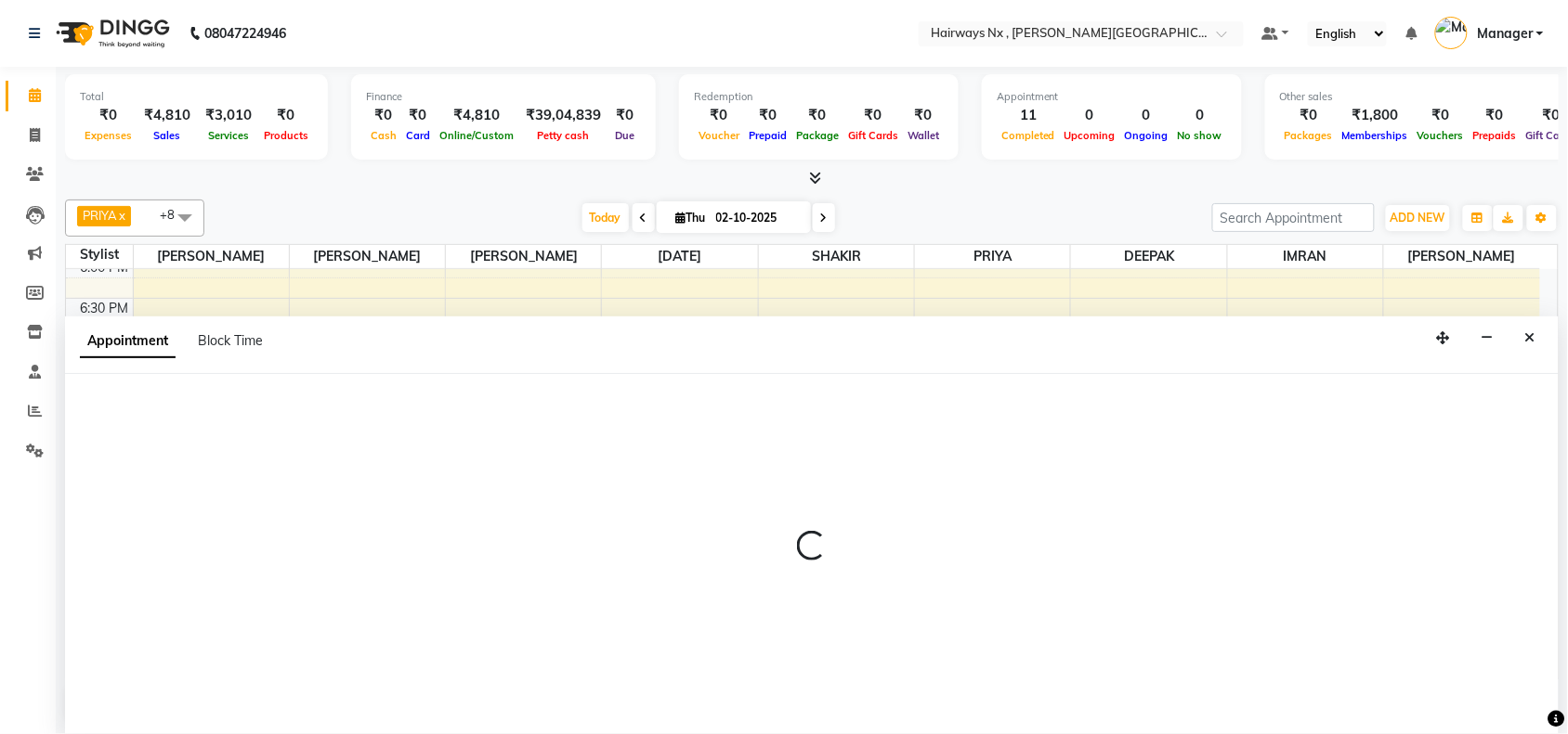
scroll to position [1, 0]
select select "66431"
select select "tentative"
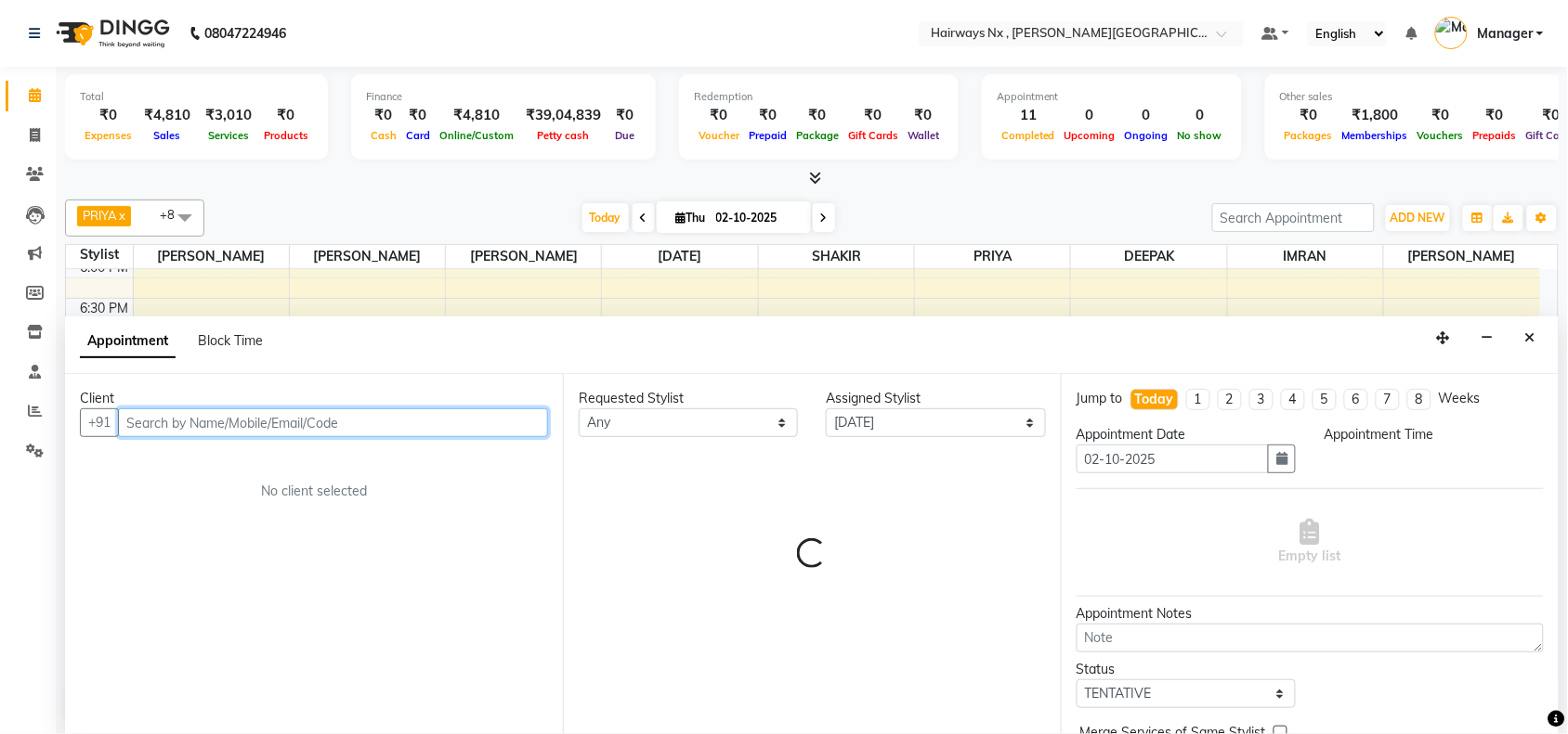
select select "1185"
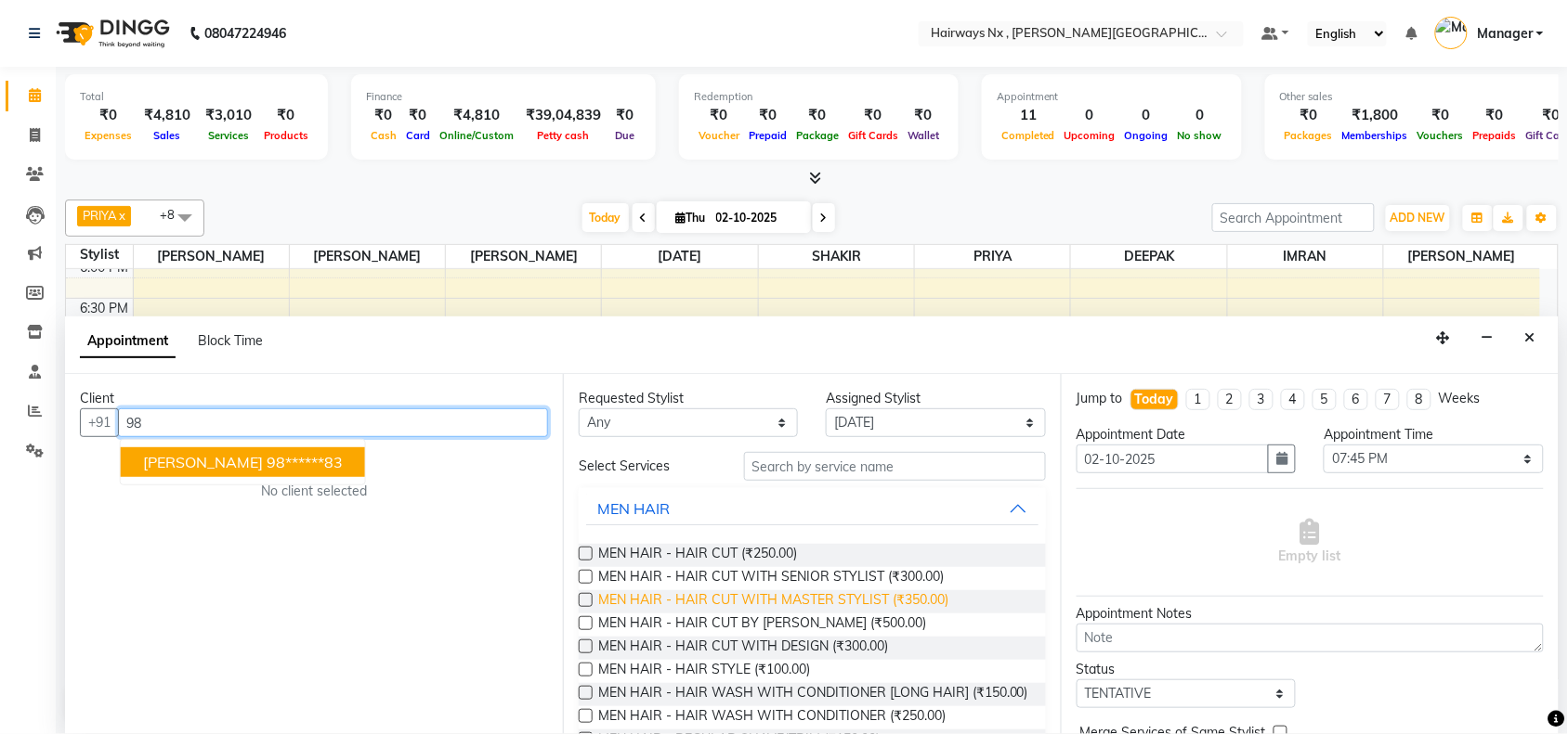
type input "9"
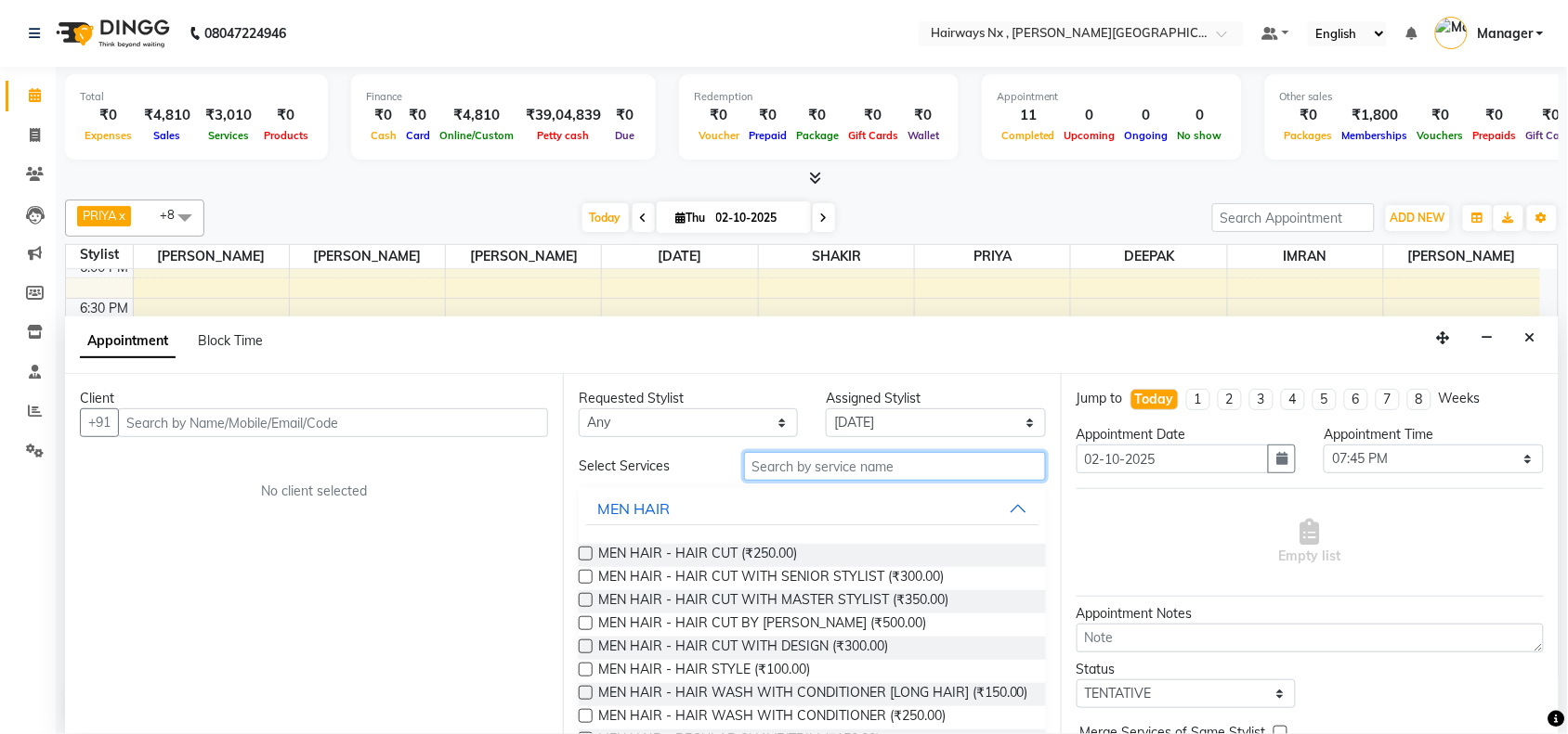
click at [763, 460] on input "text" at bounding box center [895, 465] width 302 height 28
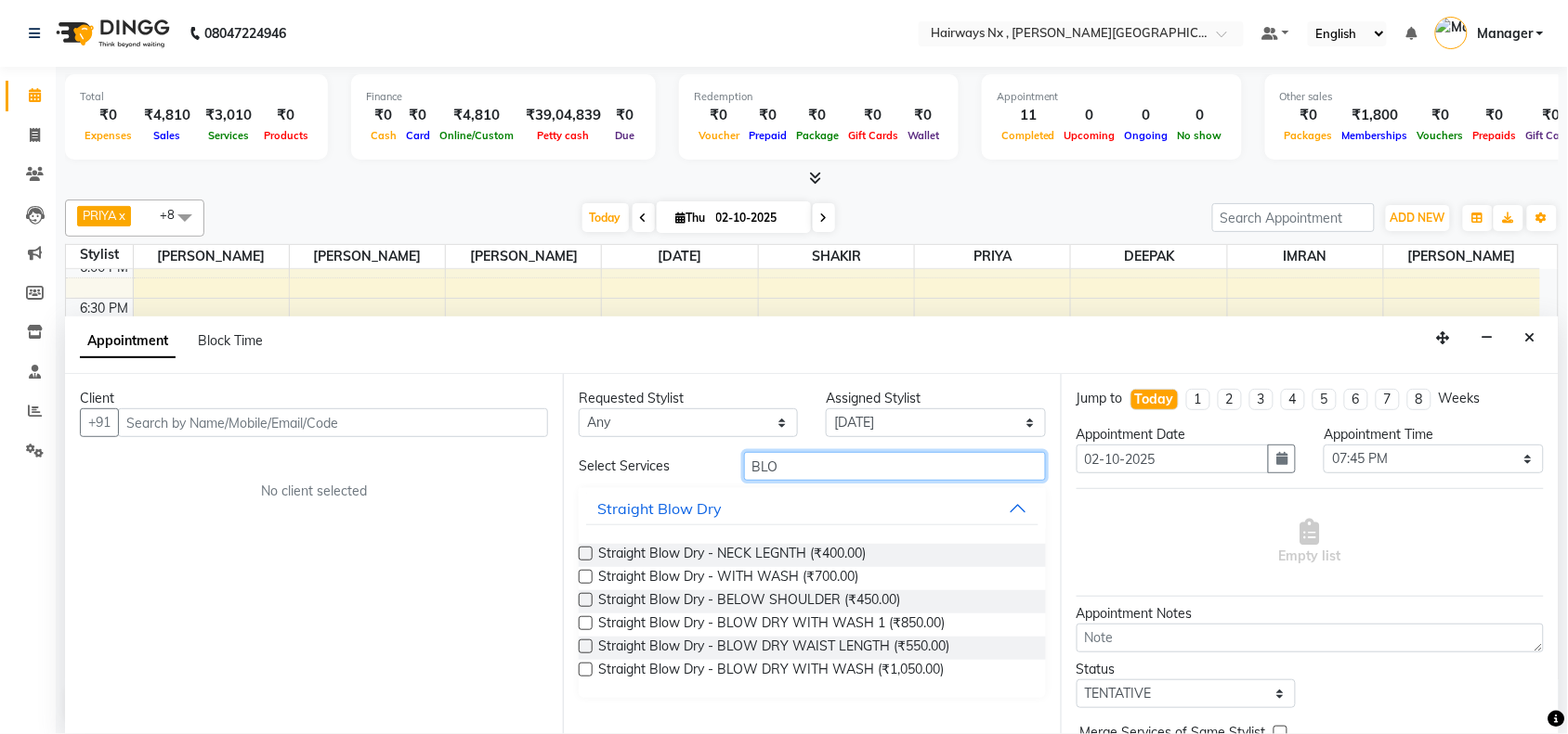
type input "BLO"
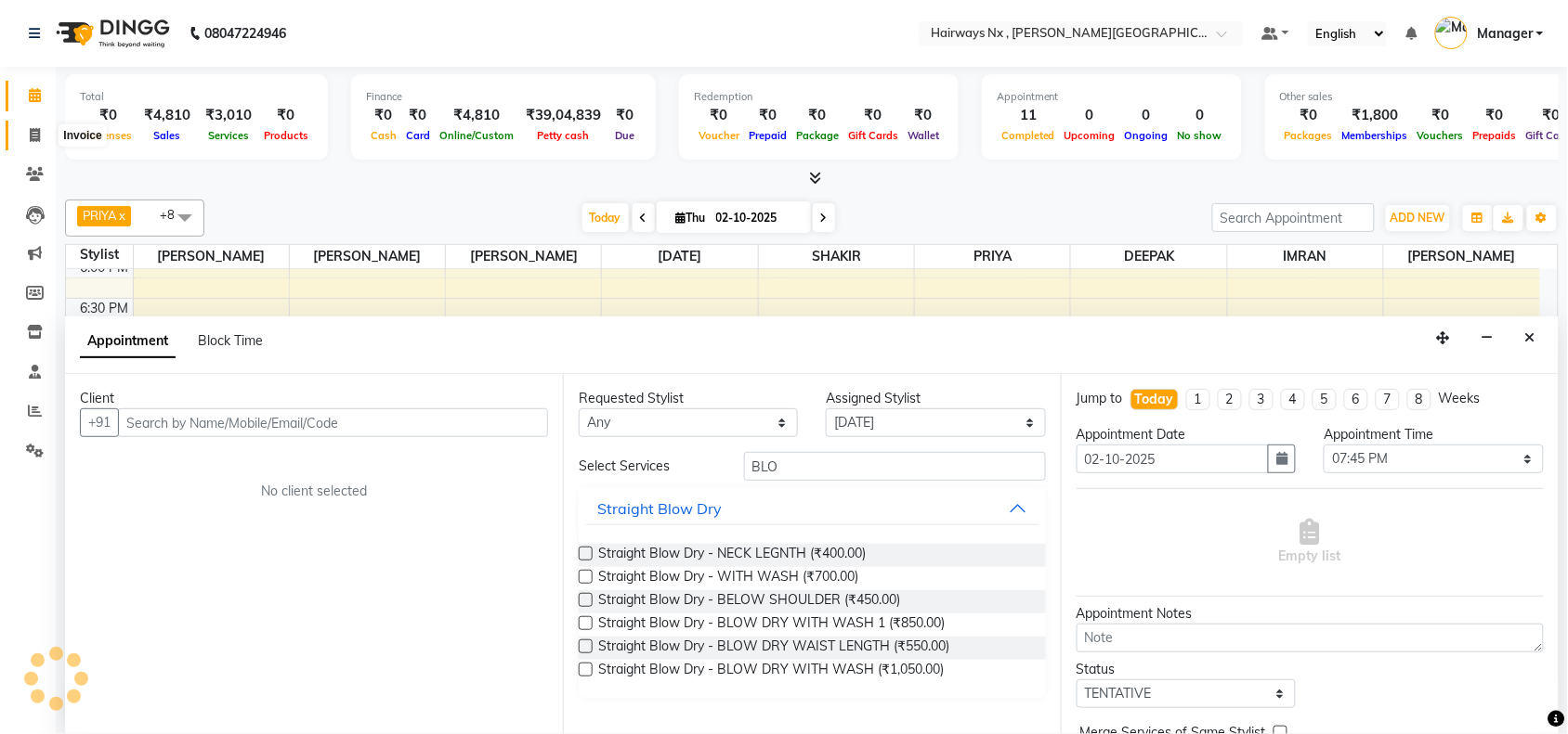
click at [34, 132] on icon at bounding box center [34, 135] width 10 height 14
select select "778"
select select "service"
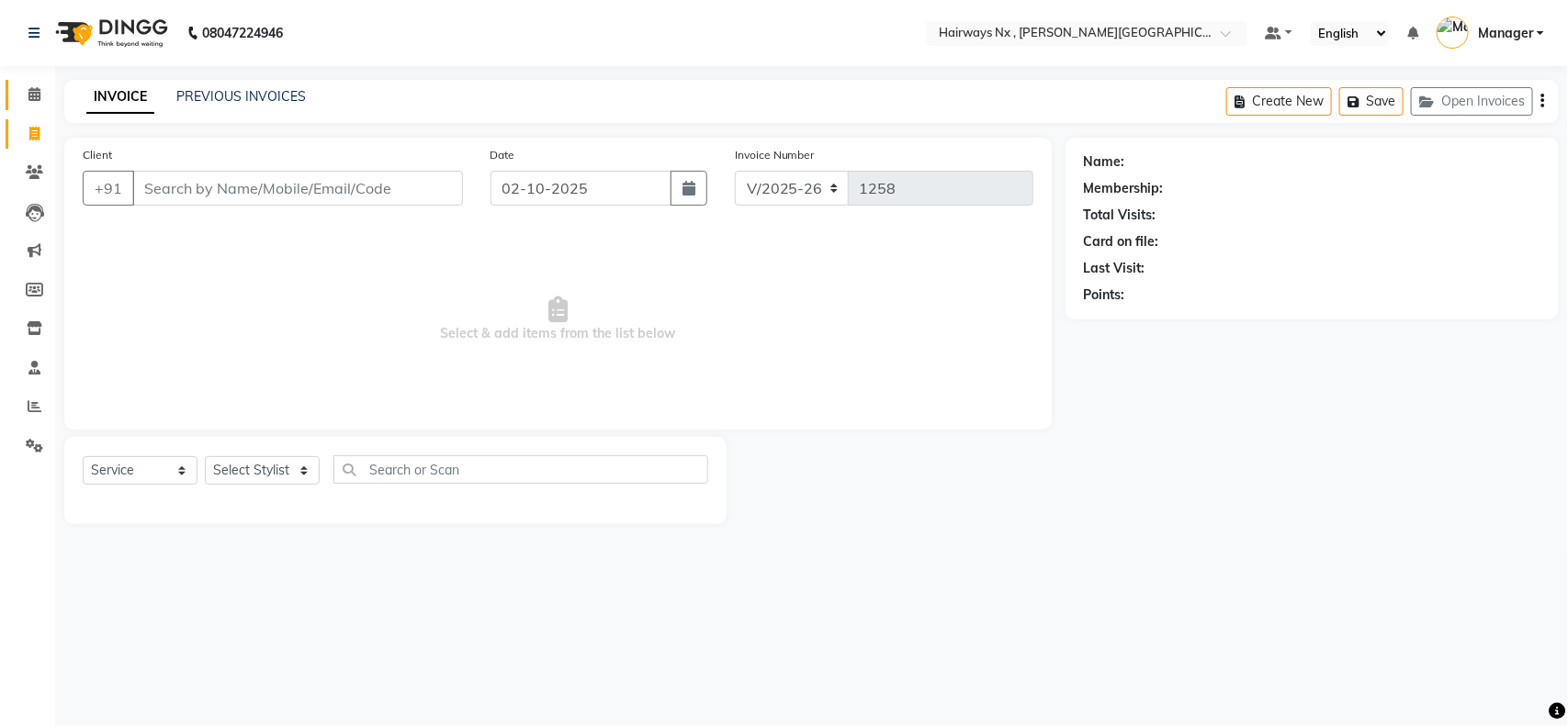
click at [33, 93] on icon at bounding box center [34, 94] width 12 height 14
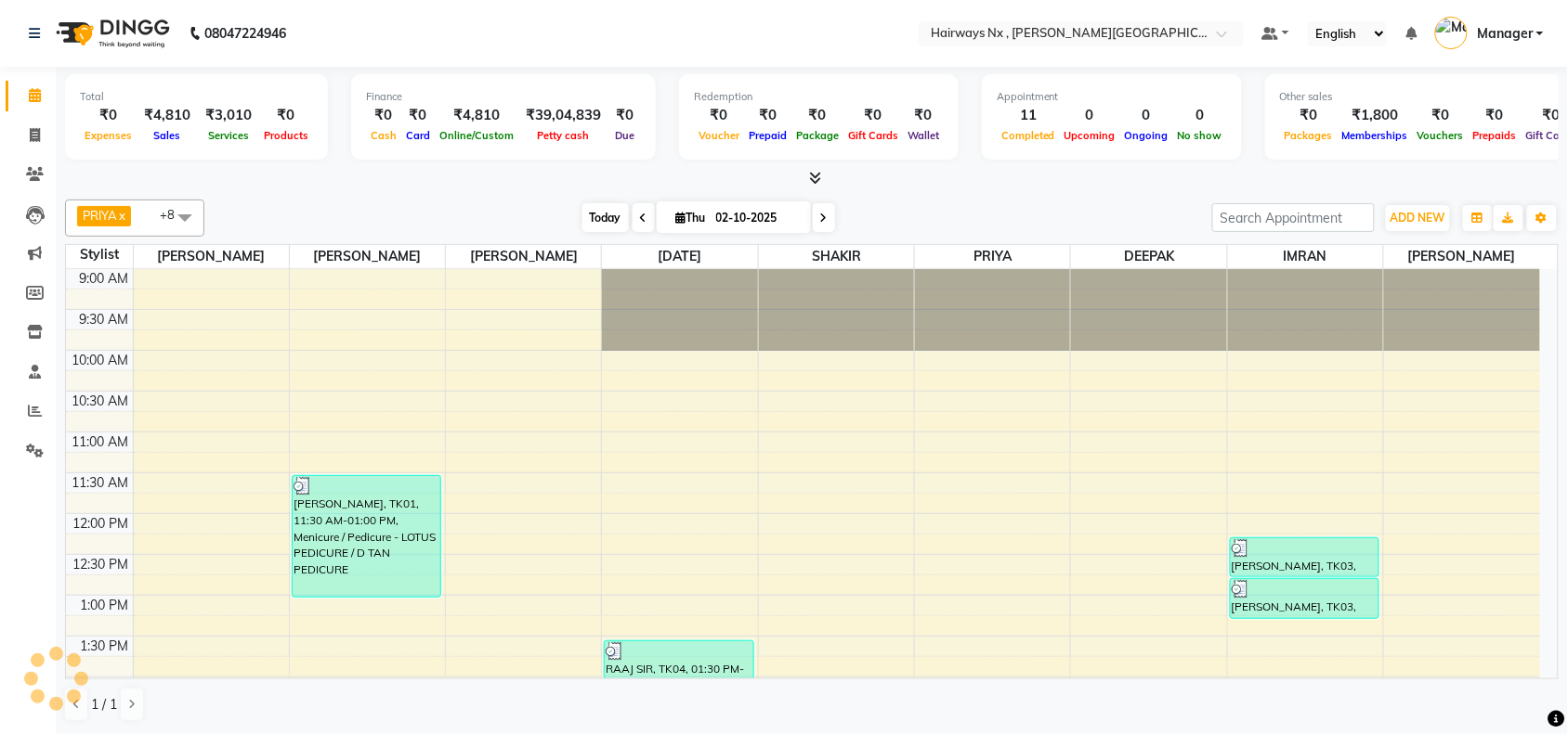
click at [595, 220] on span "Today" at bounding box center [605, 217] width 46 height 28
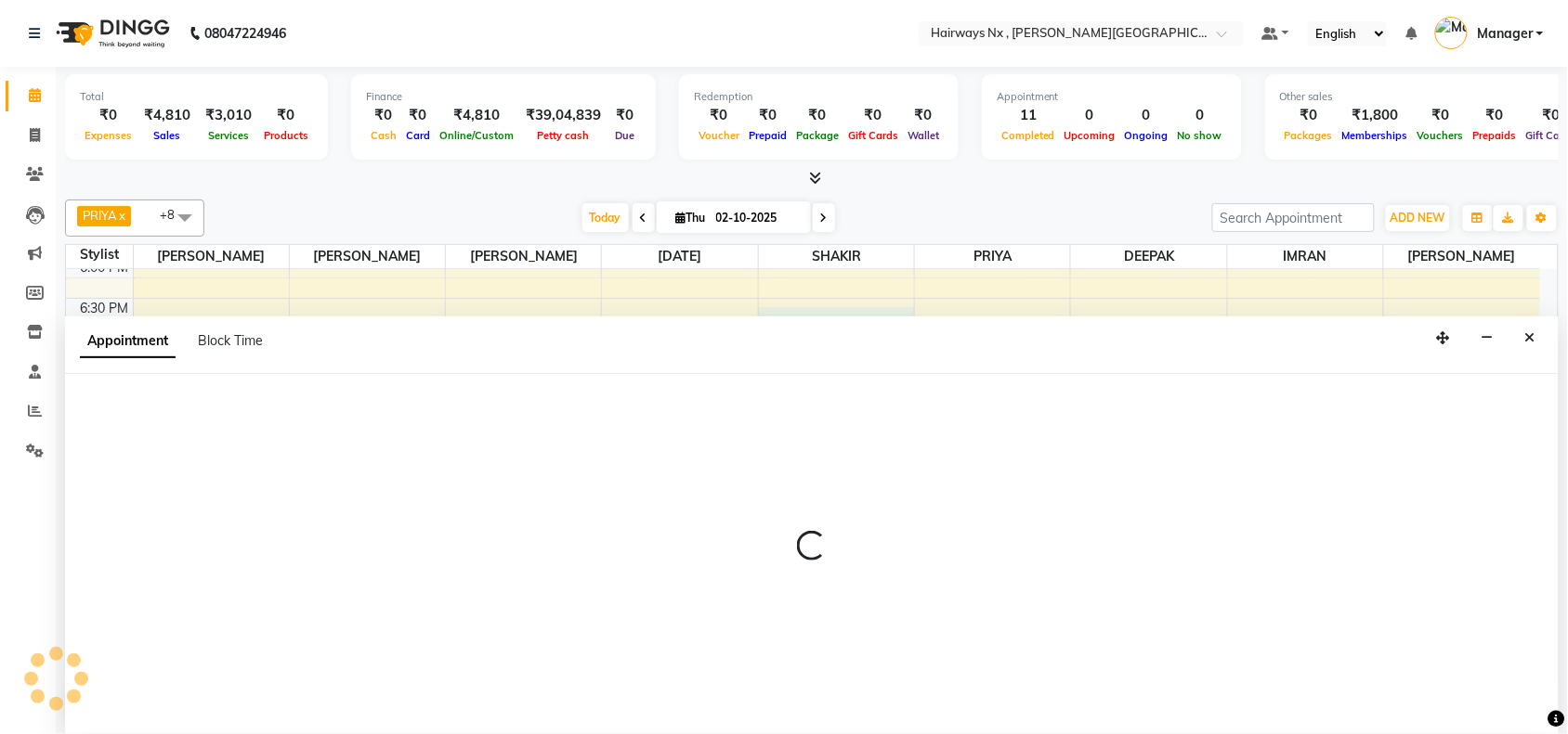
scroll to position [1, 0]
select select "67654"
select select "1110"
select select "tentative"
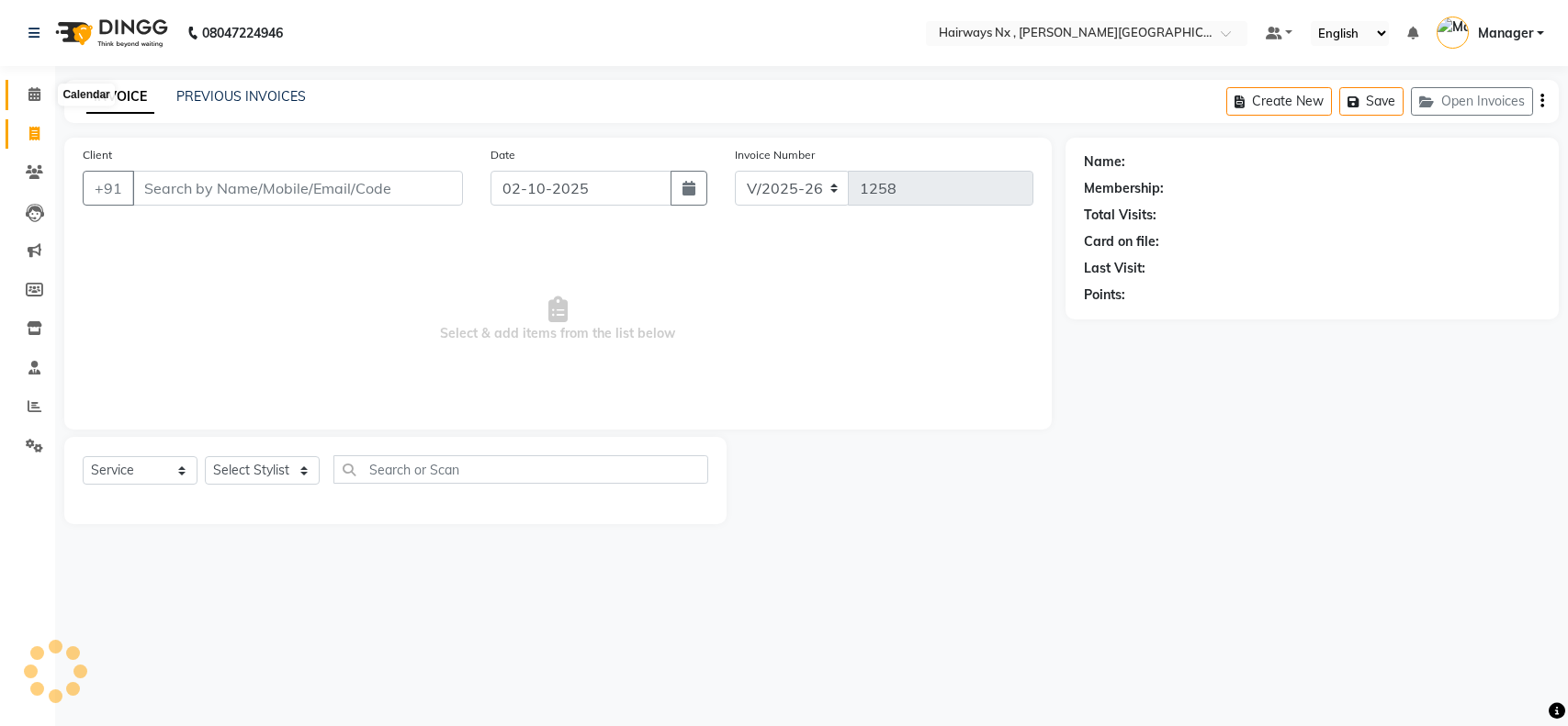
click at [42, 97] on span at bounding box center [34, 95] width 32 height 21
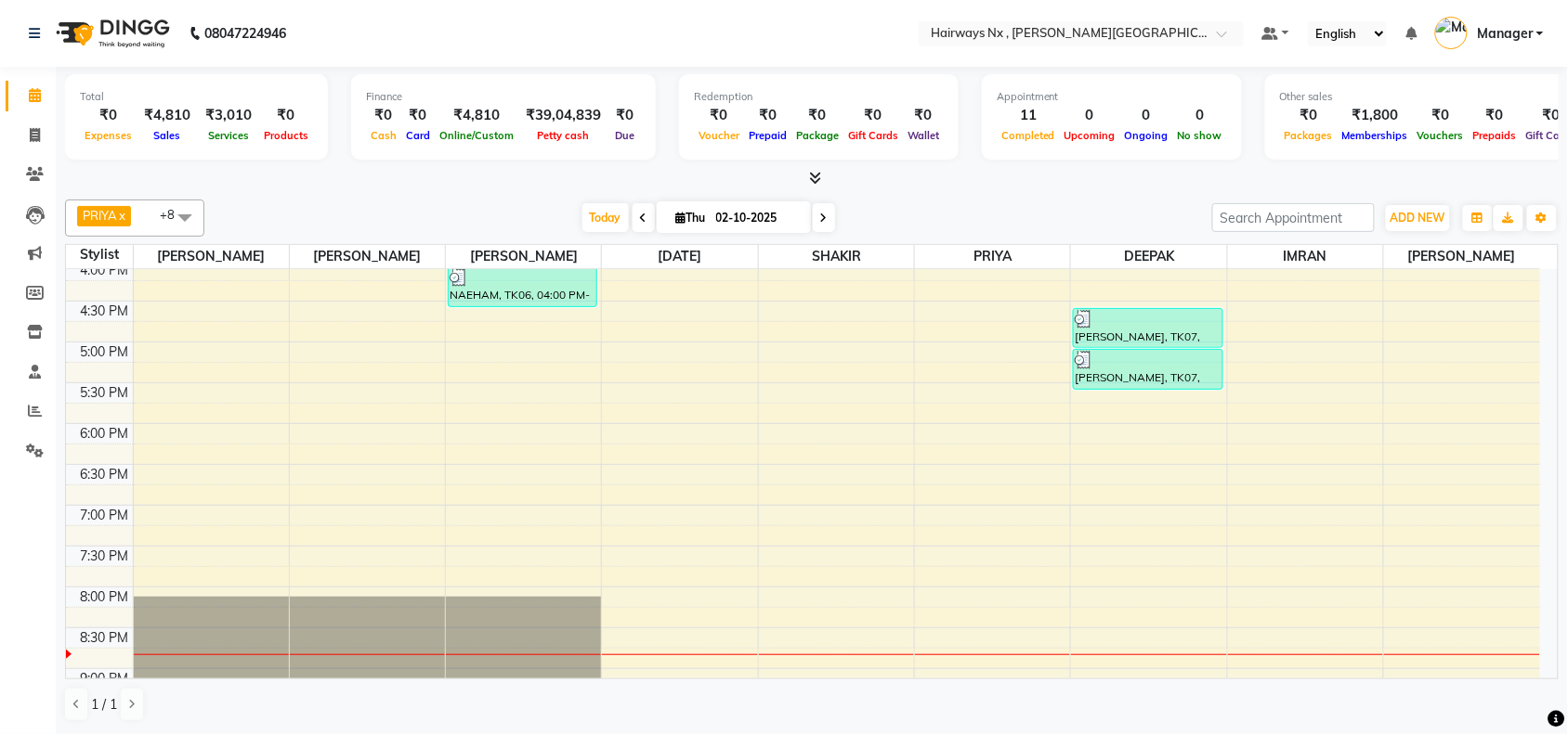
scroll to position [747, 0]
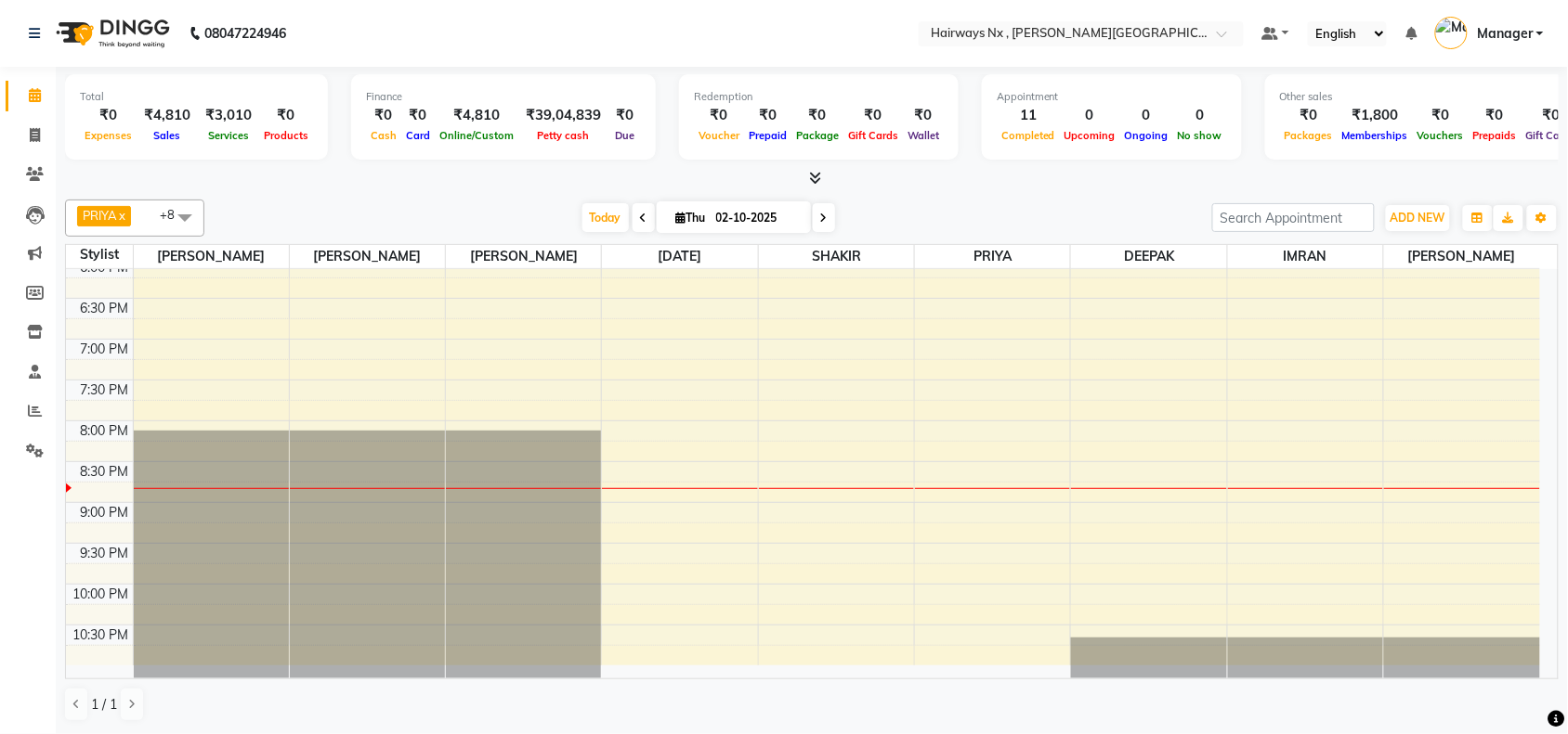
click at [112, 711] on span "1 / 1" at bounding box center [104, 705] width 26 height 20
click at [113, 698] on span "1 / 1" at bounding box center [104, 705] width 26 height 20
click at [993, 405] on div "9:00 AM 9:30 AM 10:00 AM 10:30 AM 11:00 AM 11:30 AM 12:00 PM 12:30 PM 1:00 PM 1…" at bounding box center [802, 94] width 1474 height 1143
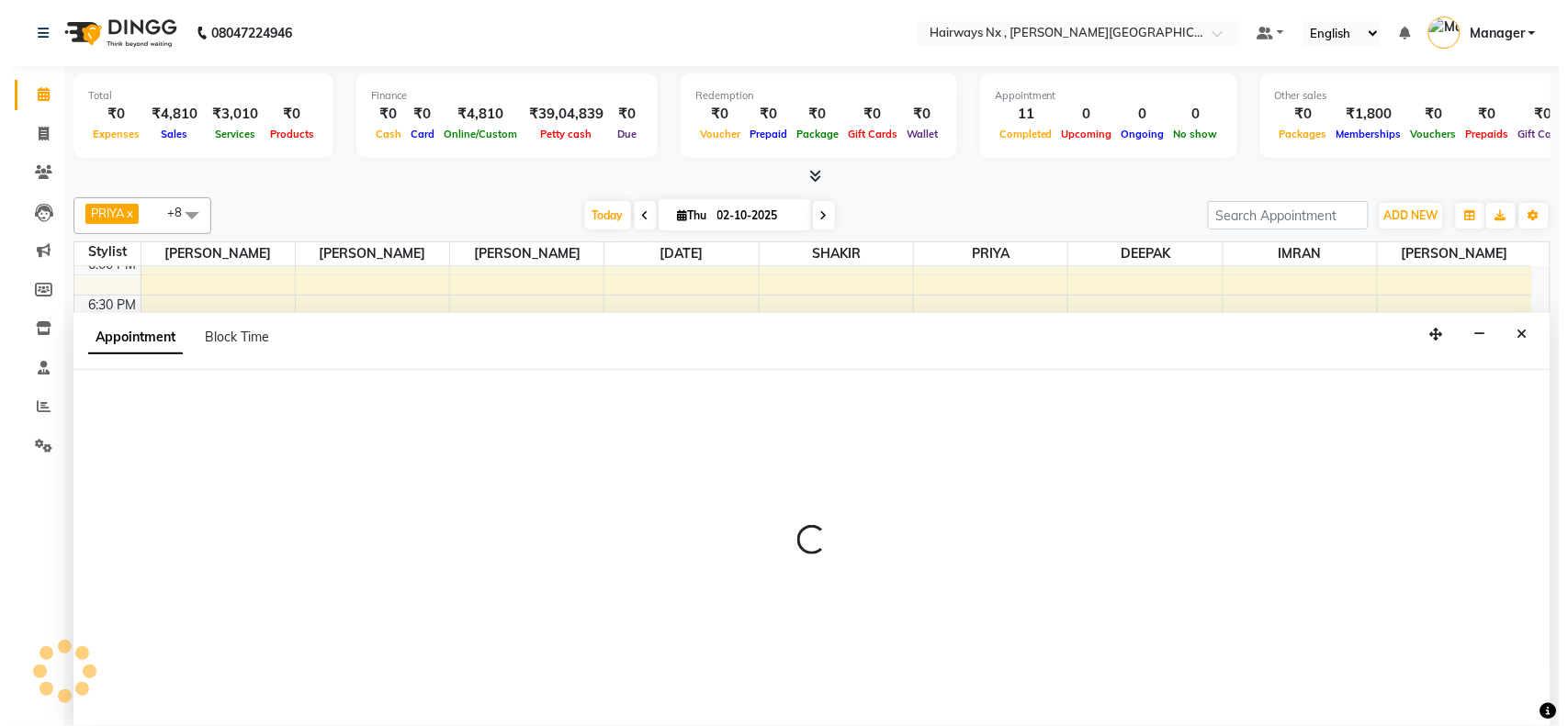
scroll to position [1, 0]
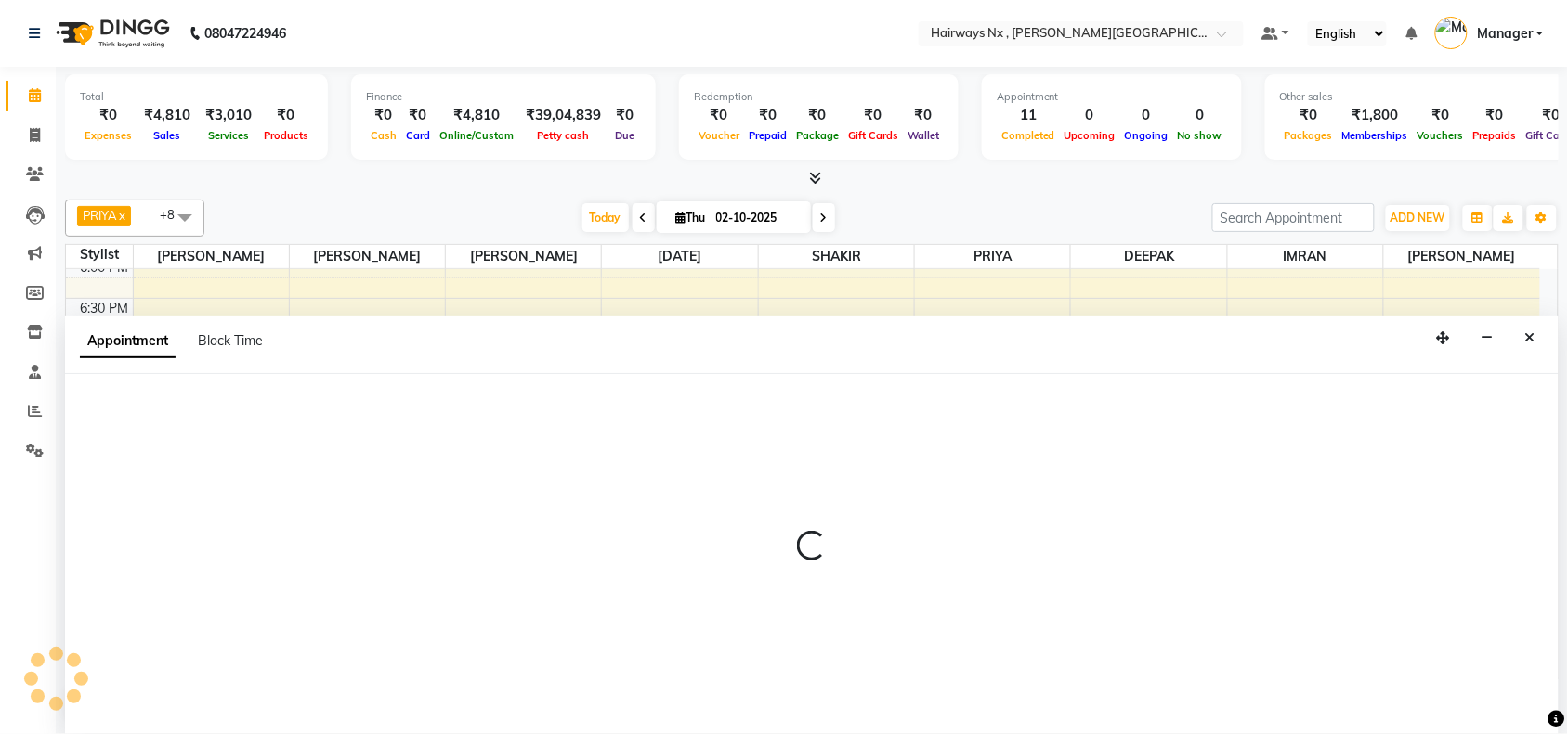
select select "76846"
select select "tentative"
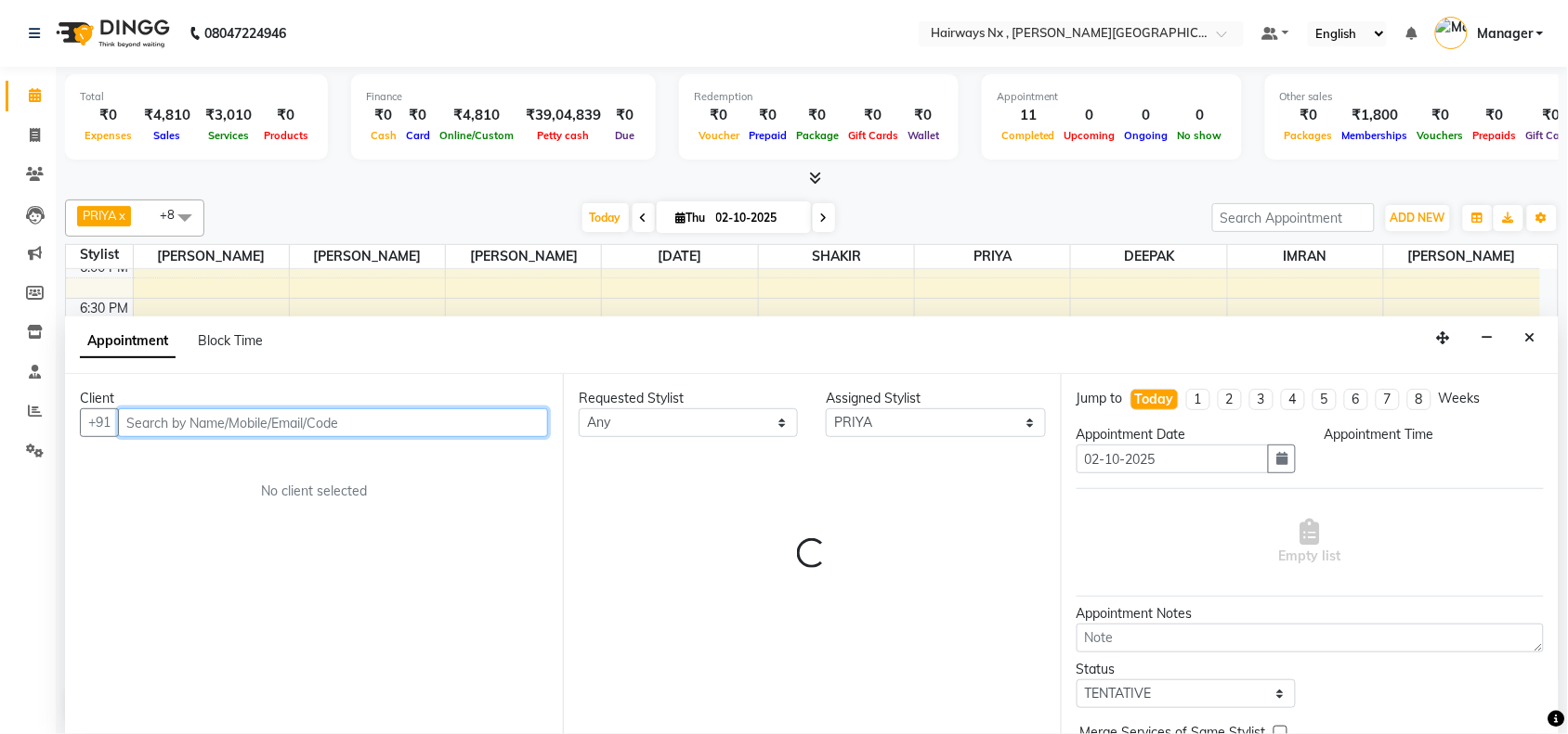
select select "1170"
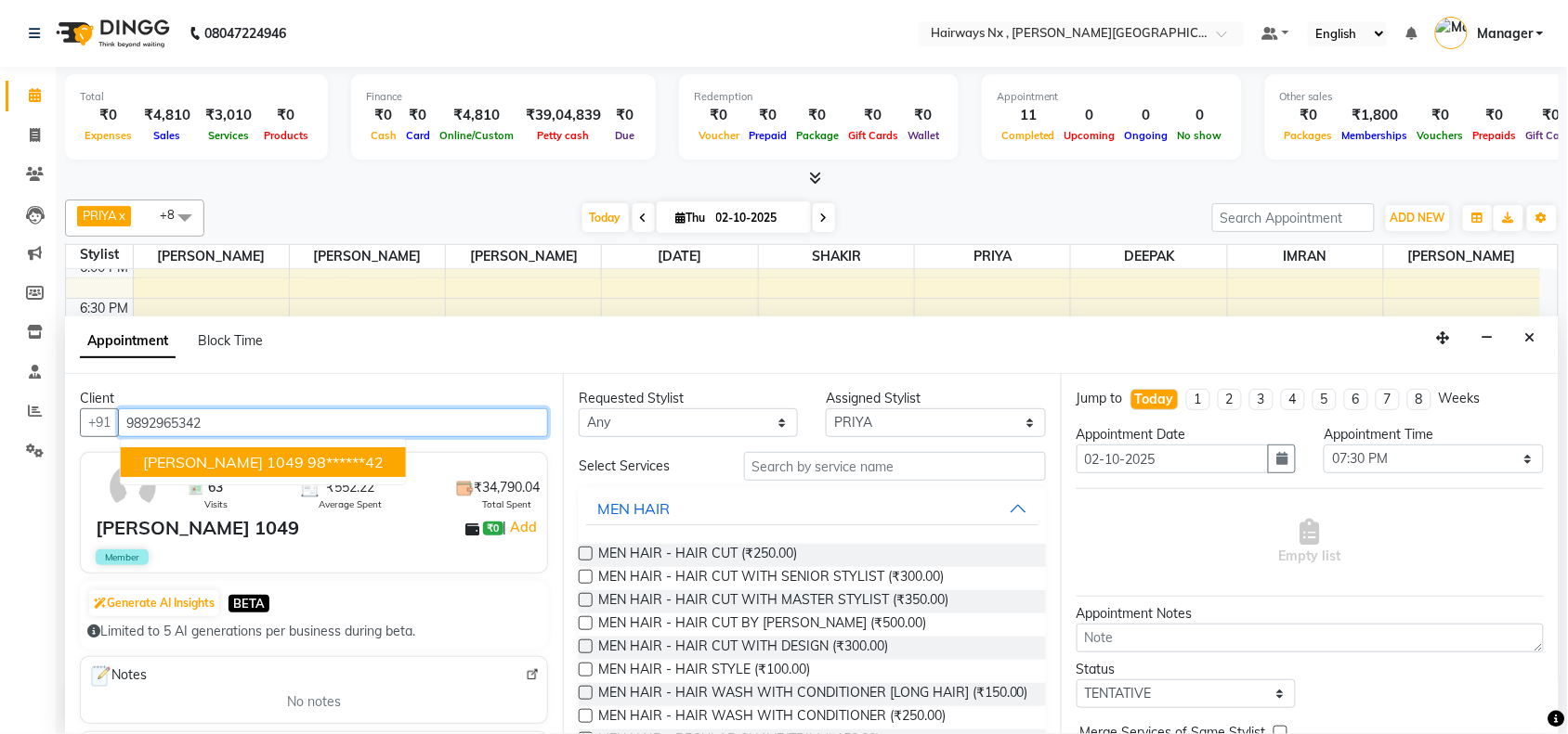
click at [379, 453] on ngb-highlight "98******42" at bounding box center [346, 462] width 76 height 19
click at [402, 431] on input "98******42" at bounding box center [332, 422] width 430 height 28
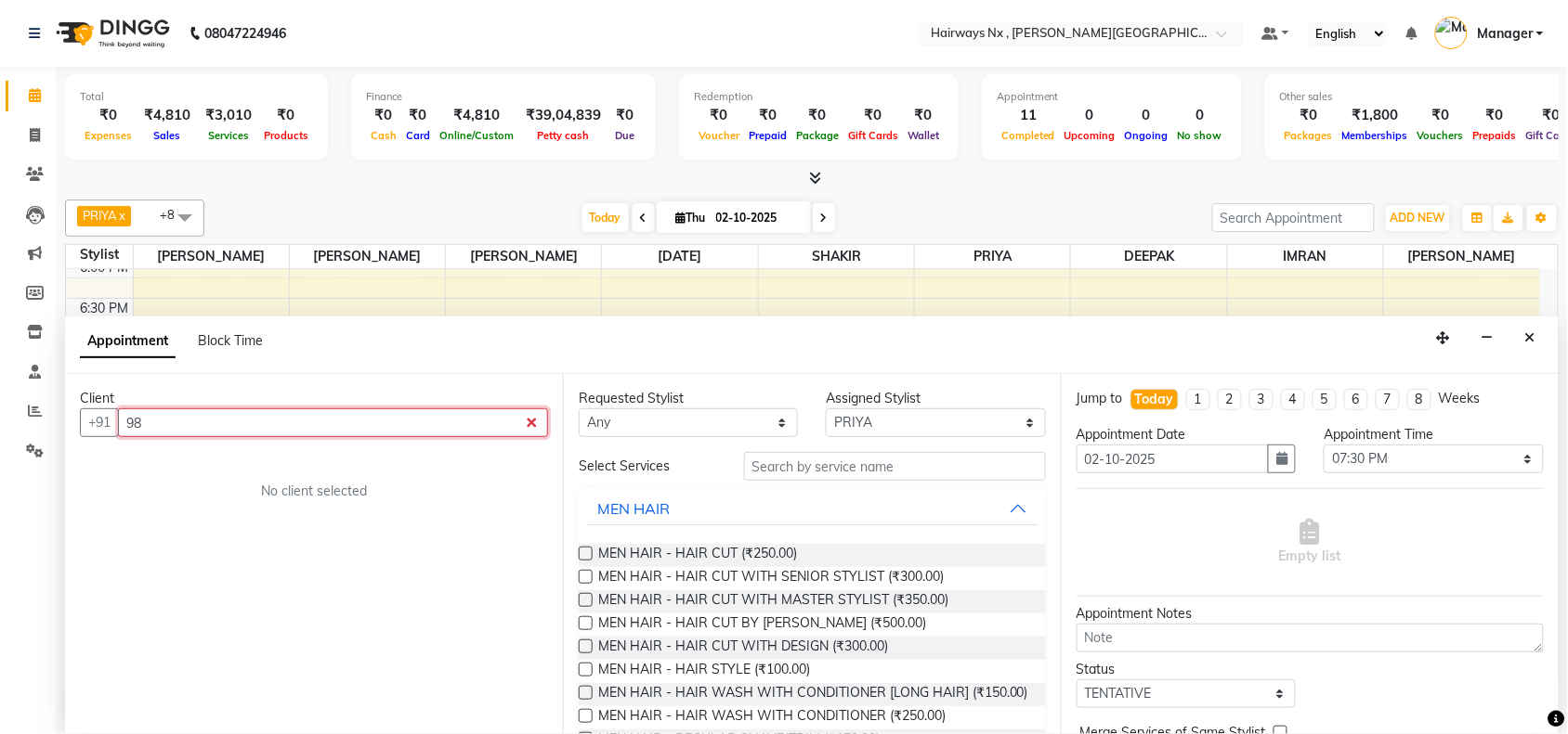
type input "9"
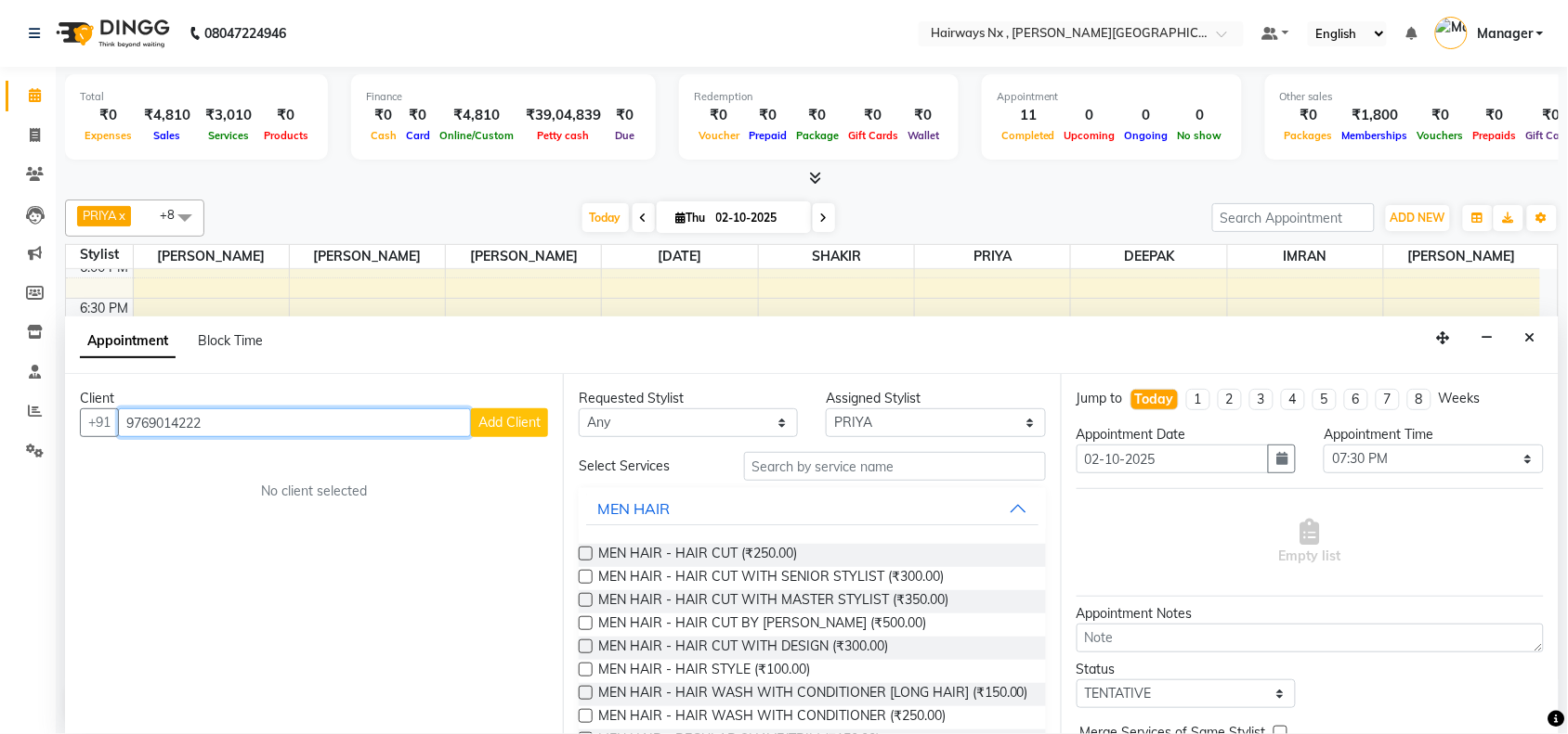
type input "9769014222"
click at [516, 423] on span "Add Client" at bounding box center [509, 421] width 62 height 17
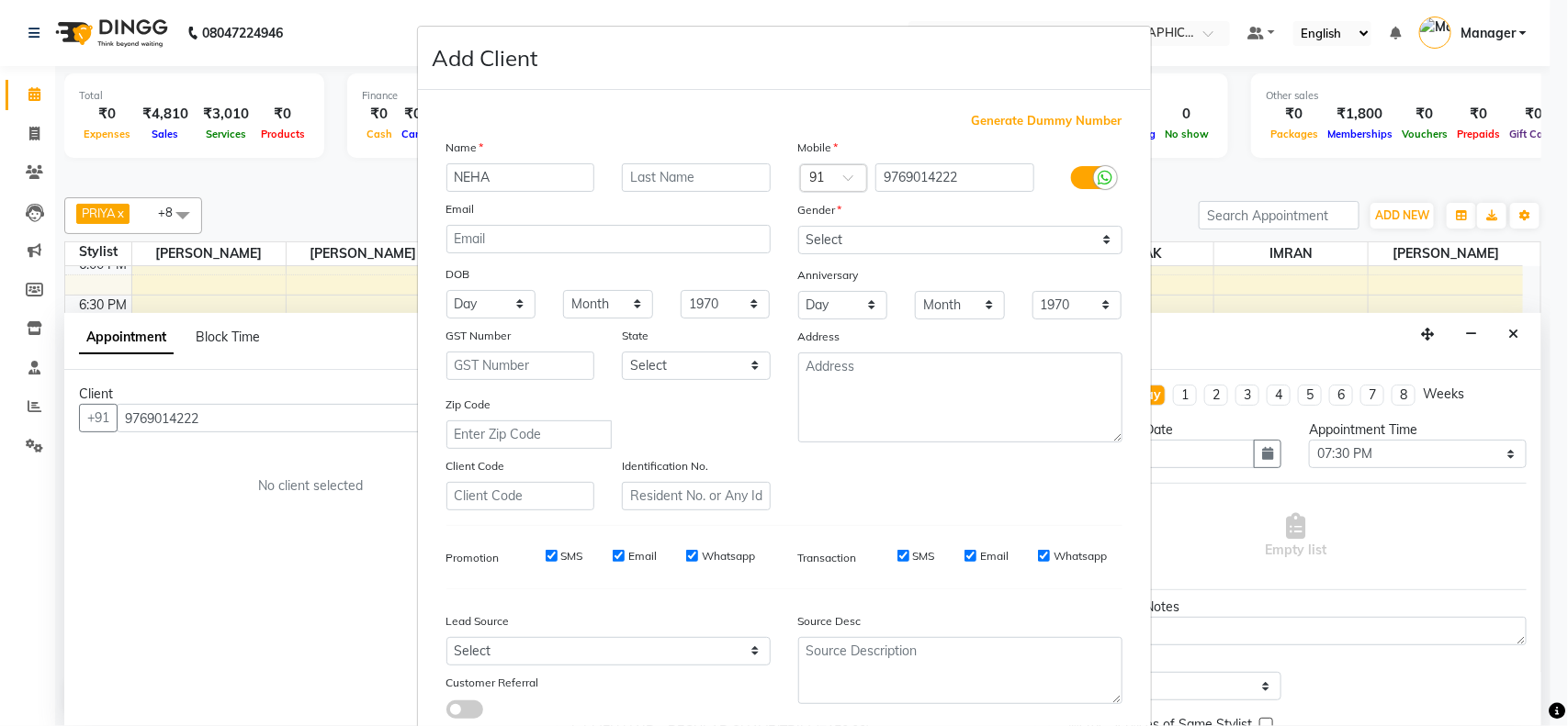
type input "NEHA"
click at [686, 184] on input "text" at bounding box center [695, 177] width 148 height 28
type input "CHUGH"
click at [852, 233] on select "Select Male Female Other Prefer Not To Say" at bounding box center [960, 239] width 324 height 28
select select "female"
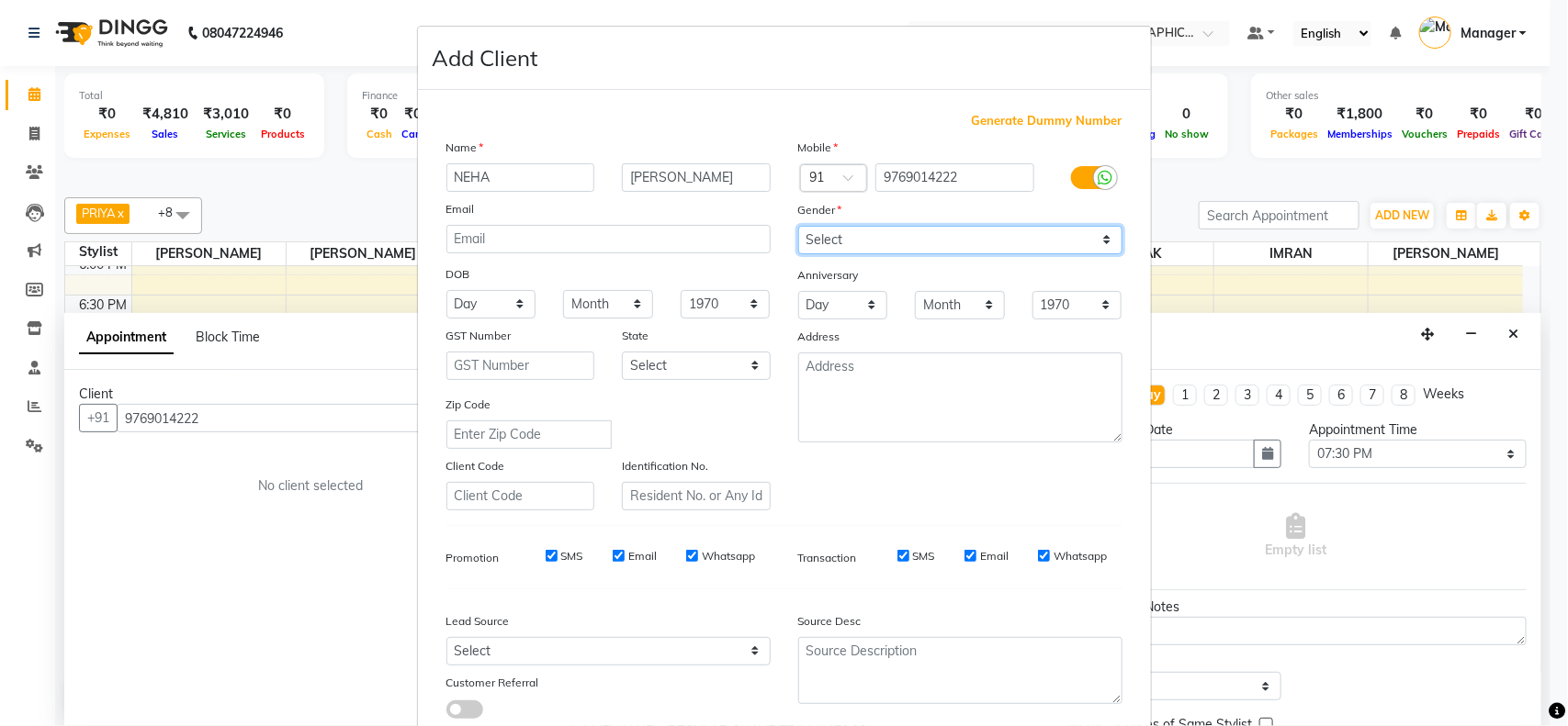
click at [798, 226] on select "Select Male Female Other Prefer Not To Say" at bounding box center [960, 239] width 324 height 28
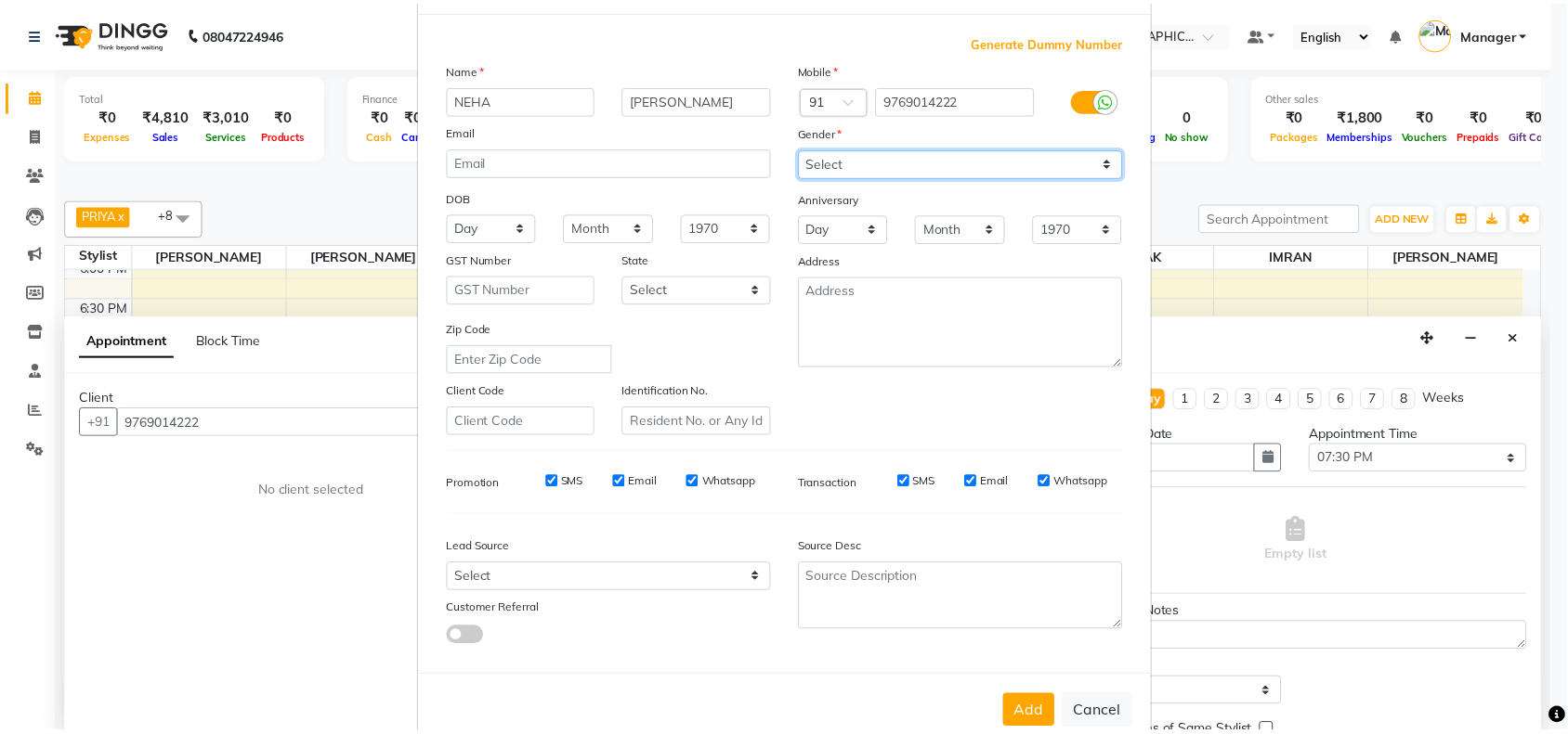
scroll to position [116, 0]
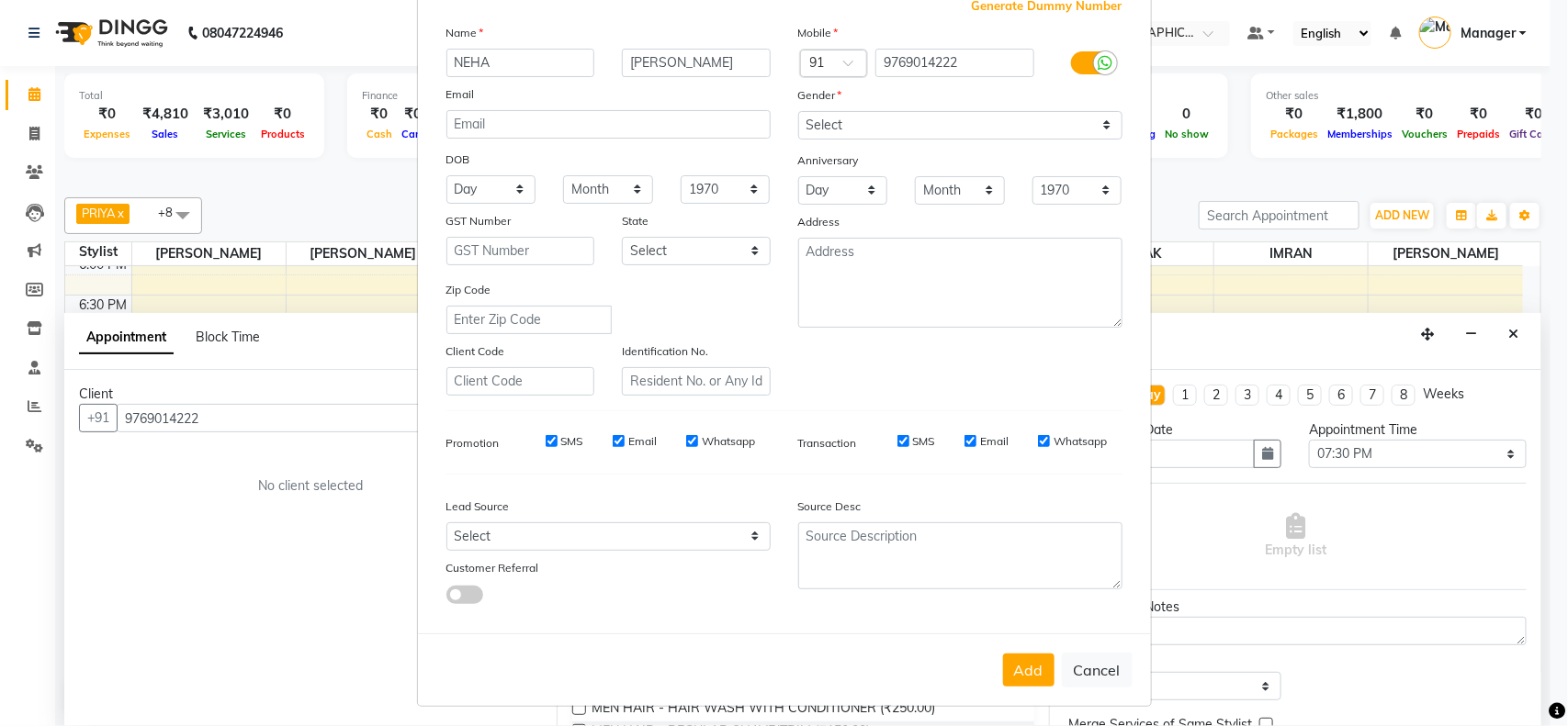
click at [1006, 670] on button "Add" at bounding box center [1028, 670] width 51 height 33
type input "97******22"
select select
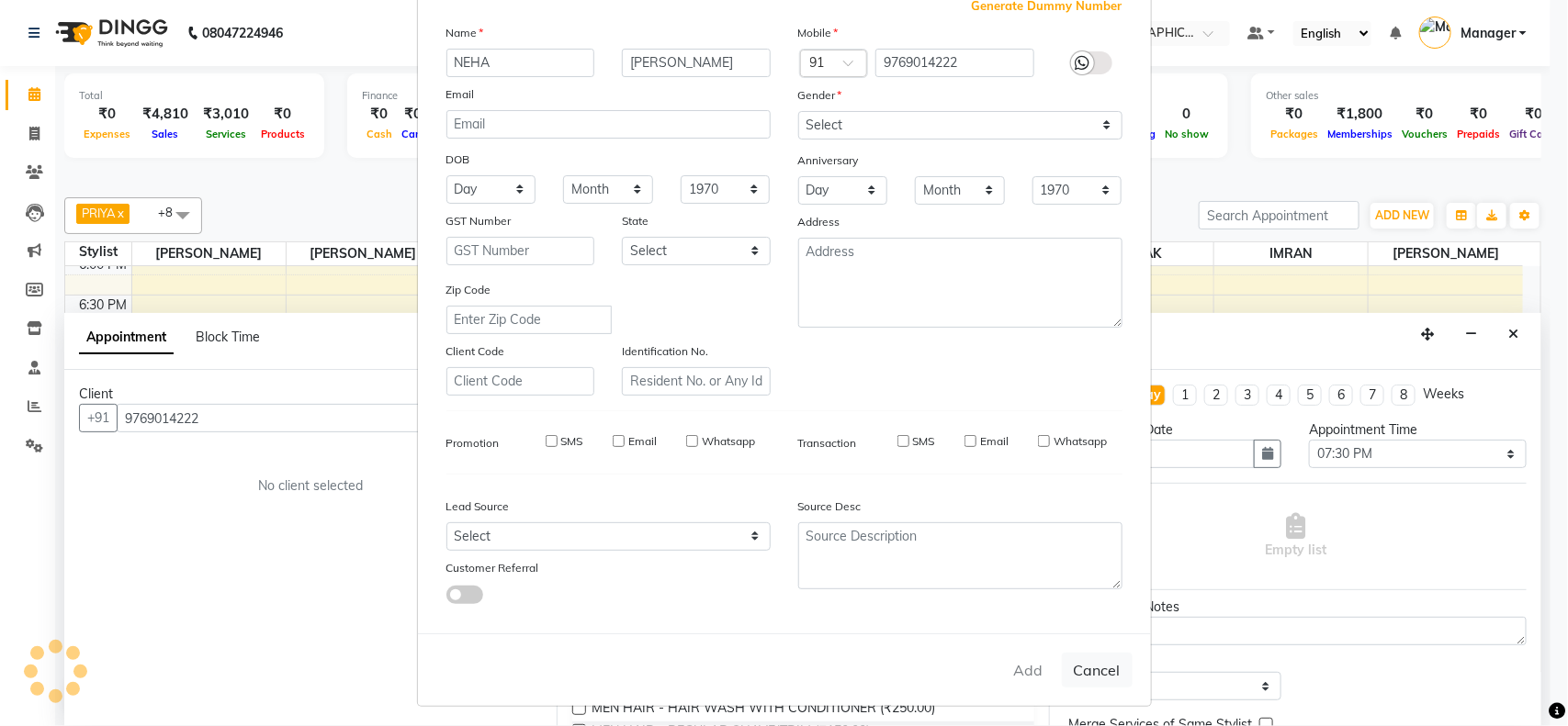
select select
checkbox input "false"
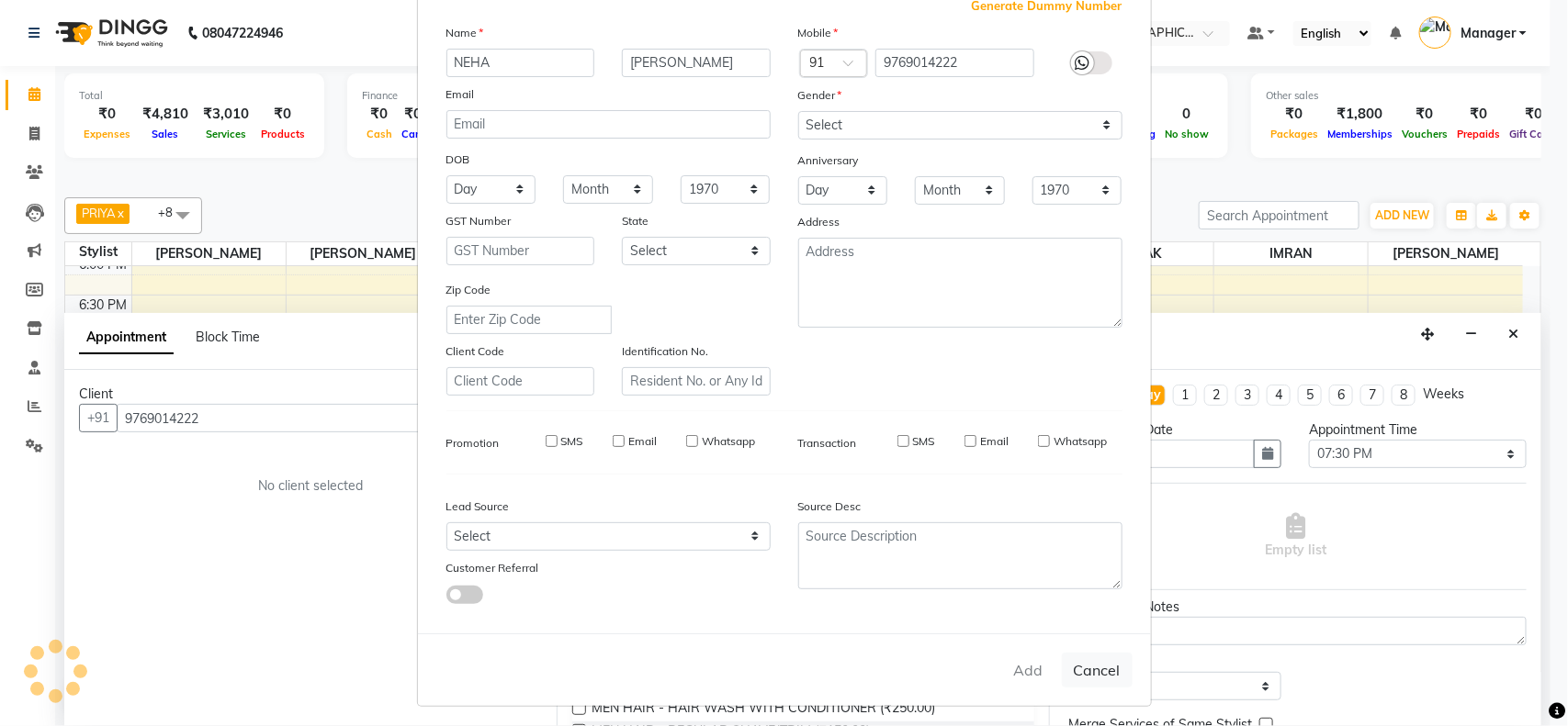
checkbox input "false"
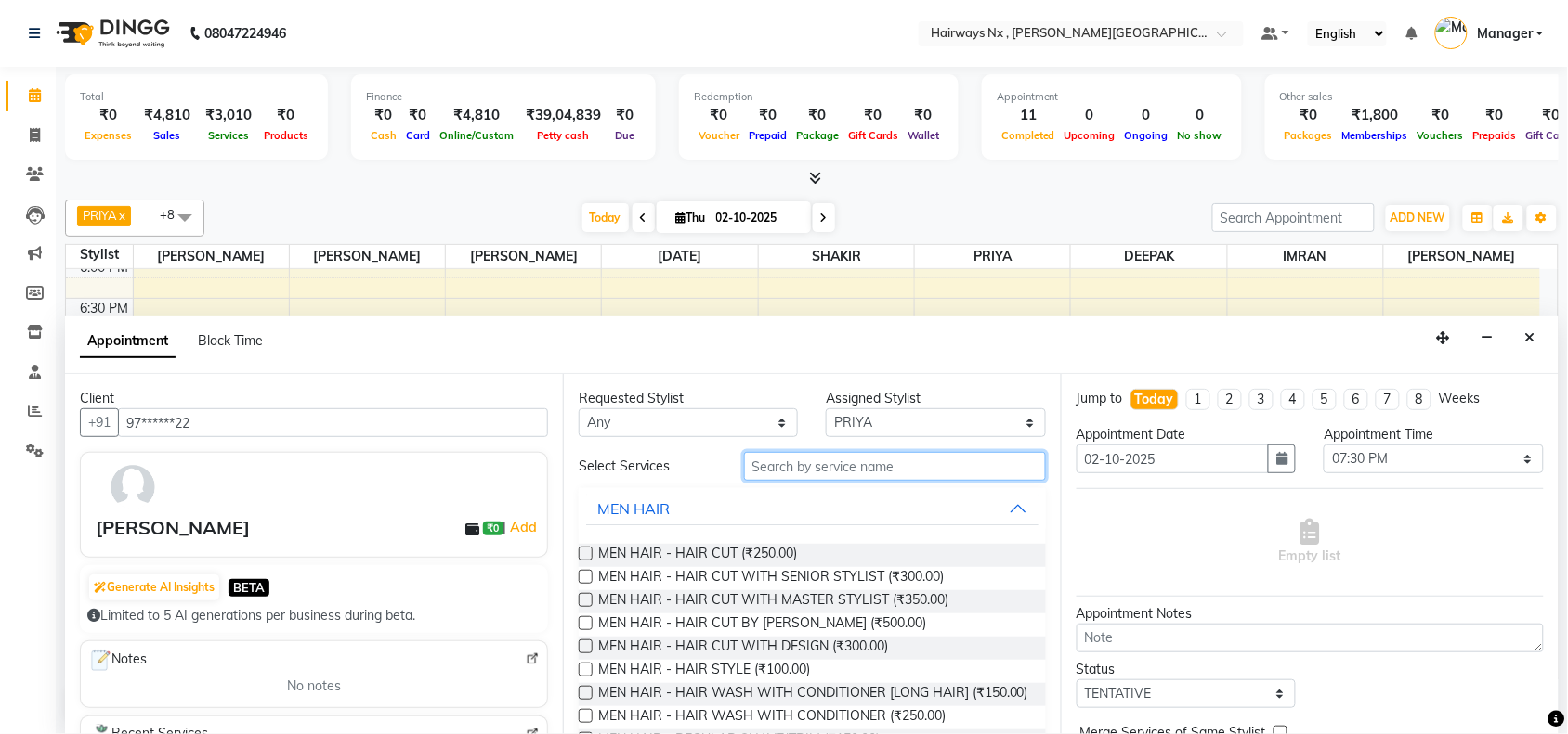
click at [776, 461] on input "text" at bounding box center [895, 465] width 302 height 28
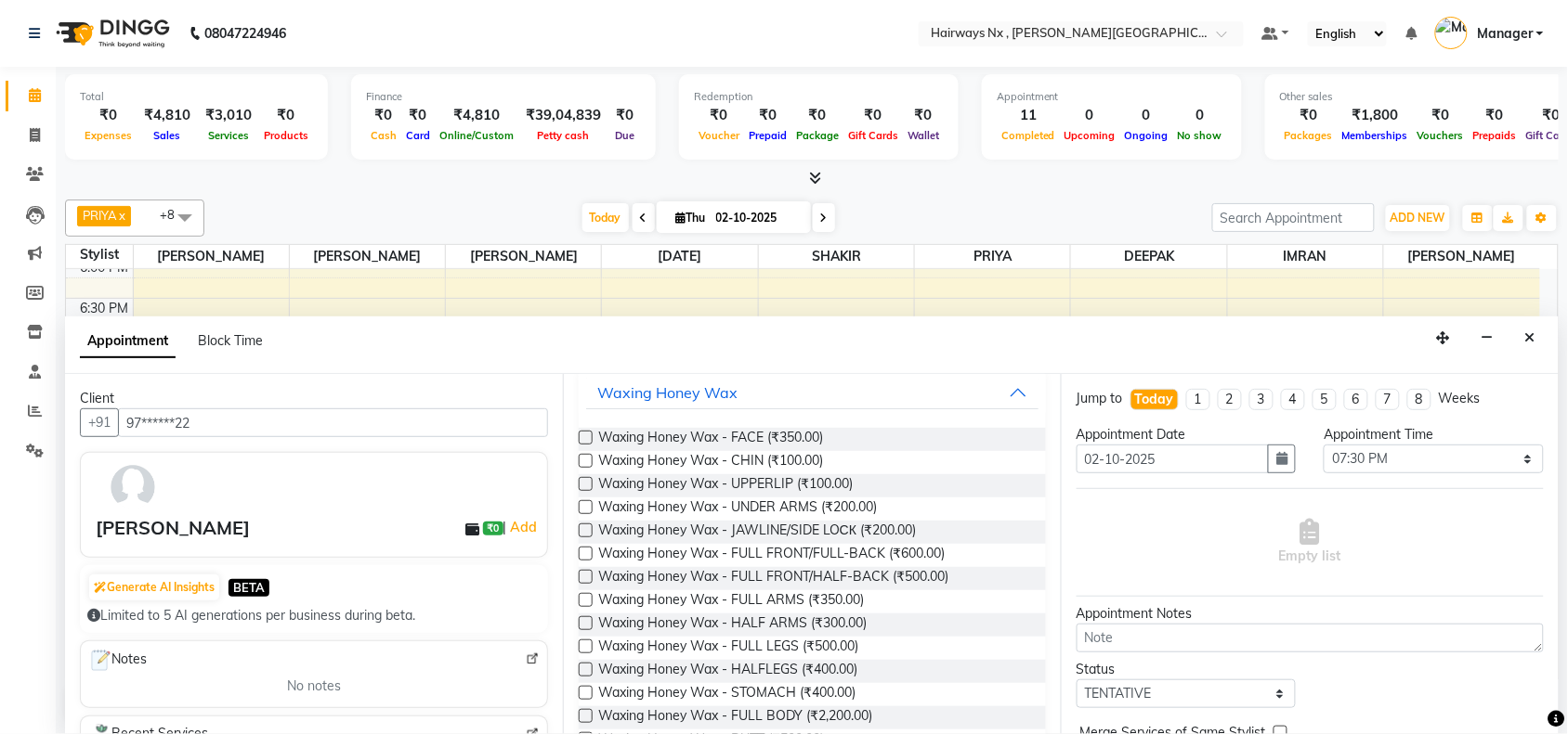
type input "WAX"
click at [579, 599] on label at bounding box center [585, 600] width 14 height 14
click at [579, 599] on input "checkbox" at bounding box center [584, 602] width 12 height 12
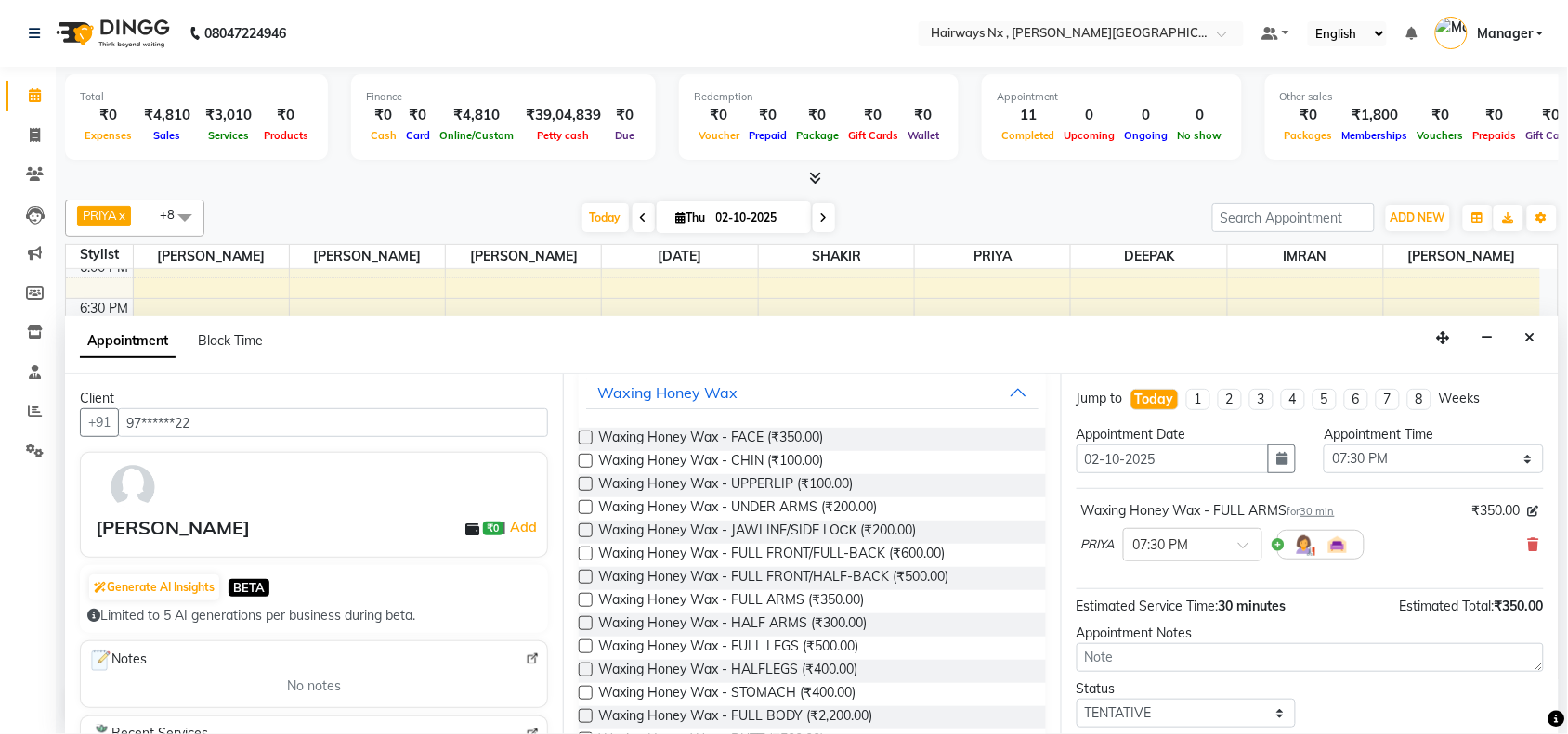
click at [582, 597] on label at bounding box center [585, 600] width 14 height 14
click at [582, 597] on input "checkbox" at bounding box center [584, 602] width 12 height 12
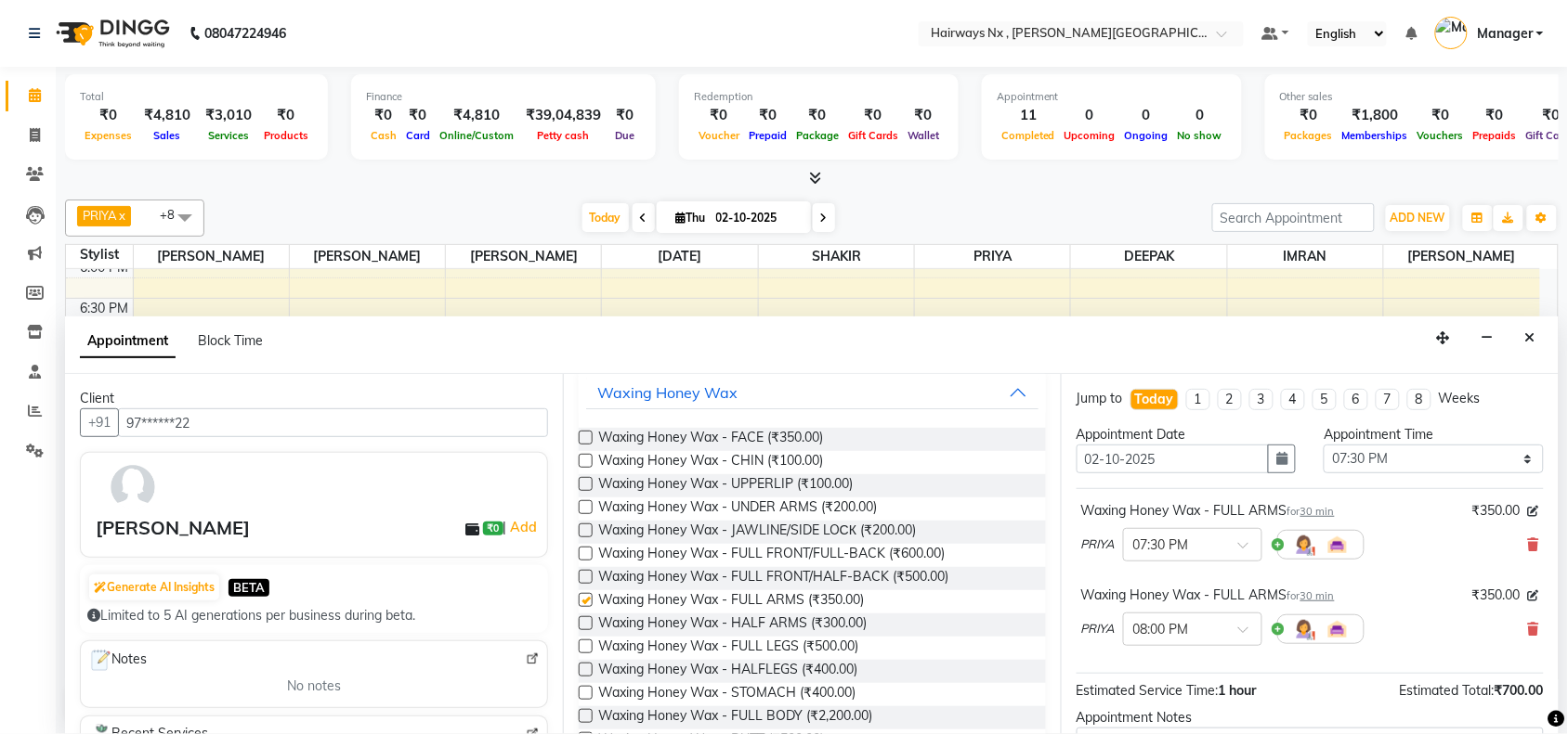
checkbox input "false"
click at [1528, 624] on icon at bounding box center [1533, 629] width 11 height 13
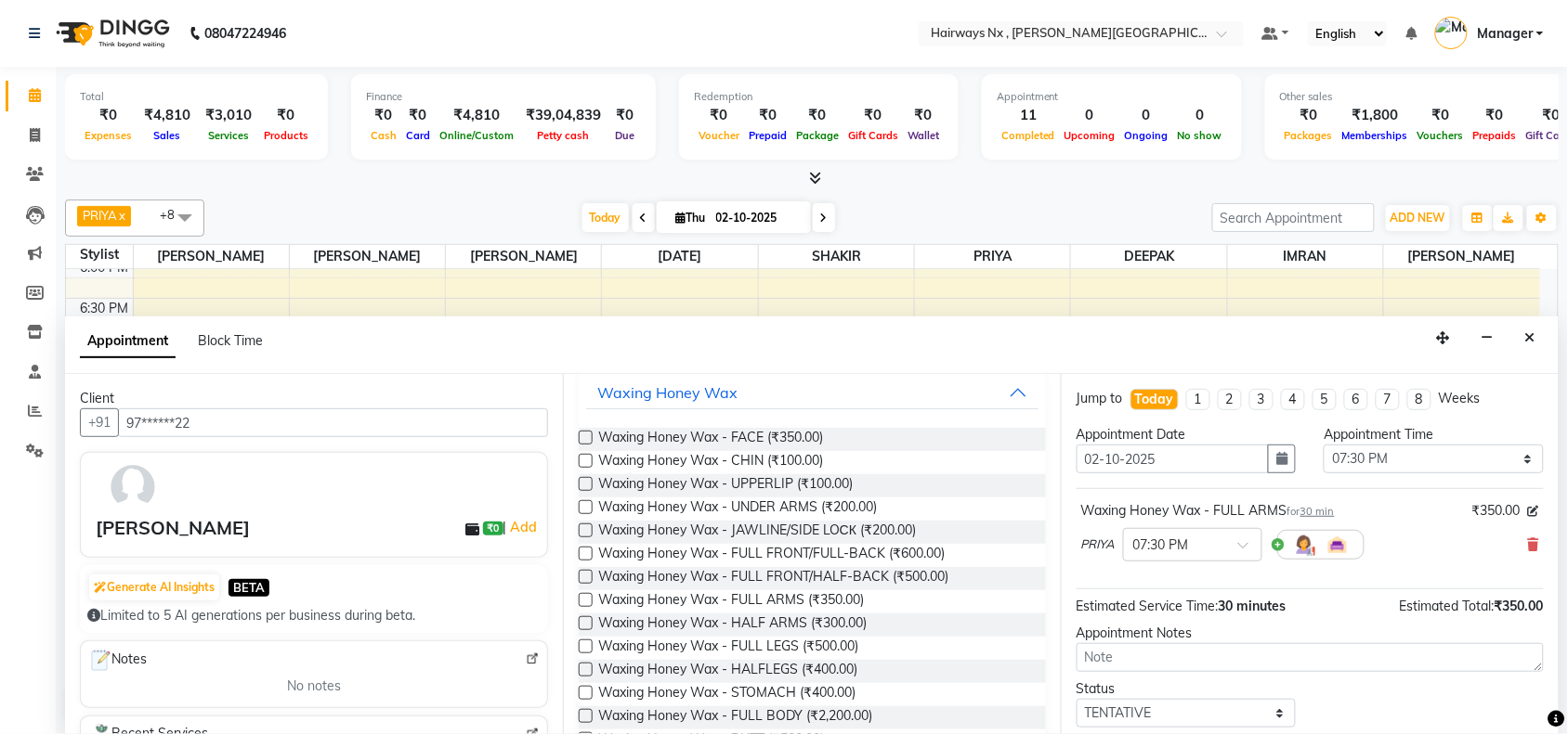
click at [582, 506] on label at bounding box center [585, 508] width 14 height 14
click at [582, 506] on input "checkbox" at bounding box center [584, 509] width 12 height 12
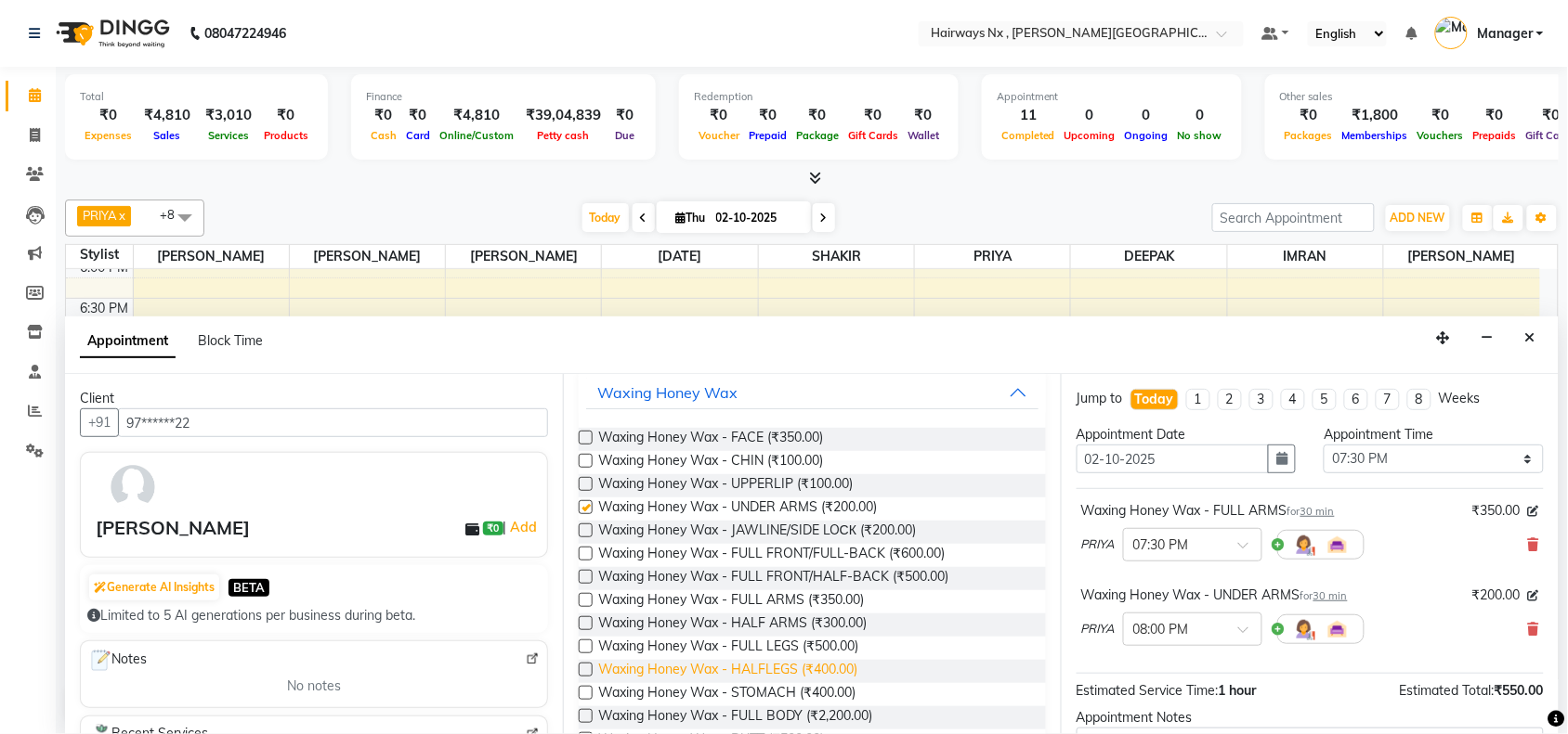
checkbox input "false"
click at [583, 645] on label at bounding box center [585, 647] width 14 height 14
click at [583, 645] on input "checkbox" at bounding box center [584, 648] width 12 height 12
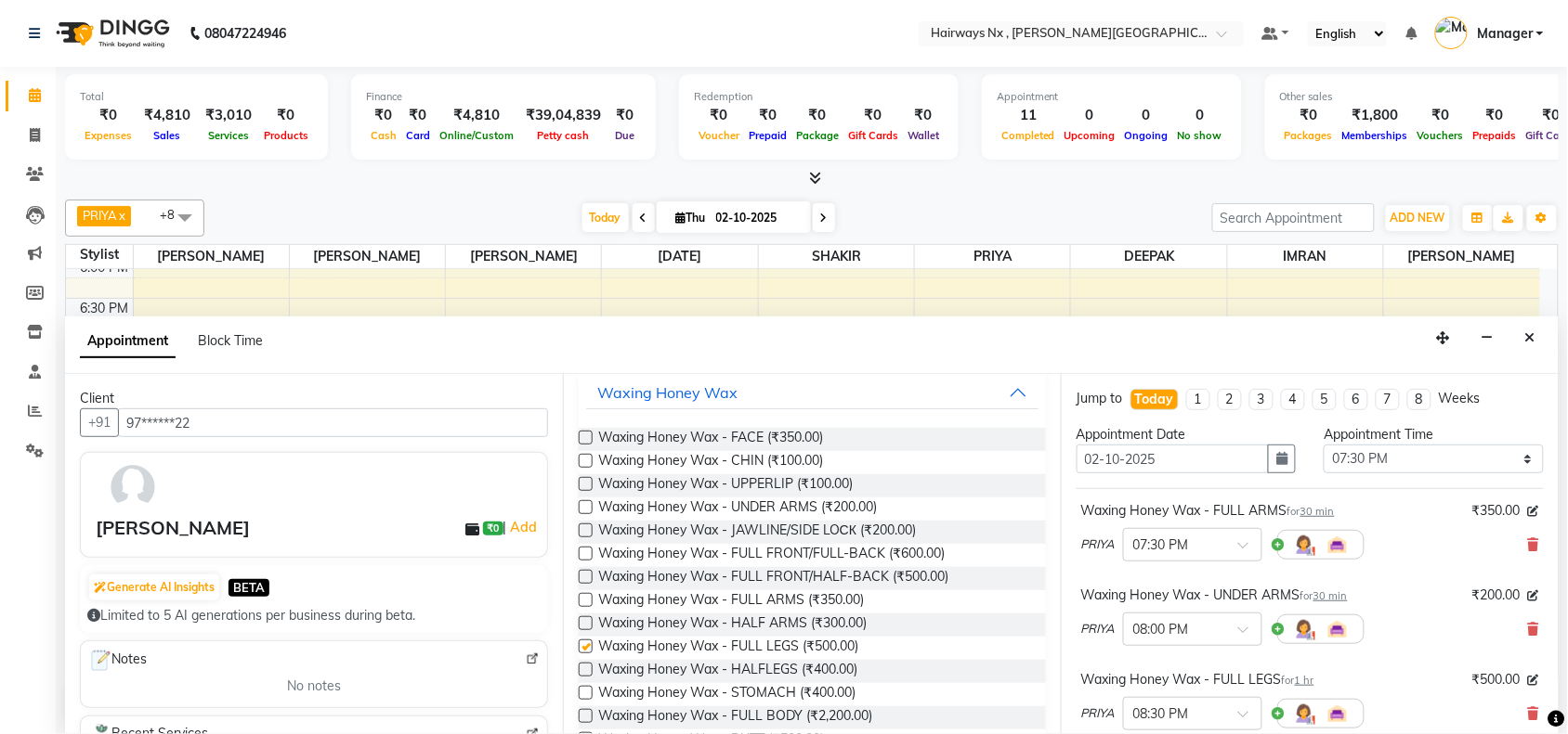
checkbox input "false"
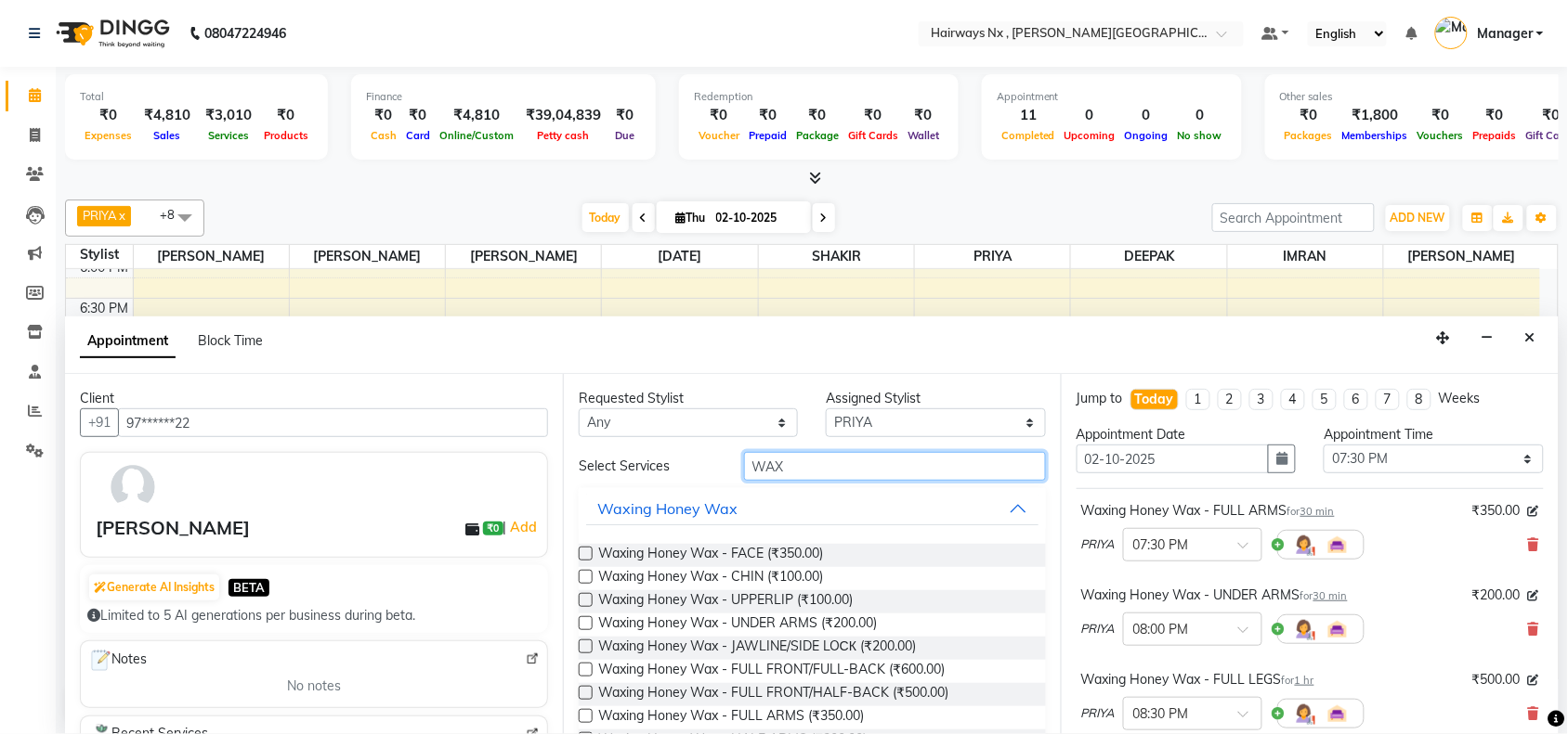
click at [825, 468] on input "WAX" at bounding box center [895, 465] width 302 height 28
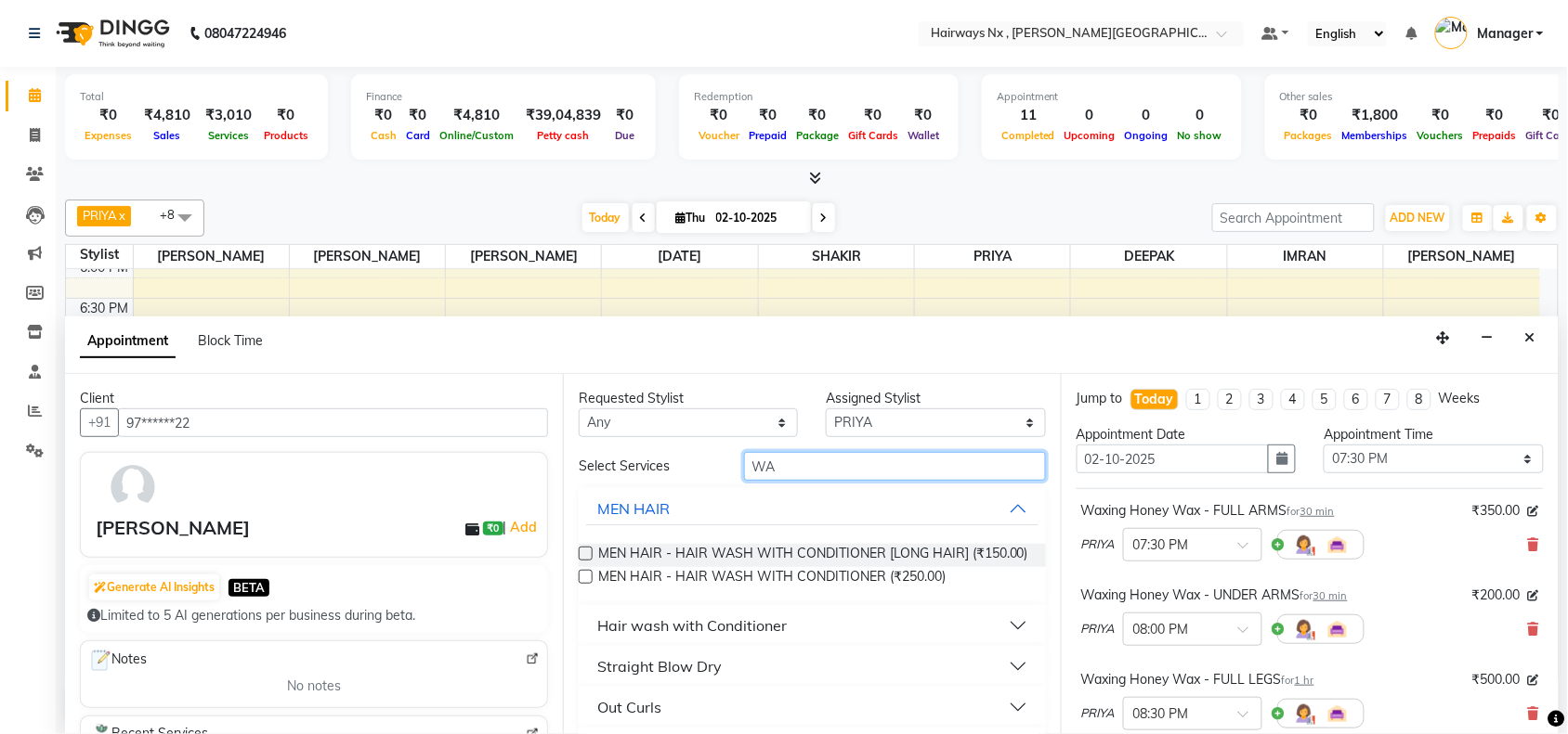
type input "W"
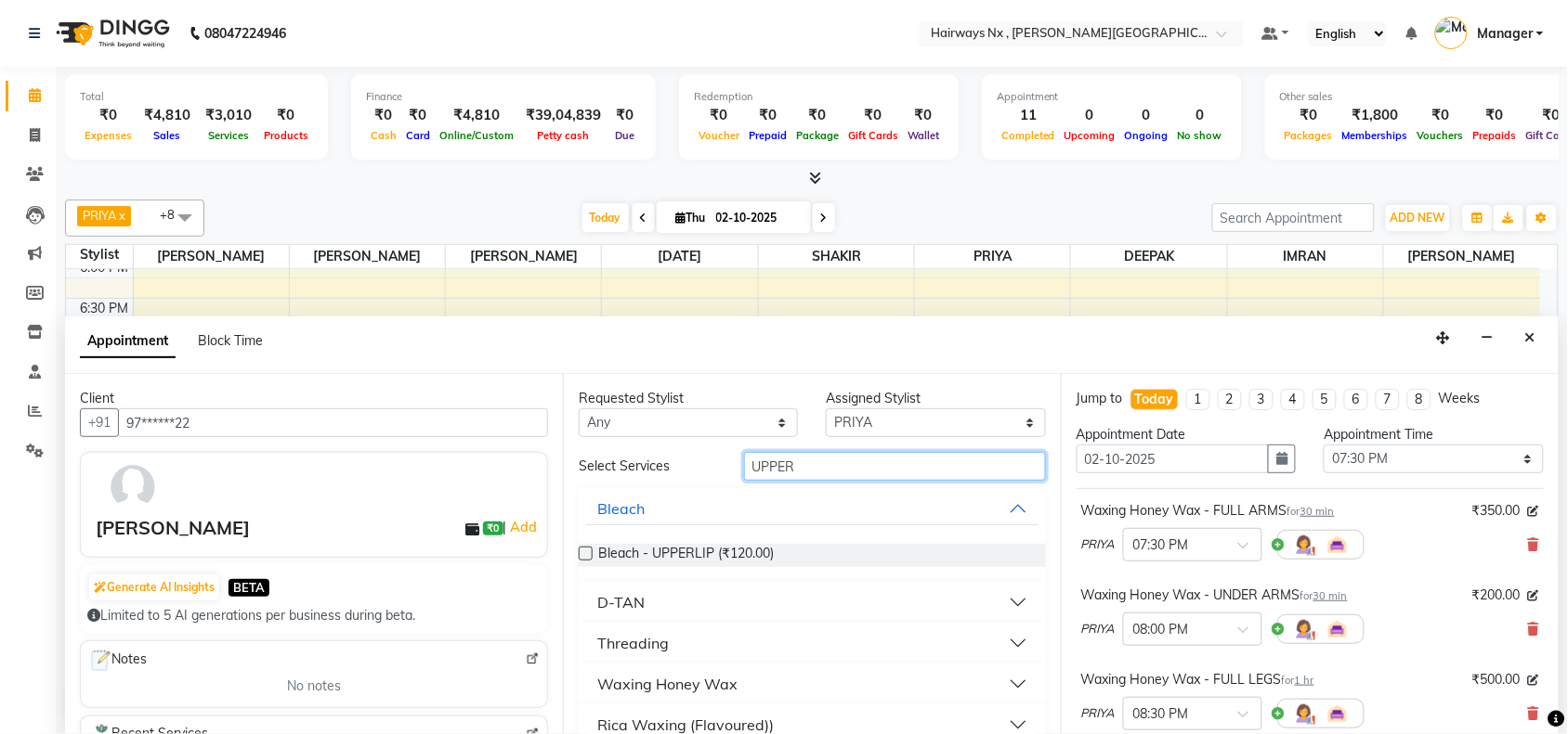
type input "UPPER"
click at [613, 673] on div "Waxing Honey Wax" at bounding box center [667, 684] width 140 height 23
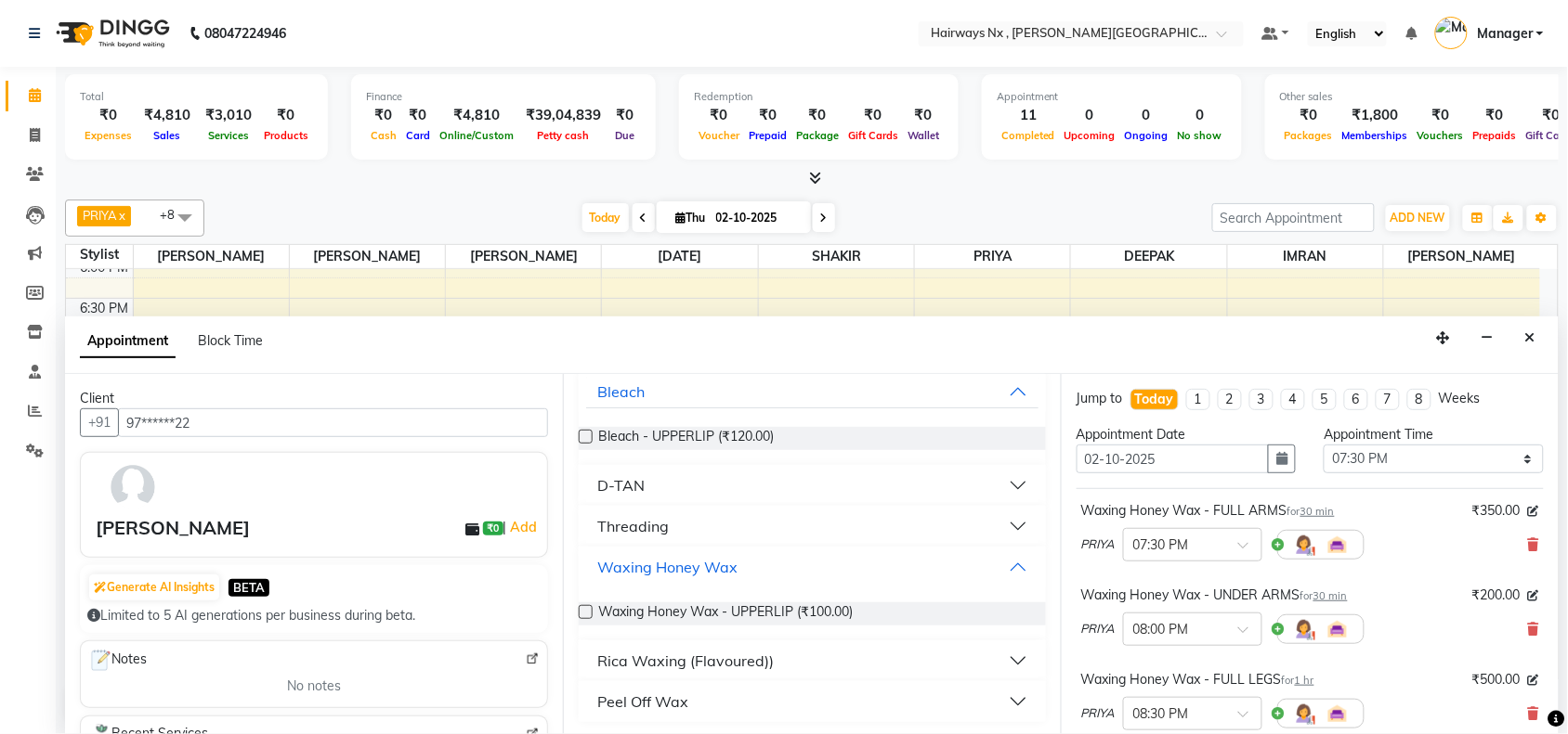
scroll to position [119, 0]
click at [647, 689] on div "Peel Off Wax" at bounding box center [642, 700] width 91 height 23
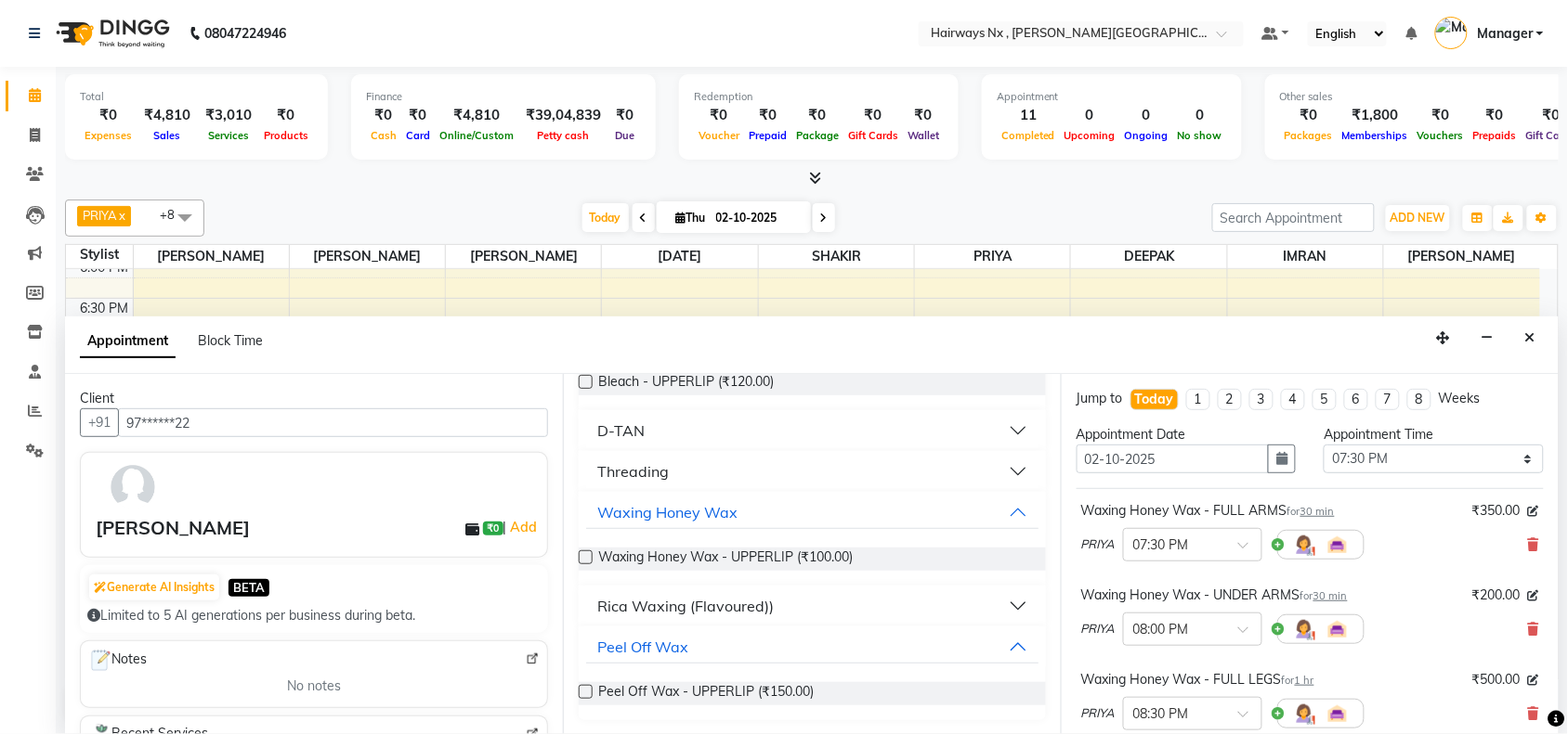
click at [588, 688] on label at bounding box center [585, 692] width 14 height 14
click at [588, 688] on input "checkbox" at bounding box center [584, 694] width 12 height 12
checkbox input "false"
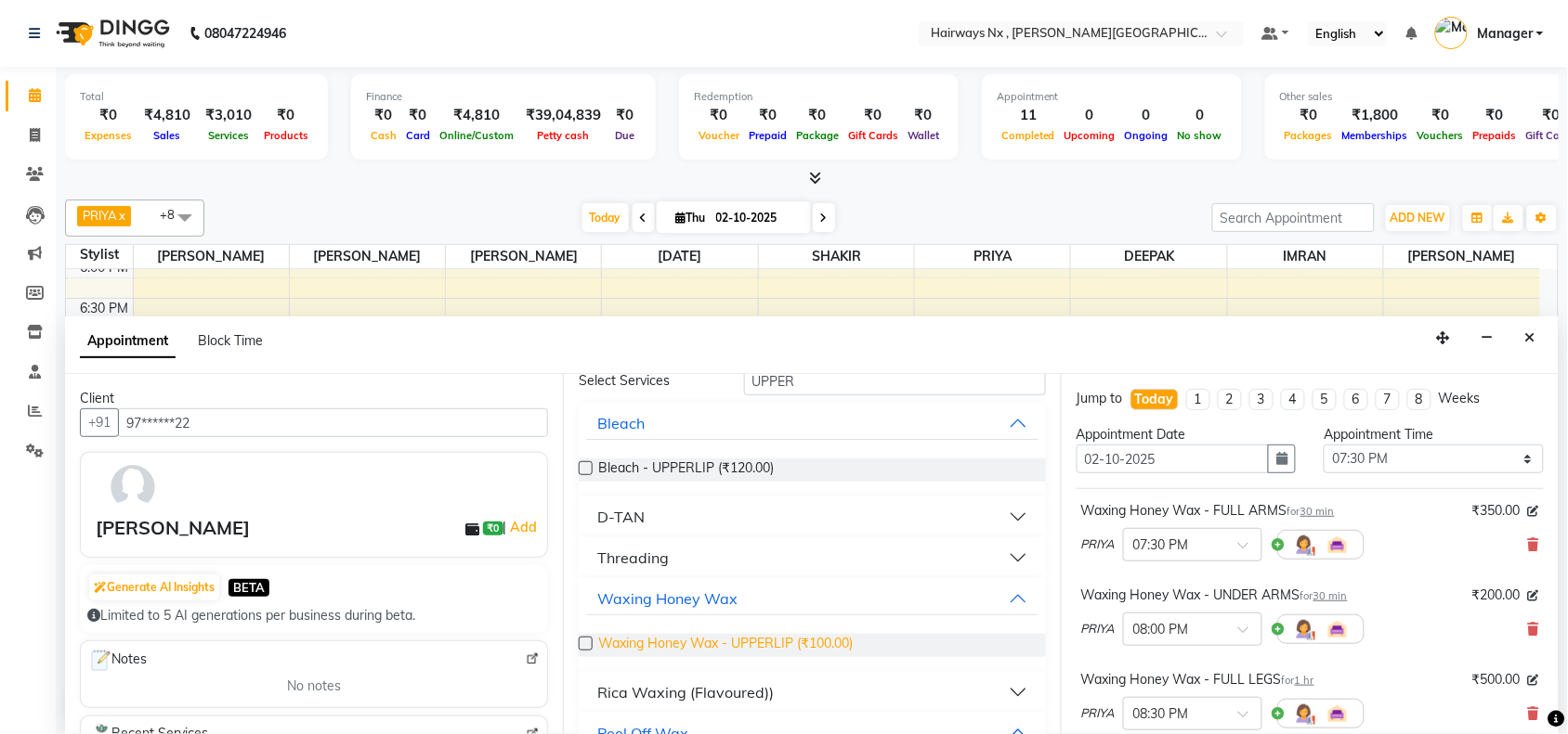
scroll to position [0, 0]
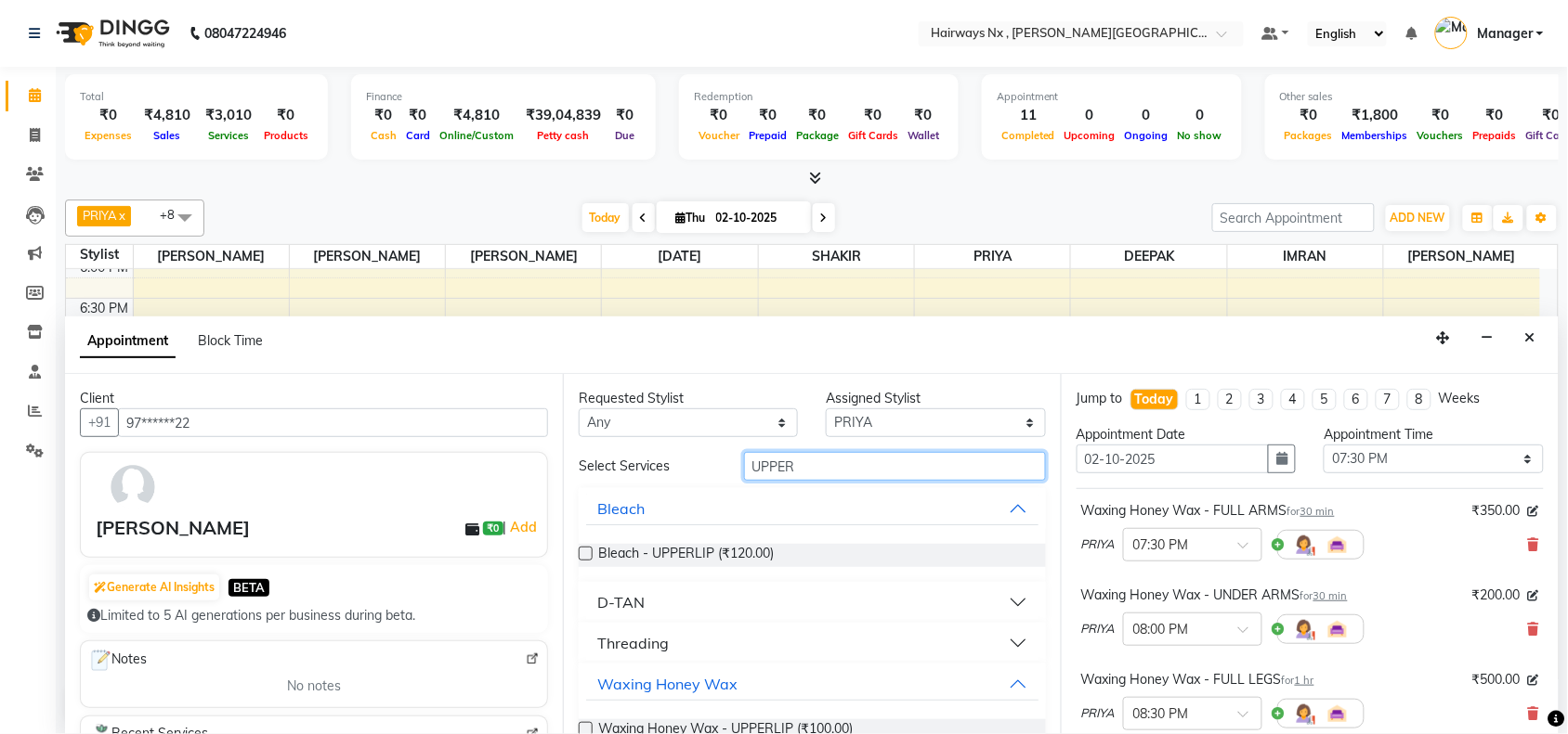
click at [871, 475] on input "UPPER" at bounding box center [895, 465] width 302 height 28
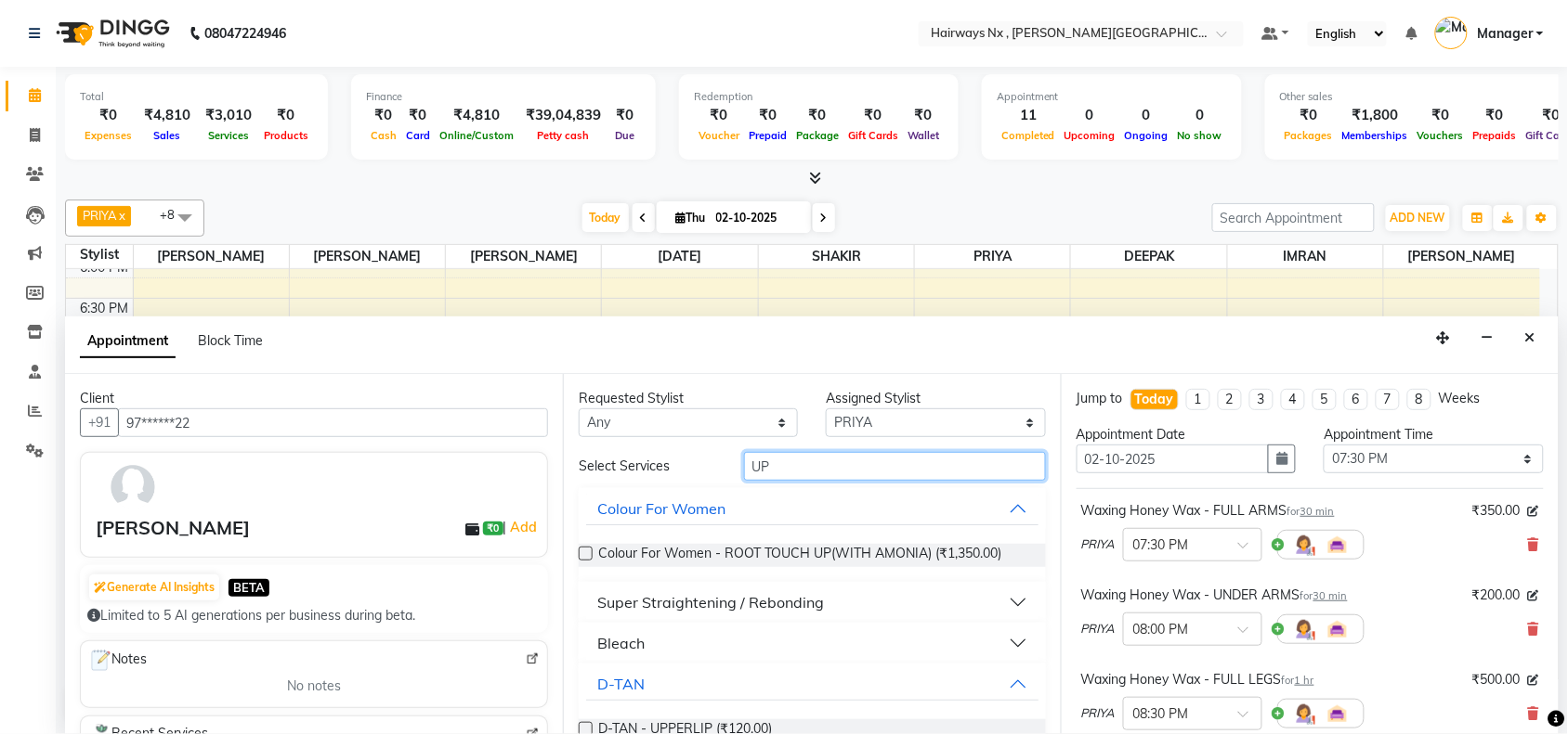
type input "U"
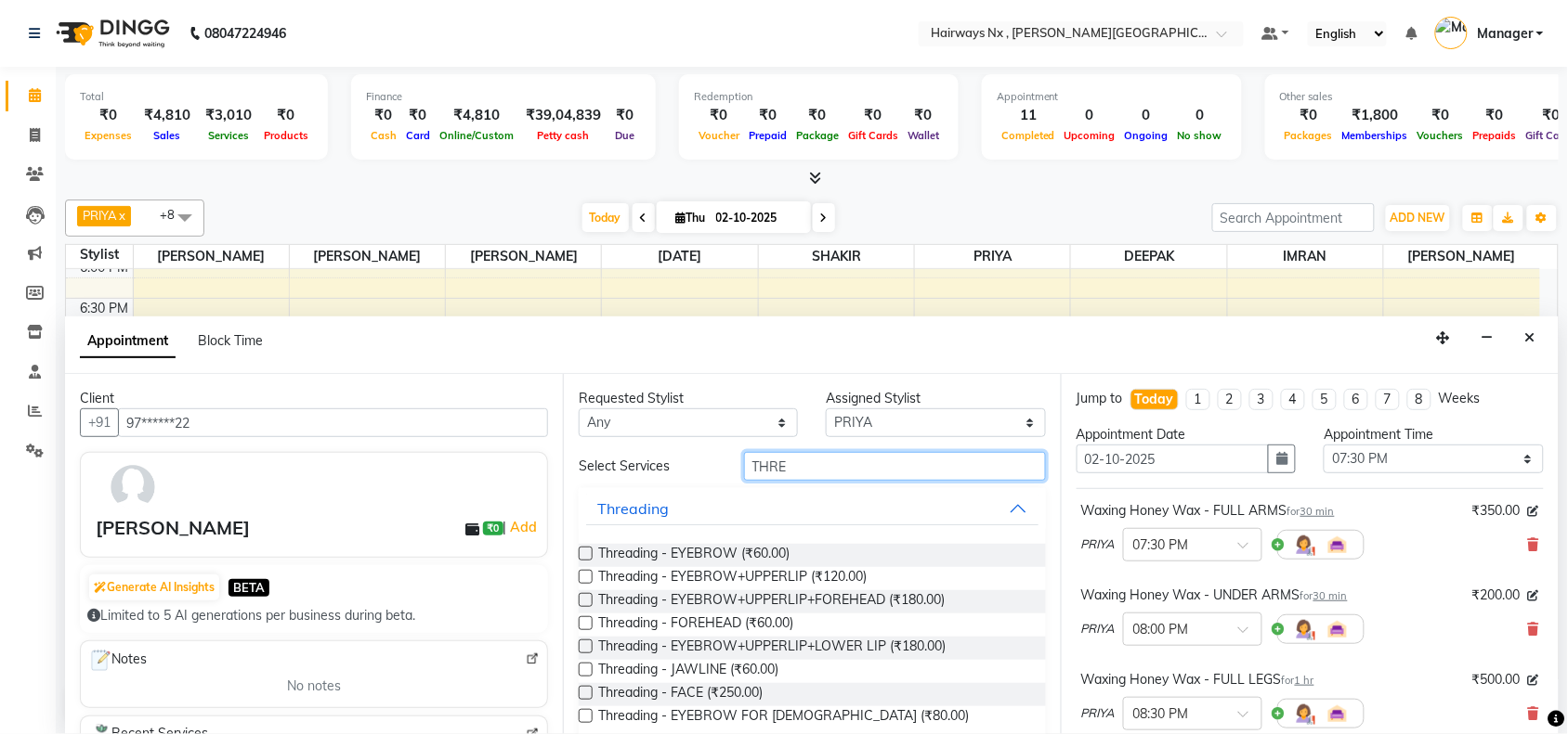
type input "THRE"
click at [582, 550] on label at bounding box center [585, 554] width 14 height 14
click at [582, 550] on input "checkbox" at bounding box center [584, 556] width 12 height 12
checkbox input "false"
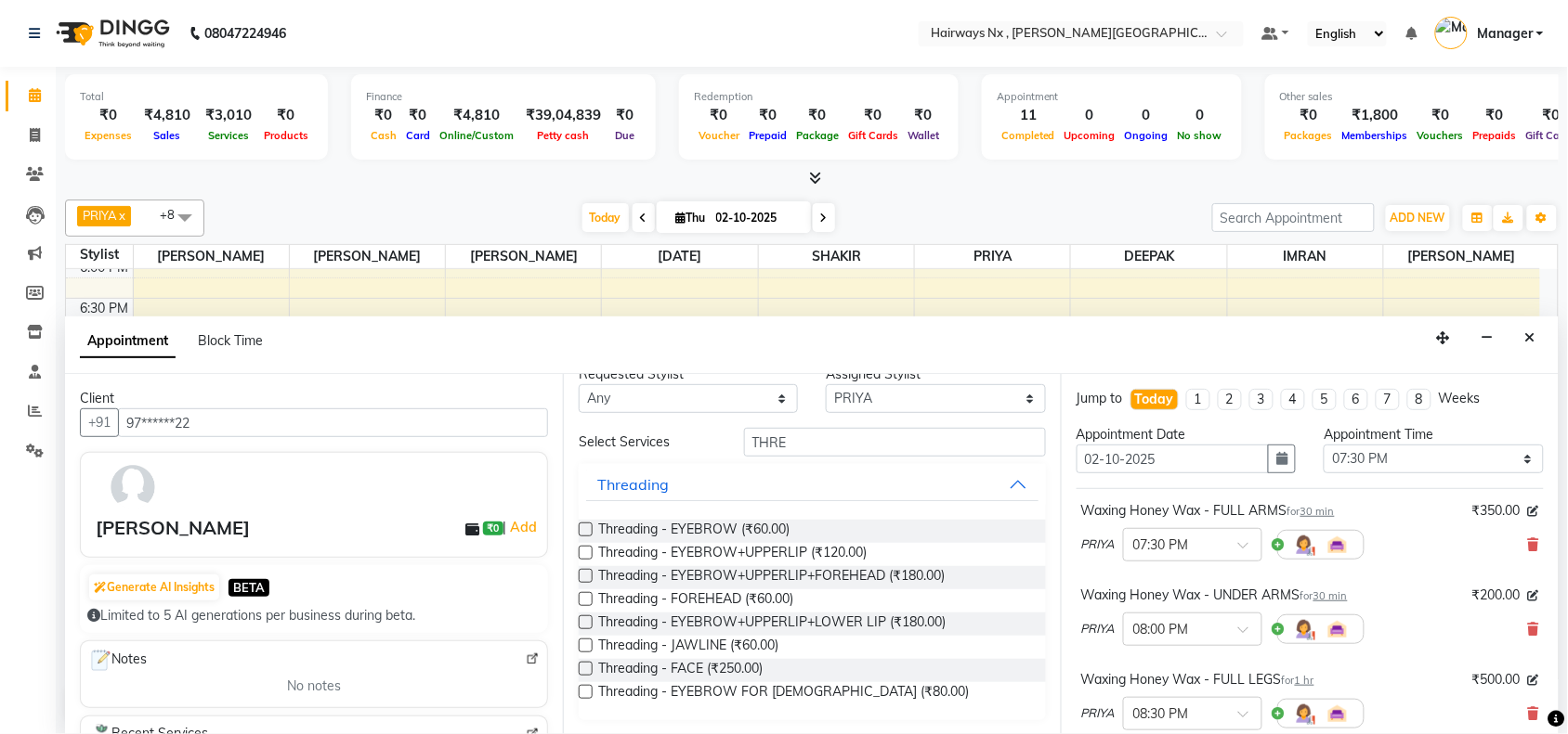
scroll to position [448, 0]
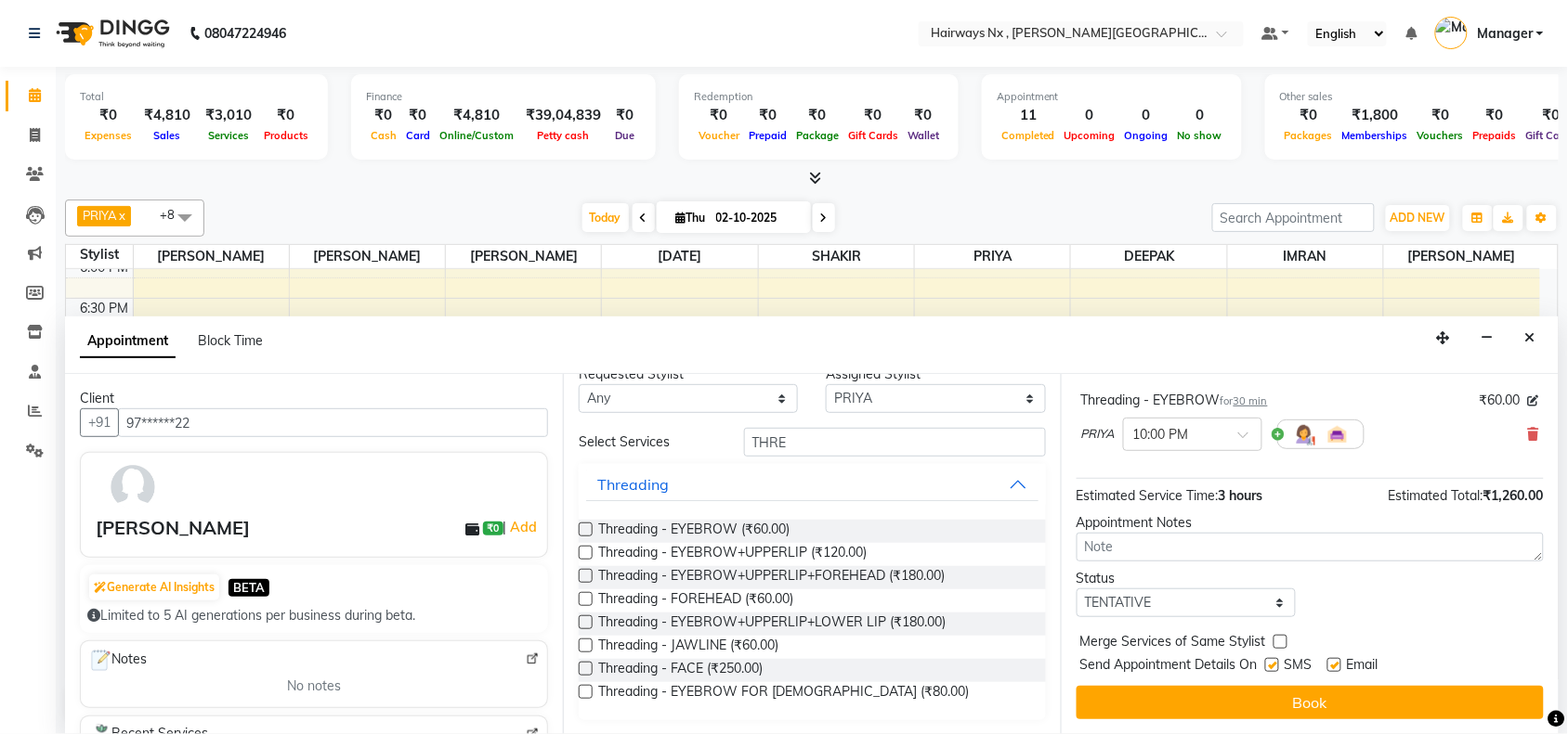
click at [1279, 661] on label at bounding box center [1272, 665] width 14 height 14
click at [1277, 661] on input "checkbox" at bounding box center [1271, 666] width 12 height 12
checkbox input "false"
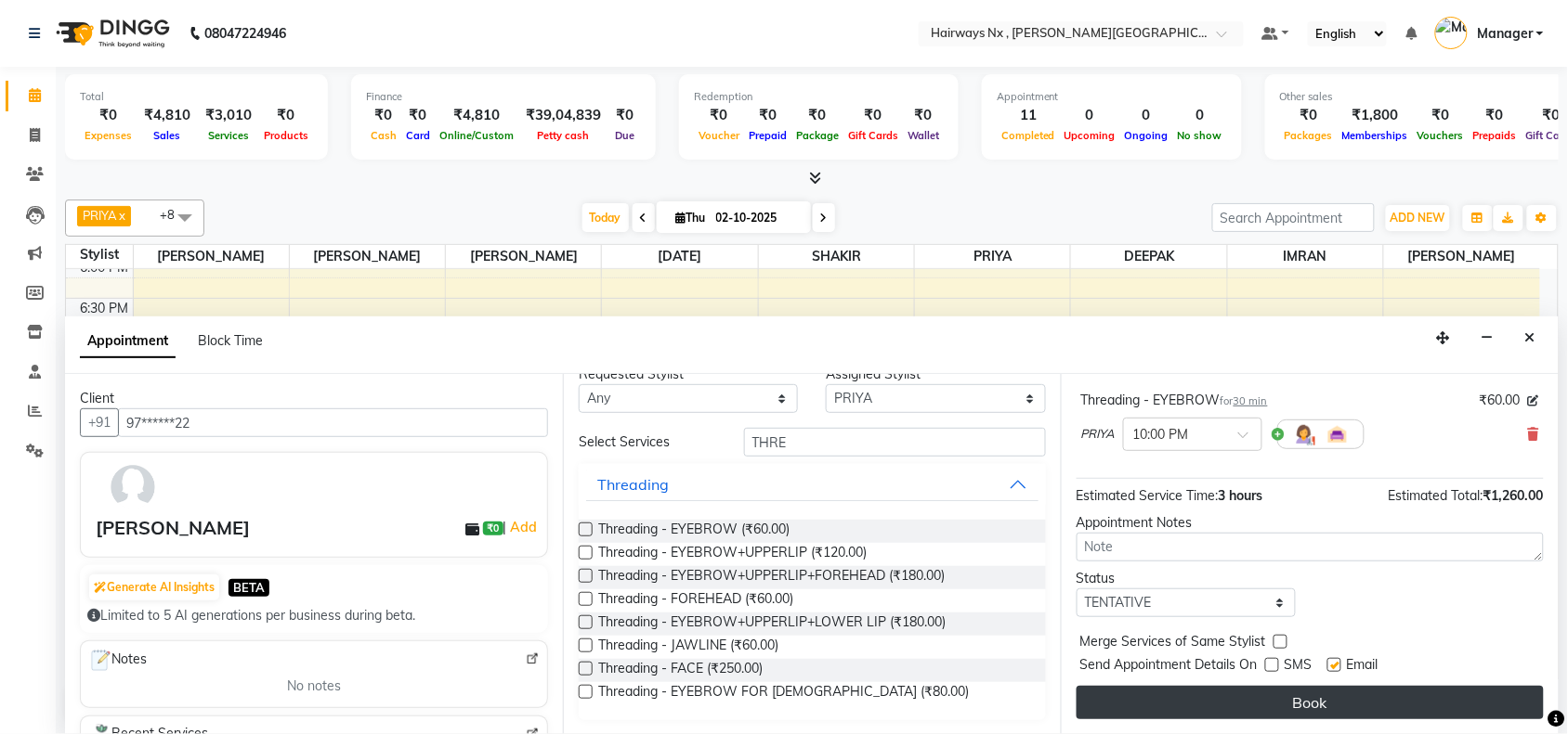
click at [1292, 702] on button "Book" at bounding box center [1310, 703] width 467 height 33
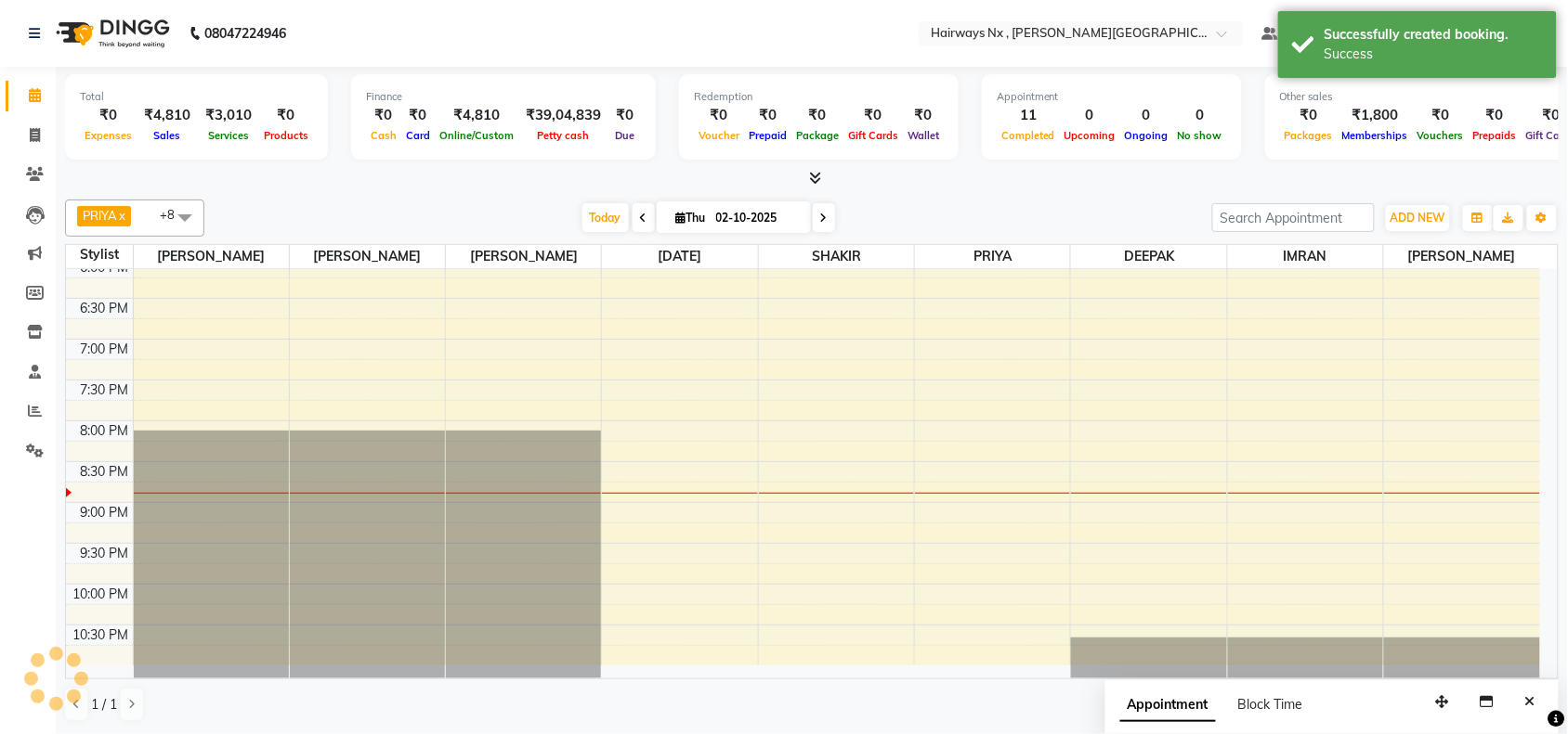
scroll to position [0, 0]
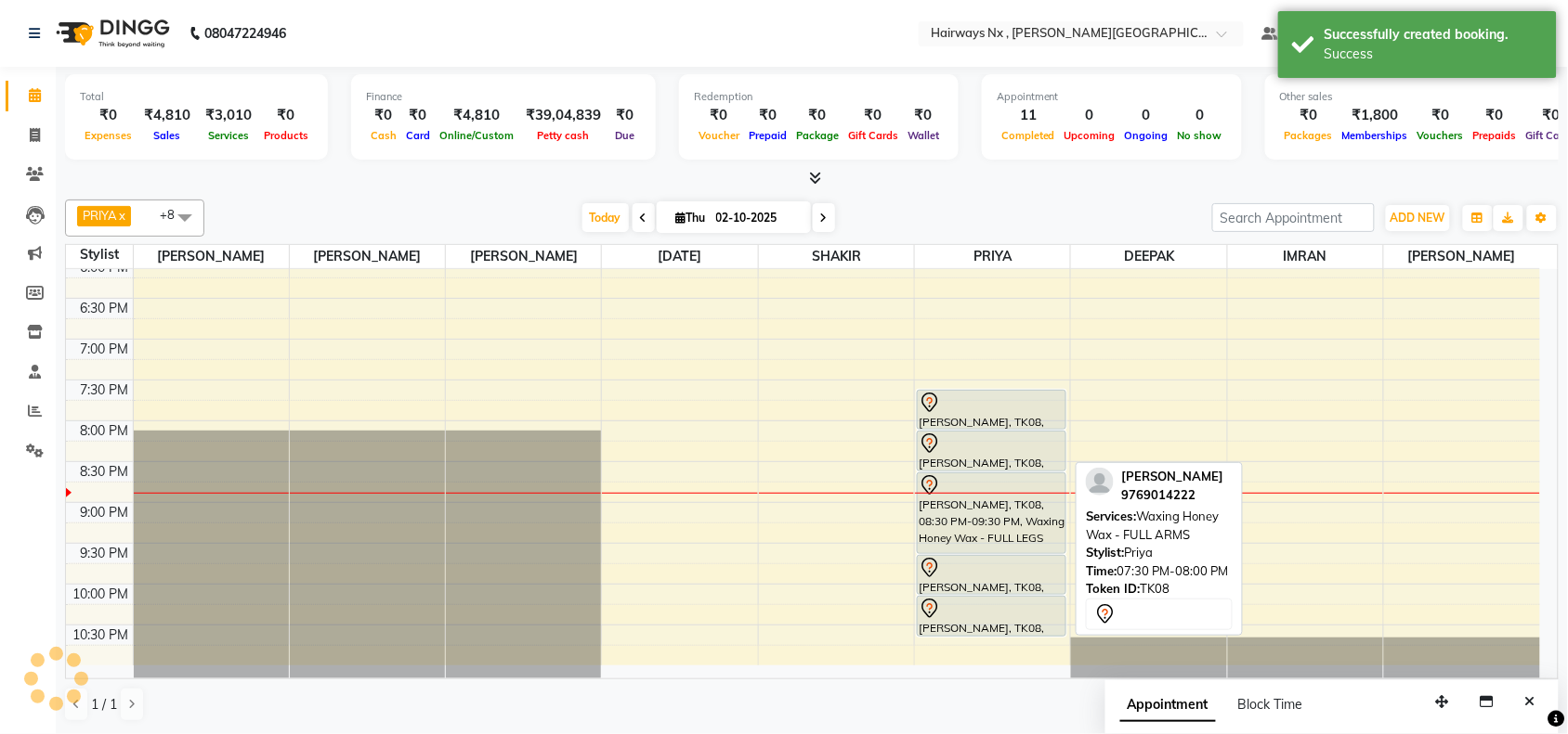
click at [968, 412] on div at bounding box center [991, 403] width 146 height 23
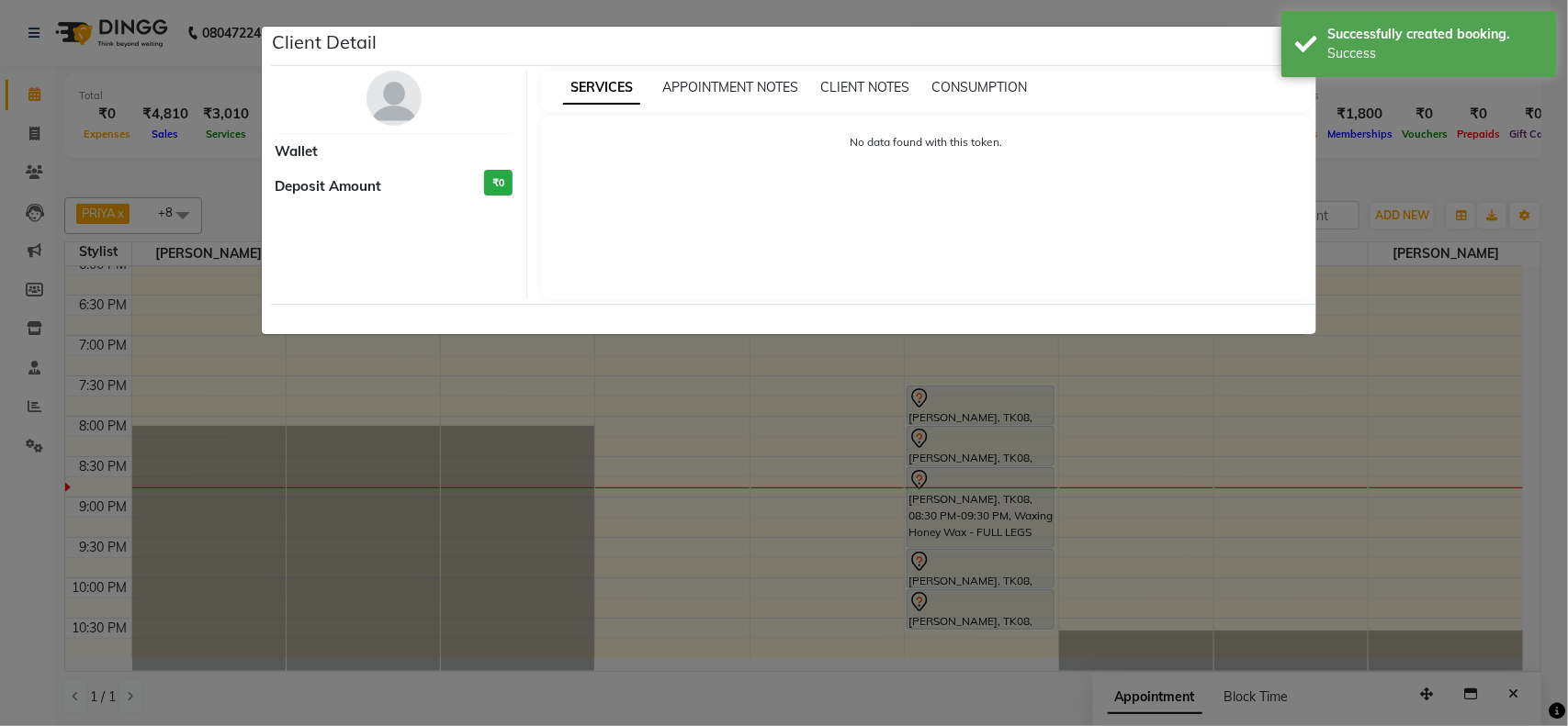
select select "7"
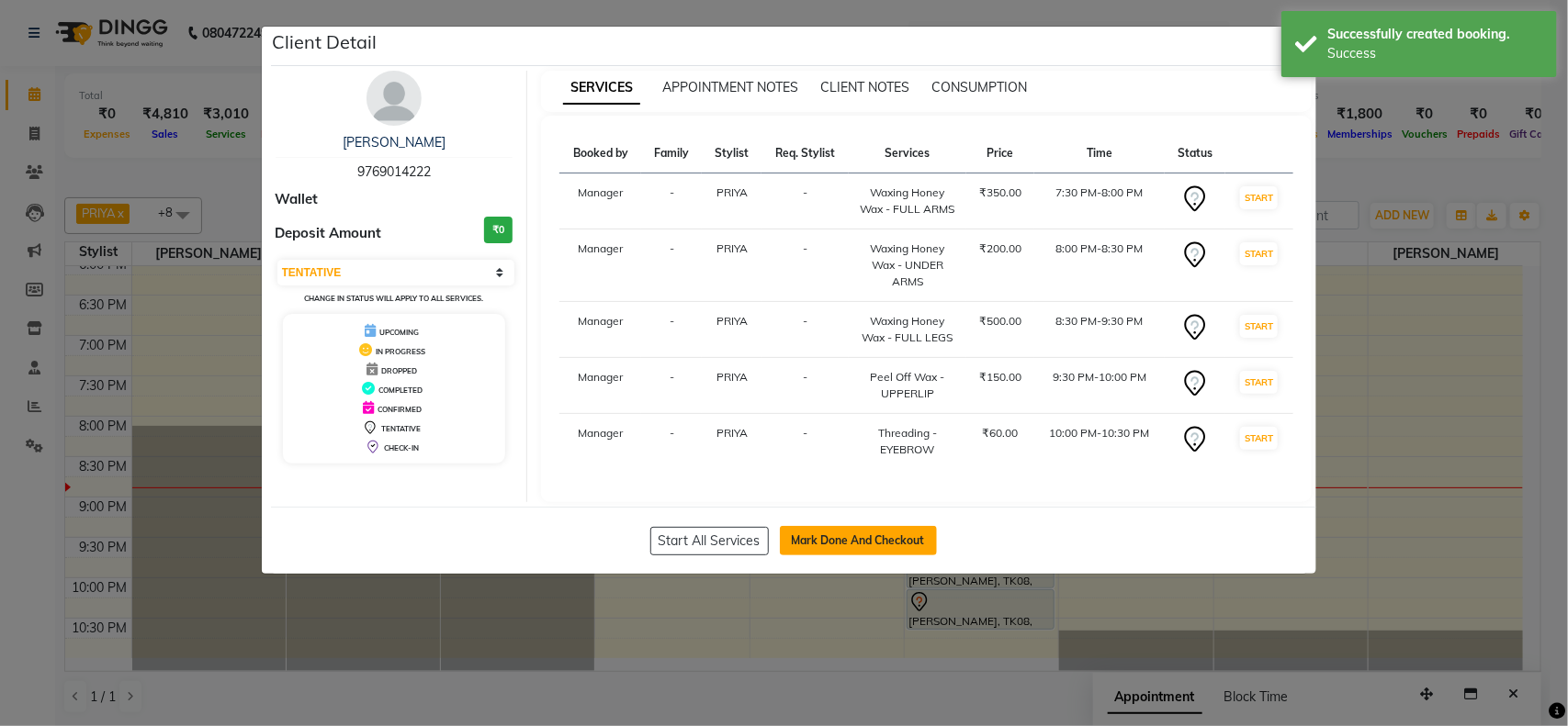
click at [893, 555] on button "Mark Done And Checkout" at bounding box center [858, 541] width 157 height 29
select select "service"
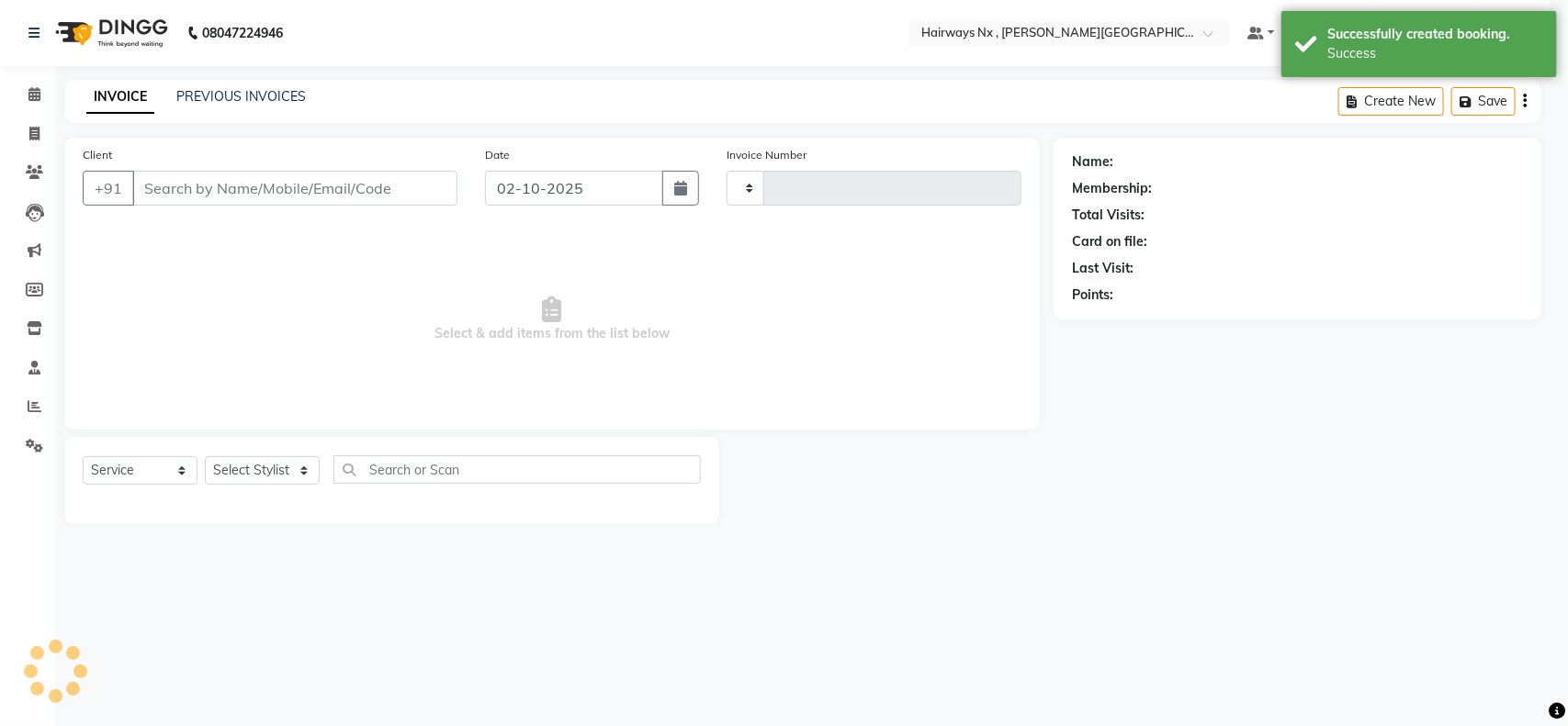
type input "1258"
select select "778"
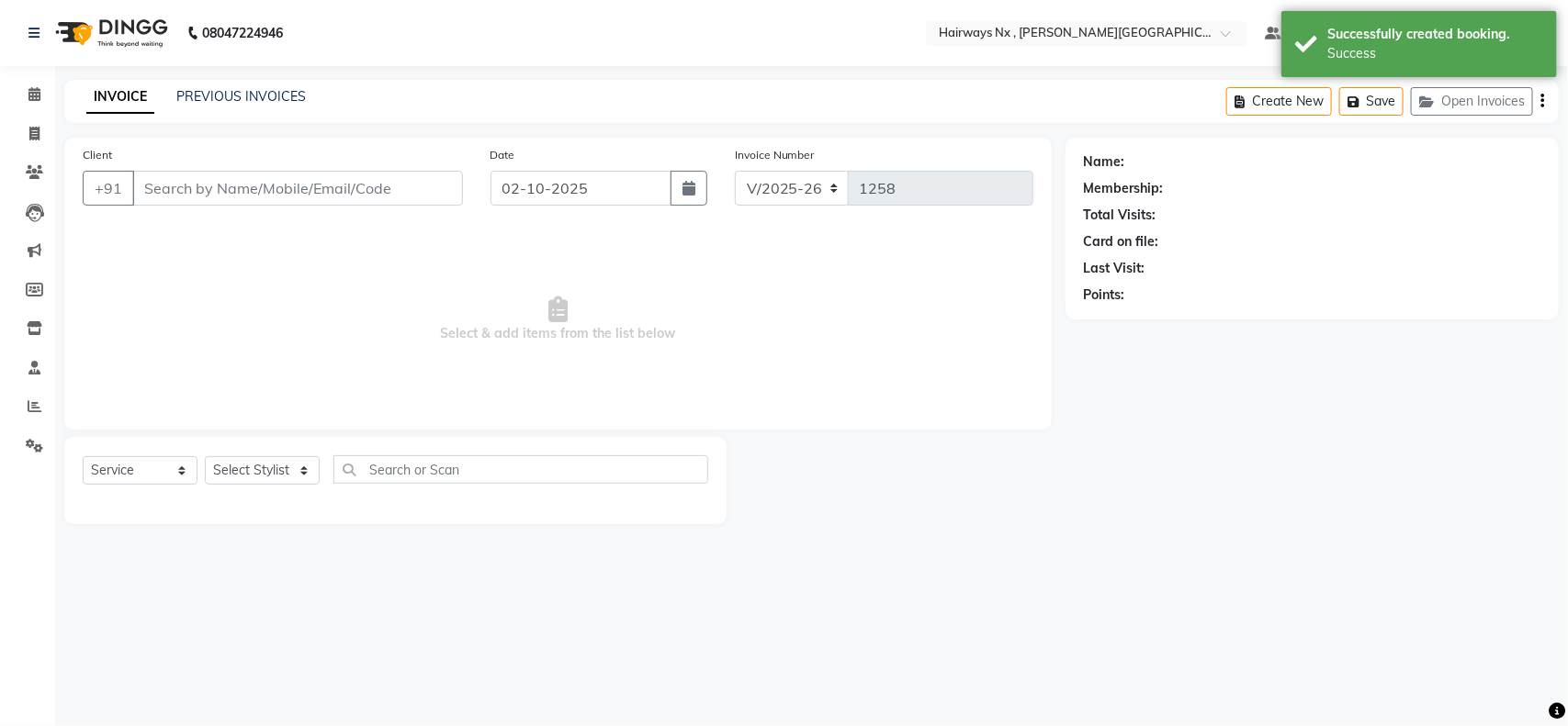
type input "97******22"
select select "76846"
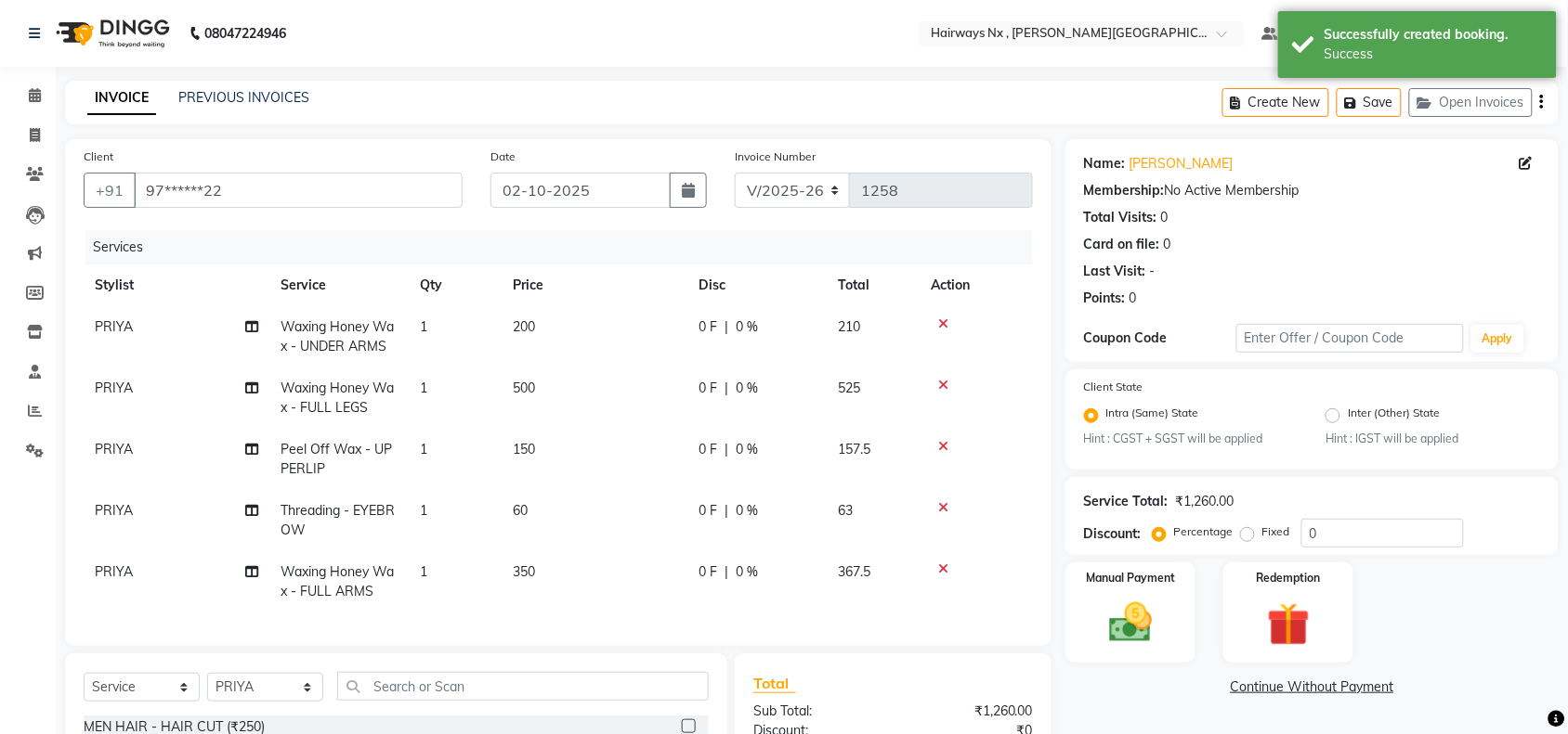
scroll to position [237, 0]
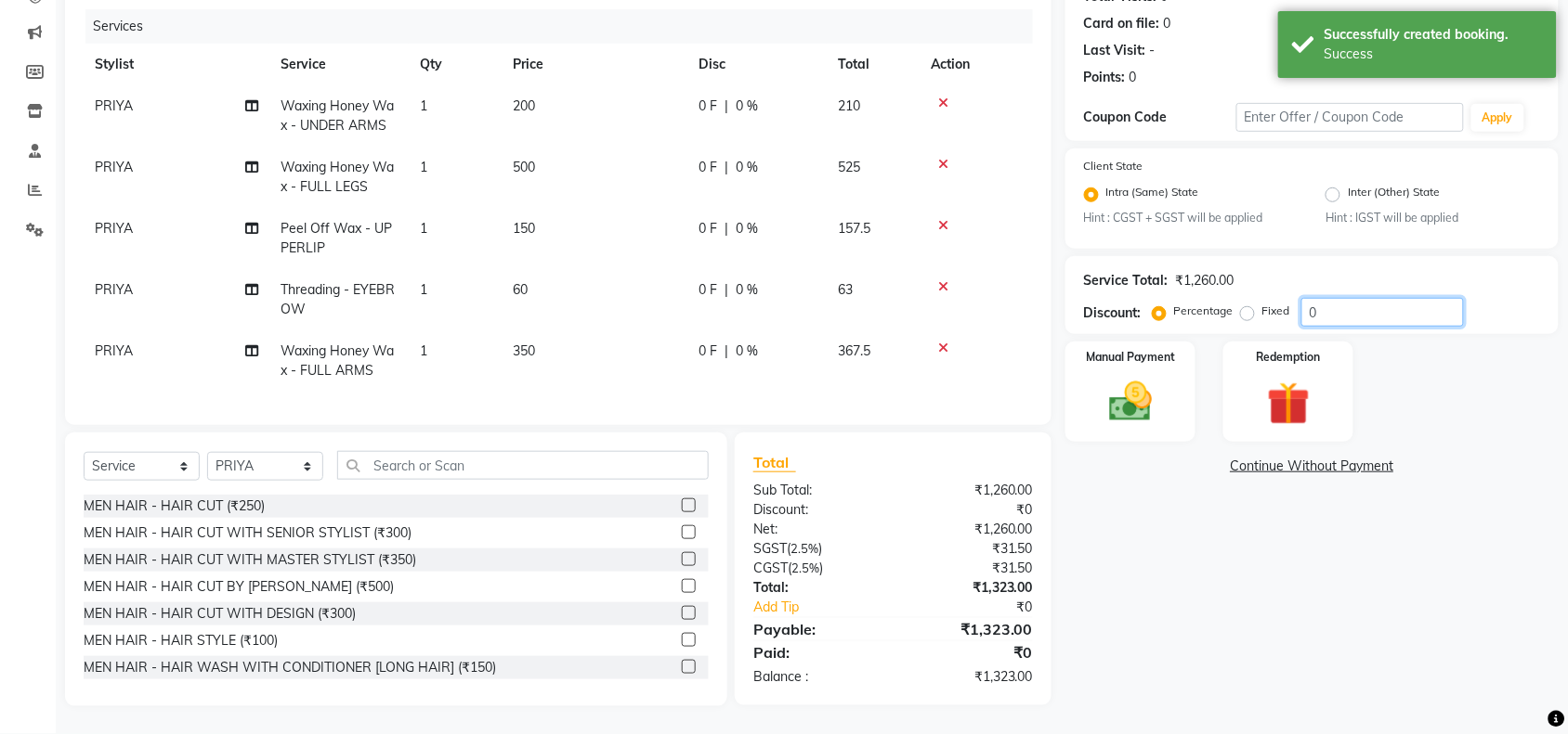
click at [1310, 298] on input "0" at bounding box center [1383, 312] width 163 height 28
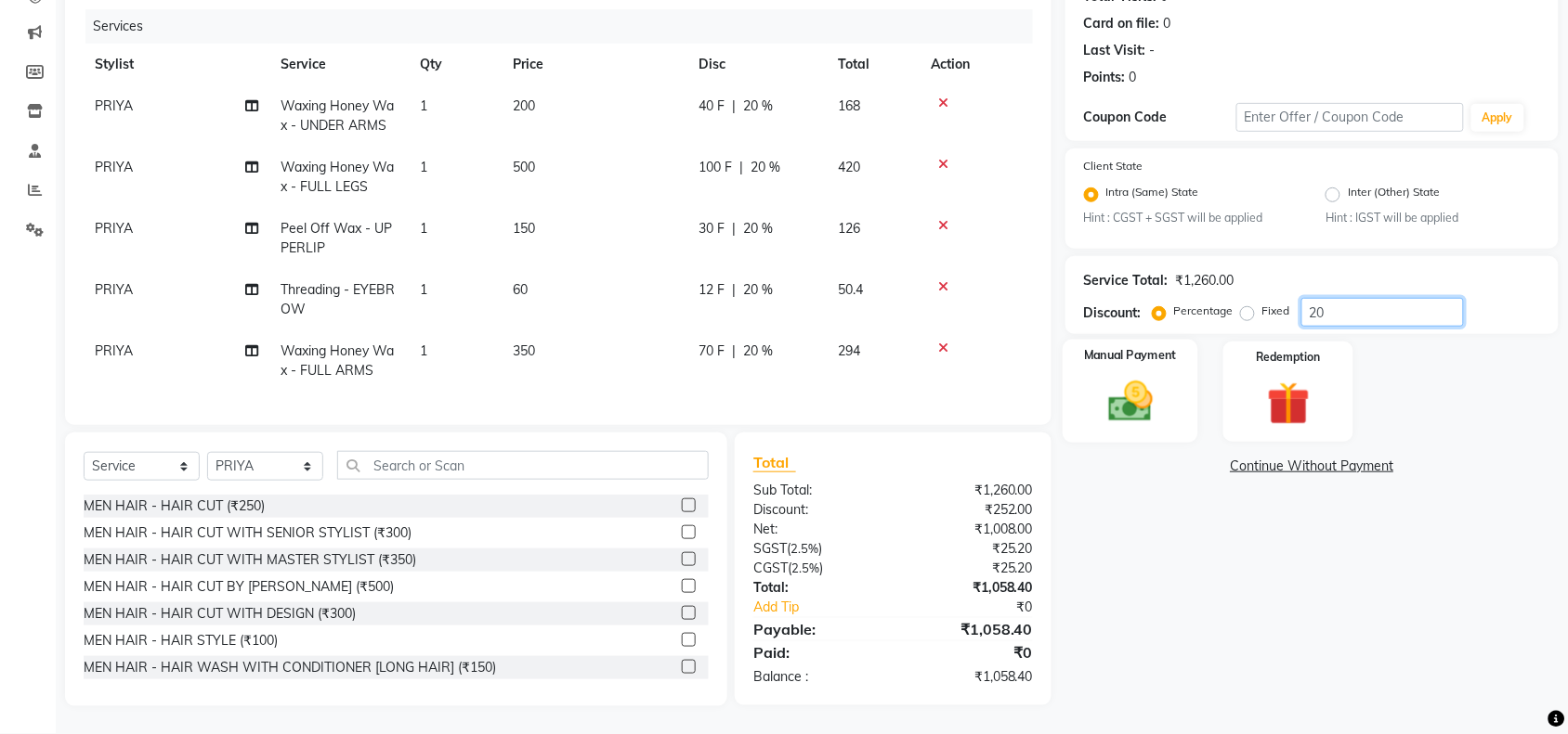
type input "20"
click at [1145, 396] on img at bounding box center [1131, 403] width 73 height 51
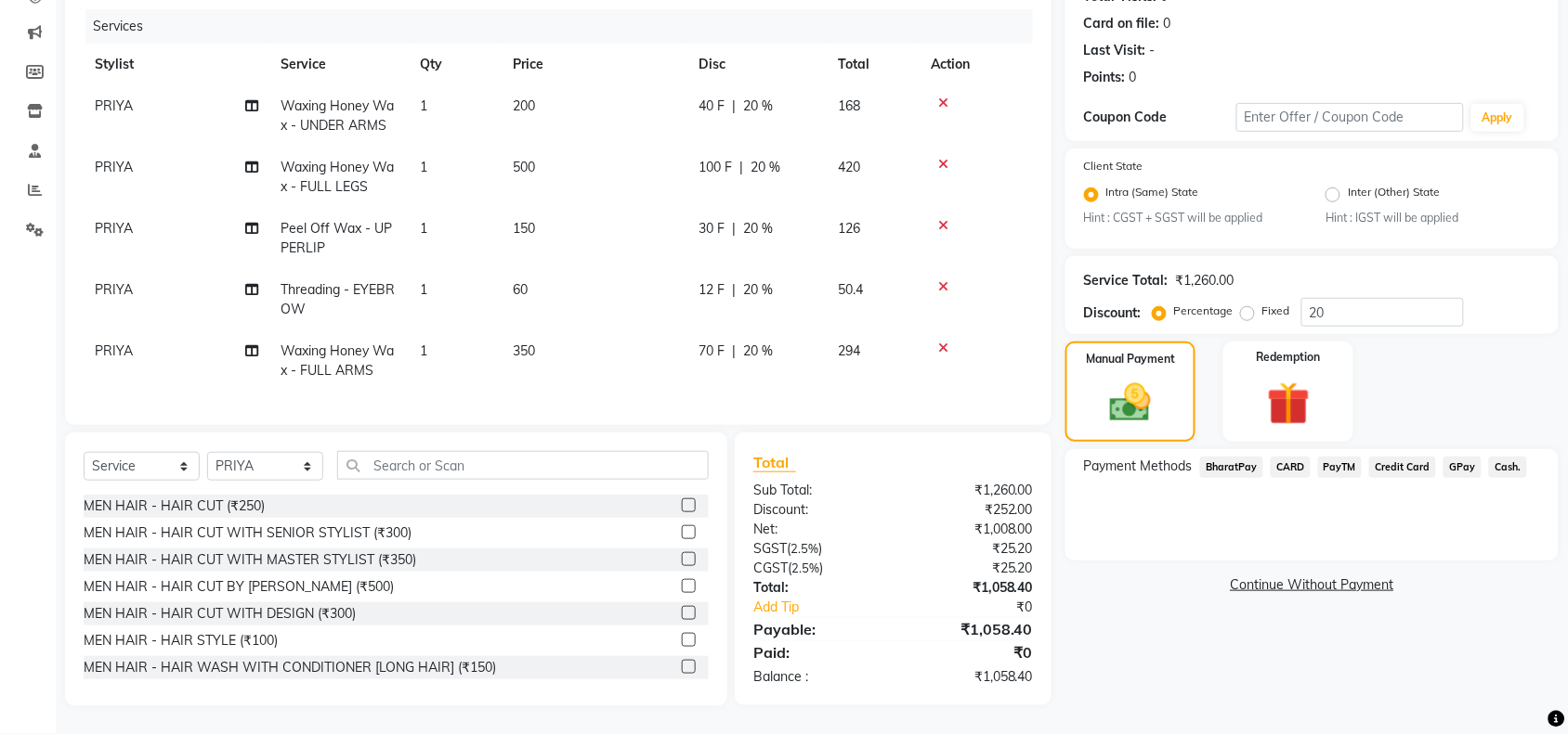
click at [1465, 457] on span "GPay" at bounding box center [1462, 467] width 38 height 22
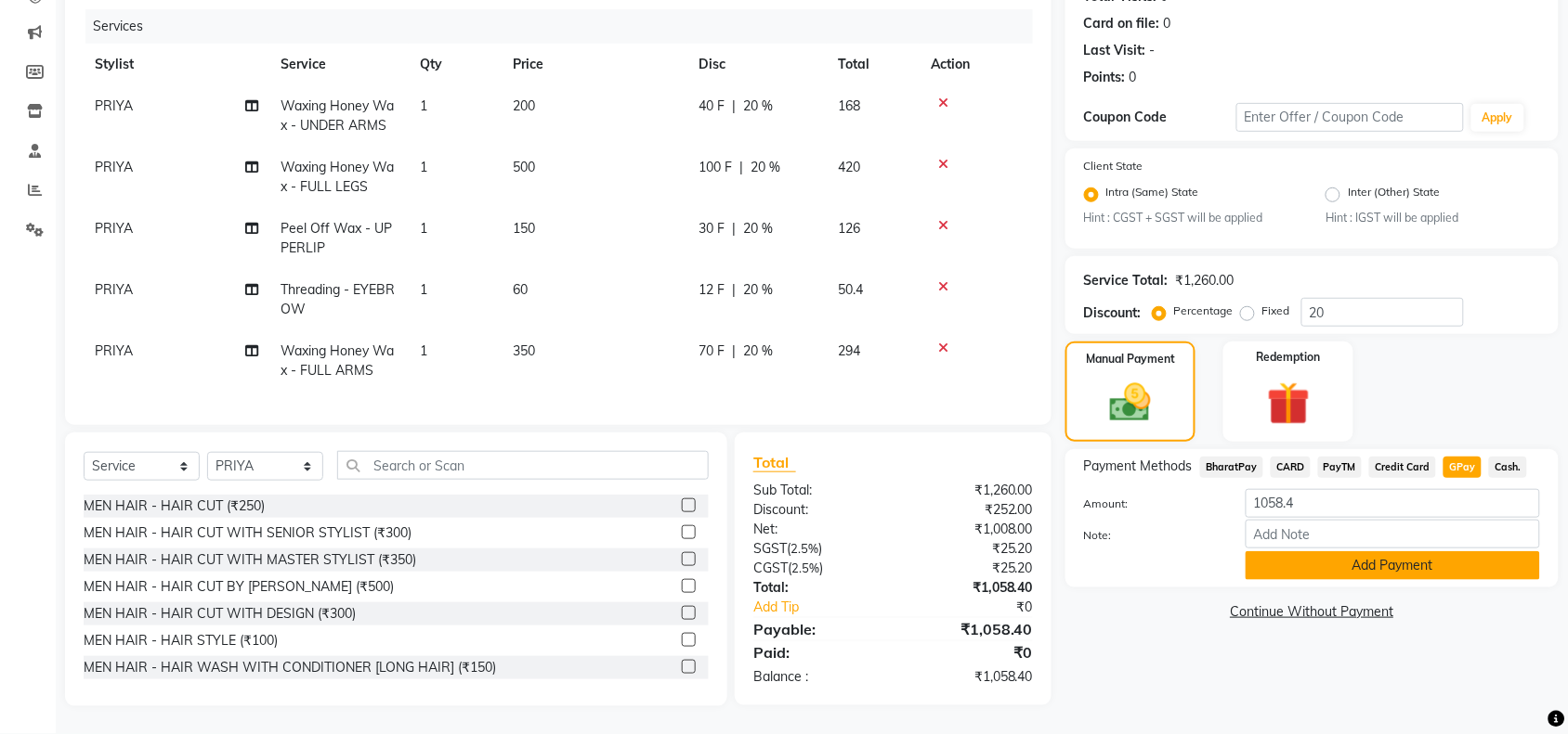
click at [1426, 552] on button "Add Payment" at bounding box center [1392, 565] width 294 height 28
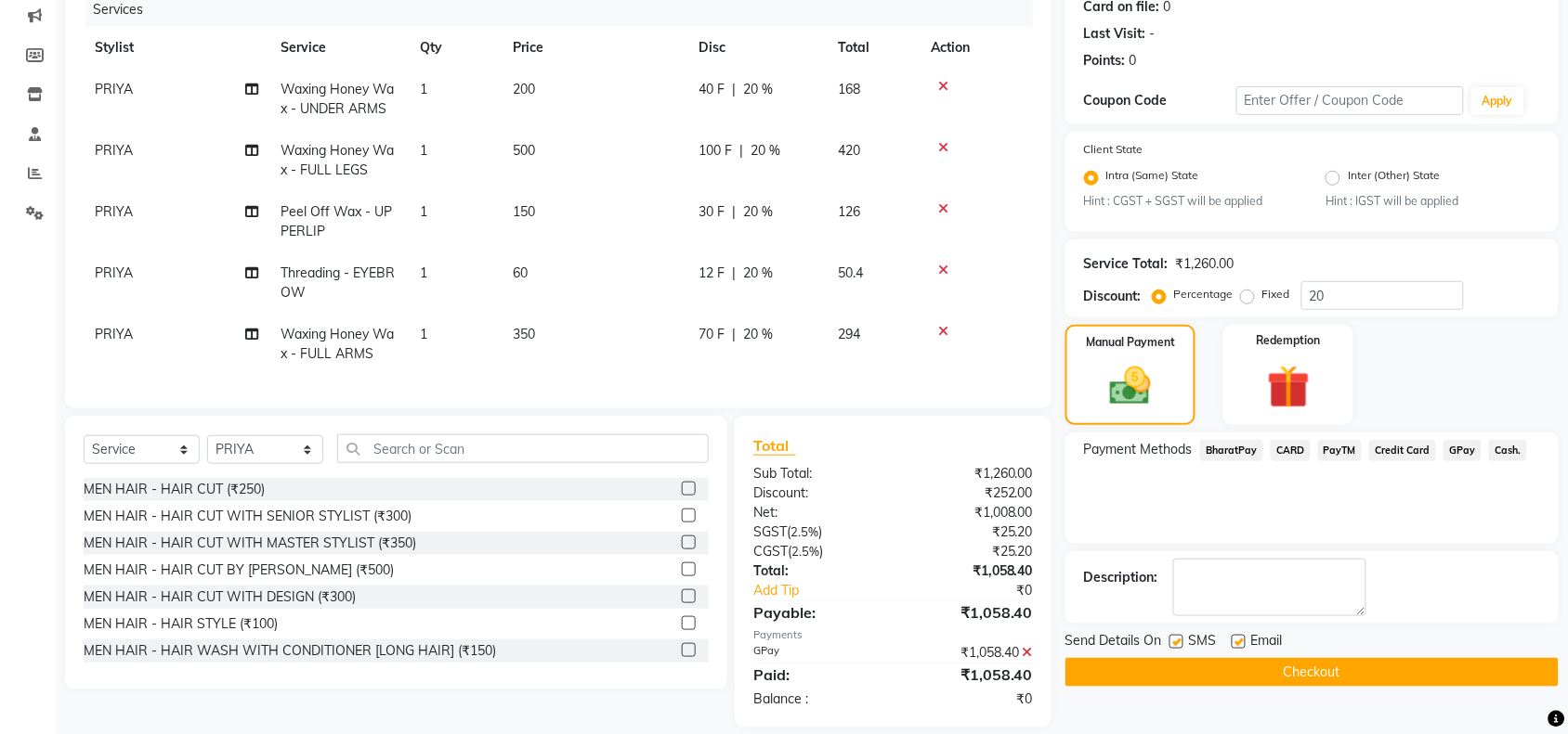
scroll to position [275, 0]
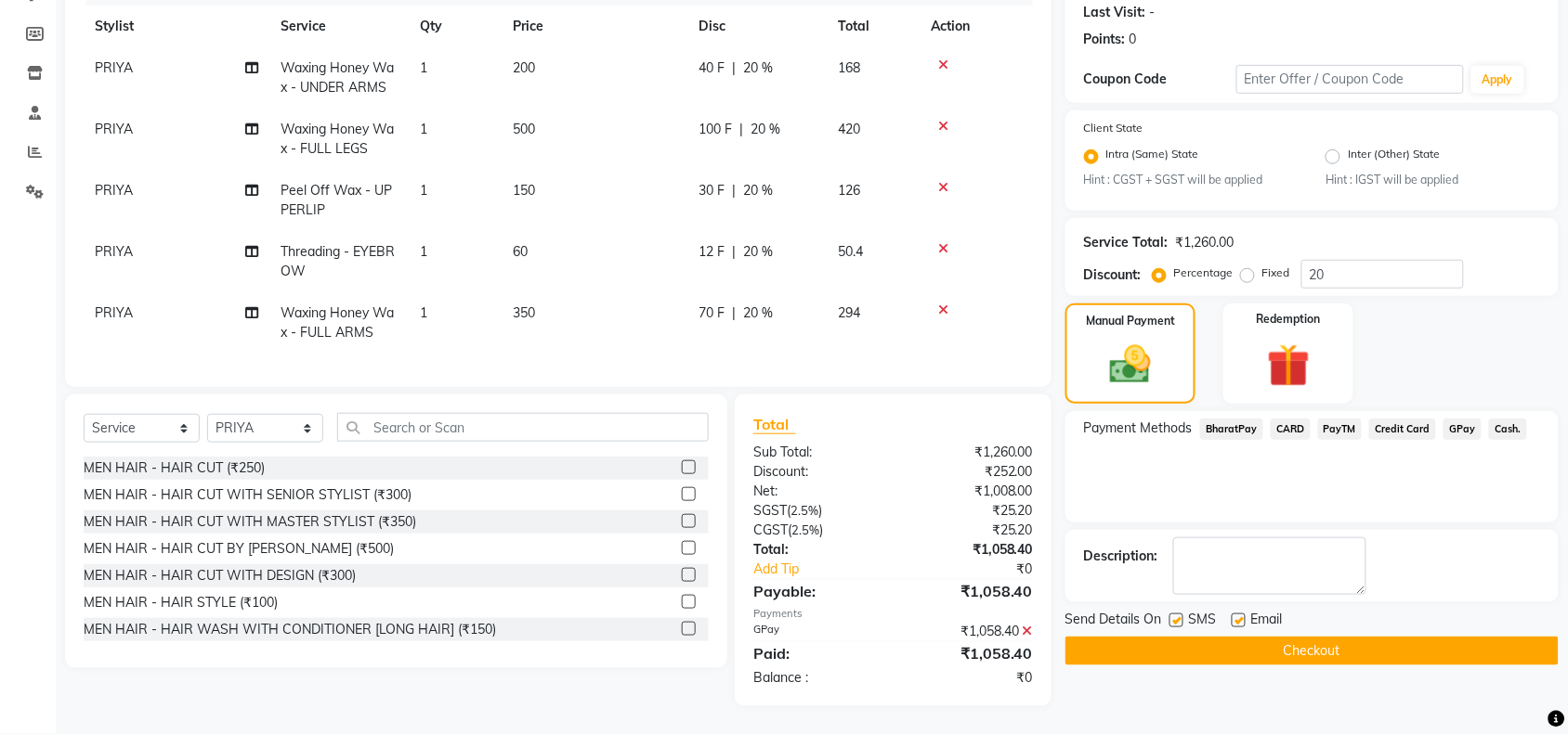
click at [1300, 637] on button "Checkout" at bounding box center [1311, 651] width 493 height 28
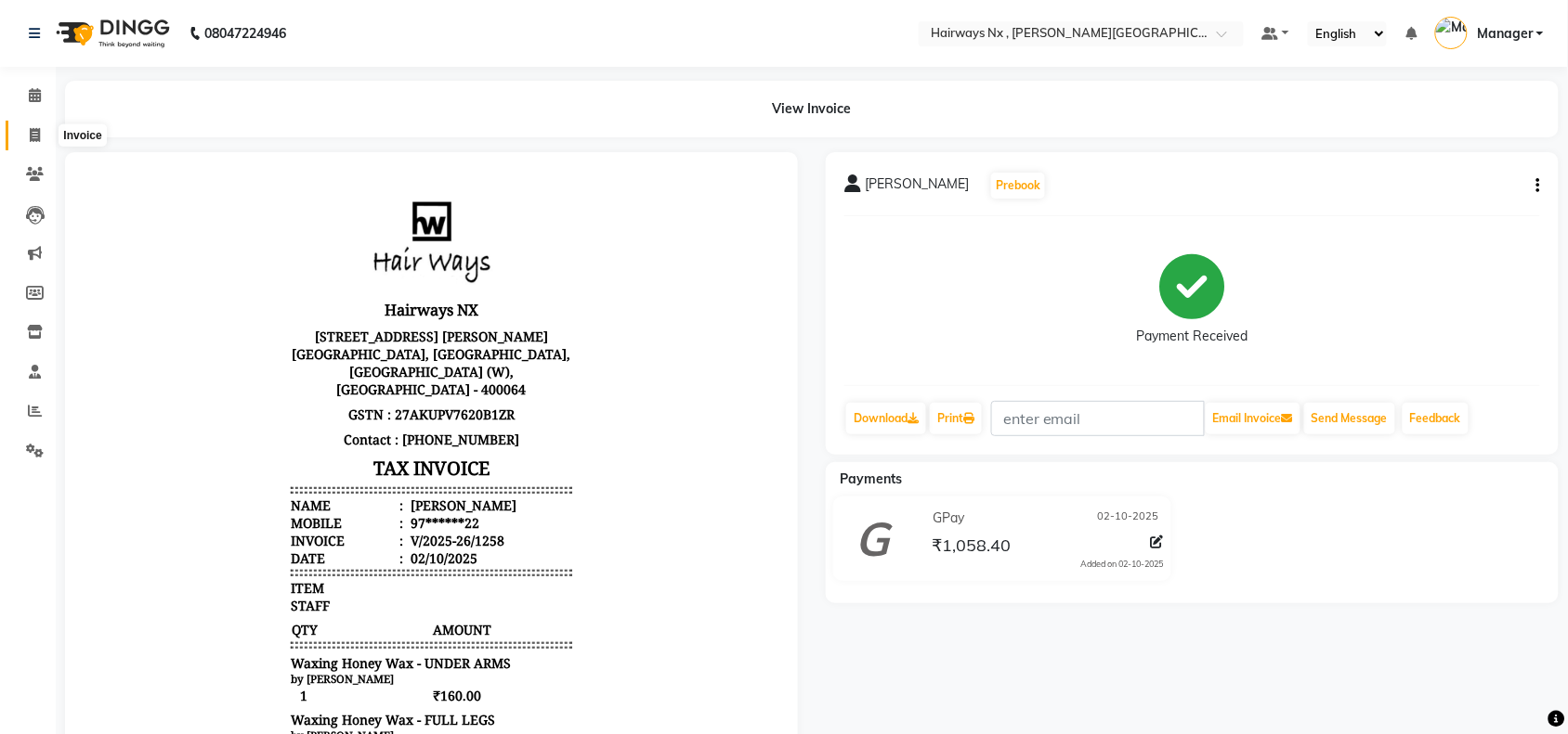
click at [21, 135] on span at bounding box center [34, 136] width 32 height 22
select select "778"
select select "service"
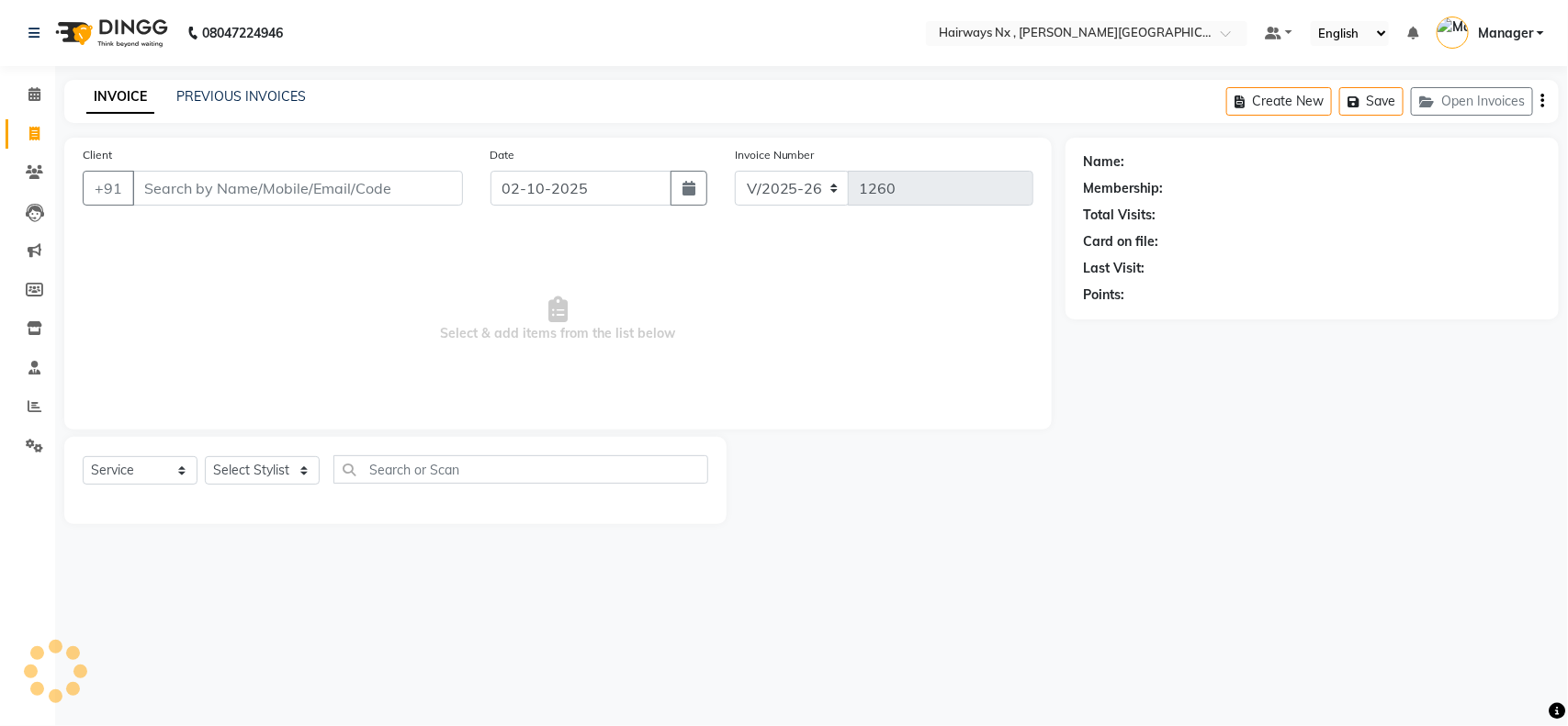
click at [193, 186] on input "Client" at bounding box center [297, 188] width 331 height 35
click at [226, 184] on input "Client" at bounding box center [297, 188] width 331 height 35
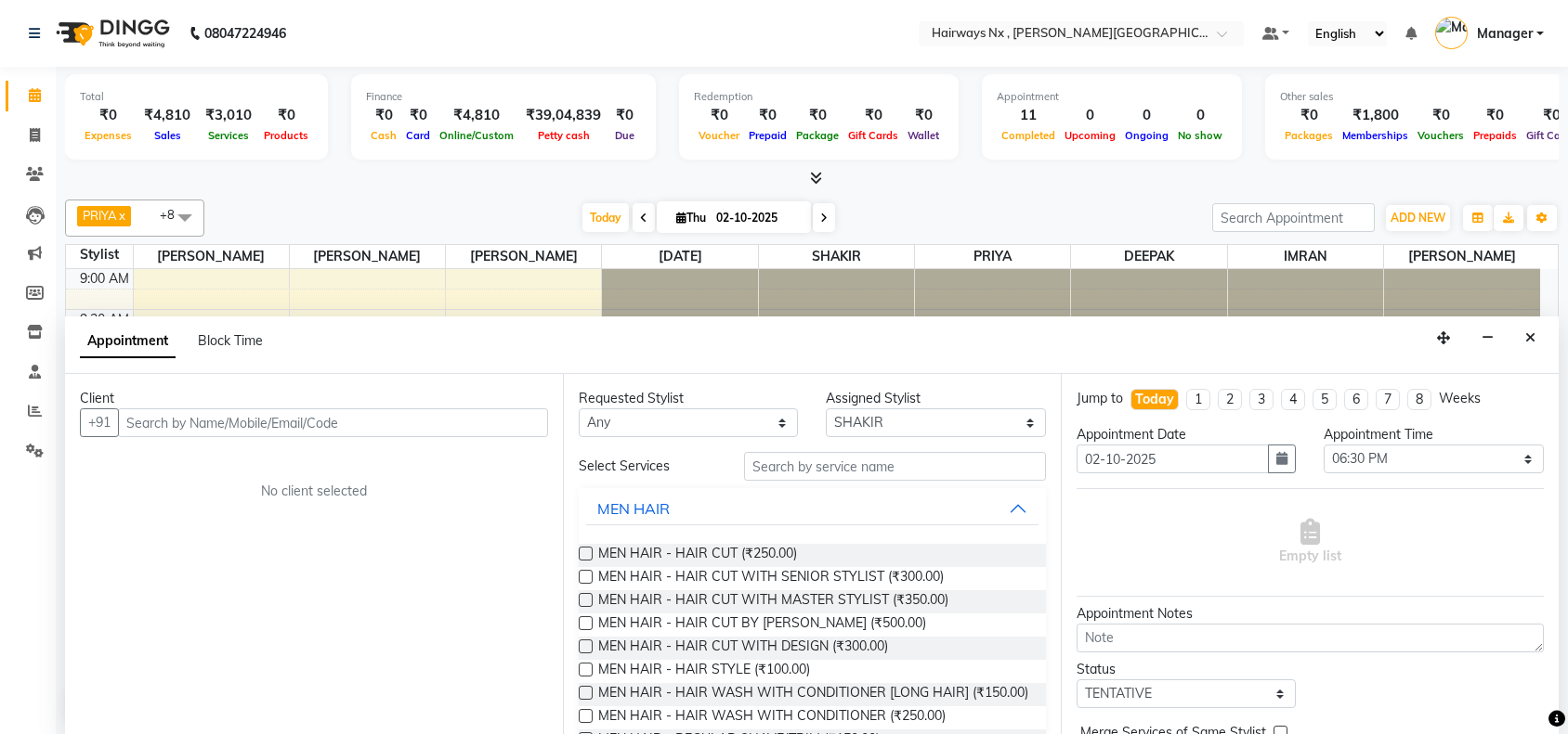
select select "67654"
select select "1110"
select select "tentative"
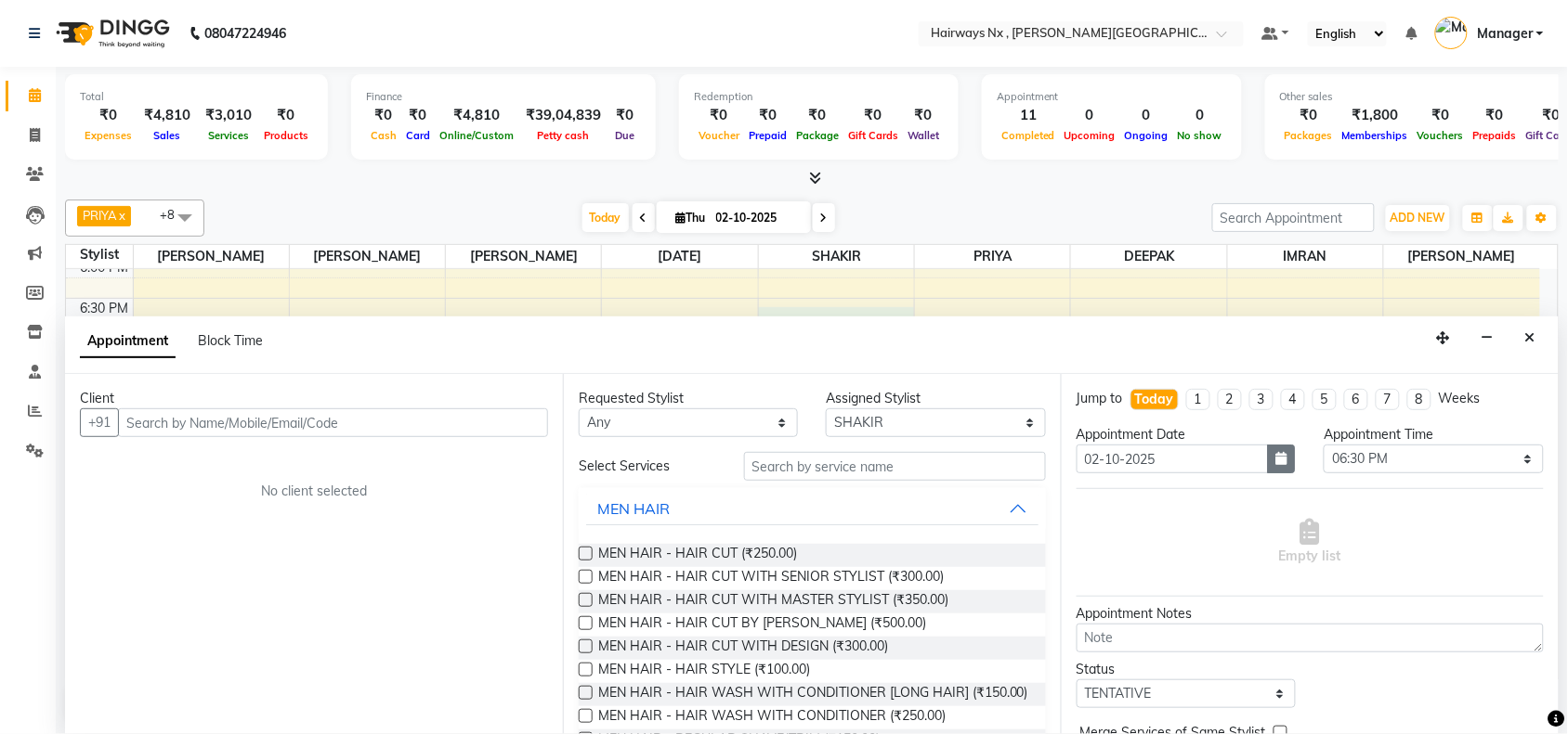
click at [1268, 465] on button "button" at bounding box center [1282, 459] width 27 height 28
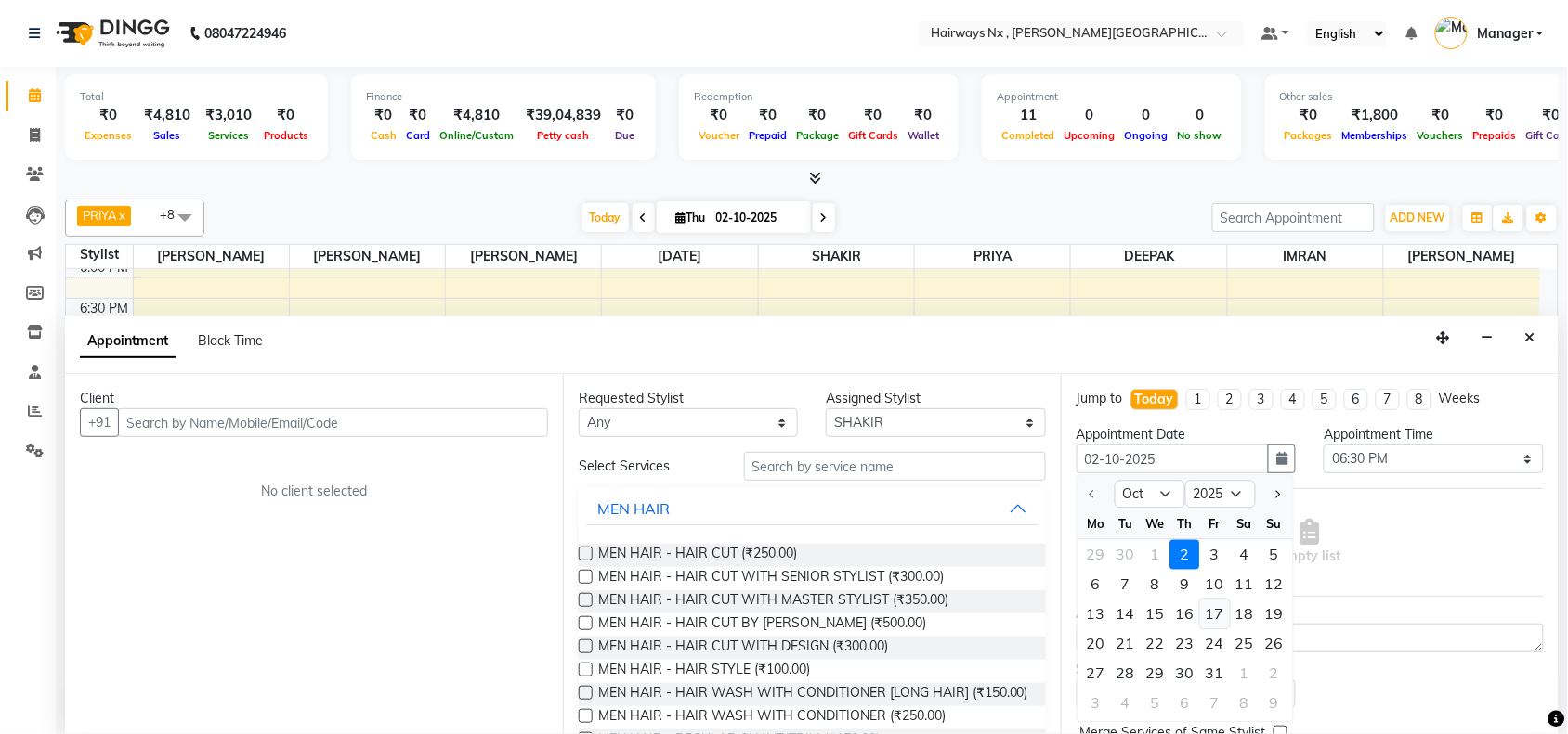
click at [1219, 612] on div "17" at bounding box center [1215, 614] width 29 height 29
type input "[DATE]"
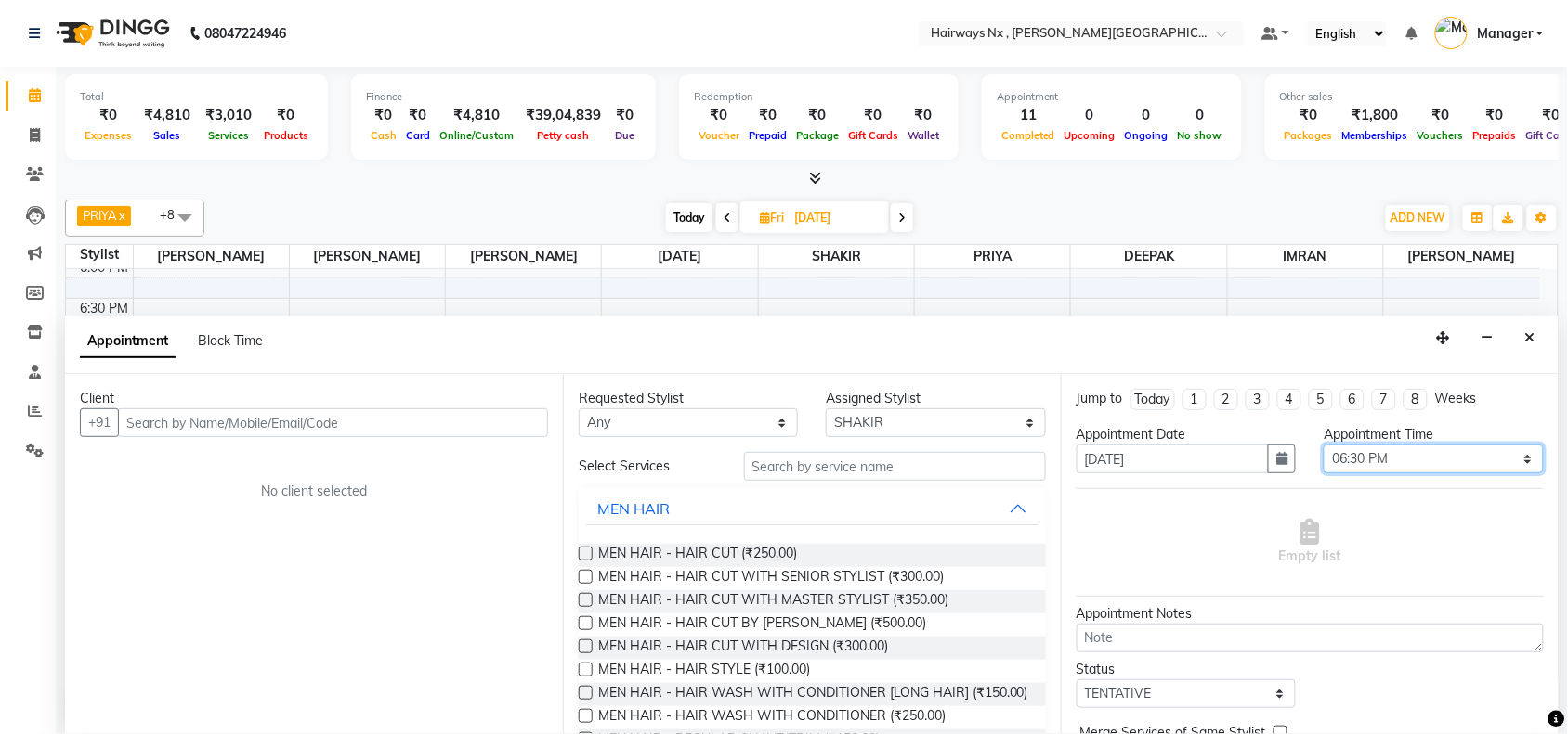
click at [1391, 465] on select "Select 10:00 AM 10:15 AM 10:30 AM 10:45 AM 11:00 AM 11:15 AM 11:30 AM 11:45 AM …" at bounding box center [1434, 459] width 220 height 28
select select "1080"
click at [1324, 445] on select "Select 10:00 AM 10:15 AM 10:30 AM 10:45 AM 11:00 AM 11:15 AM 11:30 AM 11:45 AM …" at bounding box center [1434, 459] width 220 height 28
click at [838, 430] on select "Select [PERSON_NAME] DEEPAK [PERSON_NAME] [PERSON_NAME] Manager [PERSON_NAME] P…" at bounding box center [936, 422] width 220 height 28
select select "76846"
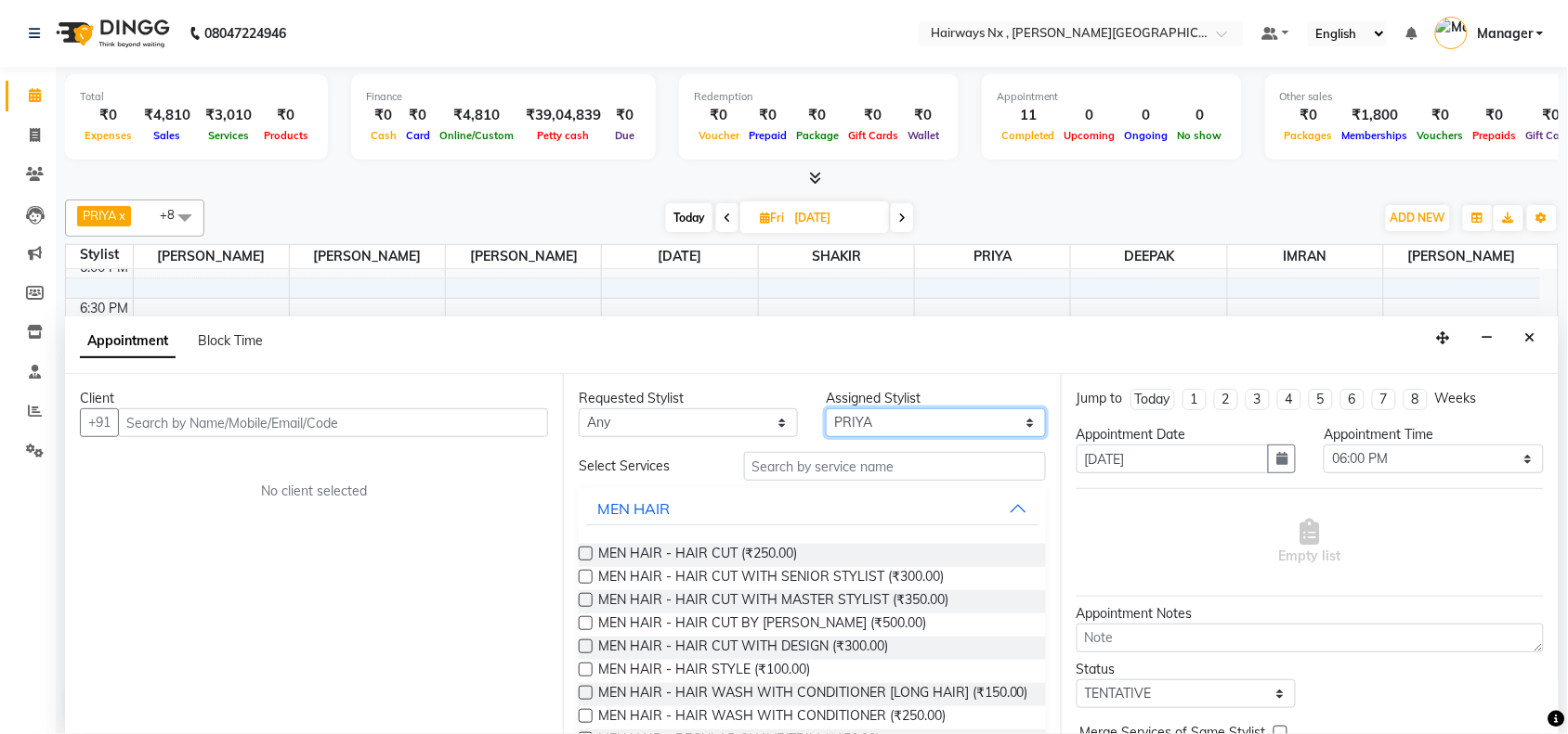
click at [827, 409] on select "Select [PERSON_NAME] DEEPAK [PERSON_NAME] [PERSON_NAME] Manager [PERSON_NAME] P…" at bounding box center [936, 422] width 220 height 28
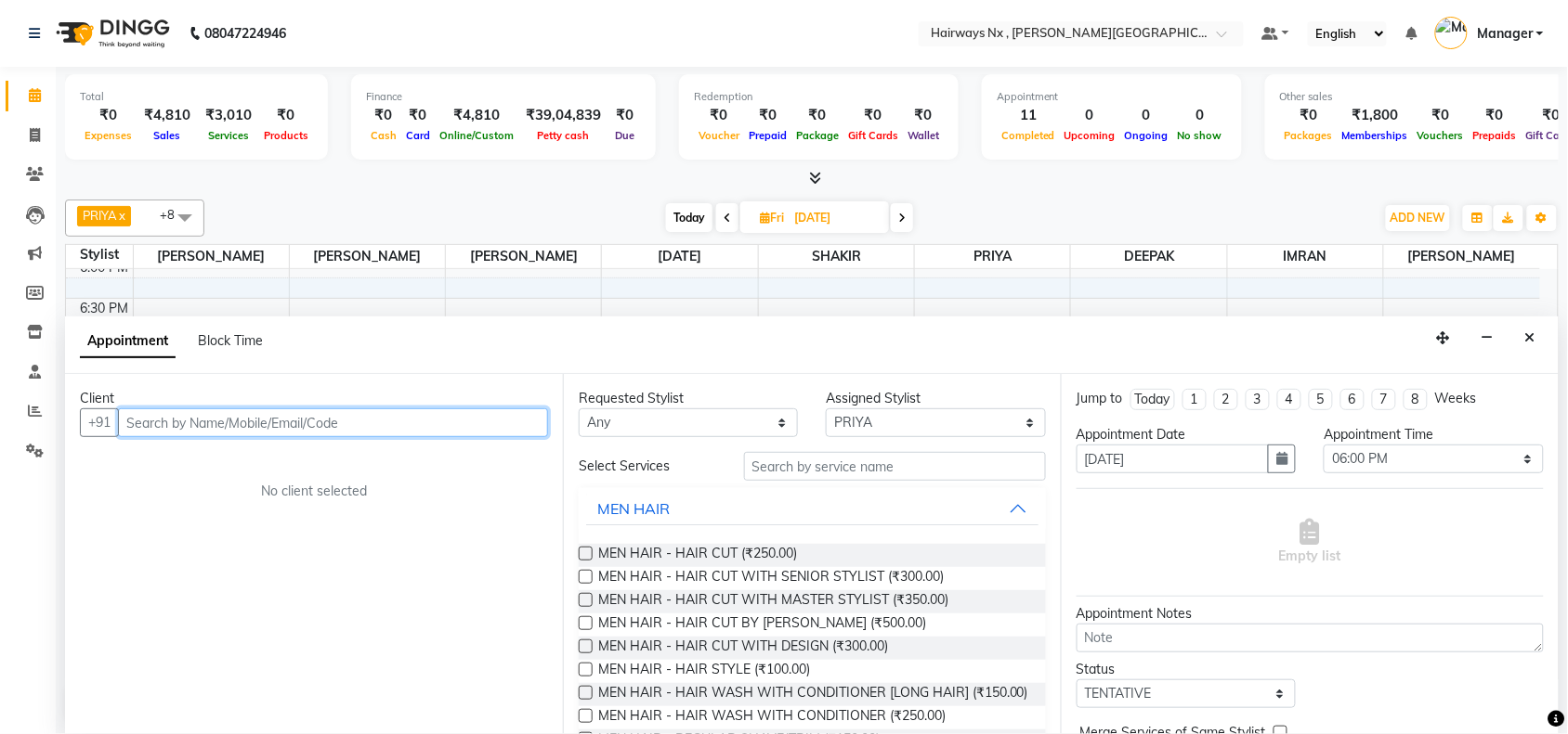
click at [428, 423] on input "text" at bounding box center [332, 422] width 430 height 28
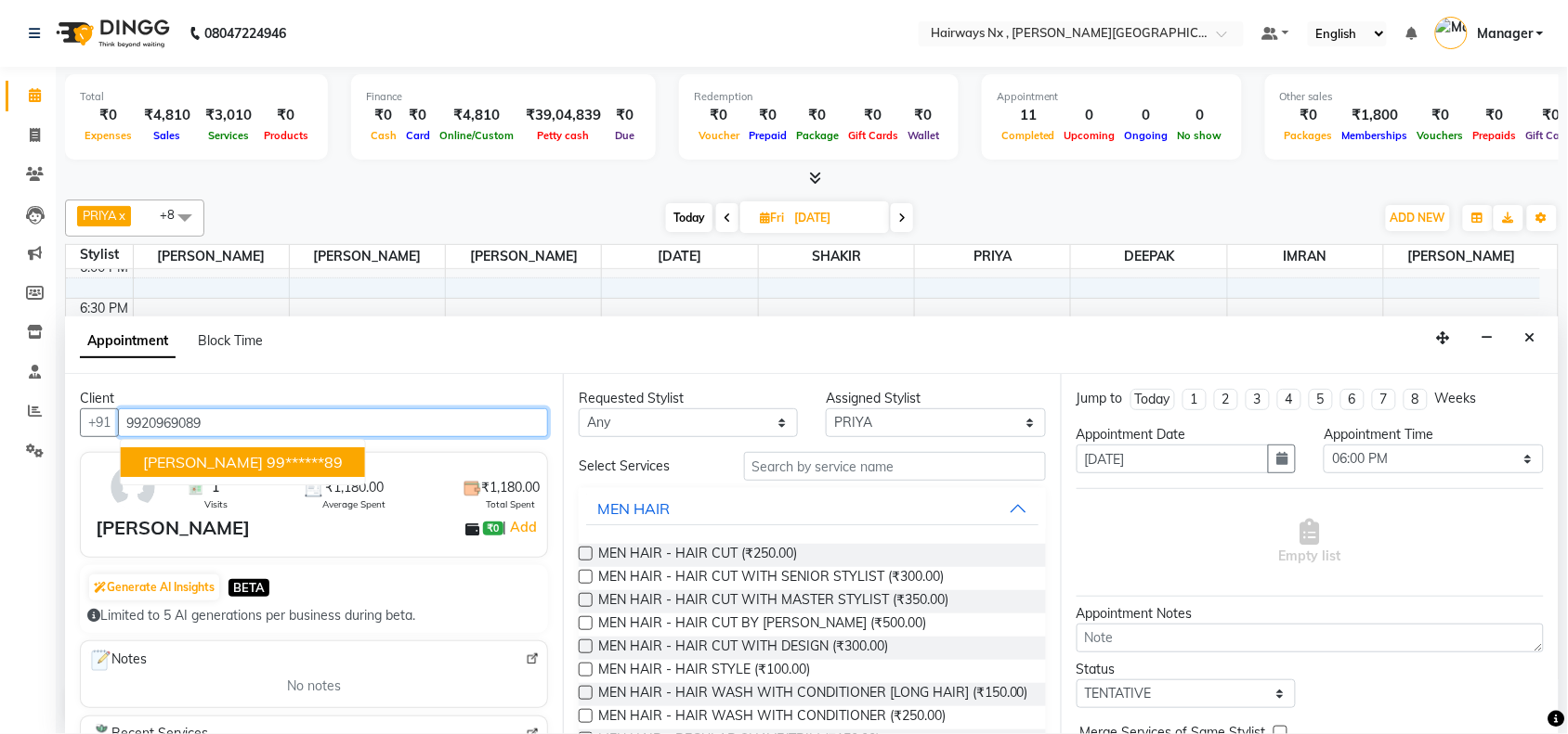
click at [267, 470] on ngb-highlight "99******89" at bounding box center [305, 462] width 76 height 19
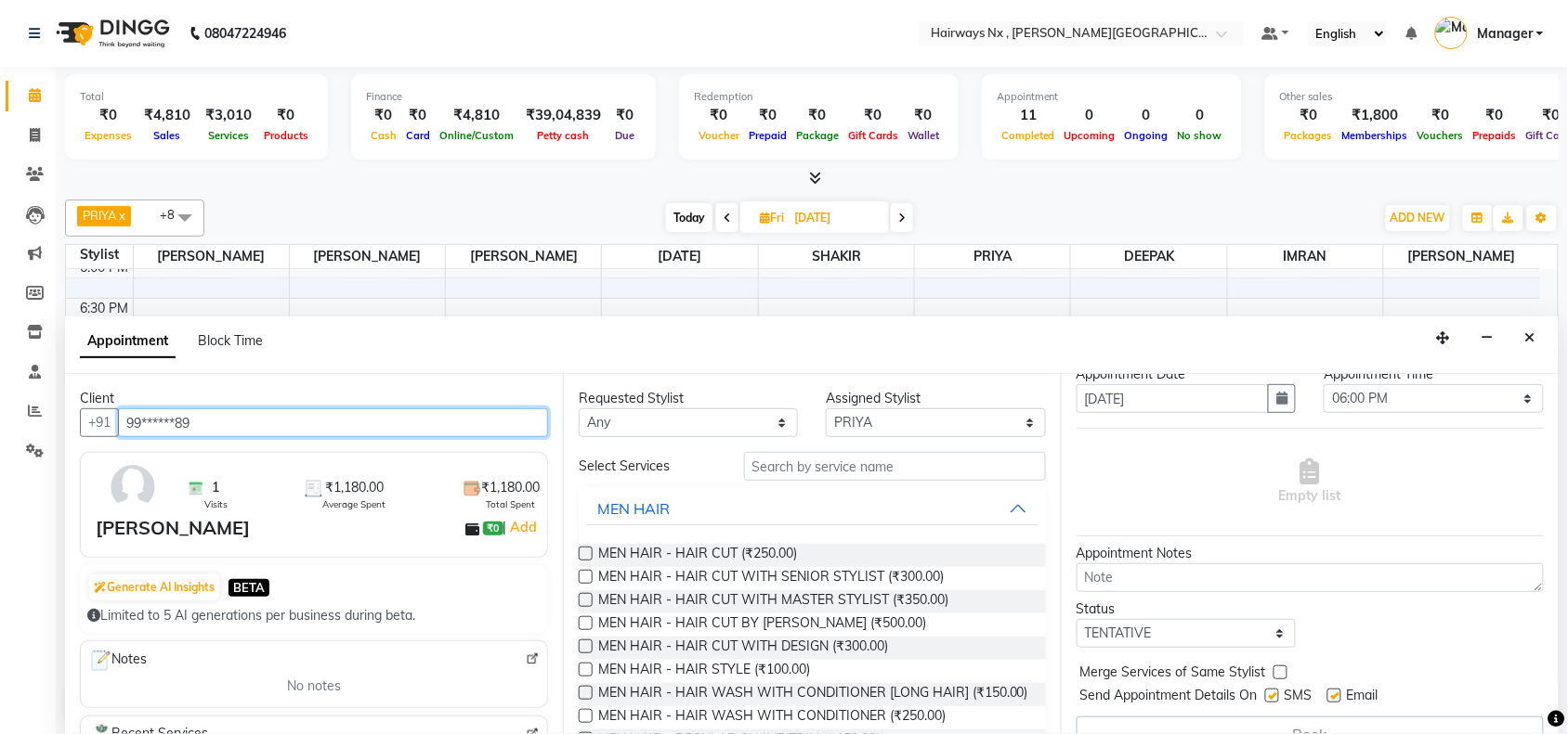
scroll to position [94, 0]
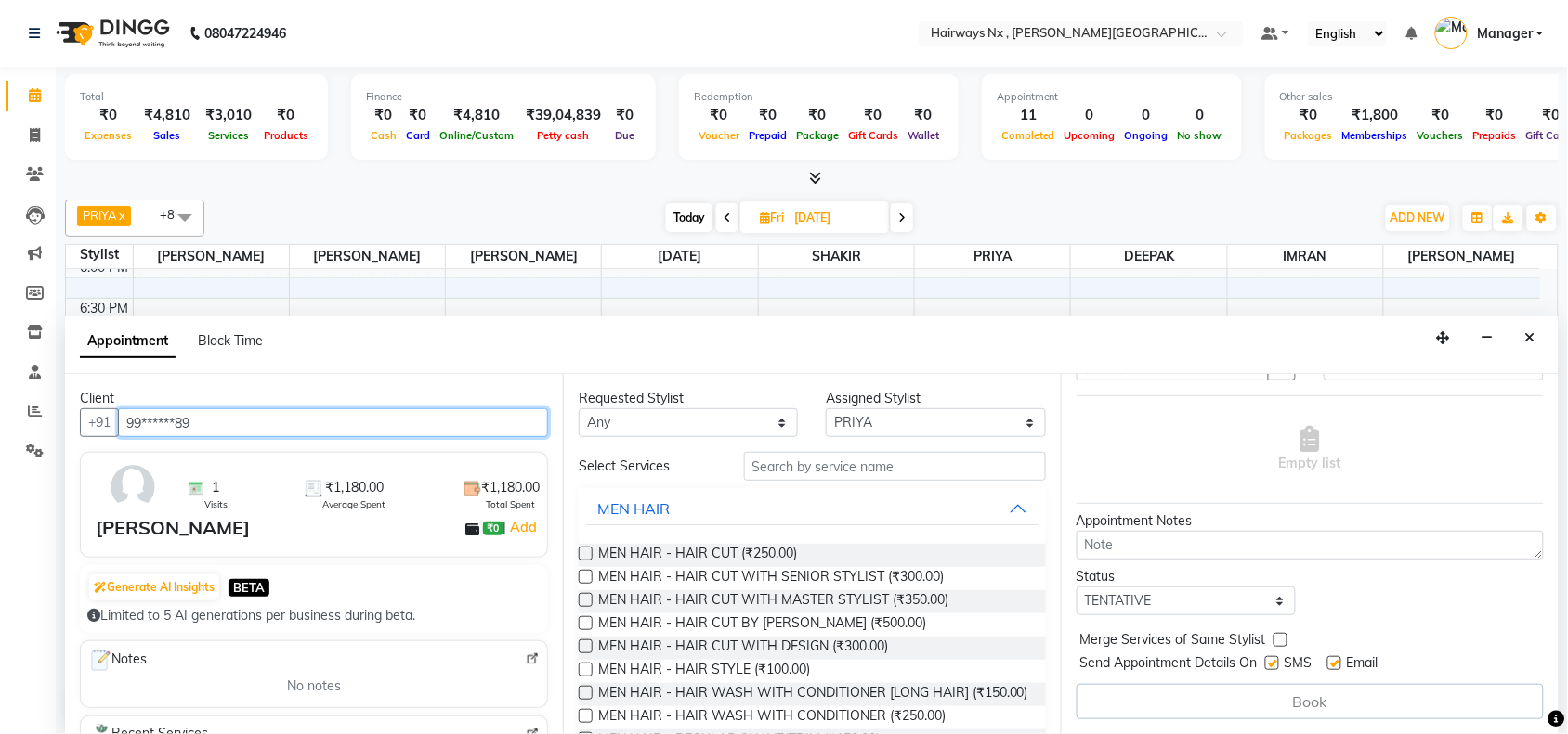
type input "99******89"
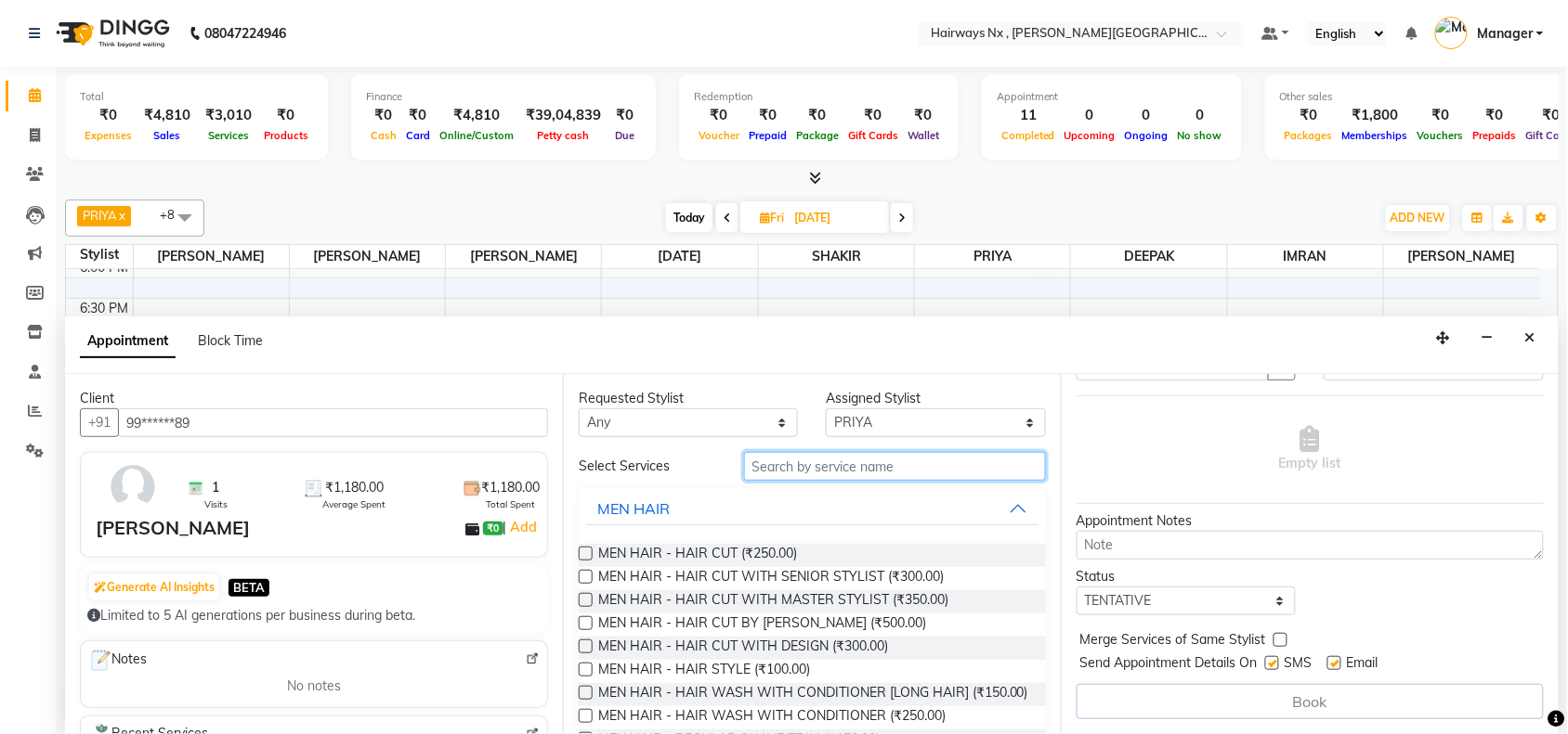
click at [842, 465] on input "text" at bounding box center [895, 465] width 302 height 28
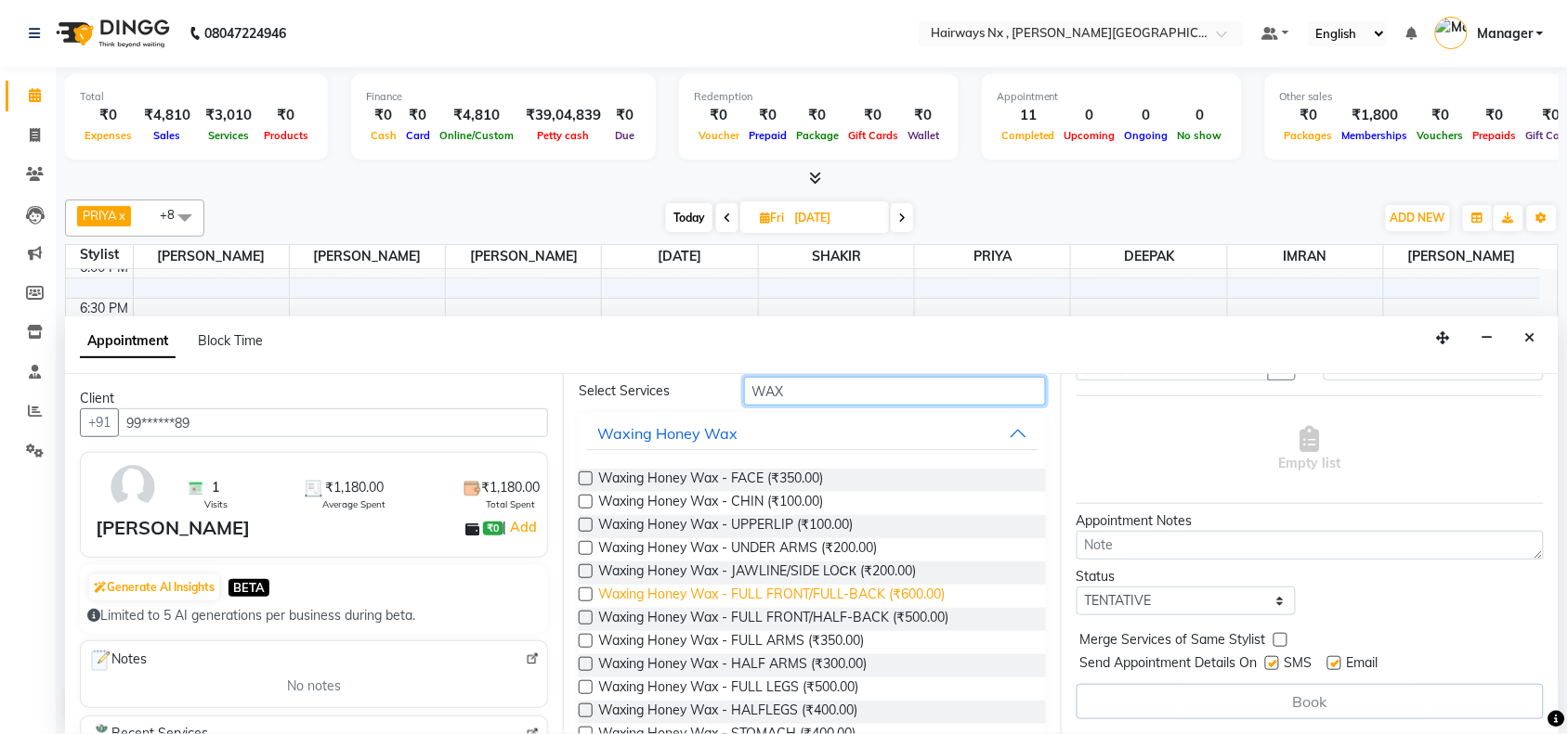
scroll to position [116, 0]
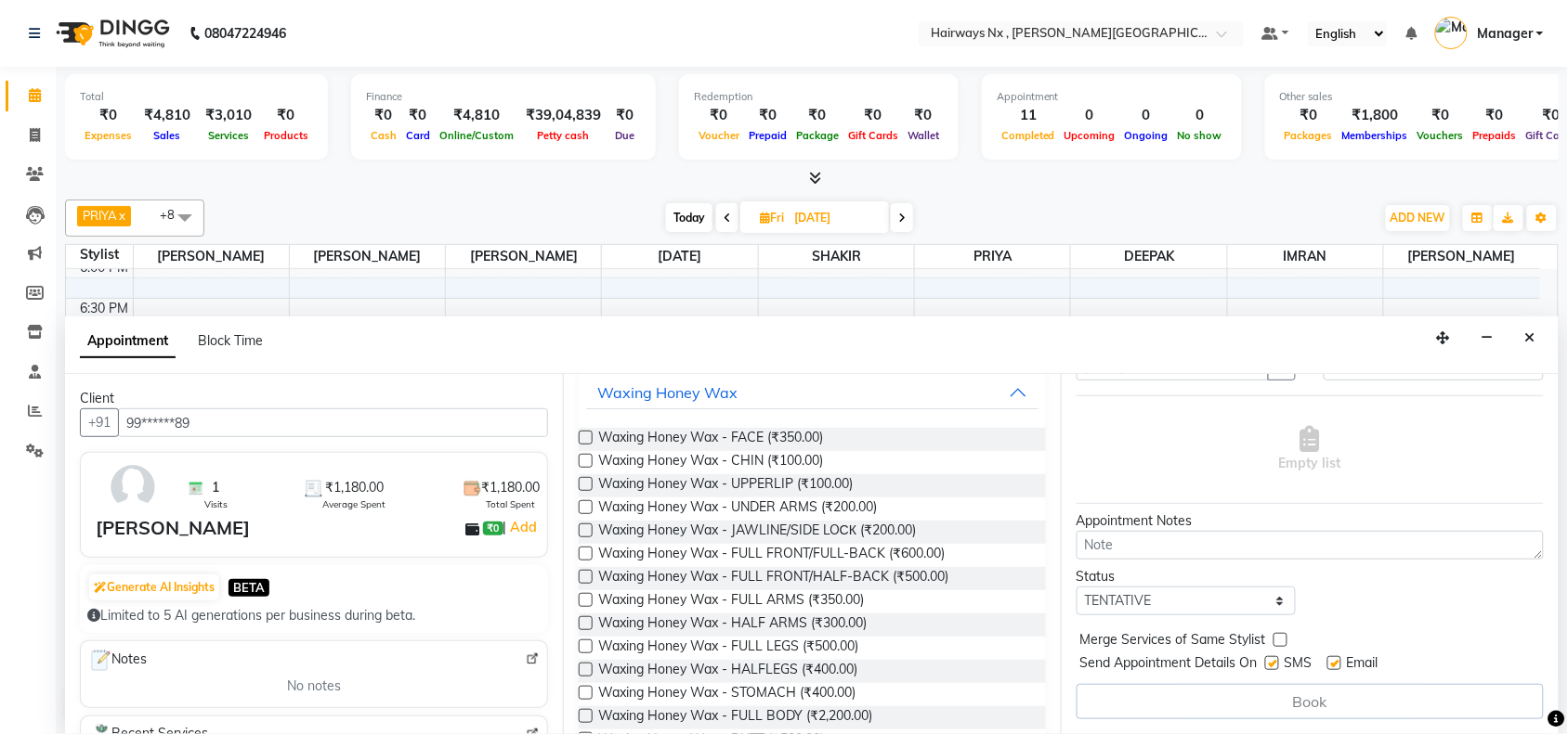
type input "WAX"
click at [583, 596] on label at bounding box center [585, 600] width 14 height 14
click at [583, 596] on input "checkbox" at bounding box center [584, 602] width 12 height 12
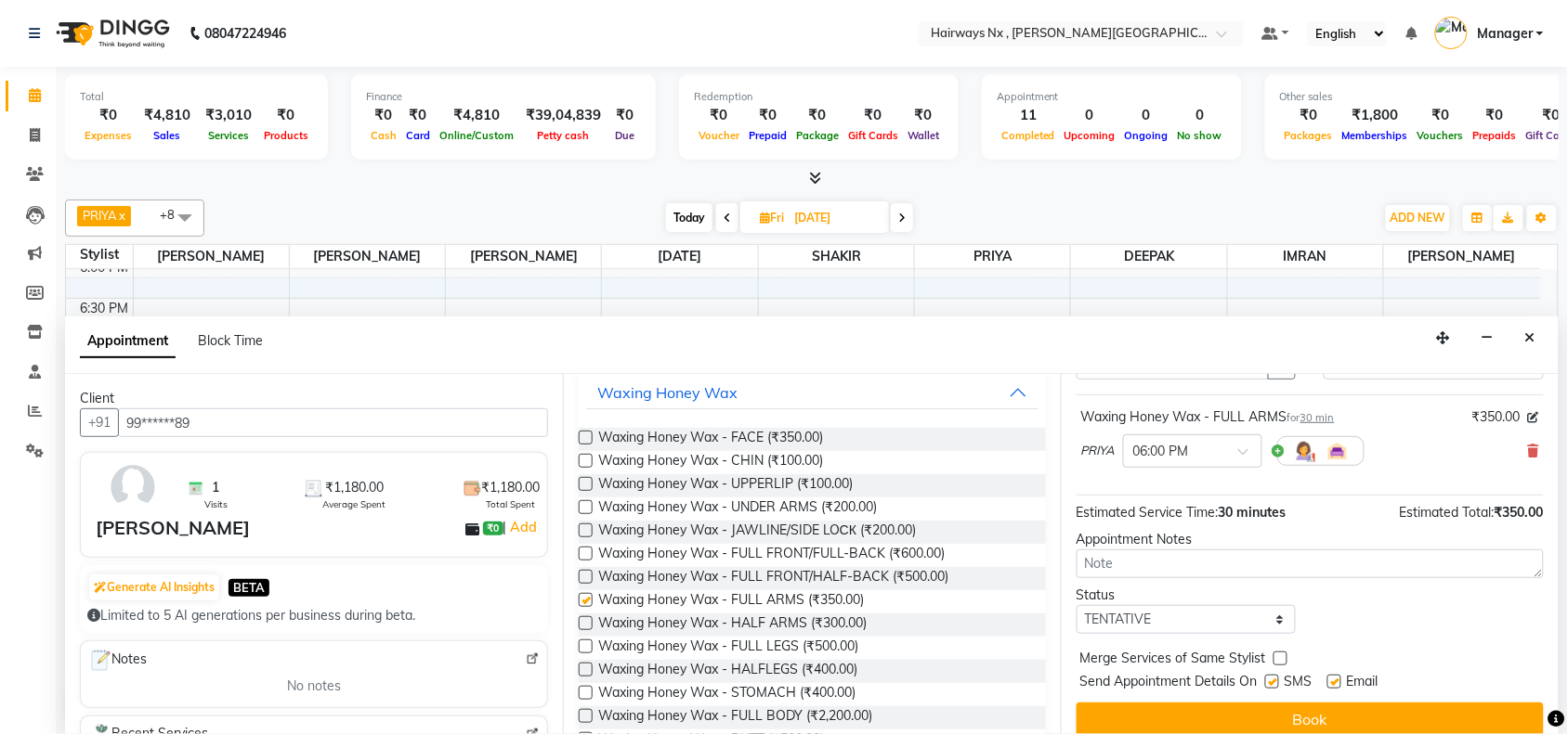
checkbox input "false"
click at [588, 643] on label at bounding box center [585, 647] width 14 height 14
click at [588, 643] on input "checkbox" at bounding box center [584, 648] width 12 height 12
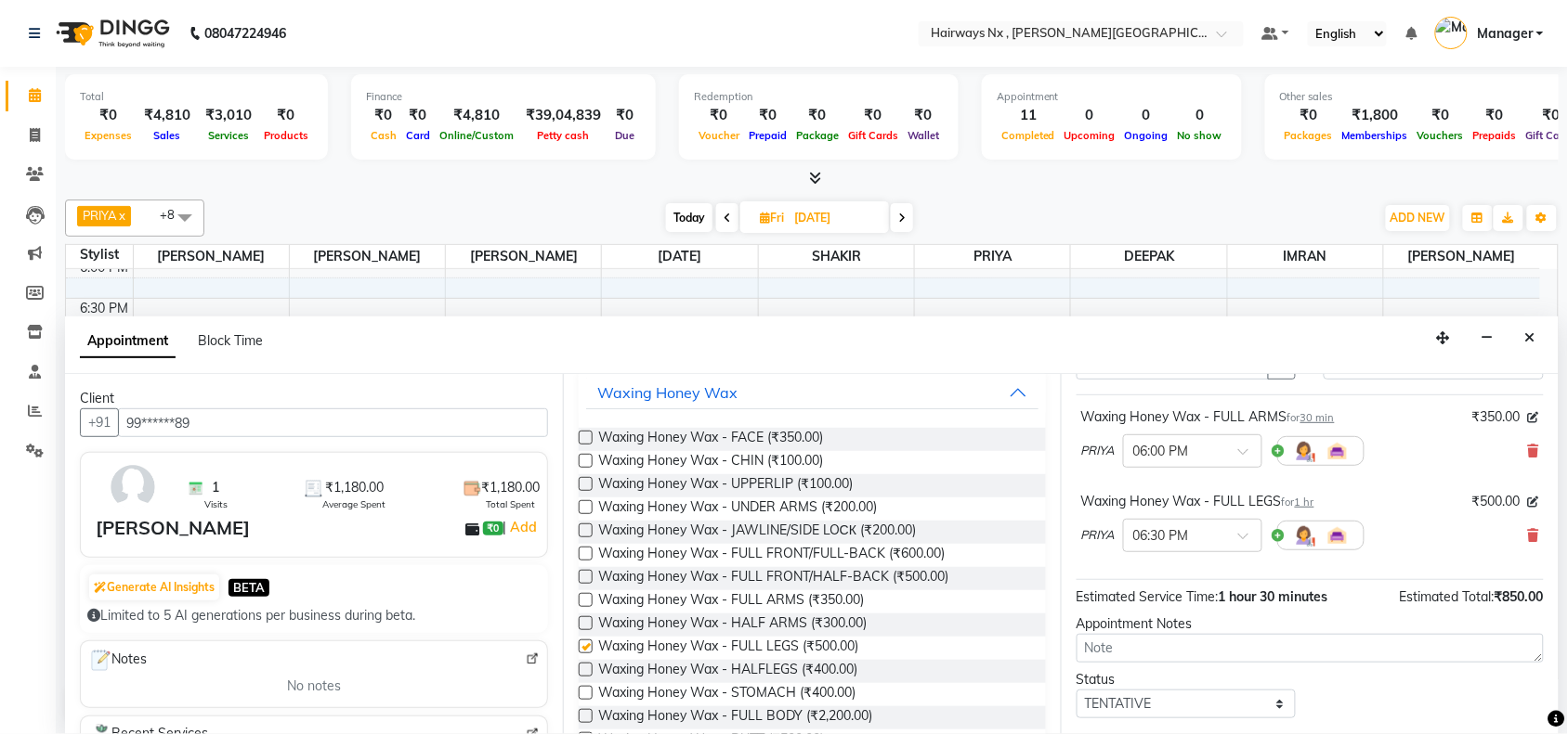
checkbox input "false"
click at [582, 504] on label at bounding box center [585, 508] width 14 height 14
click at [582, 504] on input "checkbox" at bounding box center [584, 509] width 12 height 12
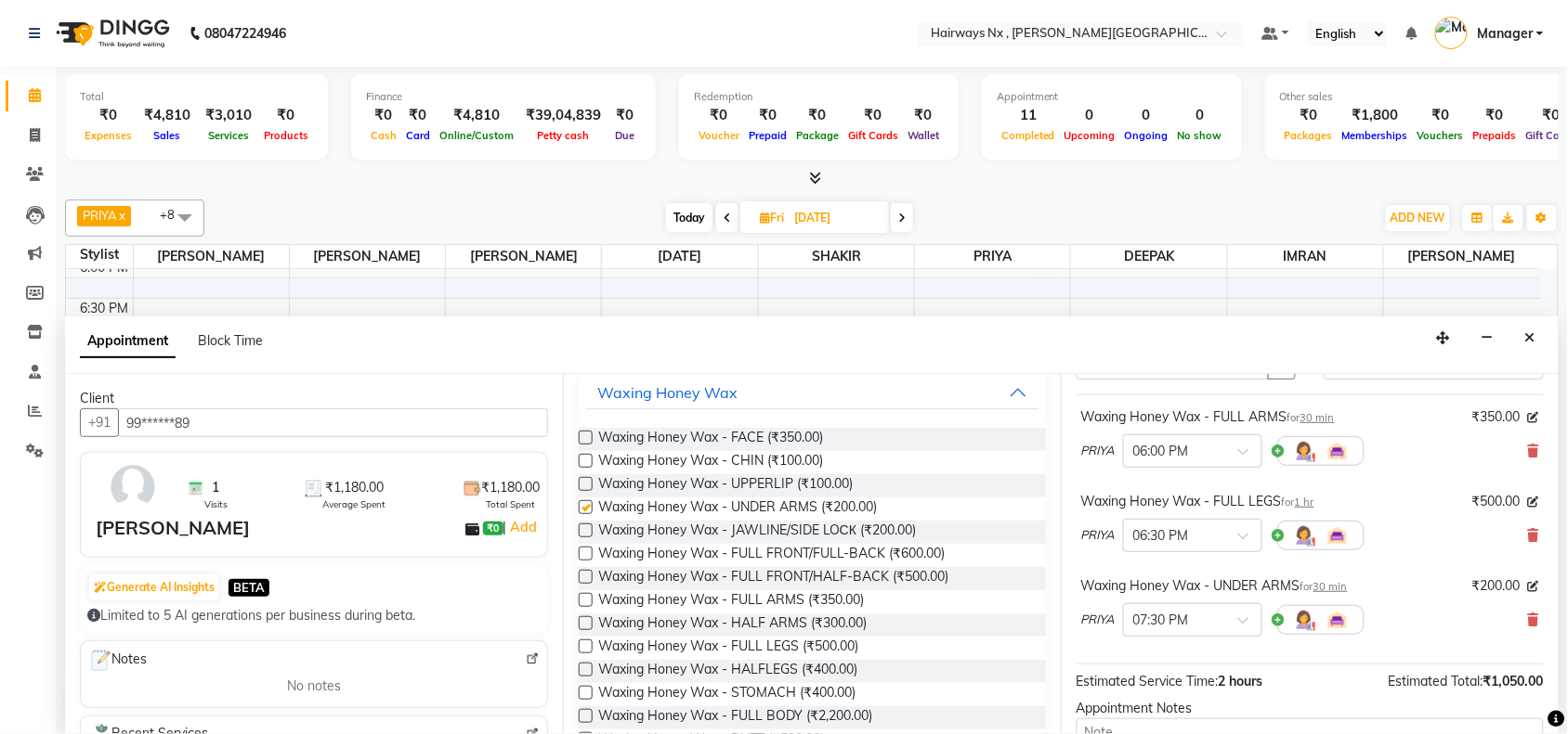
checkbox input "false"
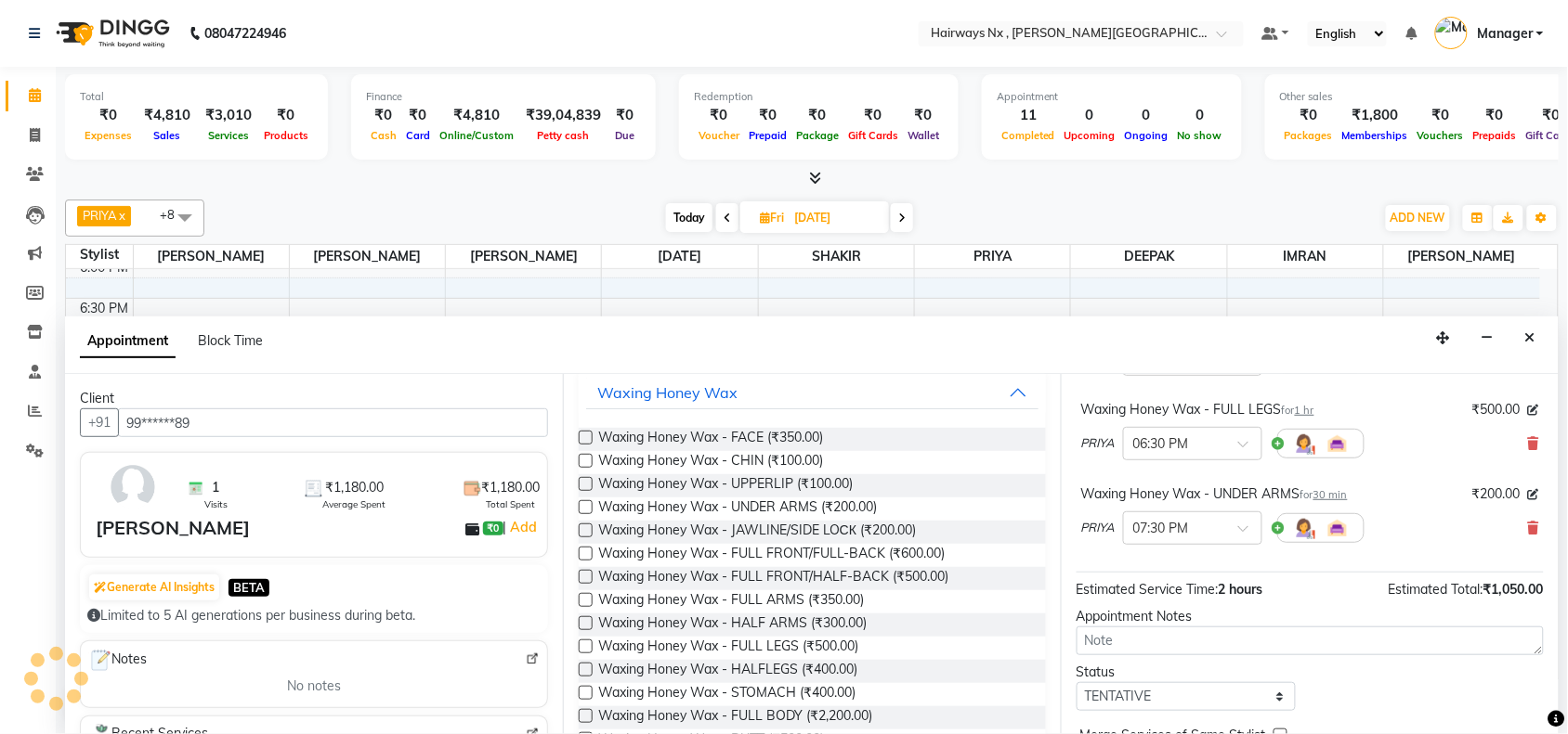
scroll to position [280, 0]
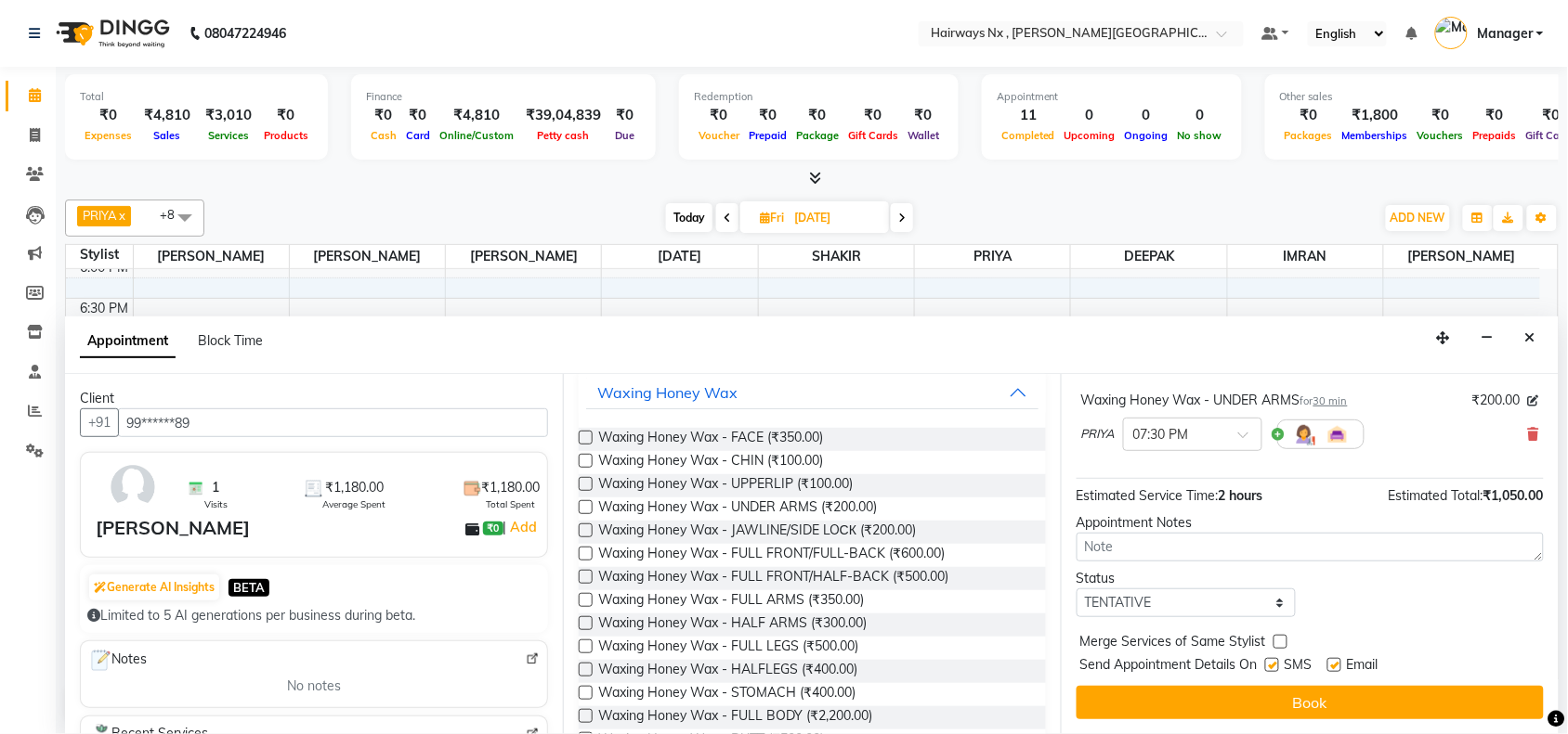
click at [1269, 663] on label at bounding box center [1272, 665] width 14 height 14
click at [1269, 663] on input "checkbox" at bounding box center [1271, 666] width 12 height 12
checkbox input "false"
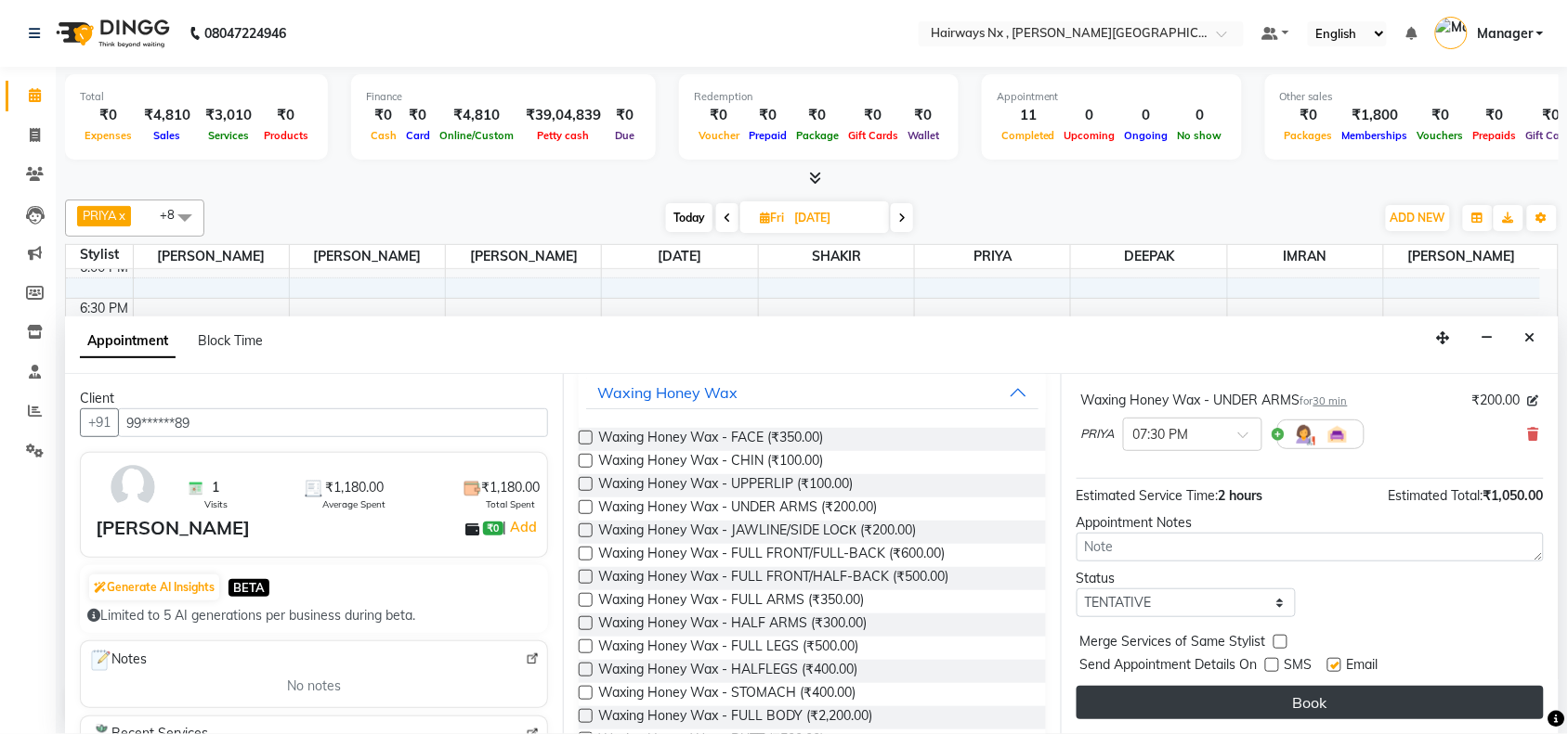
click at [1295, 698] on button "Book" at bounding box center [1310, 703] width 467 height 33
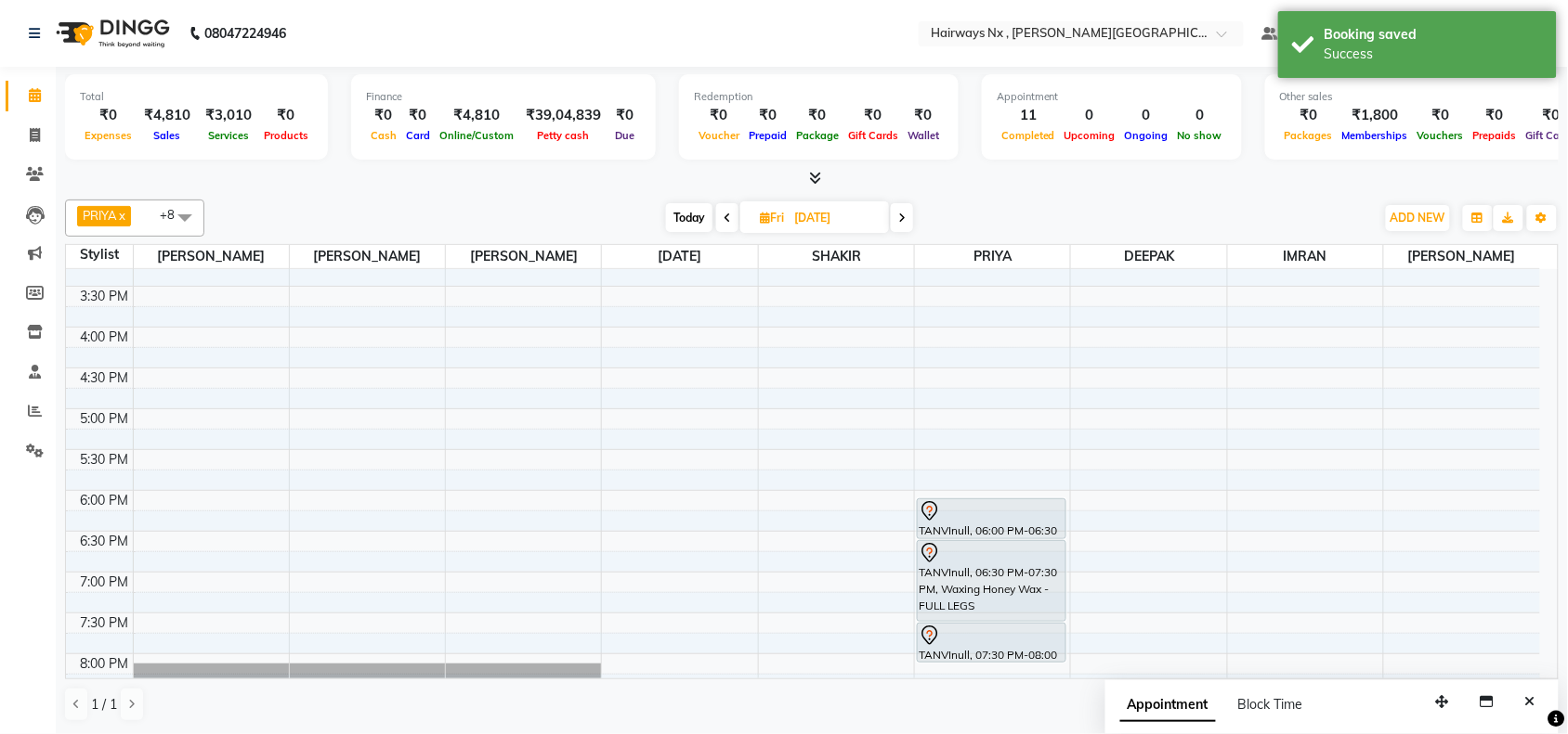
scroll to position [515, 0]
click at [870, 217] on input "[DATE]" at bounding box center [835, 218] width 93 height 27
select select "10"
select select "2025"
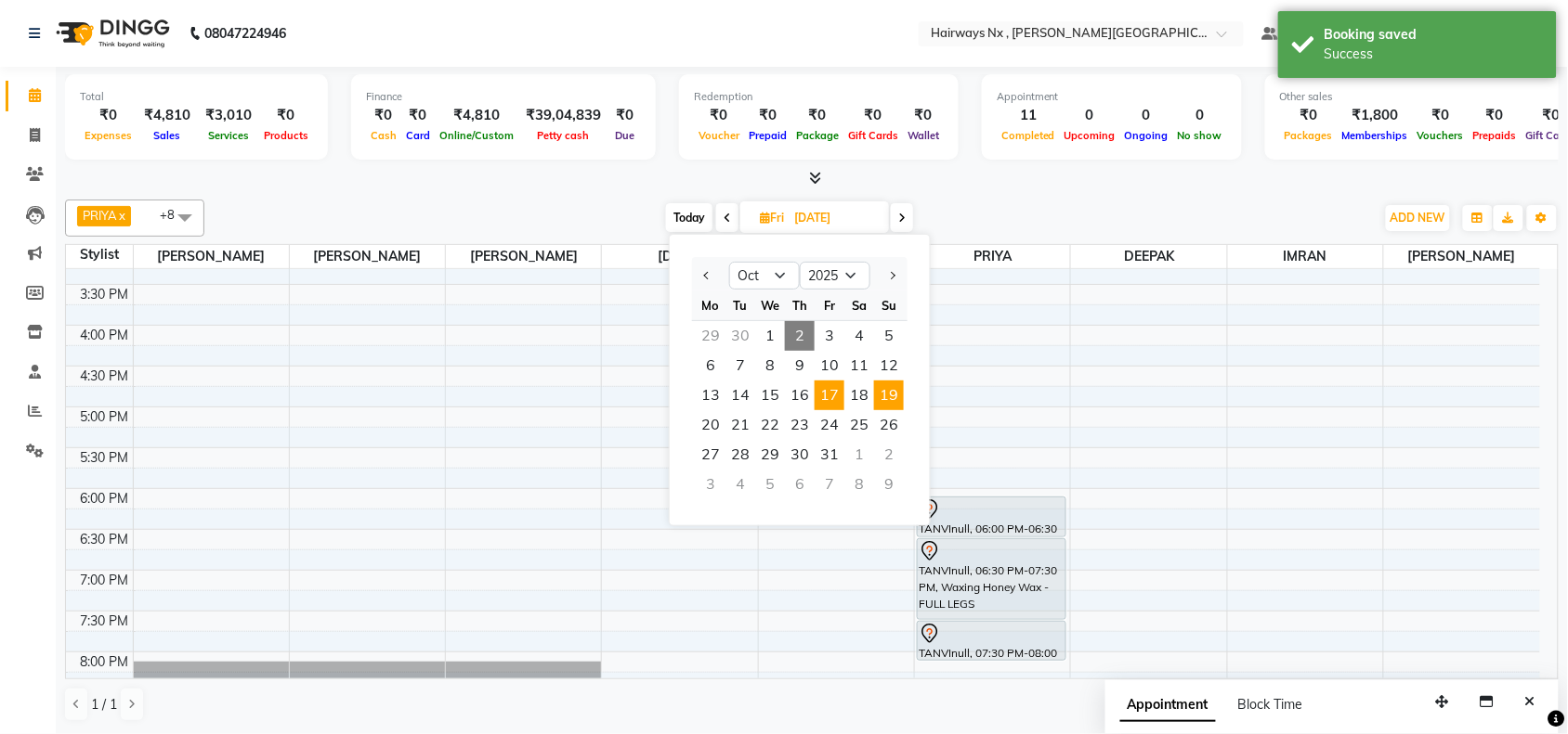
click at [889, 392] on span "19" at bounding box center [888, 395] width 29 height 29
type input "[DATE]"
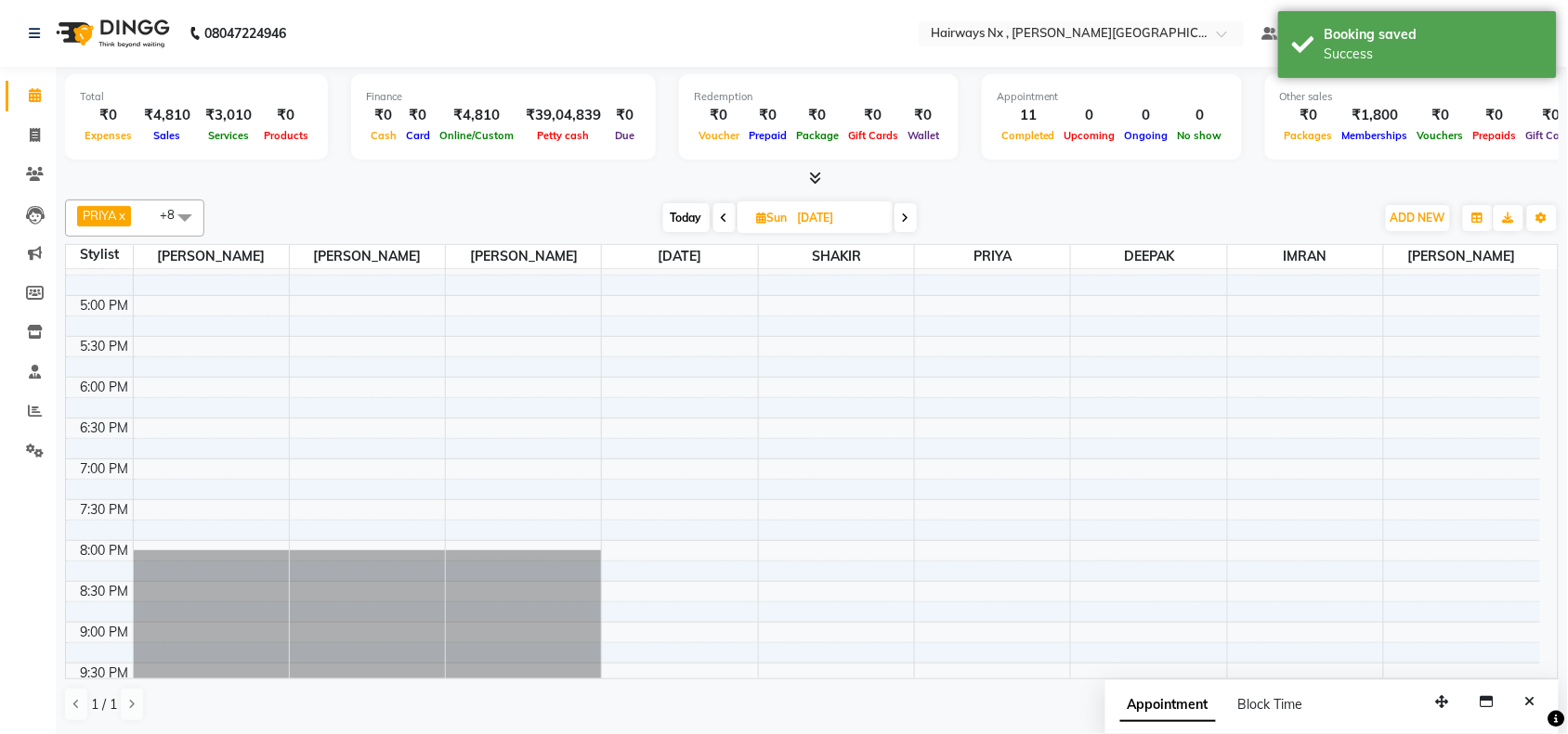
scroll to position [747, 0]
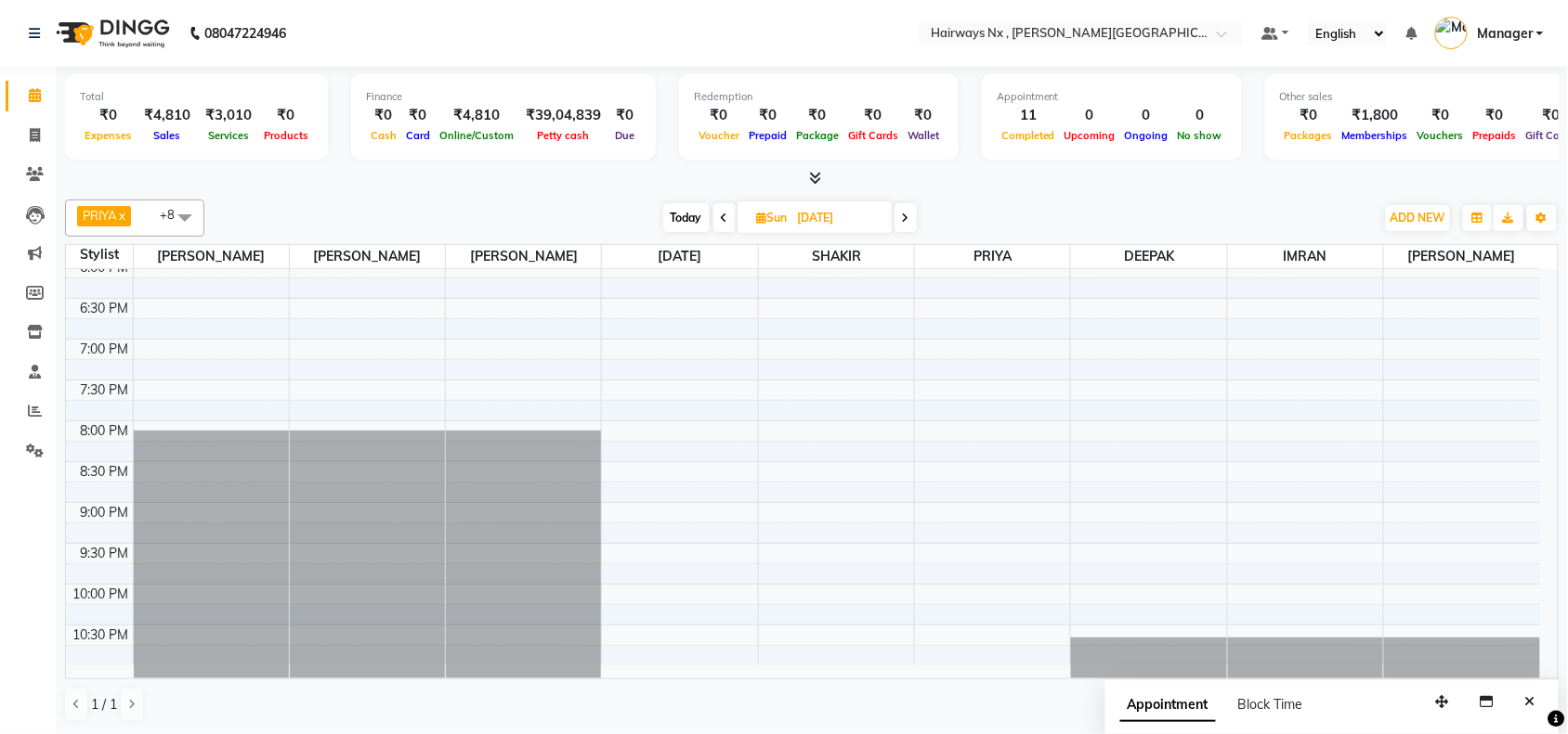
click at [999, 434] on div "9:00 AM 9:30 AM 10:00 AM 10:30 AM 11:00 AM 11:30 AM 12:00 PM 12:30 PM 1:00 PM 1…" at bounding box center [802, 94] width 1474 height 1143
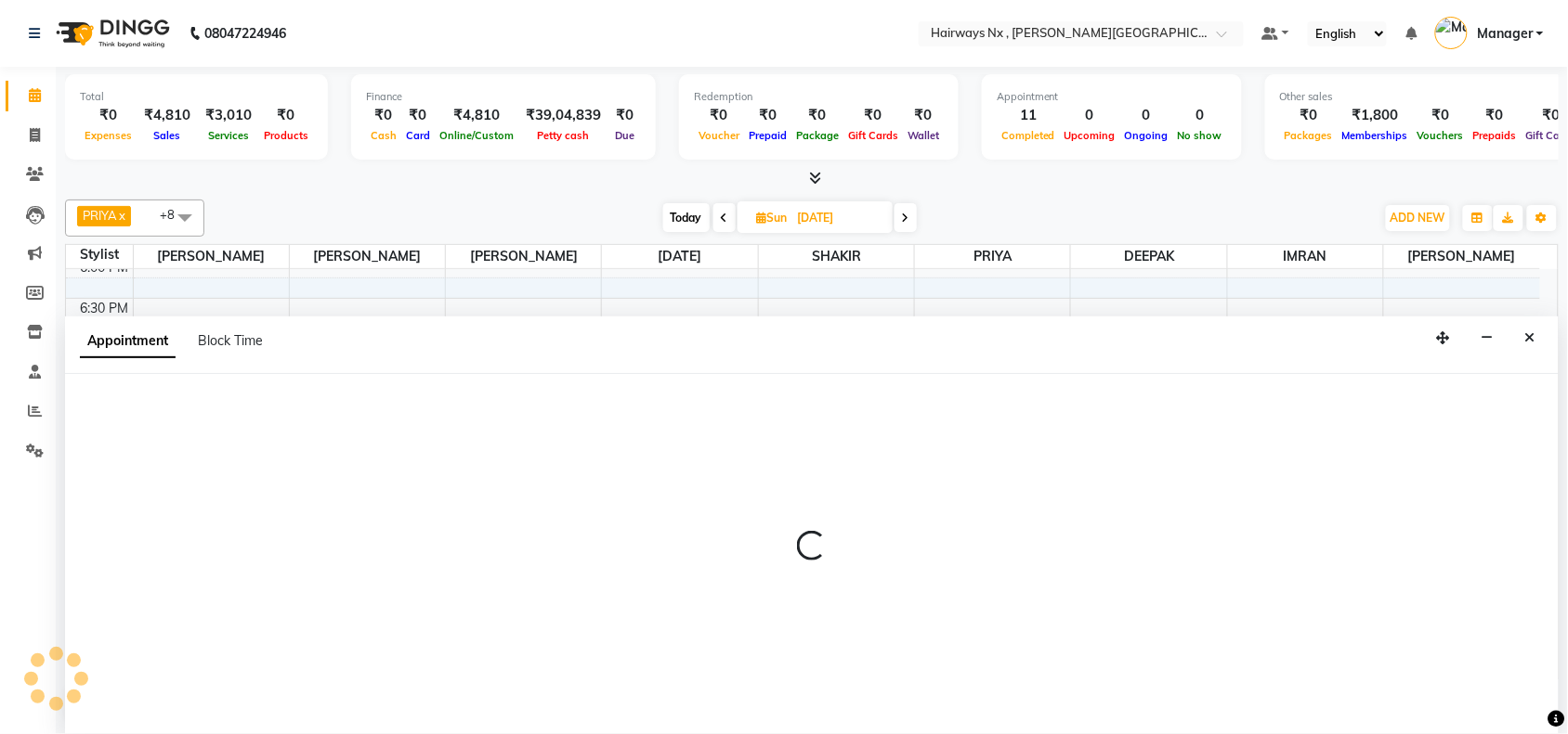
select select "76846"
select select "tentative"
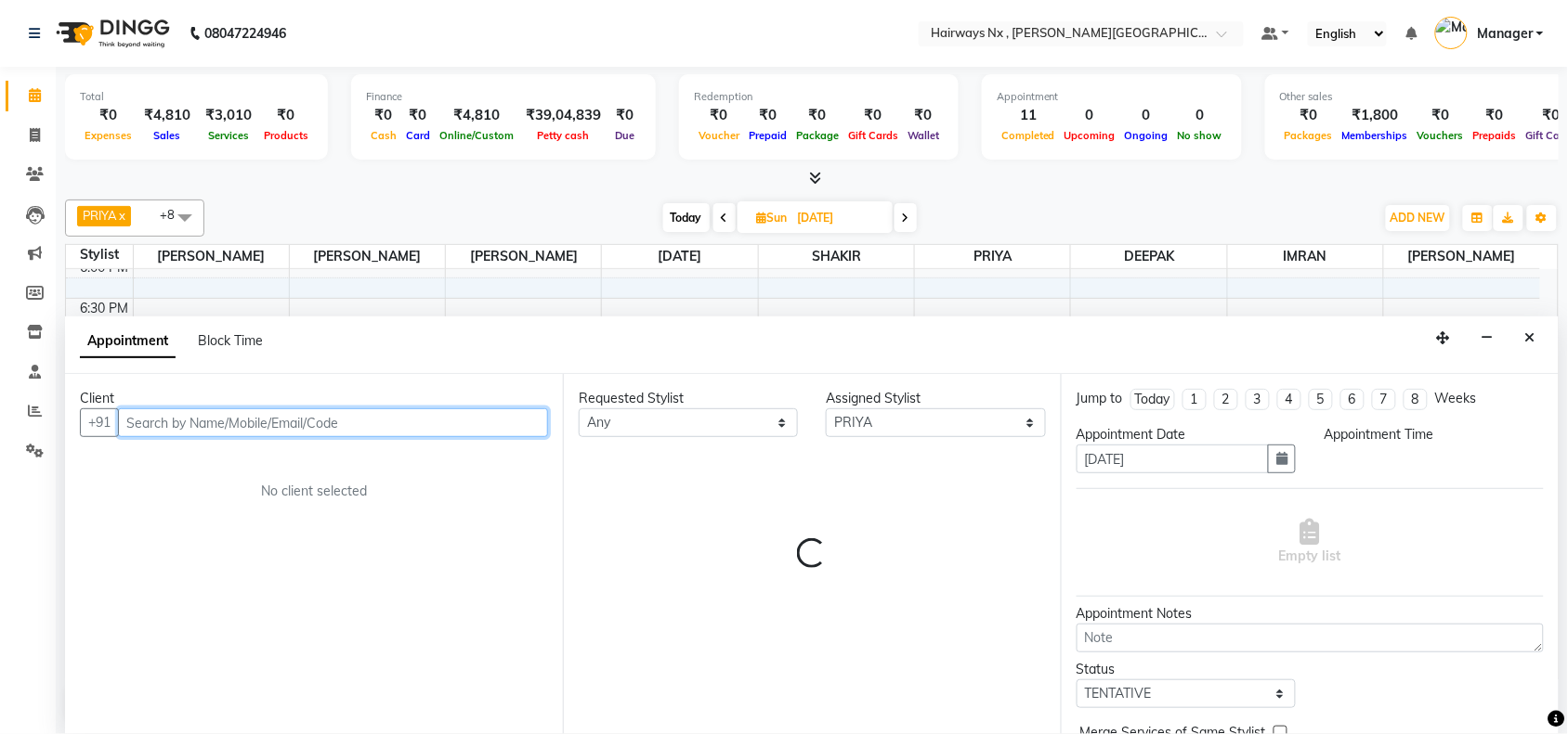
select select "1200"
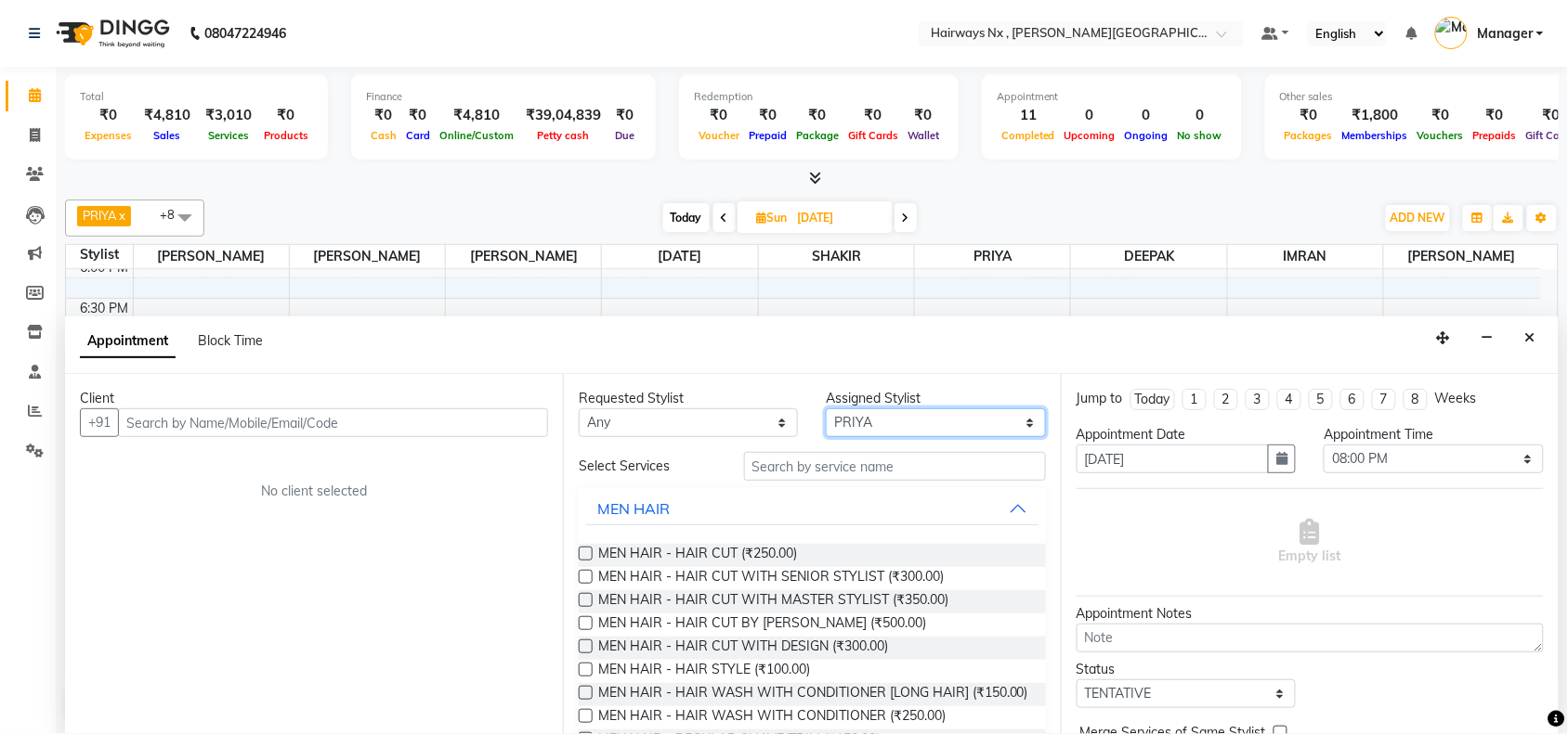
click at [926, 414] on select "Select [PERSON_NAME] DEEPAK [PERSON_NAME] [PERSON_NAME] Manager [PERSON_NAME] P…" at bounding box center [936, 422] width 220 height 28
select select "86029"
click at [827, 409] on select "Select [PERSON_NAME] DEEPAK [PERSON_NAME] [PERSON_NAME] Manager [PERSON_NAME] P…" at bounding box center [936, 422] width 220 height 28
click at [1387, 455] on select "Select 10:00 AM 10:15 AM 10:30 AM 10:45 AM 11:00 AM 11:15 AM 11:30 AM 11:45 AM …" at bounding box center [1434, 459] width 220 height 28
select select "1260"
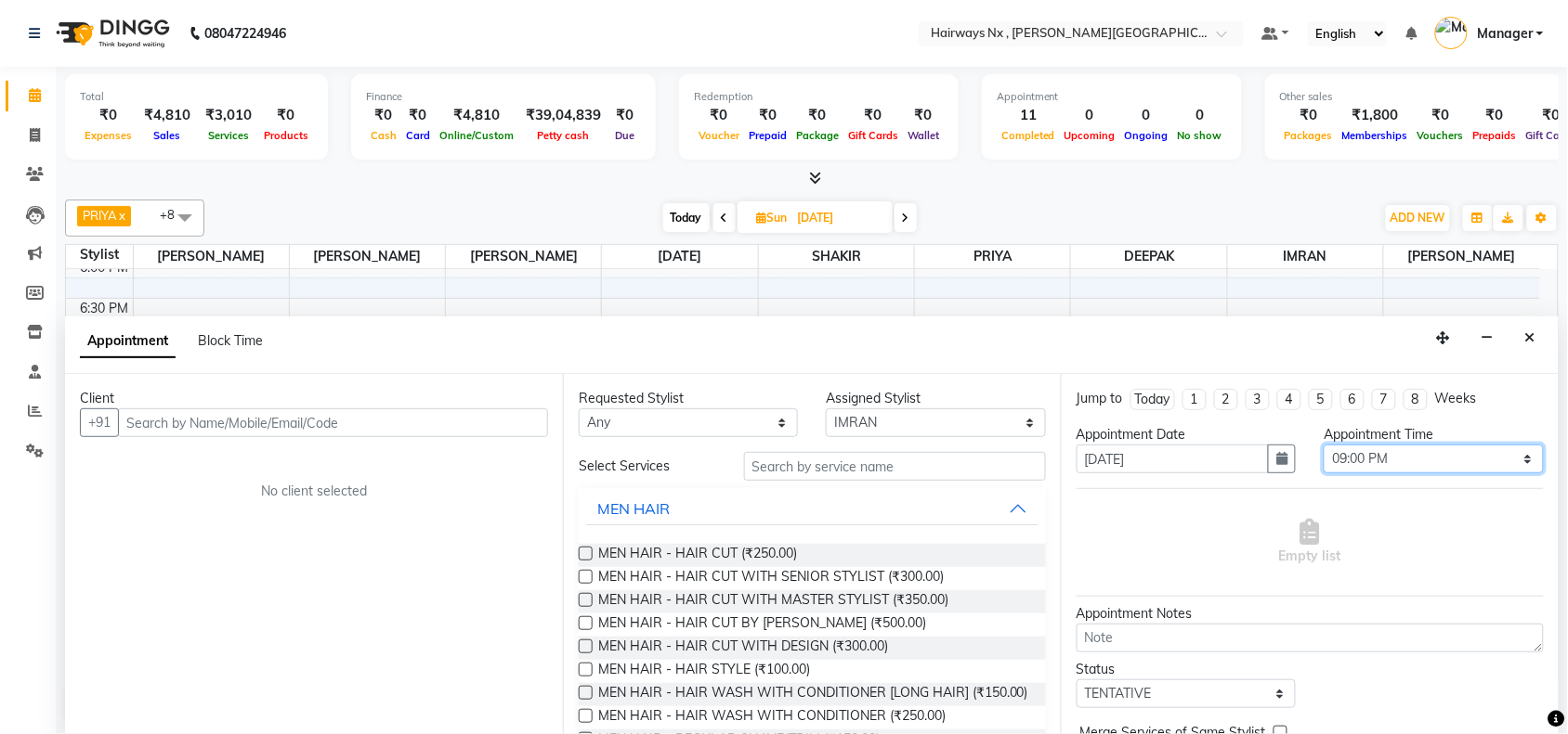
click at [1324, 445] on select "Select 10:00 AM 10:15 AM 10:30 AM 10:45 AM 11:00 AM 11:15 AM 11:30 AM 11:45 AM …" at bounding box center [1434, 459] width 220 height 28
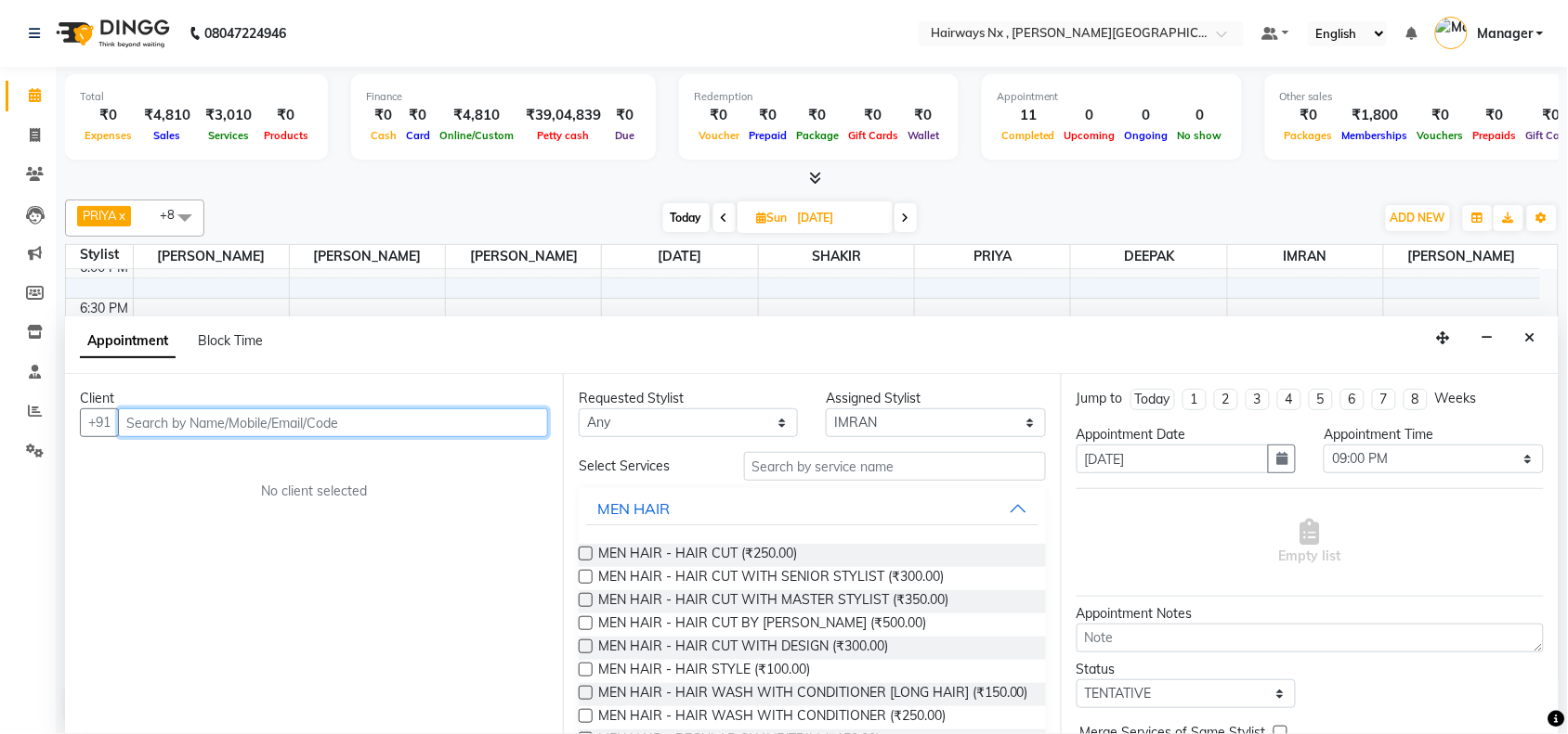
click at [481, 420] on input "text" at bounding box center [332, 422] width 430 height 28
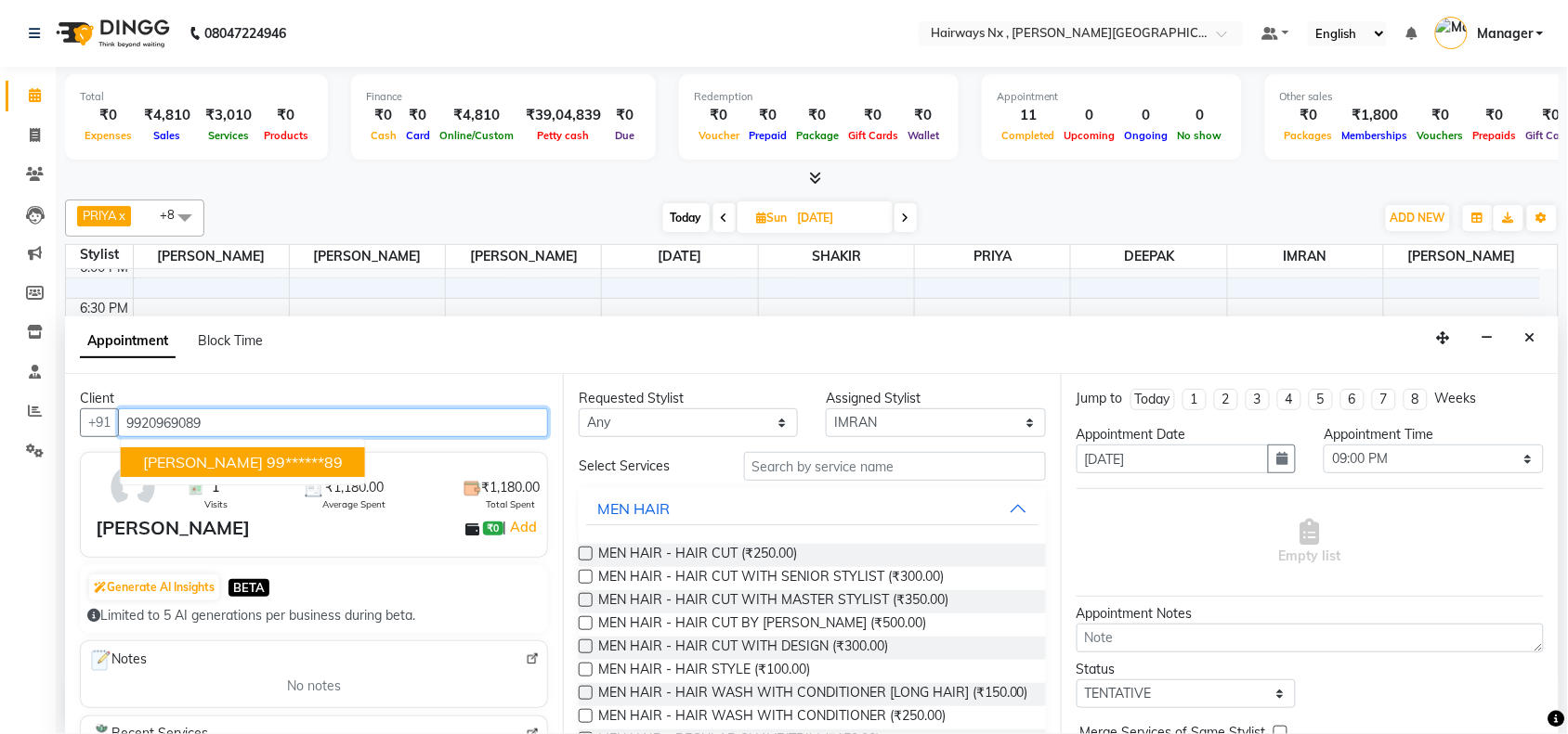
click at [290, 458] on button "[PERSON_NAME] 99******89" at bounding box center [242, 463] width 244 height 29
type input "99******89"
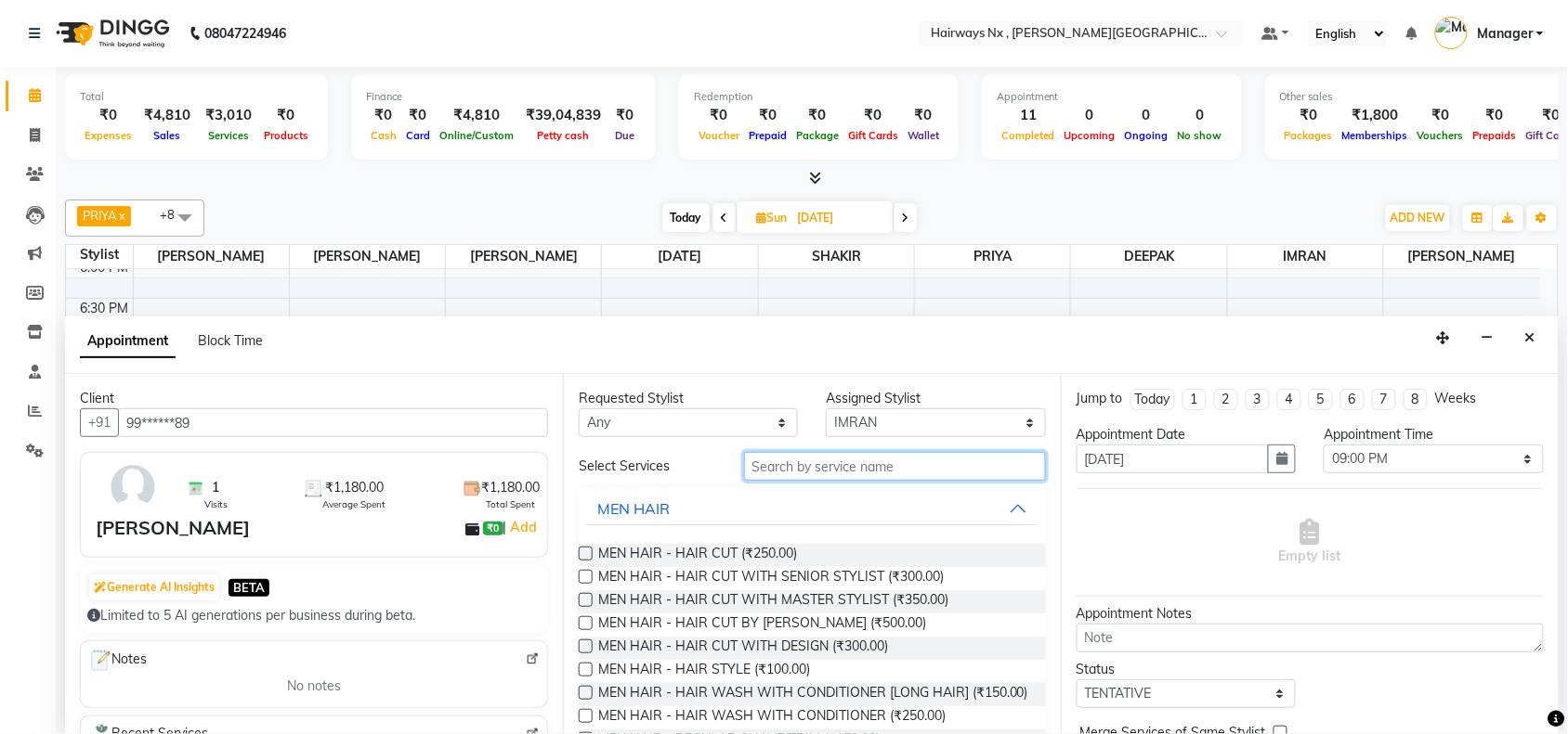
click at [810, 469] on input "text" at bounding box center [895, 465] width 302 height 28
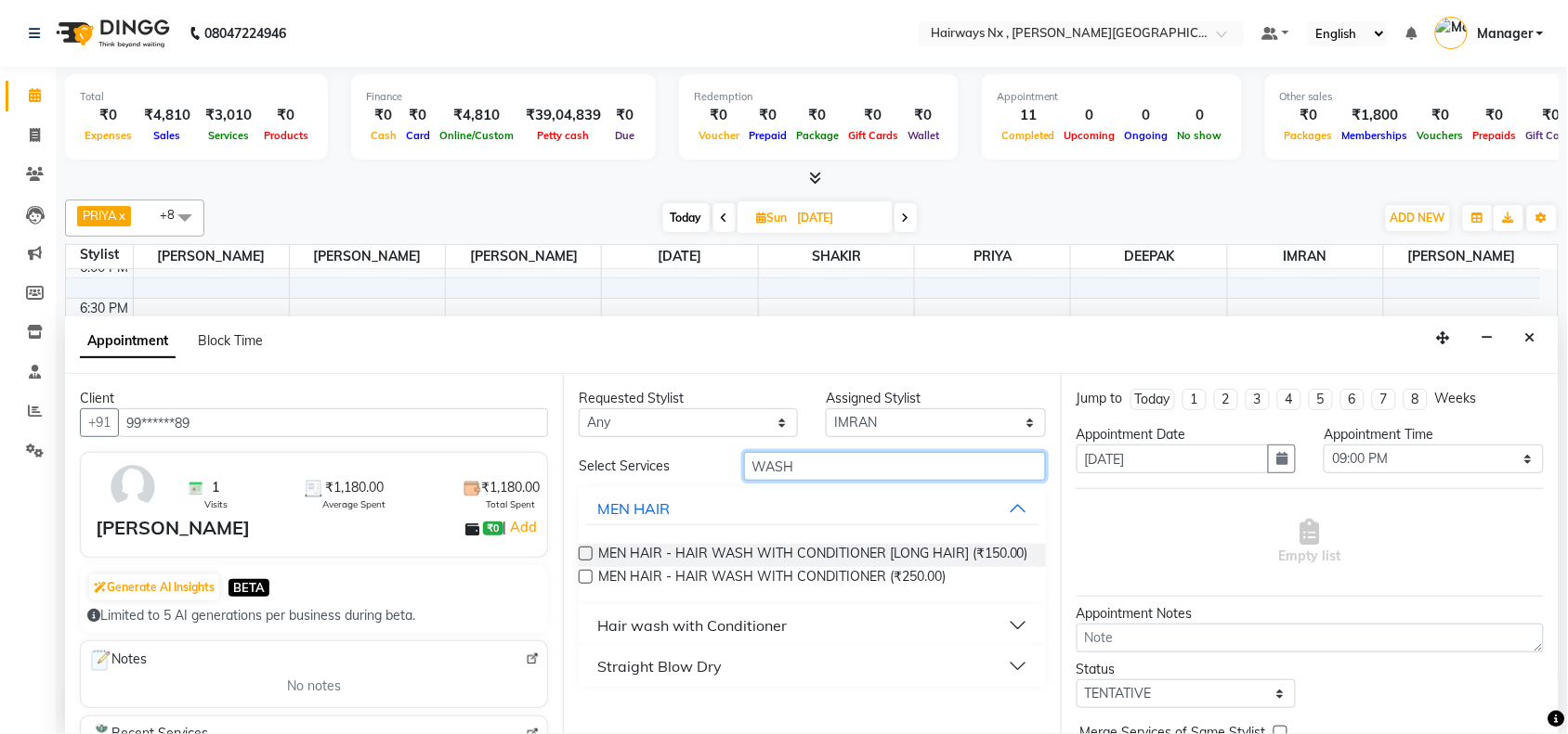
type input "WASH"
click at [768, 618] on div "Hair wash with Conditioner" at bounding box center [691, 625] width 189 height 23
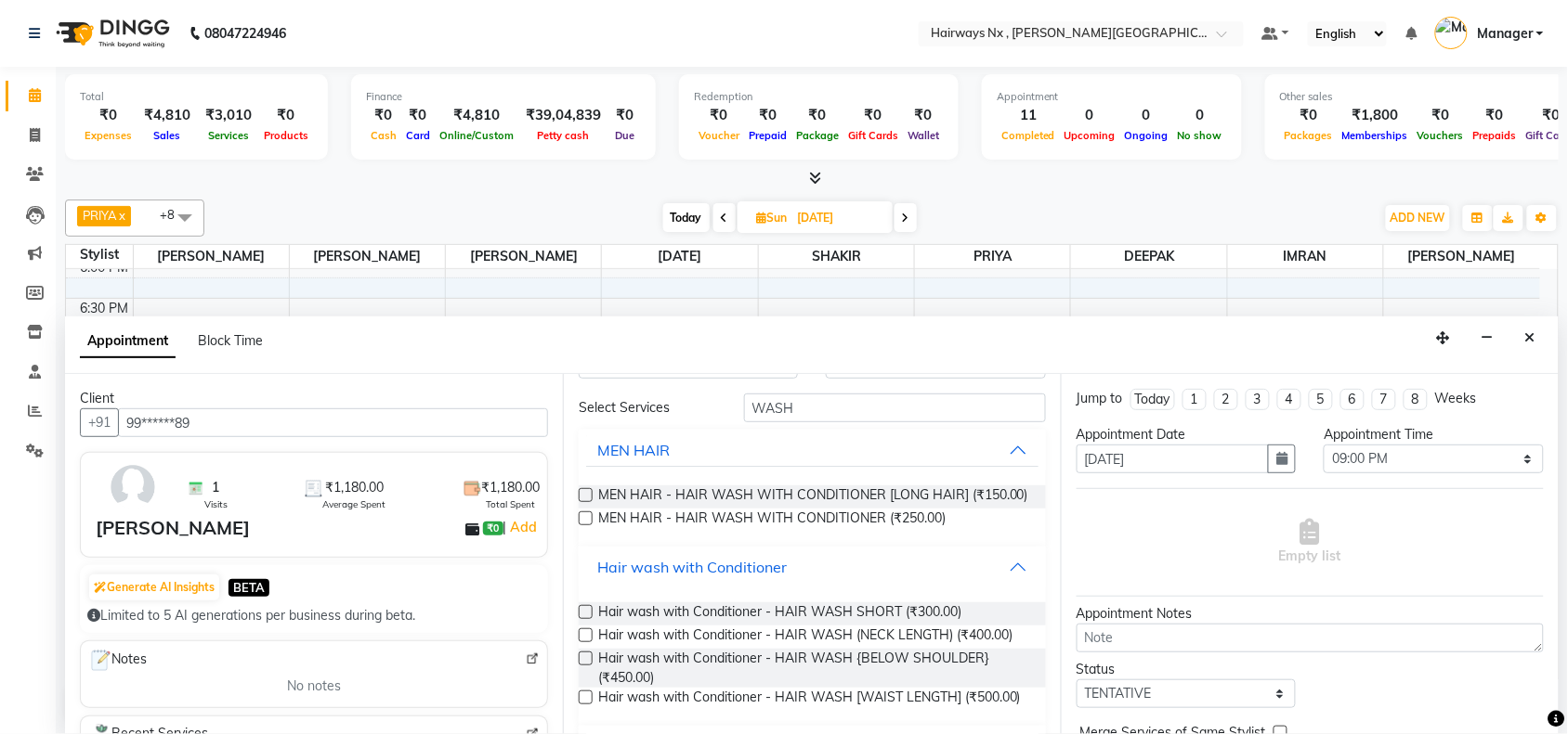
scroll to position [116, 0]
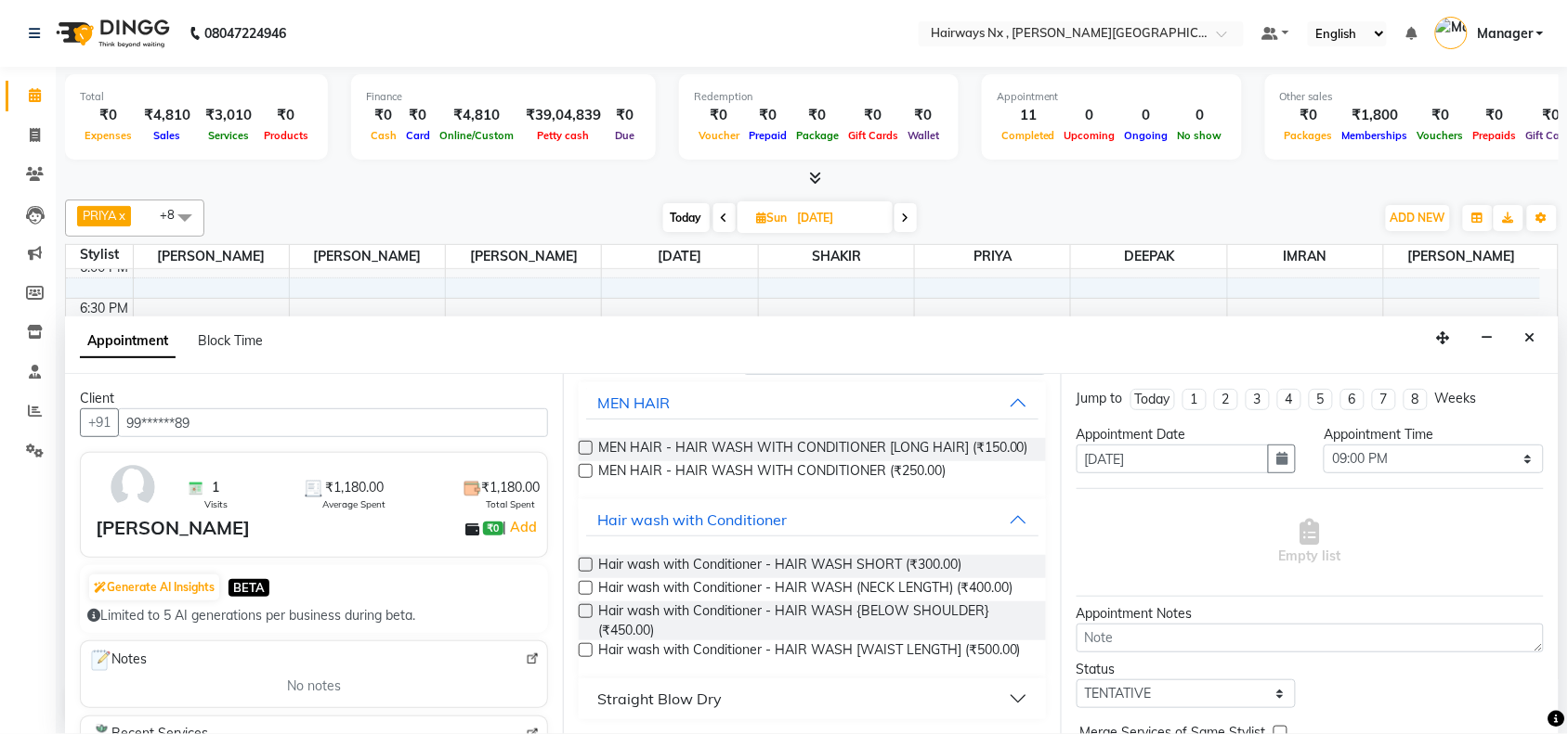
click at [579, 589] on label at bounding box center [585, 588] width 14 height 14
click at [579, 589] on input "checkbox" at bounding box center [584, 590] width 12 height 12
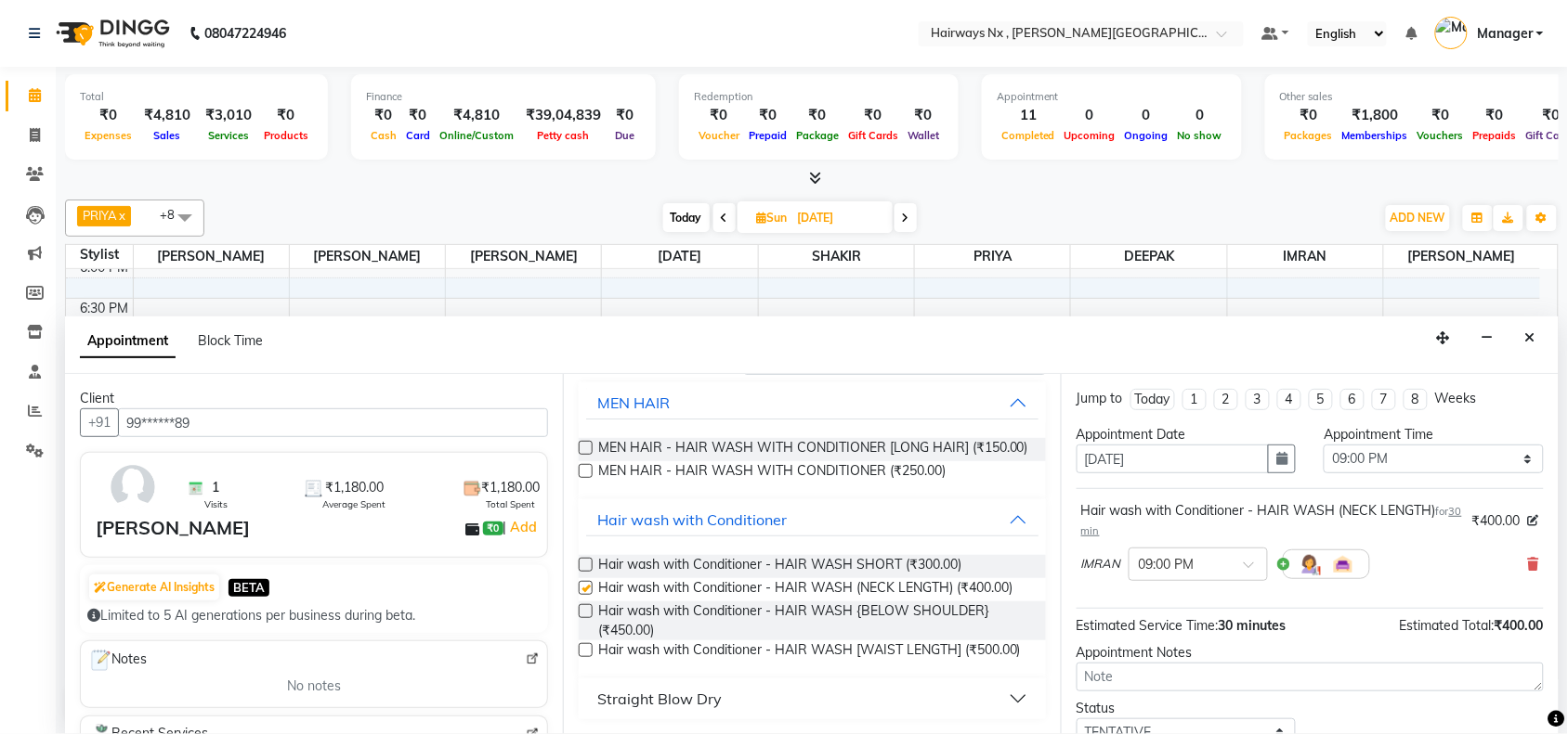
checkbox input "false"
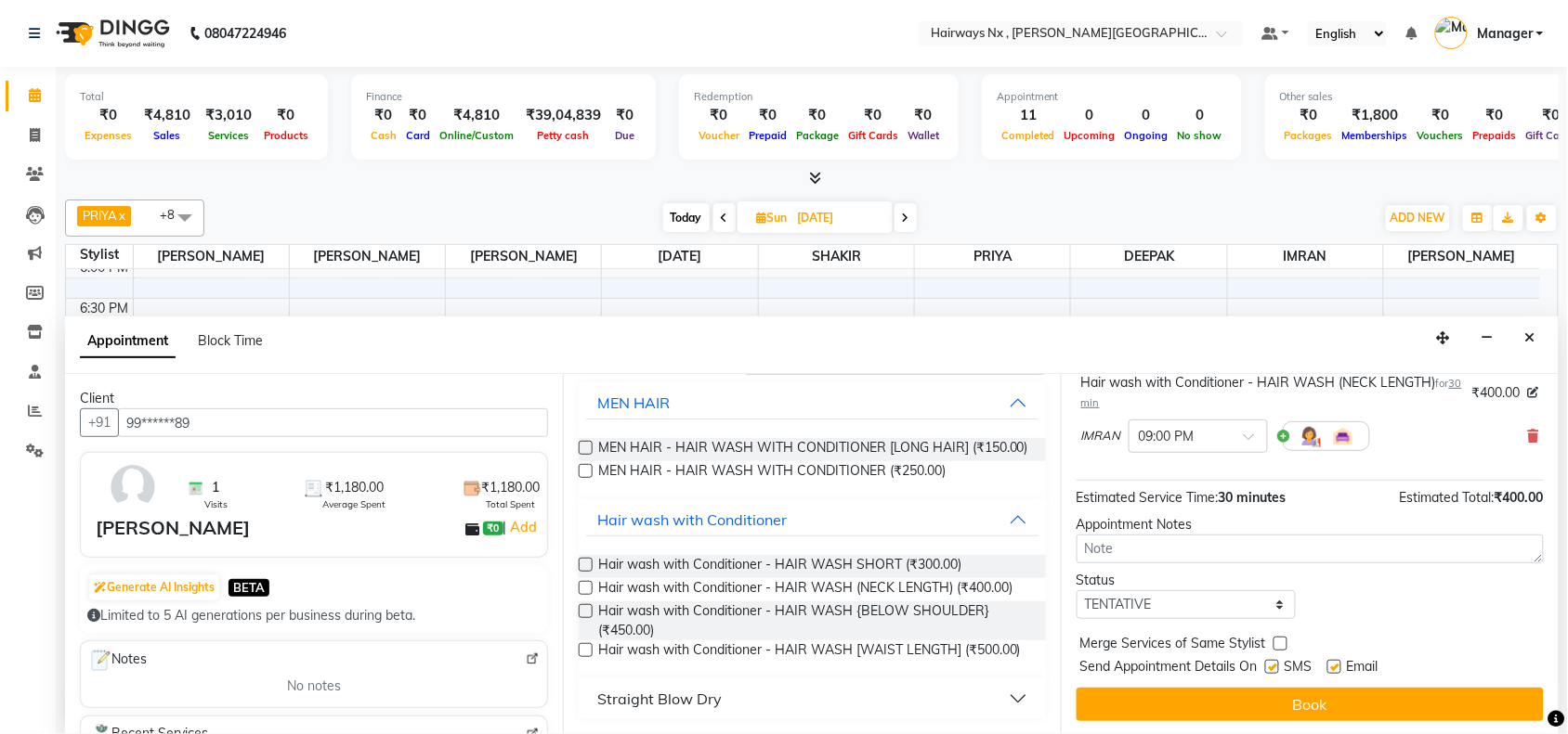
scroll to position [131, 0]
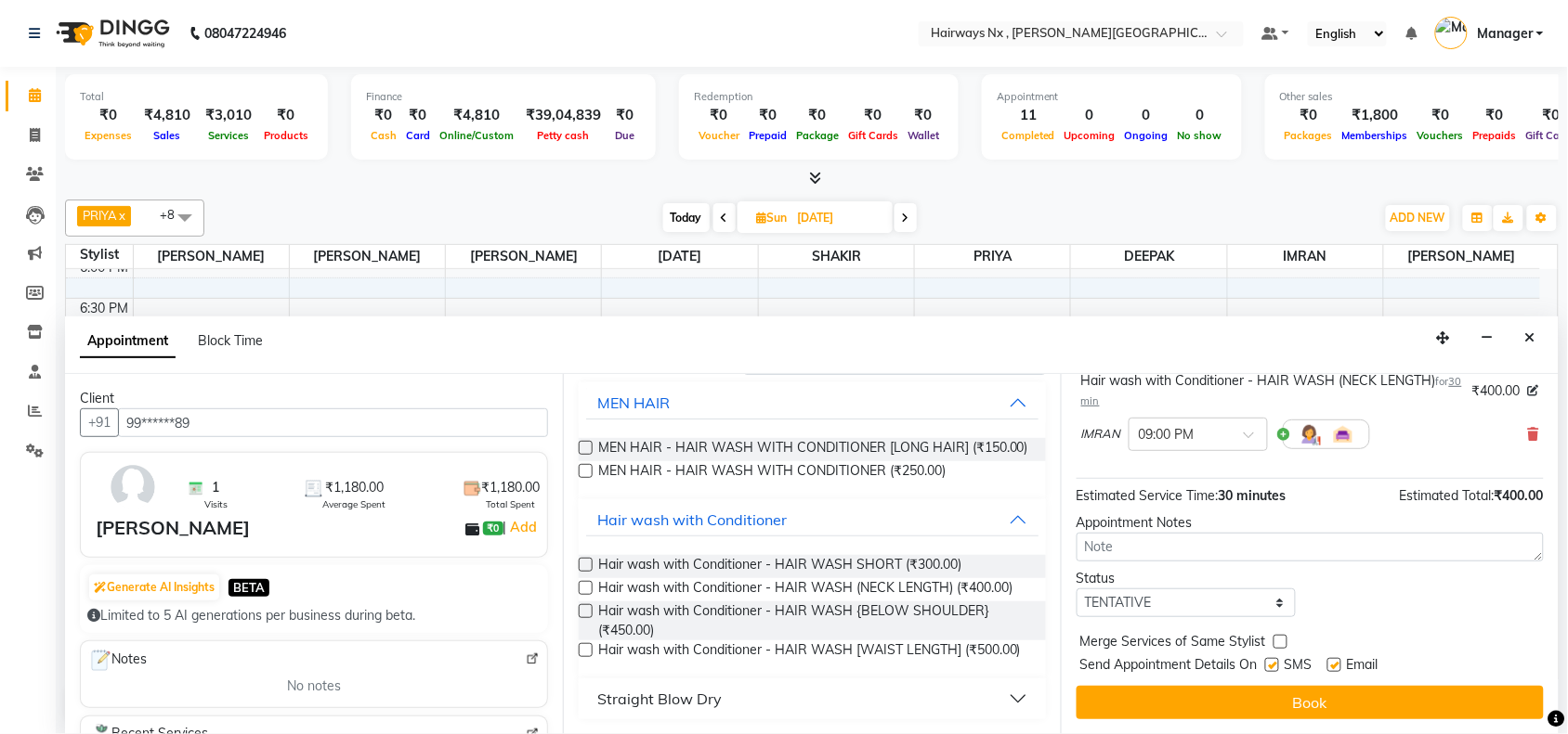
drag, startPoint x: 1275, startPoint y: 661, endPoint x: 1287, endPoint y: 684, distance: 25.9
click at [1274, 661] on label at bounding box center [1272, 665] width 14 height 14
click at [1274, 661] on input "checkbox" at bounding box center [1271, 666] width 12 height 12
checkbox input "false"
click at [1289, 694] on button "Book" at bounding box center [1310, 703] width 467 height 33
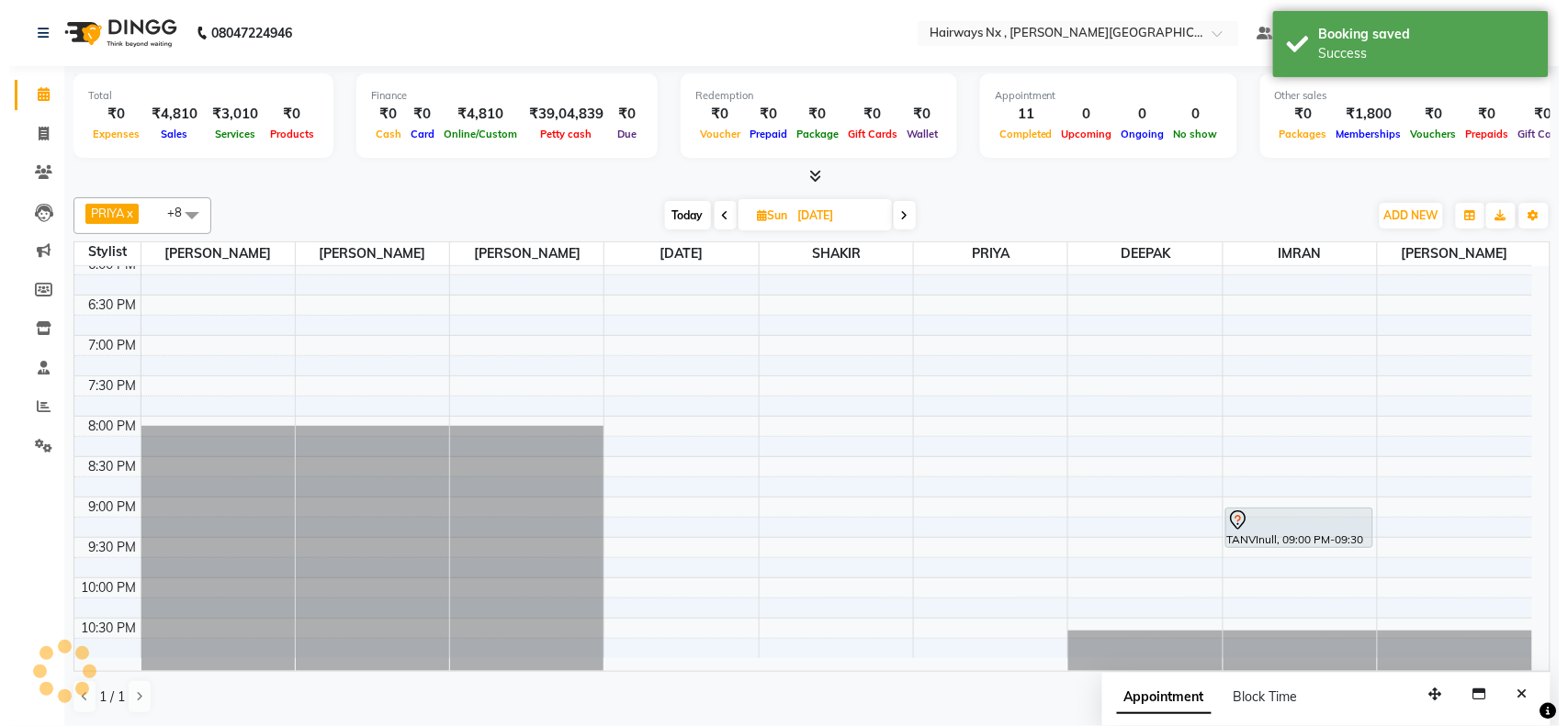
scroll to position [0, 0]
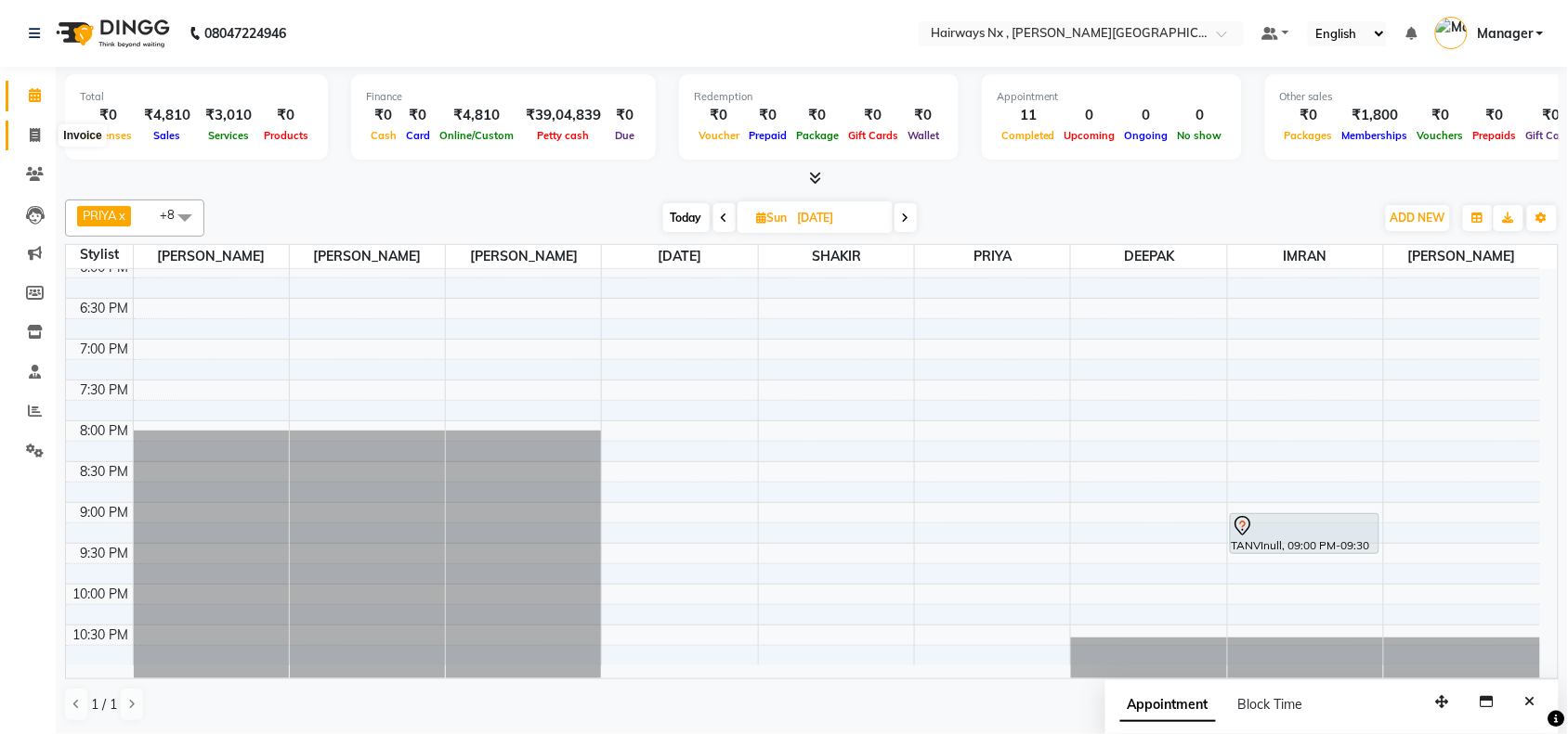
click at [38, 140] on icon at bounding box center [34, 135] width 10 height 14
select select "service"
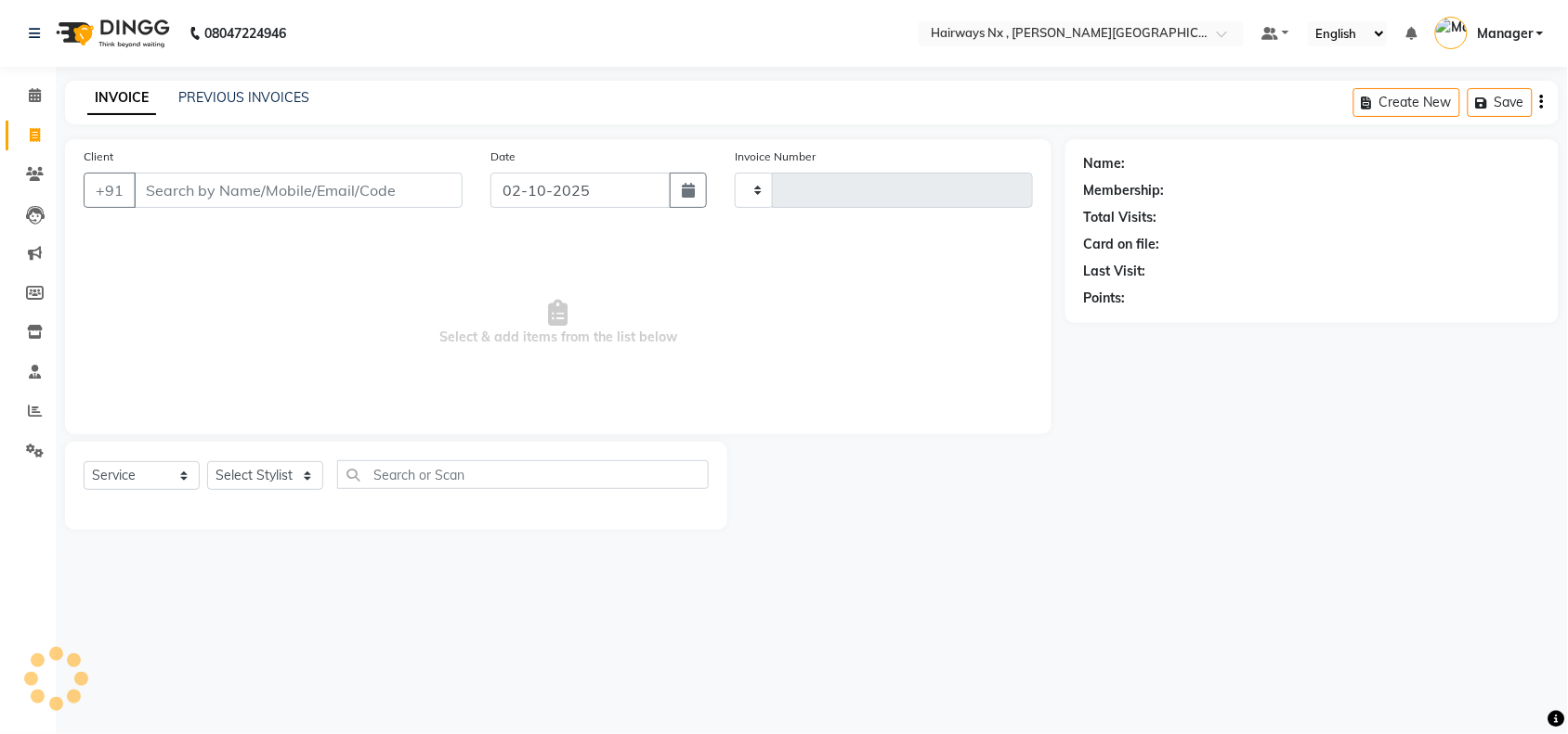
type input "1259"
select select "778"
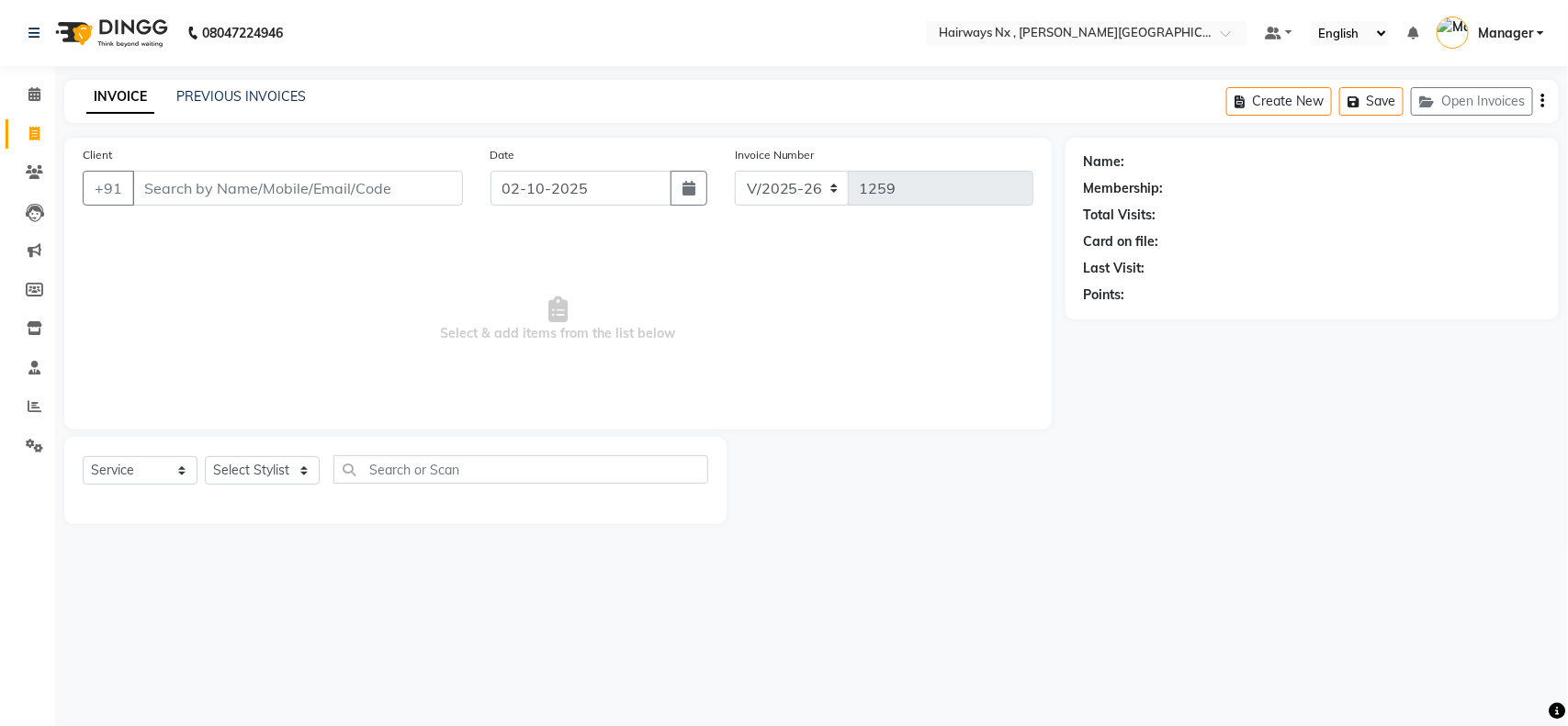
click at [378, 189] on input "Client" at bounding box center [297, 188] width 331 height 35
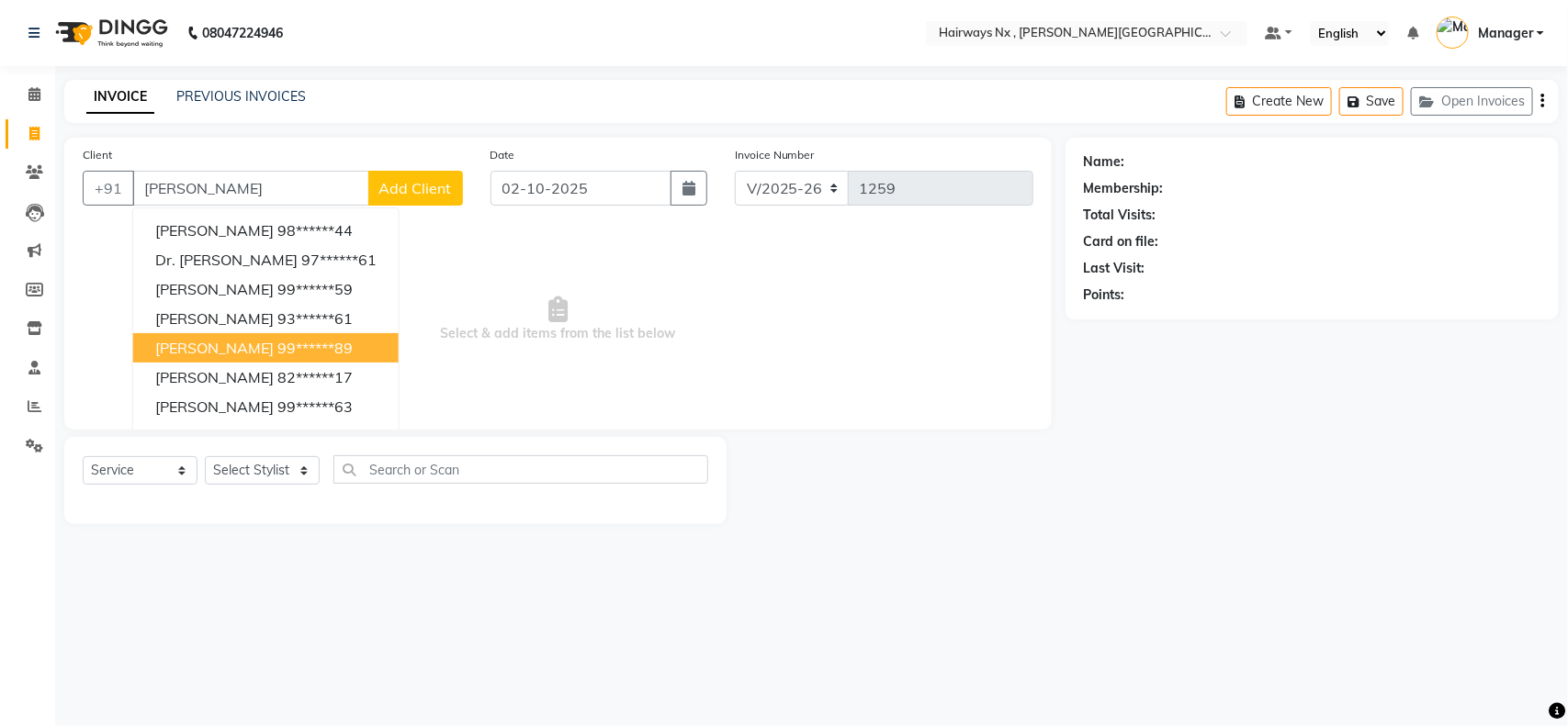
click at [292, 346] on button "[PERSON_NAME] 99******89" at bounding box center [266, 348] width 266 height 29
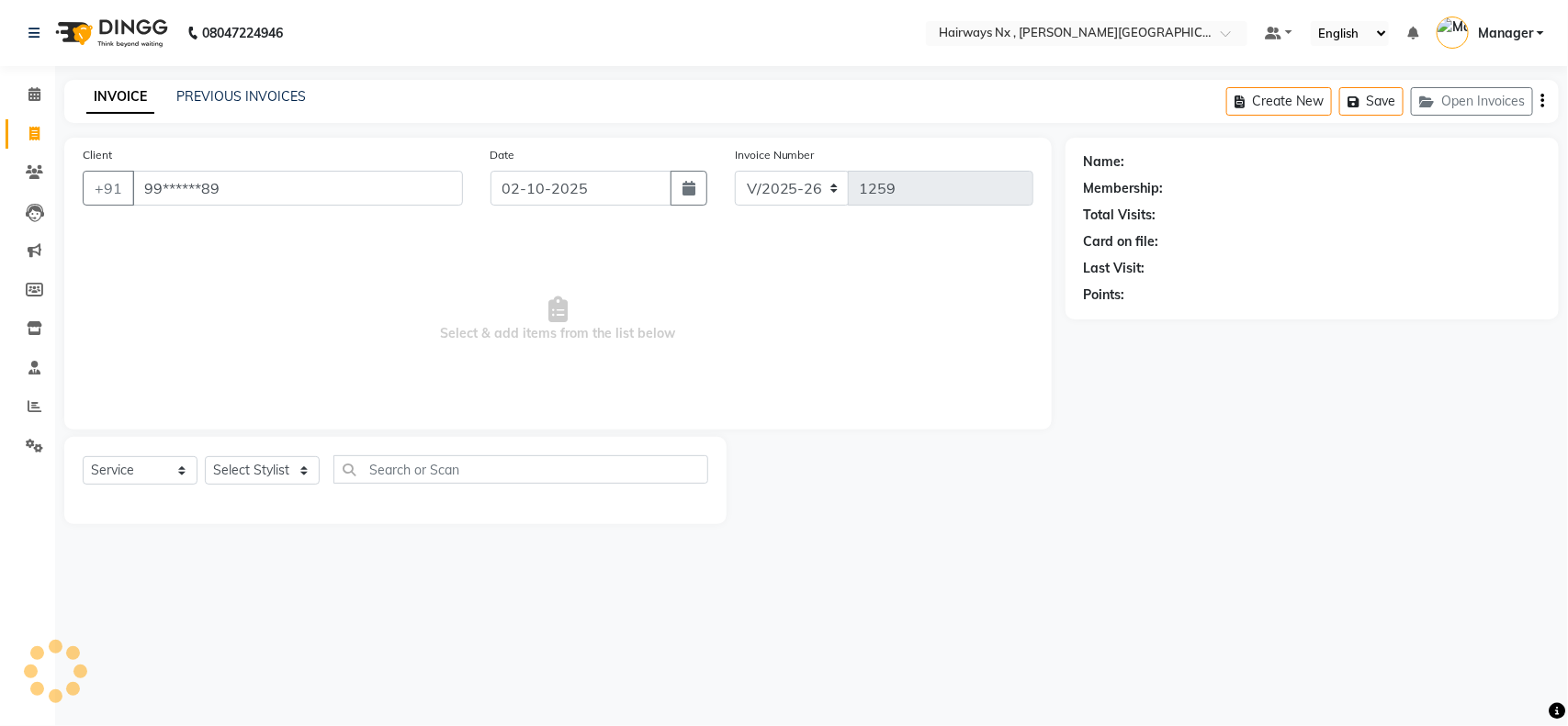
type input "99******89"
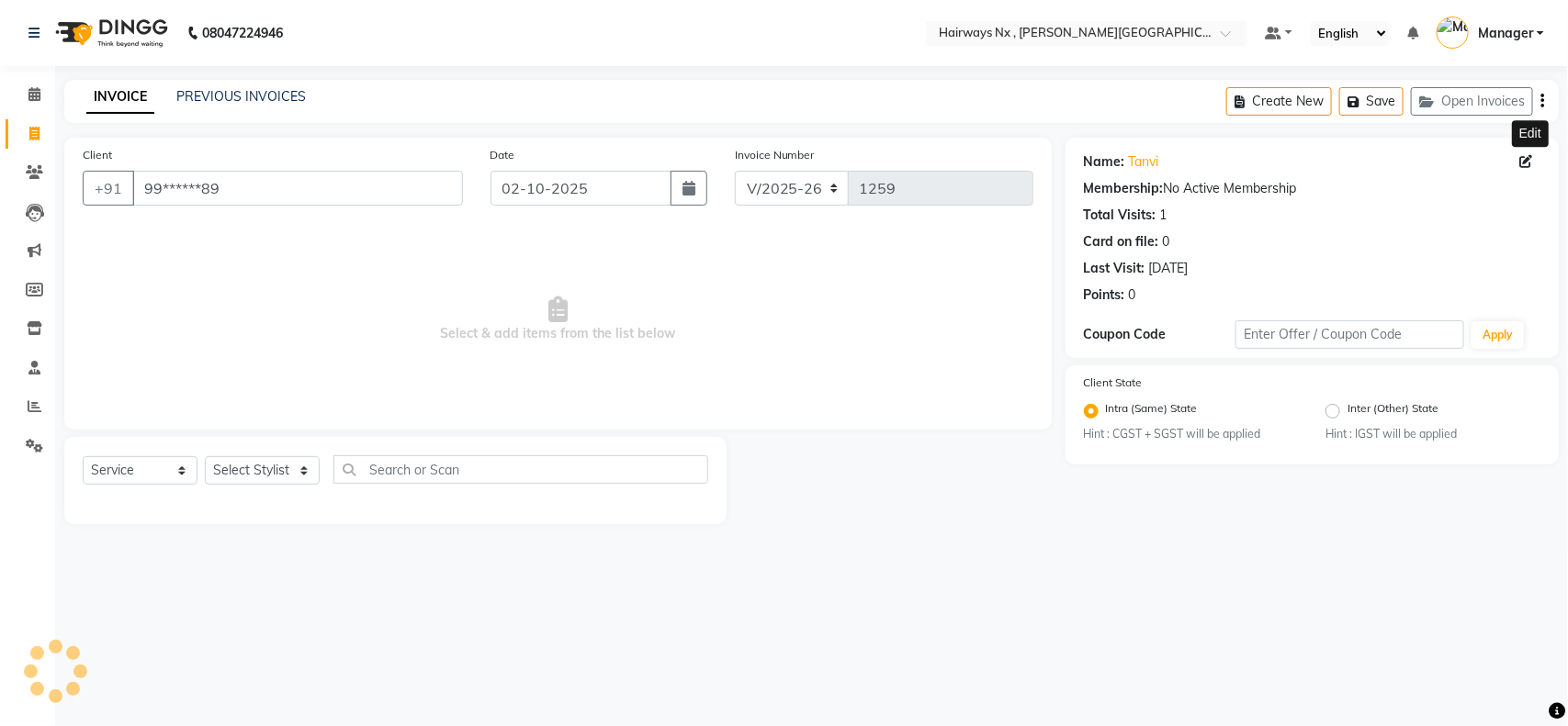
click at [1521, 159] on icon at bounding box center [1526, 161] width 13 height 13
select select "[DEMOGRAPHIC_DATA]"
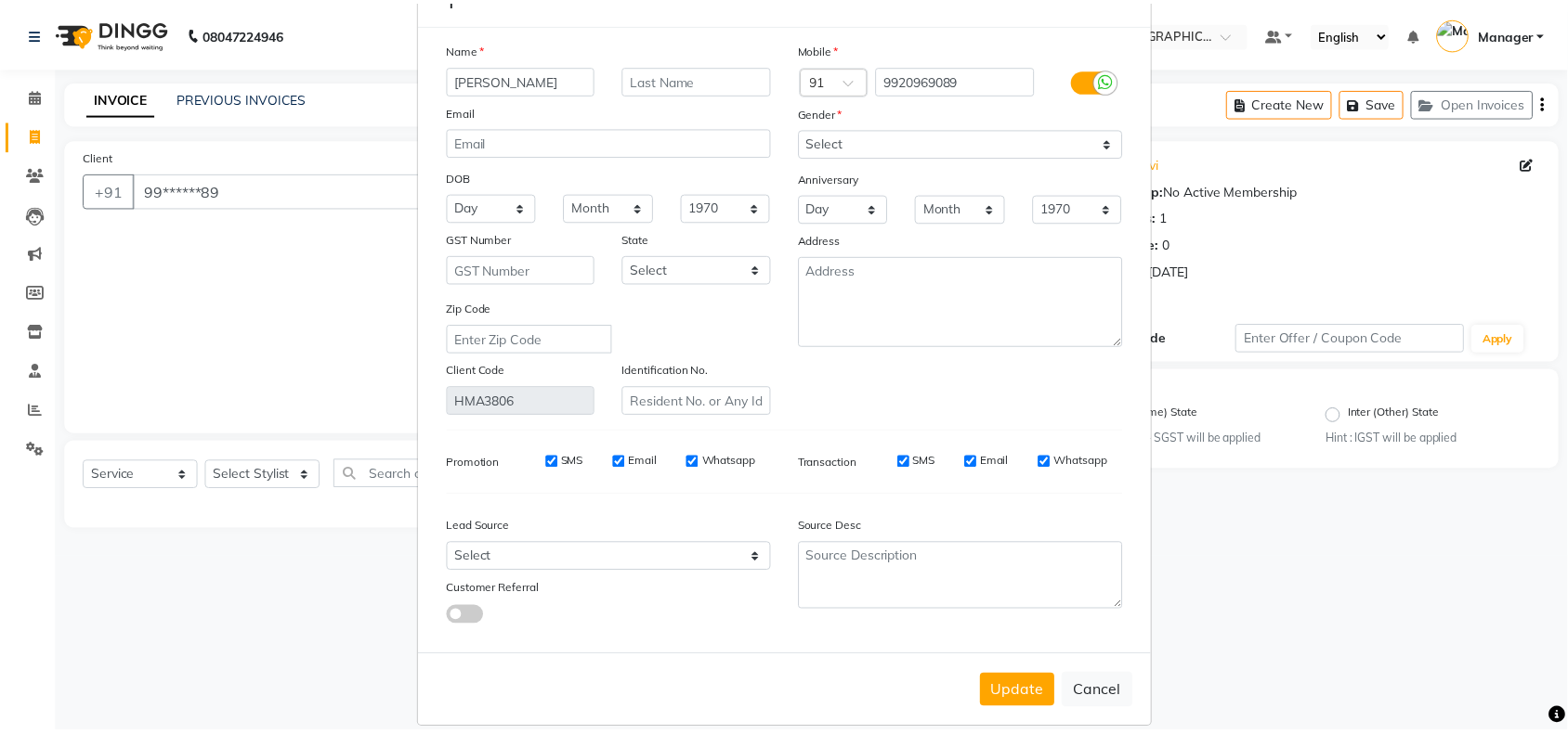
scroll to position [83, 0]
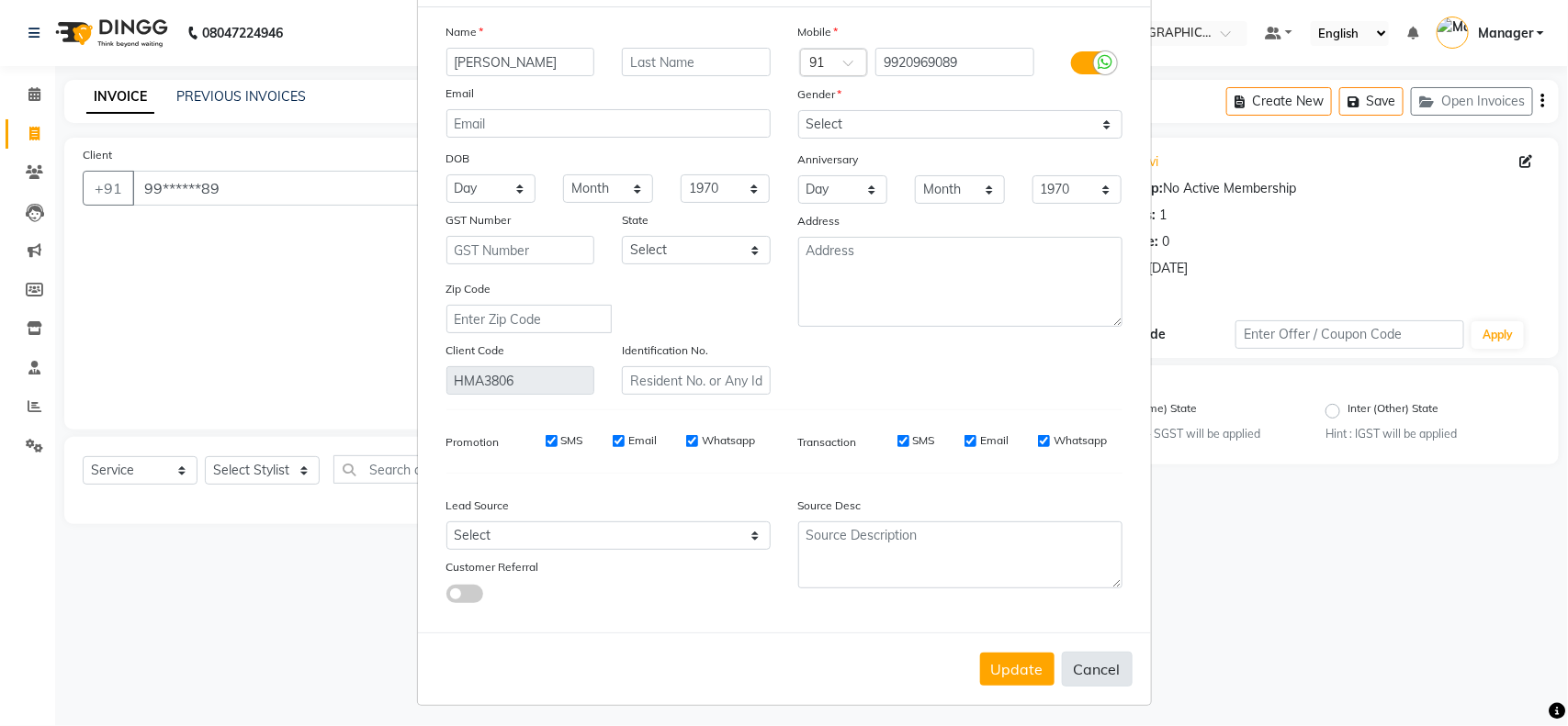
click at [1076, 662] on button "Cancel" at bounding box center [1097, 670] width 71 height 35
select select
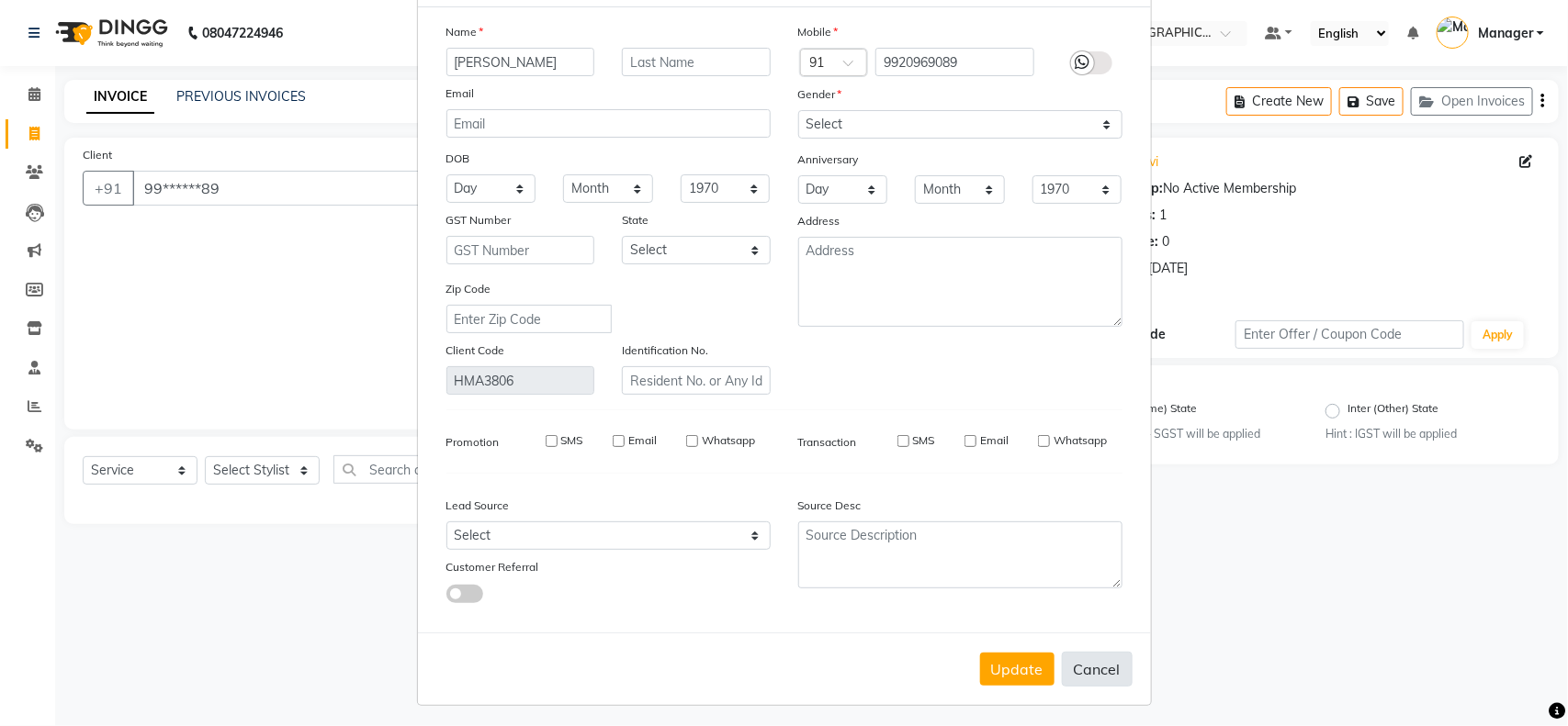
select select
checkbox input "false"
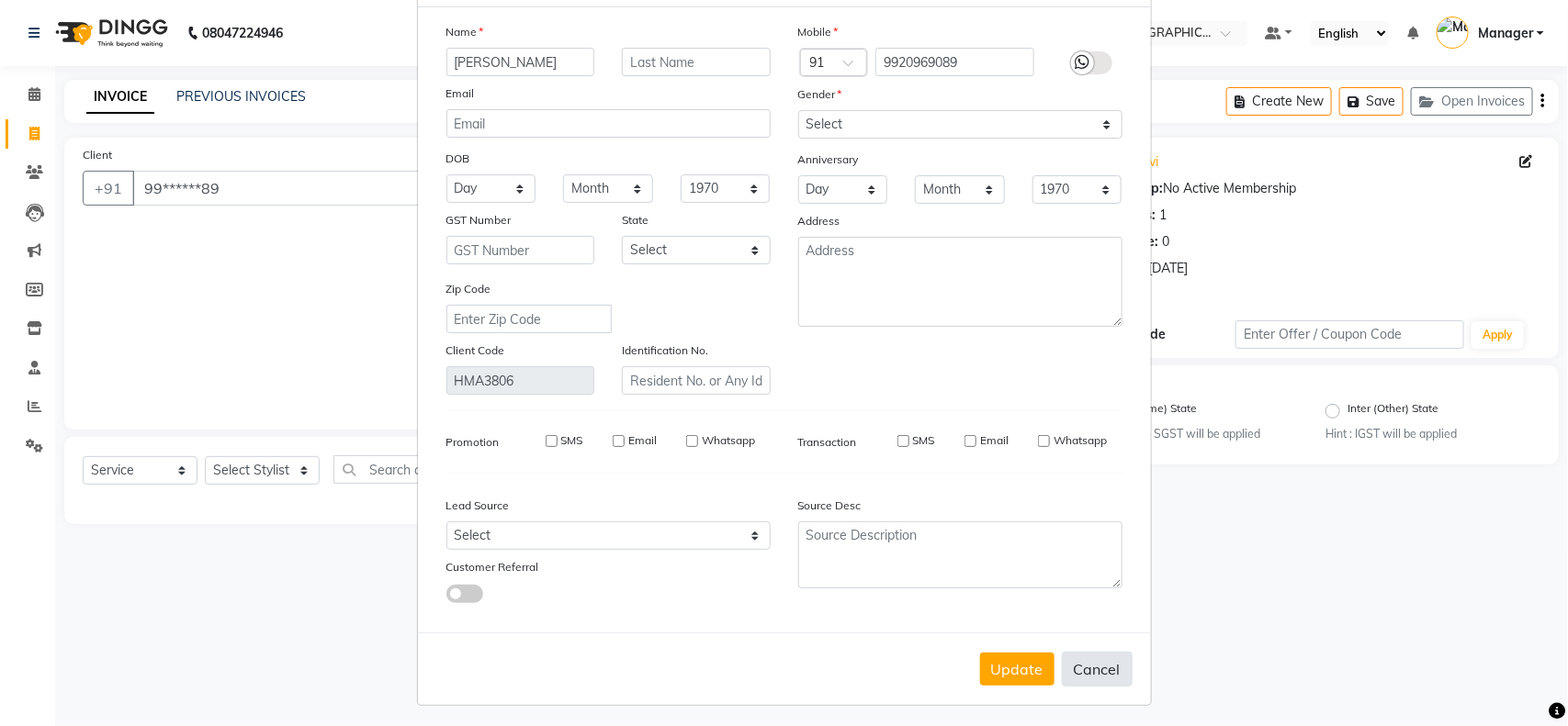
checkbox input "false"
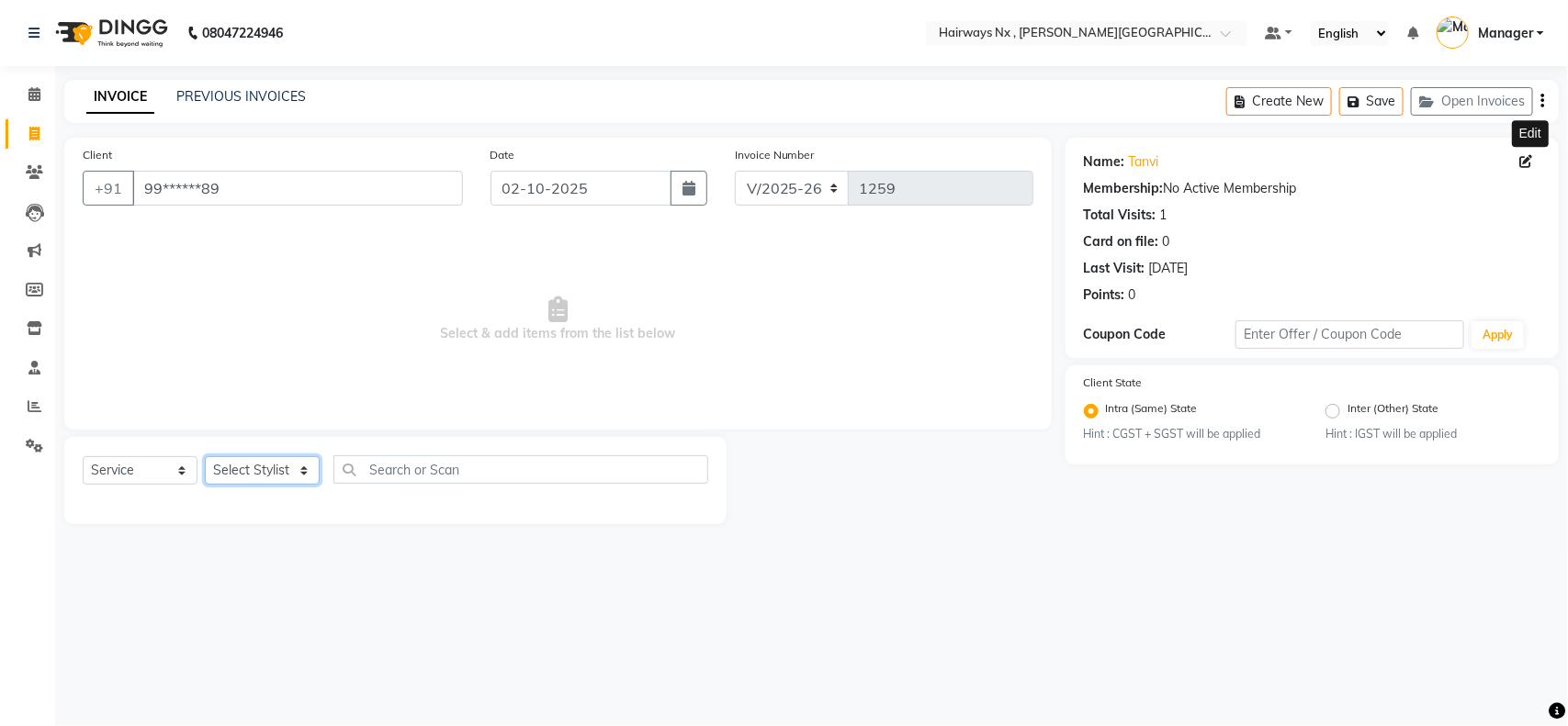
click at [231, 460] on select "Select Stylist [PERSON_NAME] DEEPAK [PERSON_NAME] [PERSON_NAME] Manager [PERSON…" at bounding box center [262, 470] width 114 height 28
select select "86029"
click at [205, 457] on select "Select Stylist [PERSON_NAME] DEEPAK [PERSON_NAME] [PERSON_NAME] Manager [PERSON…" at bounding box center [262, 470] width 114 height 28
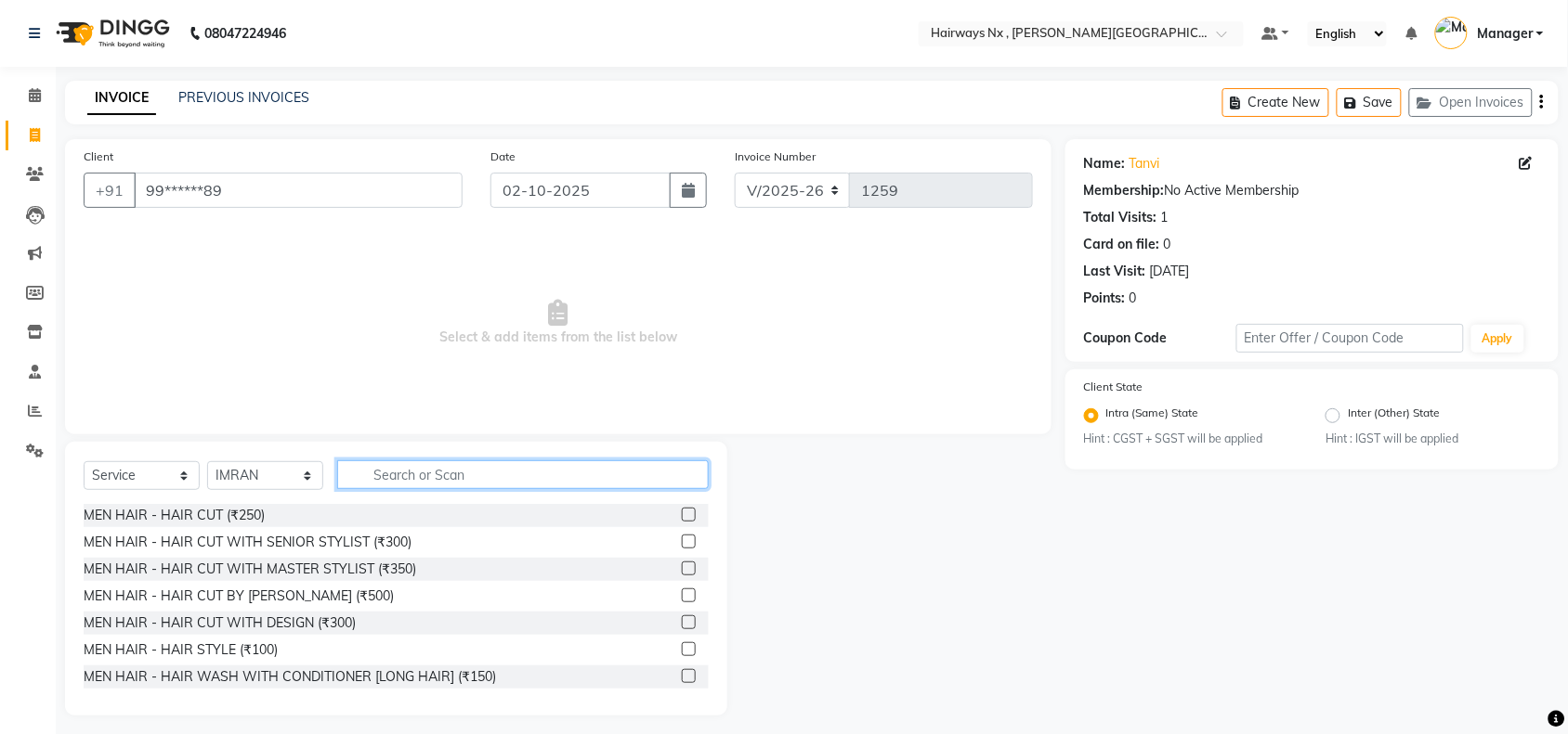
click at [527, 474] on input "text" at bounding box center [523, 474] width 372 height 28
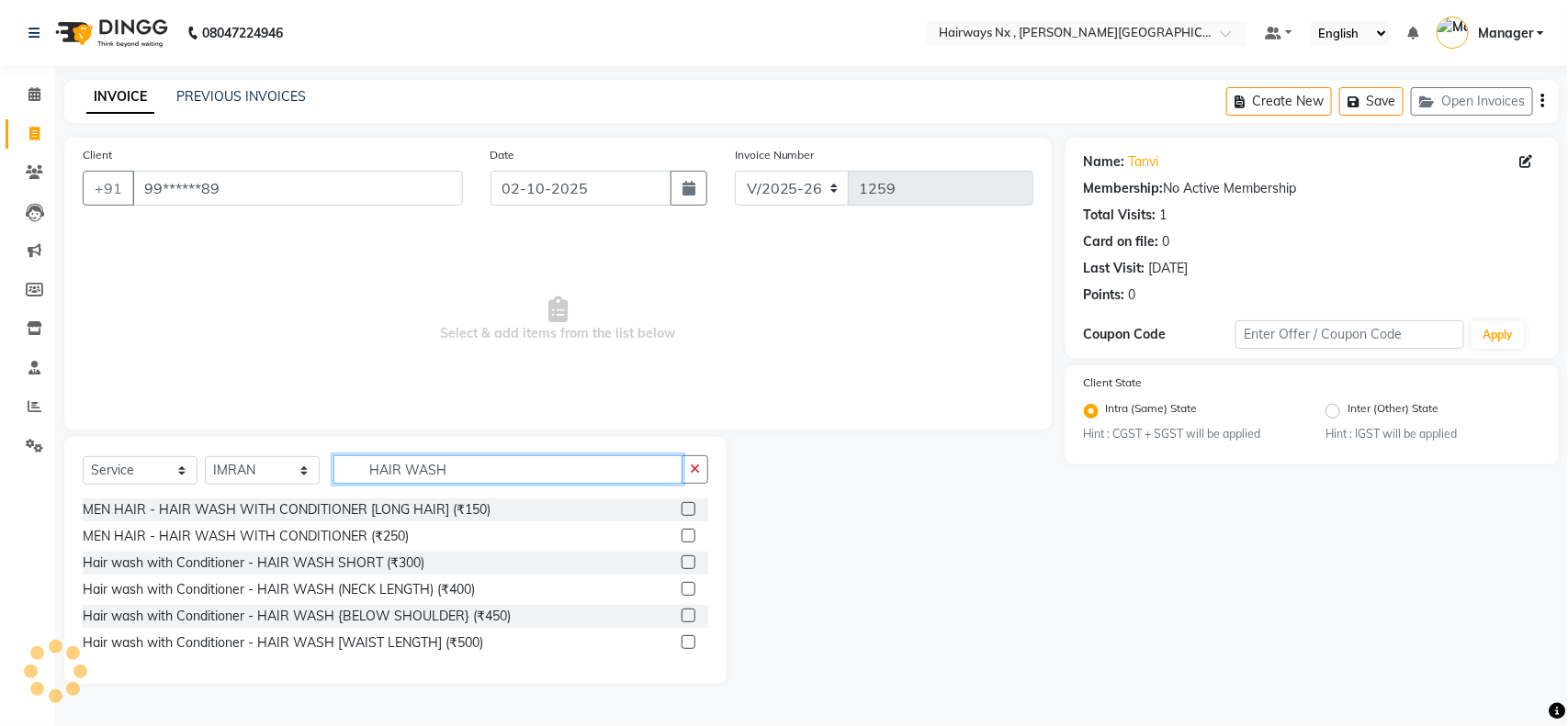
type input "HAIR WASH"
click at [690, 612] on label at bounding box center [688, 616] width 14 height 14
click at [690, 612] on input "checkbox" at bounding box center [688, 616] width 12 height 12
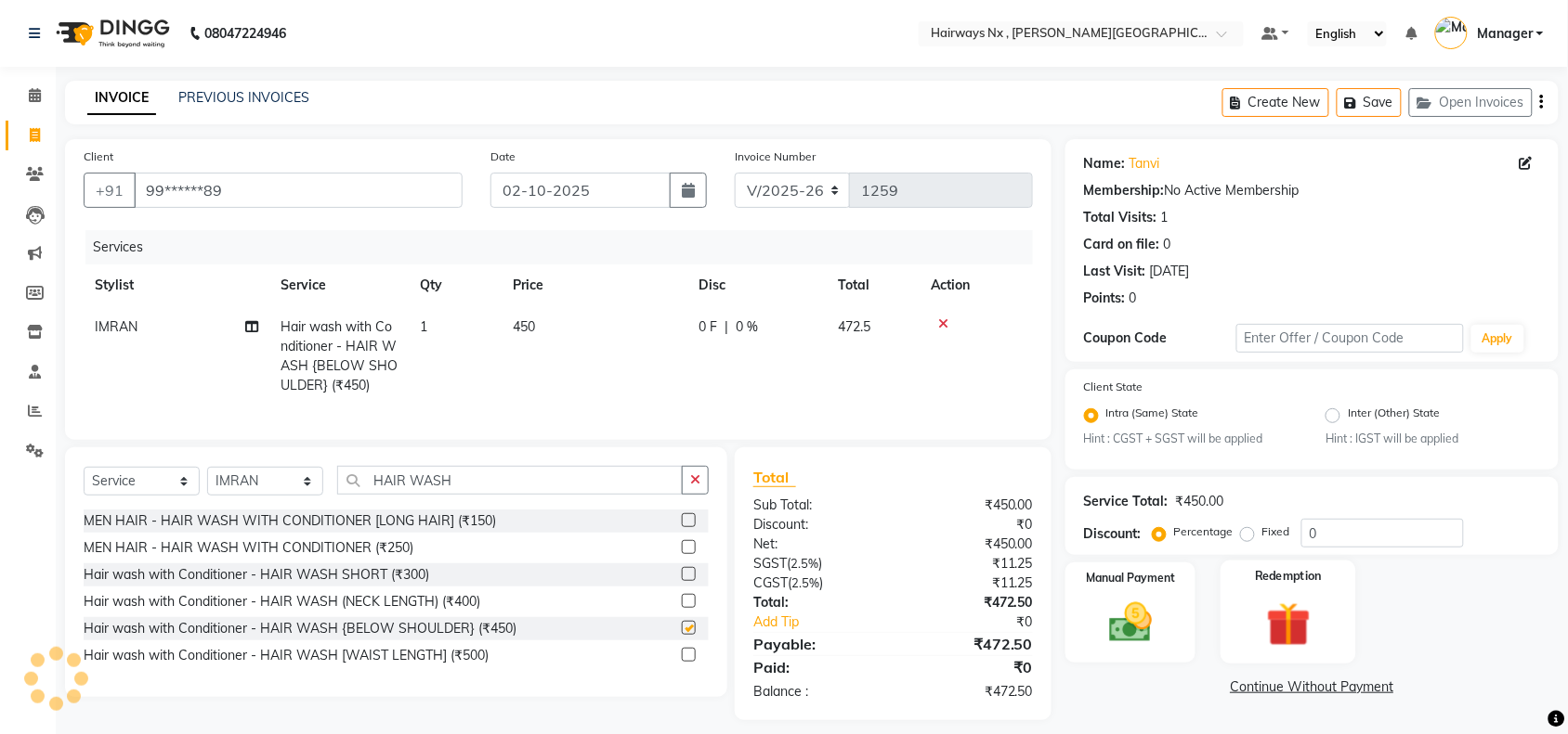
checkbox input "false"
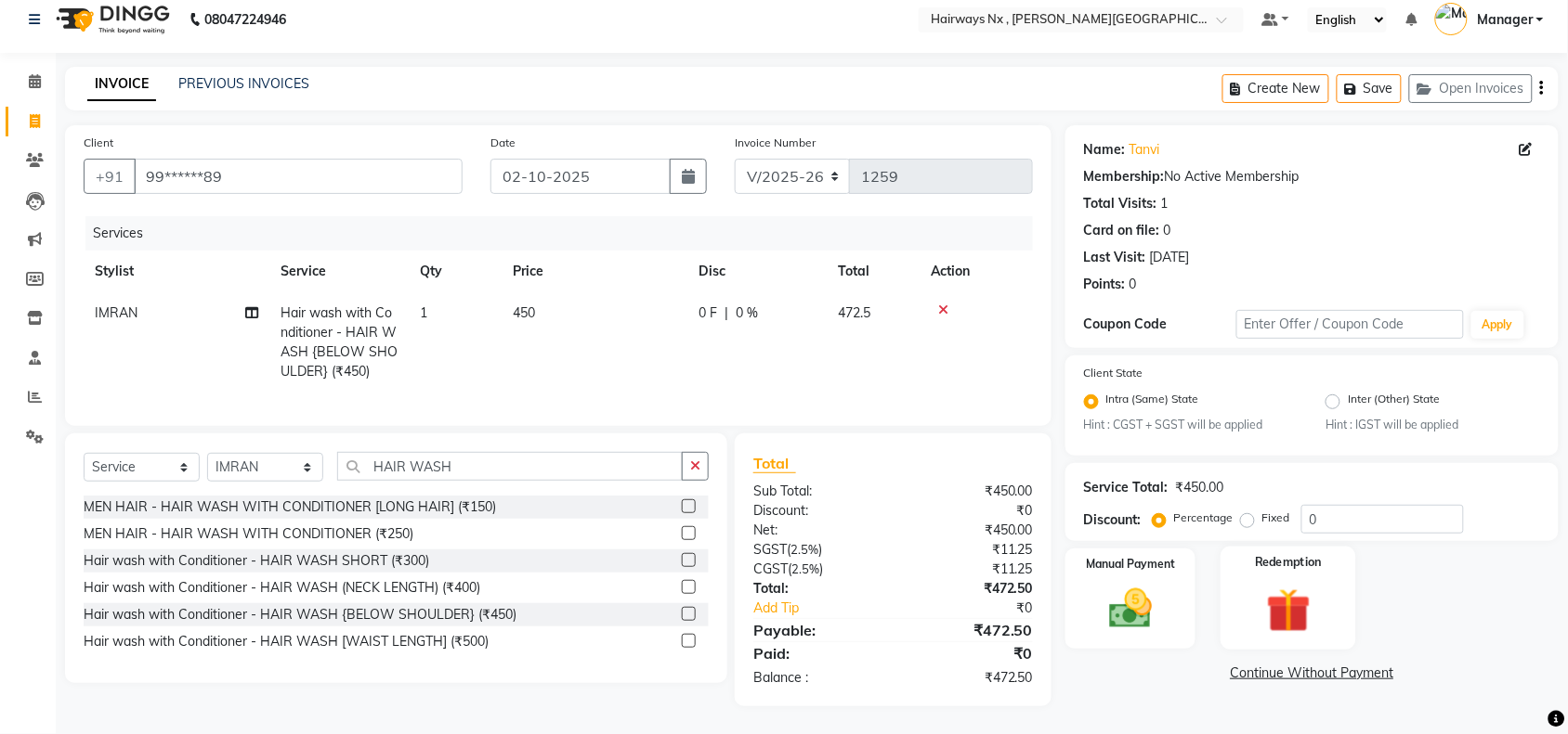
scroll to position [30, 0]
click at [1124, 614] on img at bounding box center [1131, 610] width 73 height 51
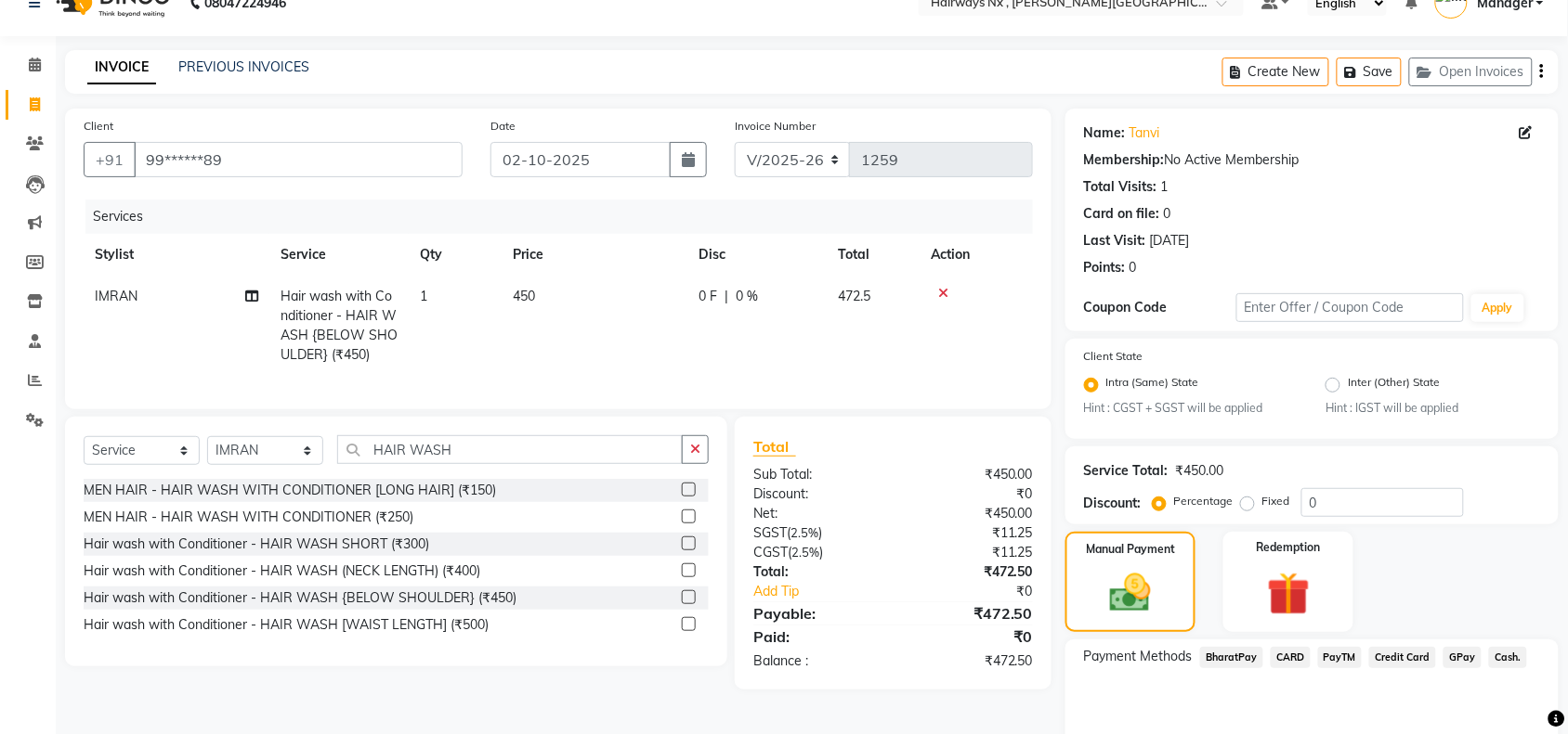
click at [1461, 658] on span "GPay" at bounding box center [1462, 658] width 38 height 22
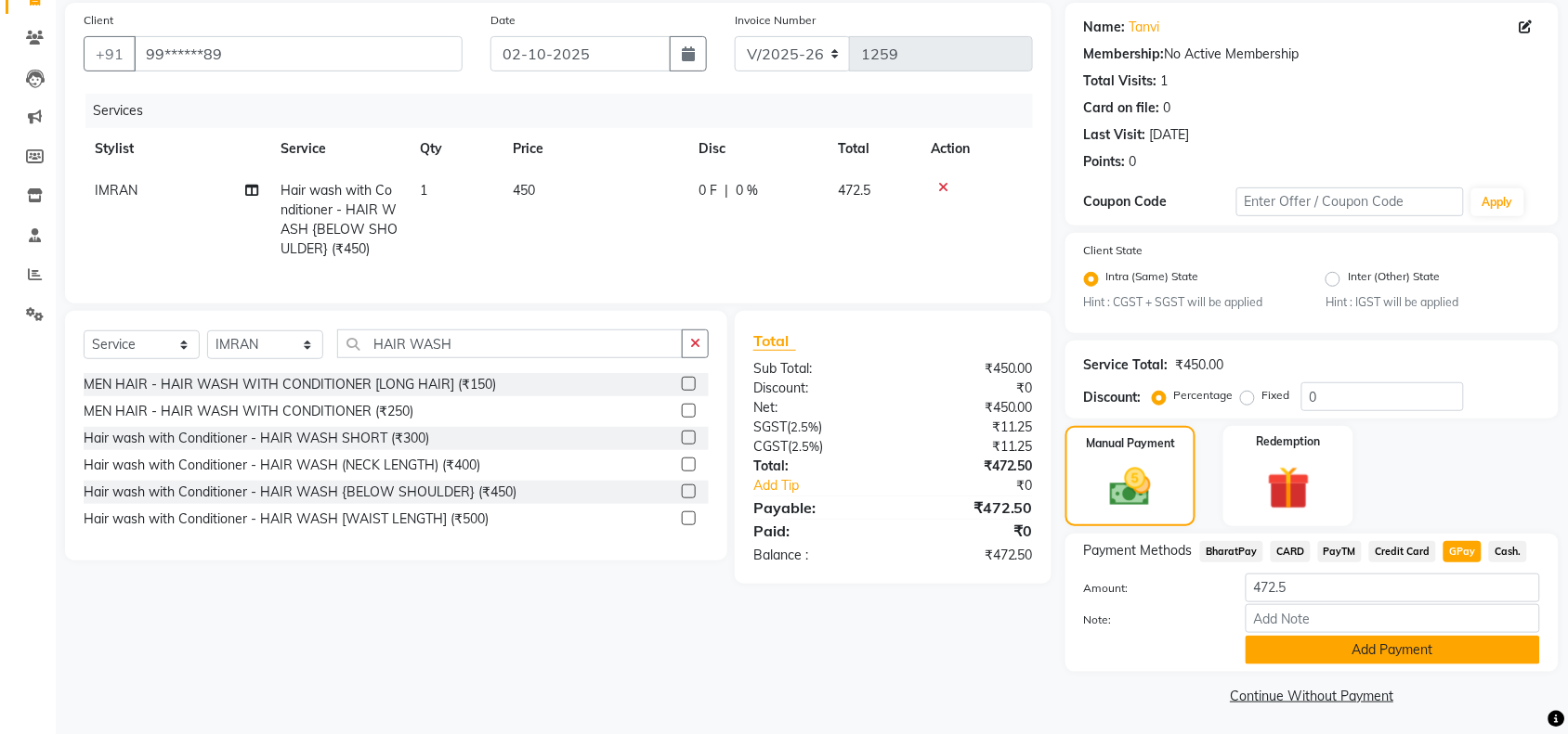
click at [1407, 656] on button "Add Payment" at bounding box center [1392, 650] width 294 height 28
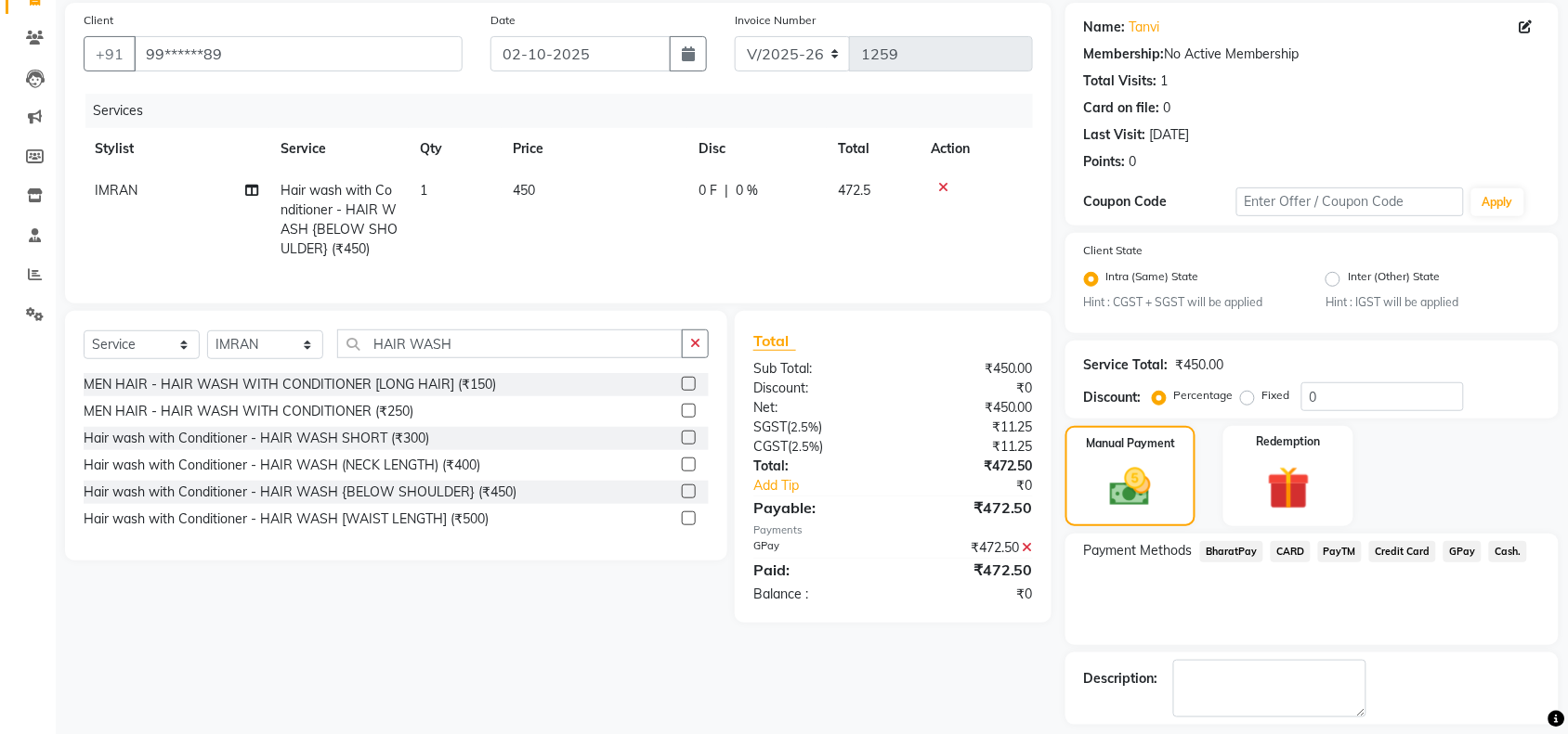
scroll to position [217, 0]
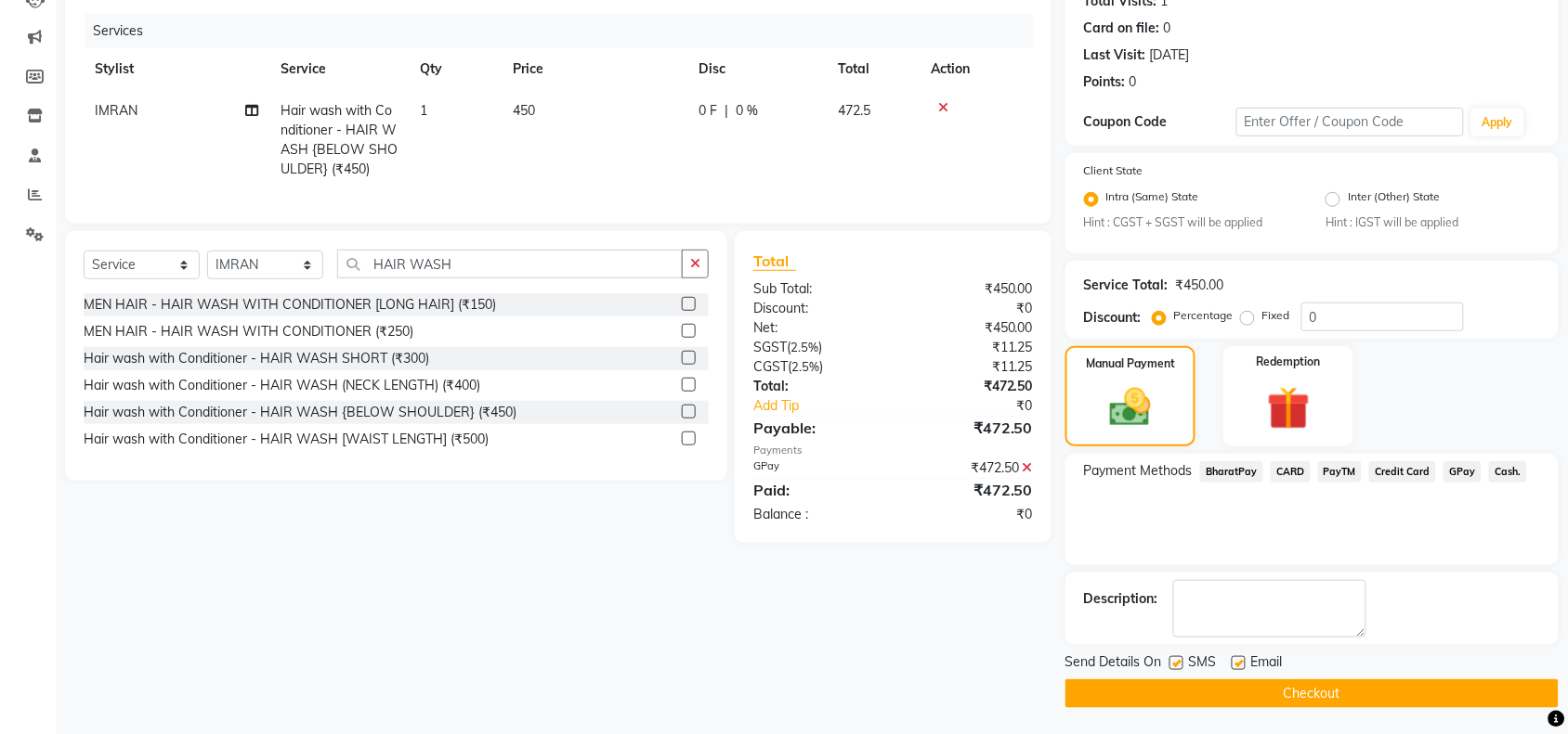
click at [1370, 694] on button "Checkout" at bounding box center [1311, 693] width 493 height 28
